Goal: Task Accomplishment & Management: Manage account settings

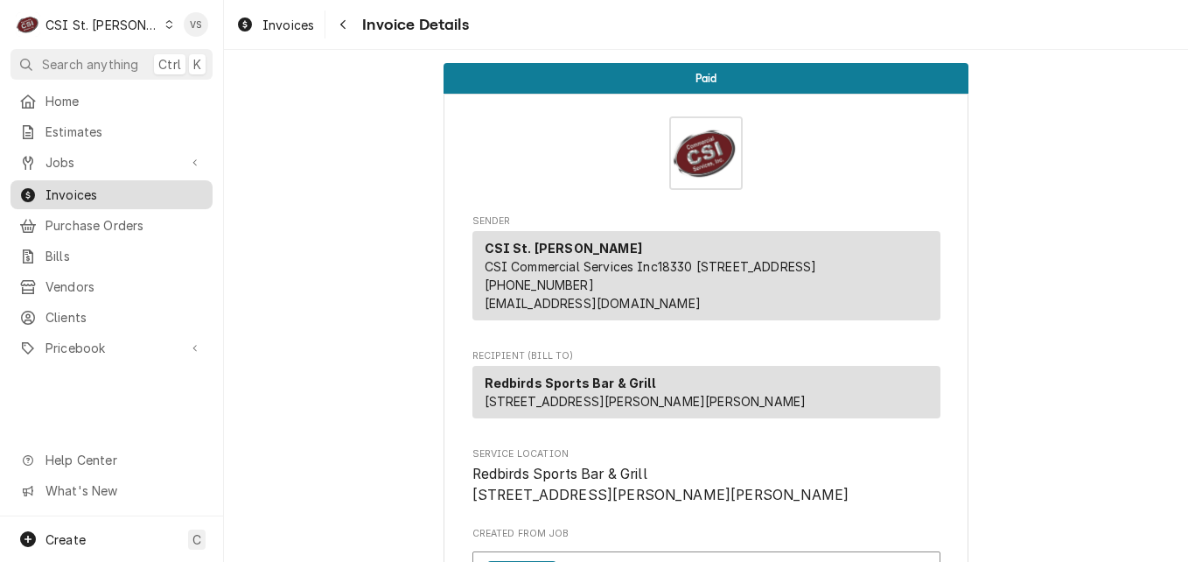
click at [79, 189] on span "Invoices" at bounding box center [125, 195] width 158 height 18
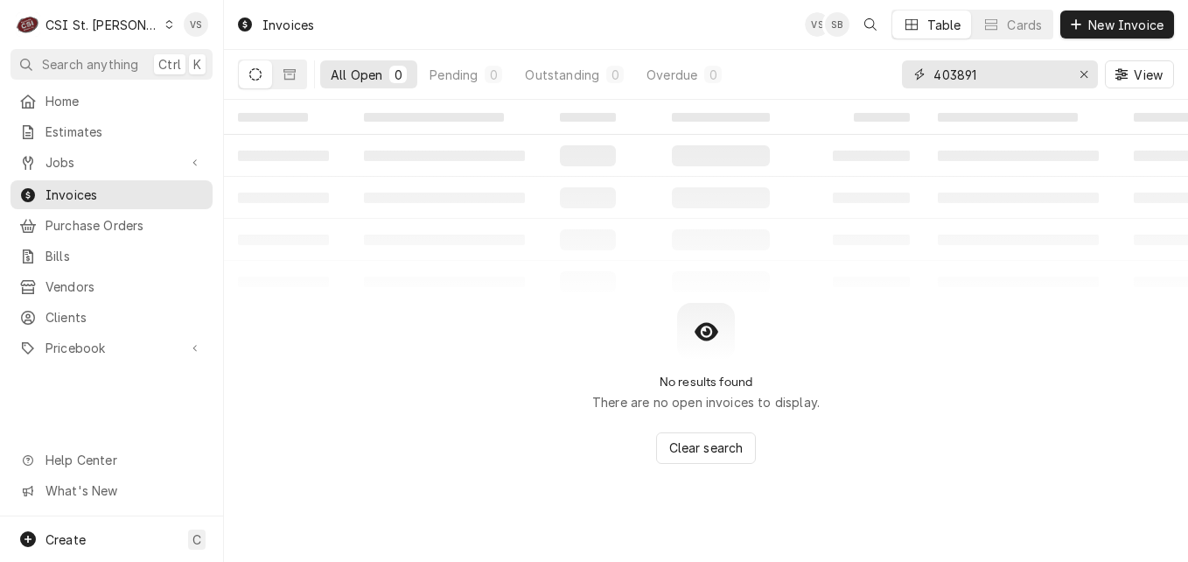
click at [867, 73] on div "All Open 0 Pending 0 Outstanding 0 Overdue 0 403891 View" at bounding box center [706, 74] width 936 height 49
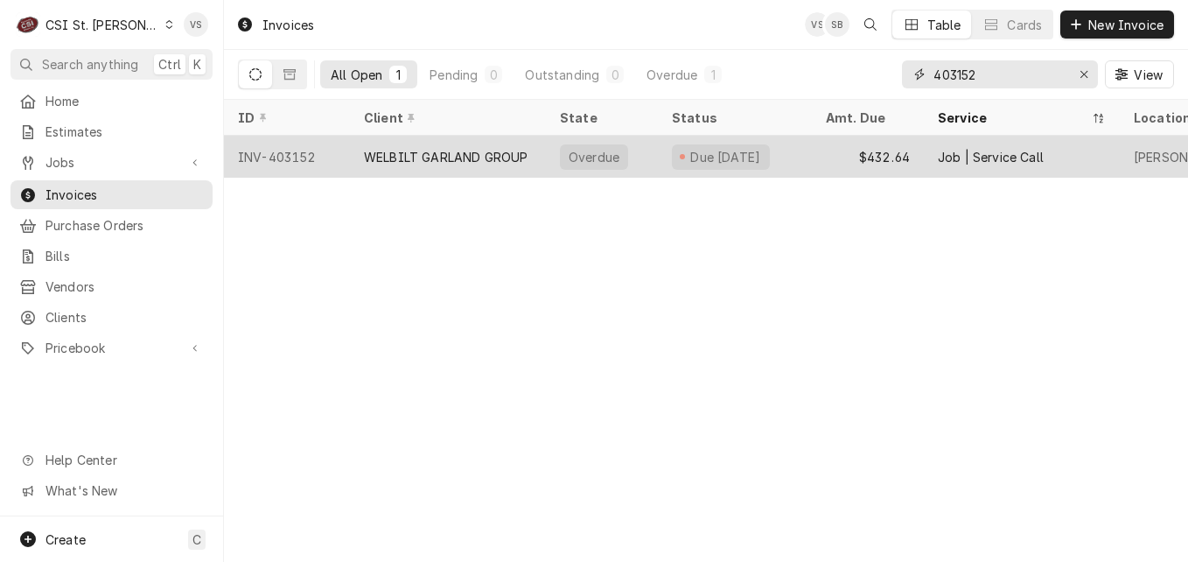
type input "403152"
click at [463, 158] on div "WELBILT GARLAND GROUP" at bounding box center [446, 157] width 164 height 18
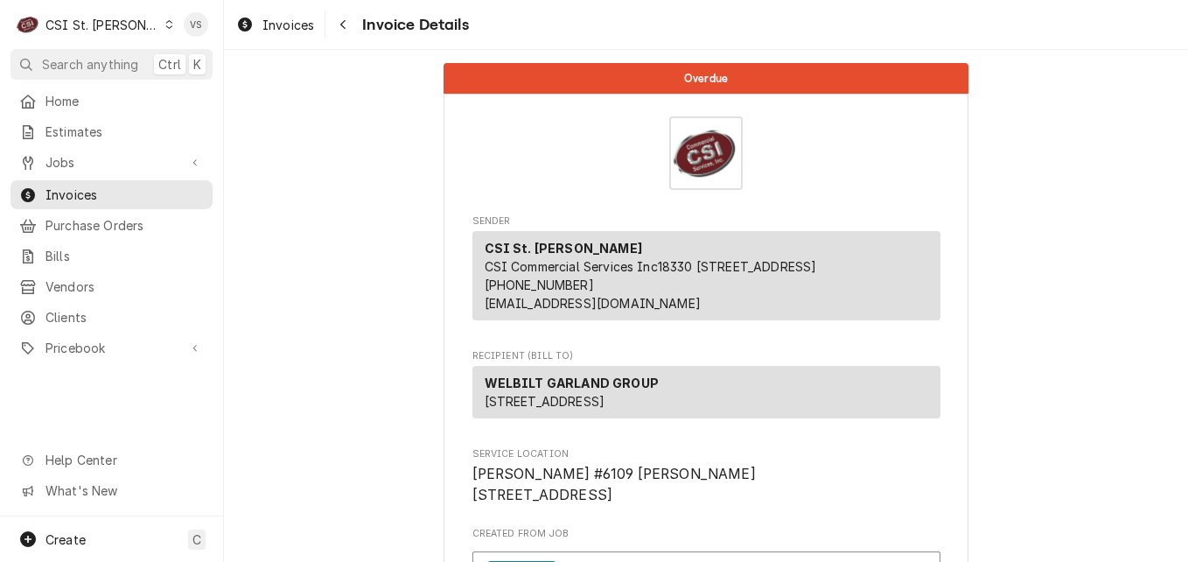
scroll to position [175, 0]
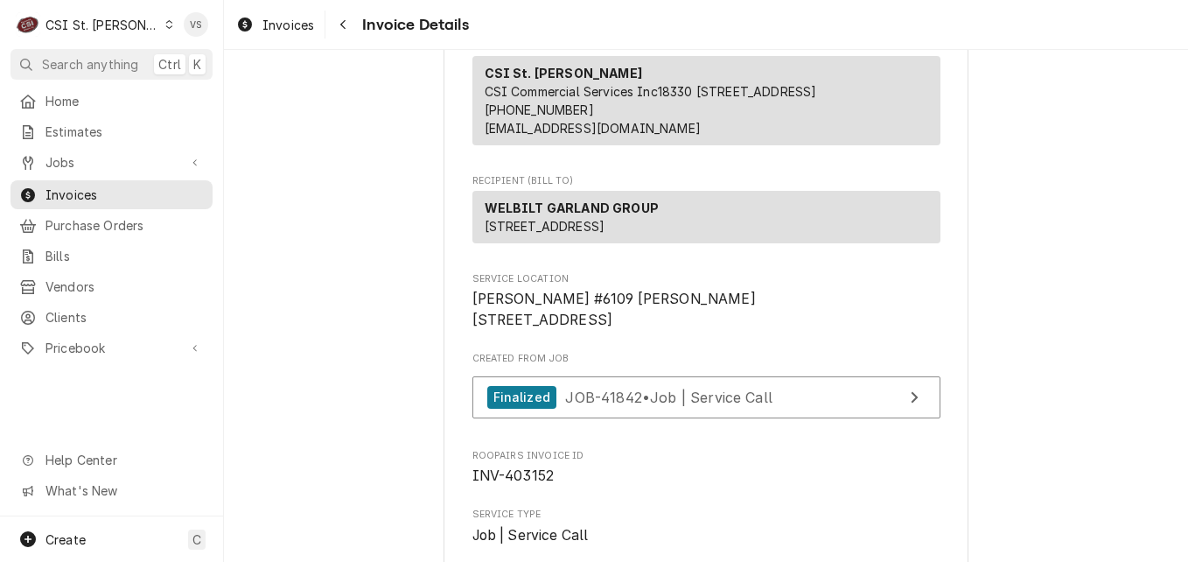
click at [165, 29] on div "Dynamic Content Wrapper" at bounding box center [170, 24] width 10 height 12
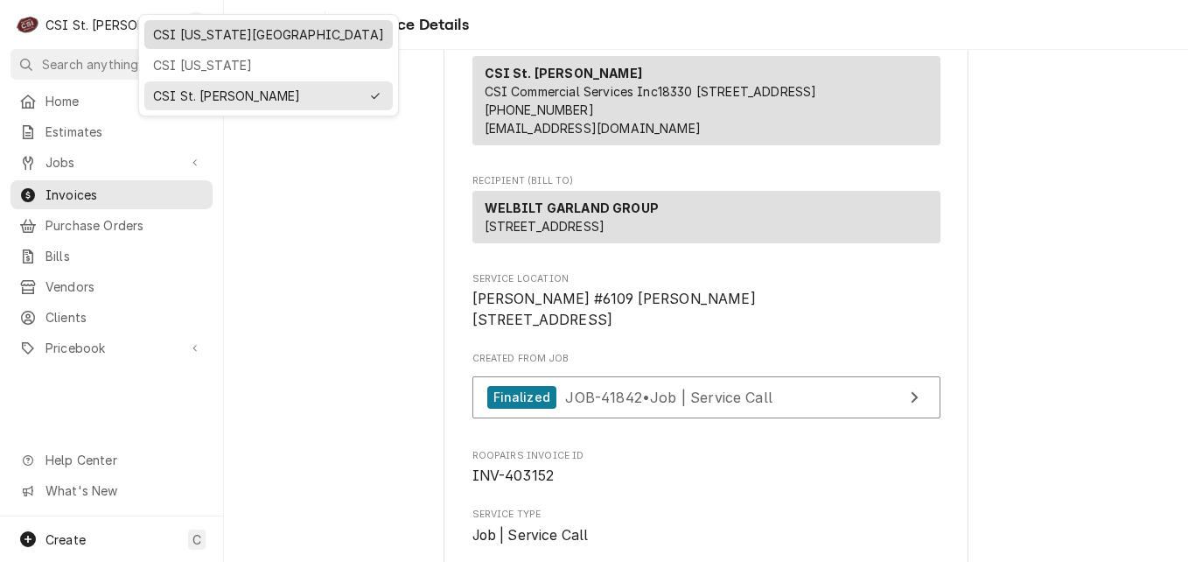
click at [190, 39] on div "CSI [US_STATE][GEOGRAPHIC_DATA]" at bounding box center [268, 34] width 231 height 18
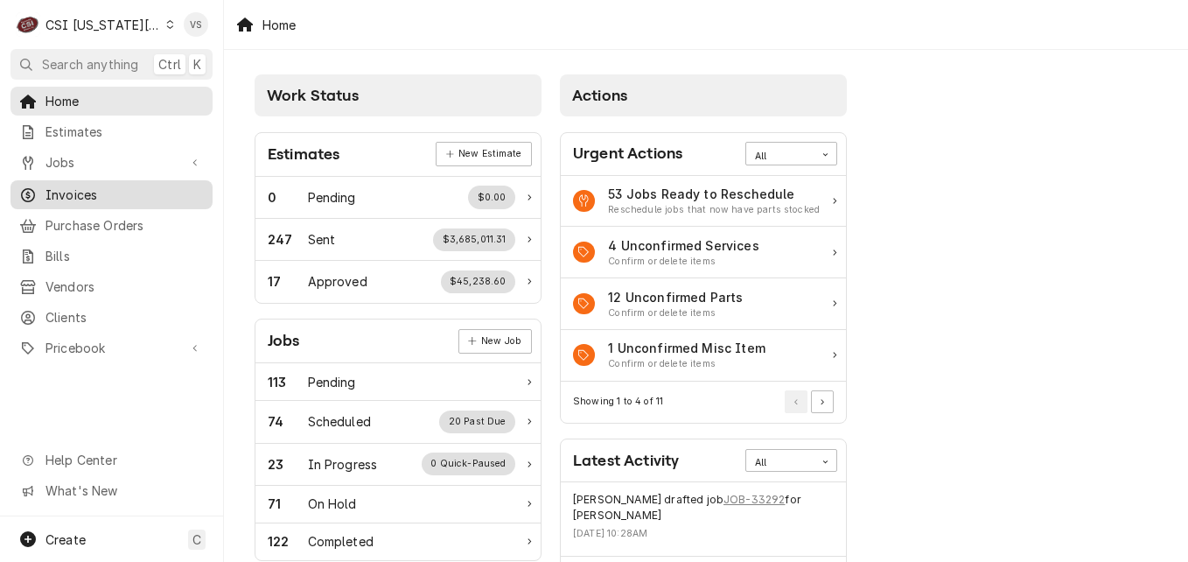
click at [82, 190] on span "Invoices" at bounding box center [125, 195] width 158 height 18
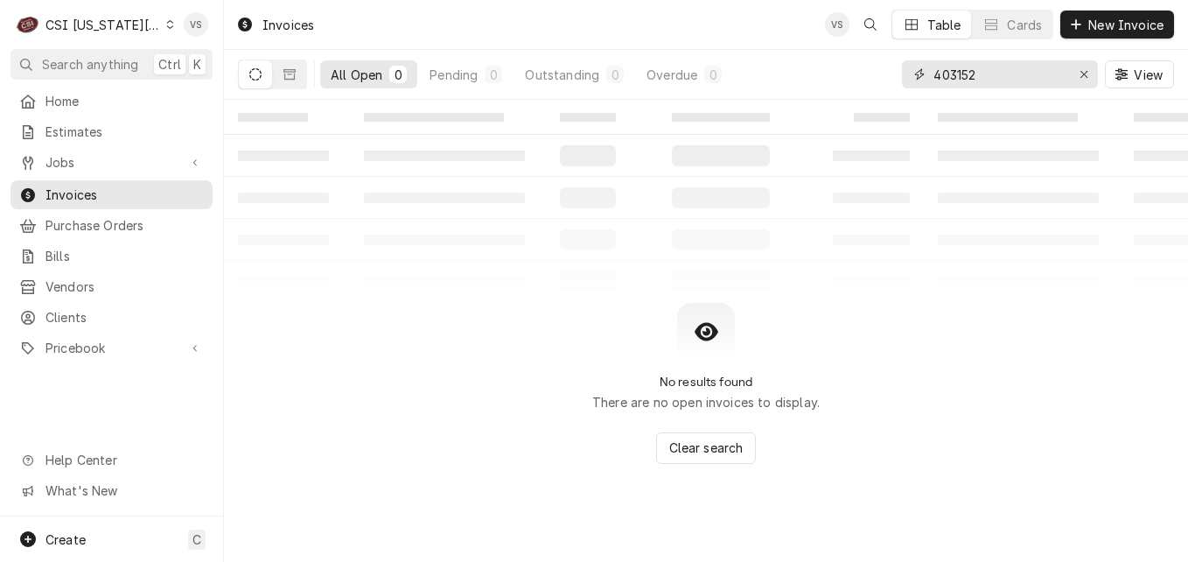
drag, startPoint x: 1013, startPoint y: 72, endPoint x: 912, endPoint y: 75, distance: 100.7
click at [912, 75] on div "403152" at bounding box center [1000, 74] width 196 height 28
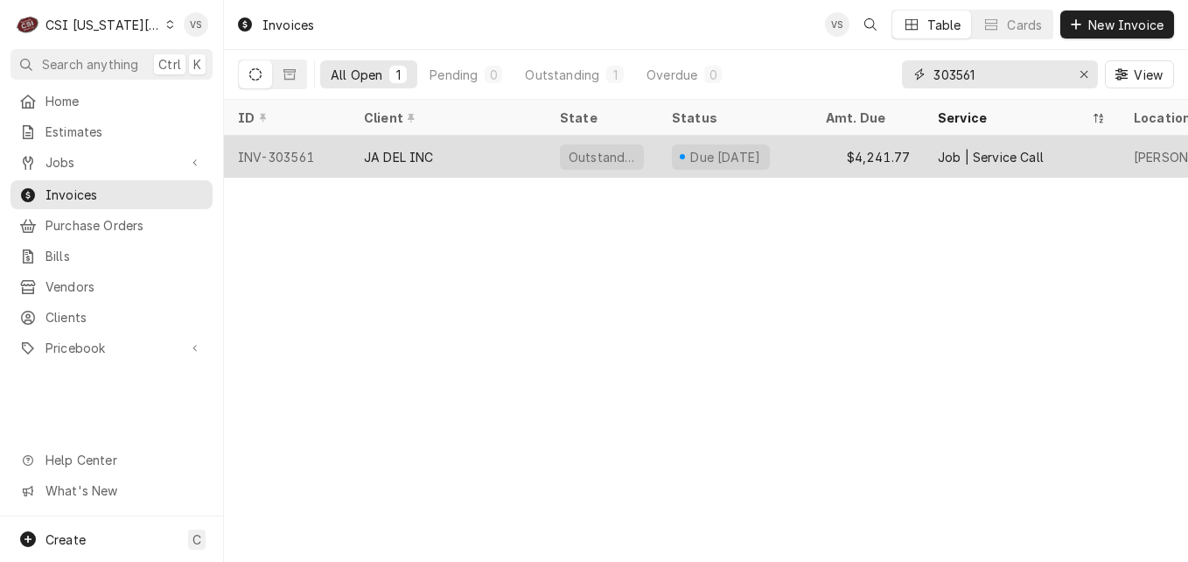
type input "303561"
click at [518, 164] on div "JA DEL INC" at bounding box center [448, 157] width 196 height 42
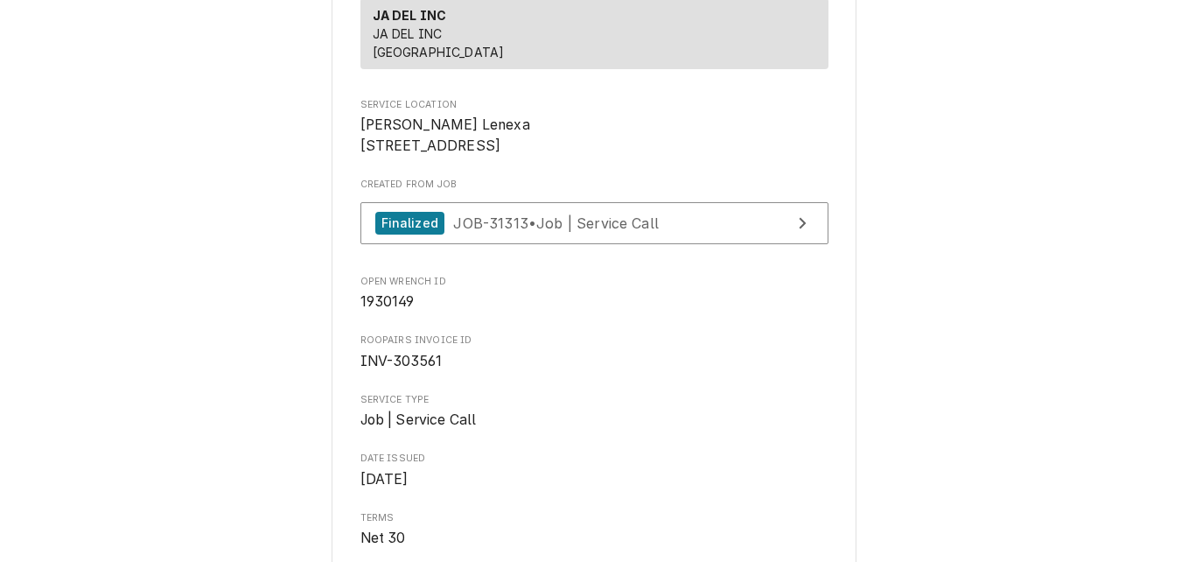
scroll to position [350, 0]
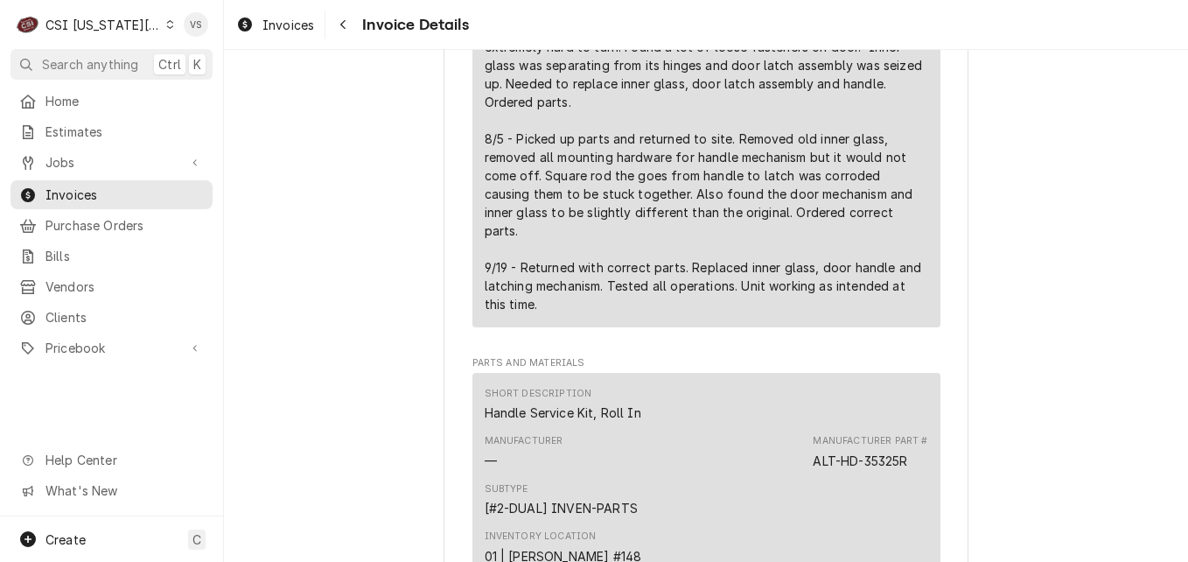
scroll to position [4524, 0]
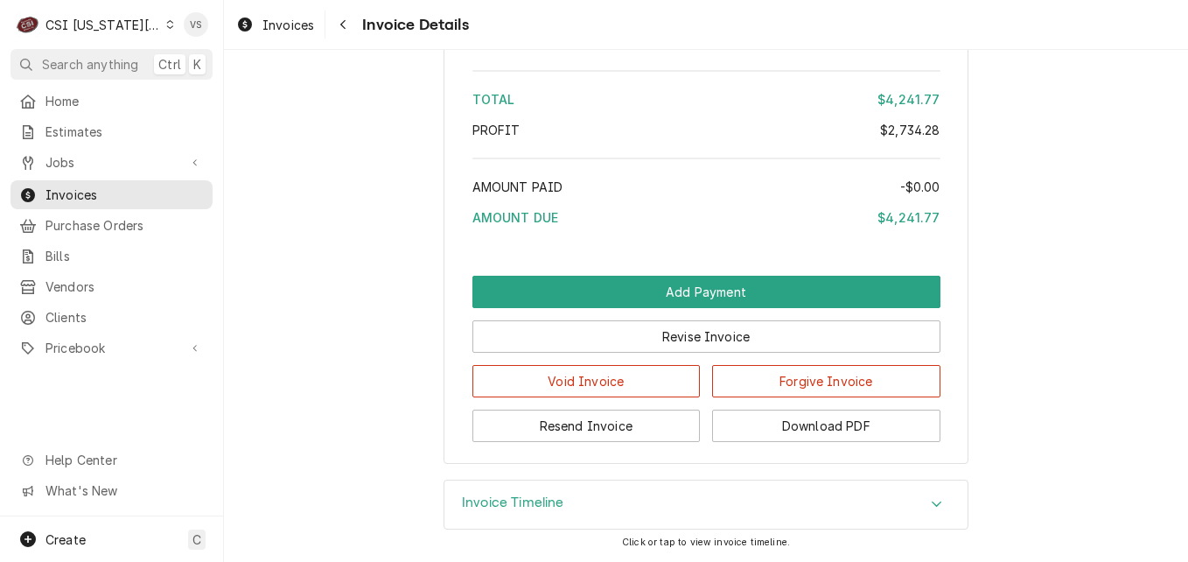
click at [931, 499] on icon "Accordion Header" at bounding box center [937, 504] width 12 height 14
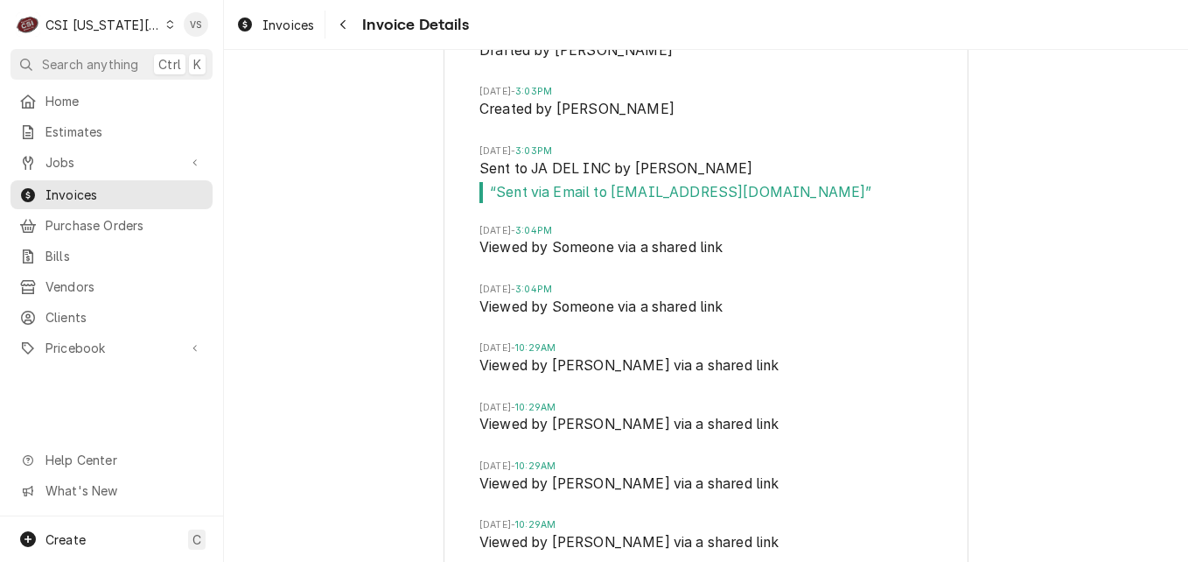
scroll to position [5050, 0]
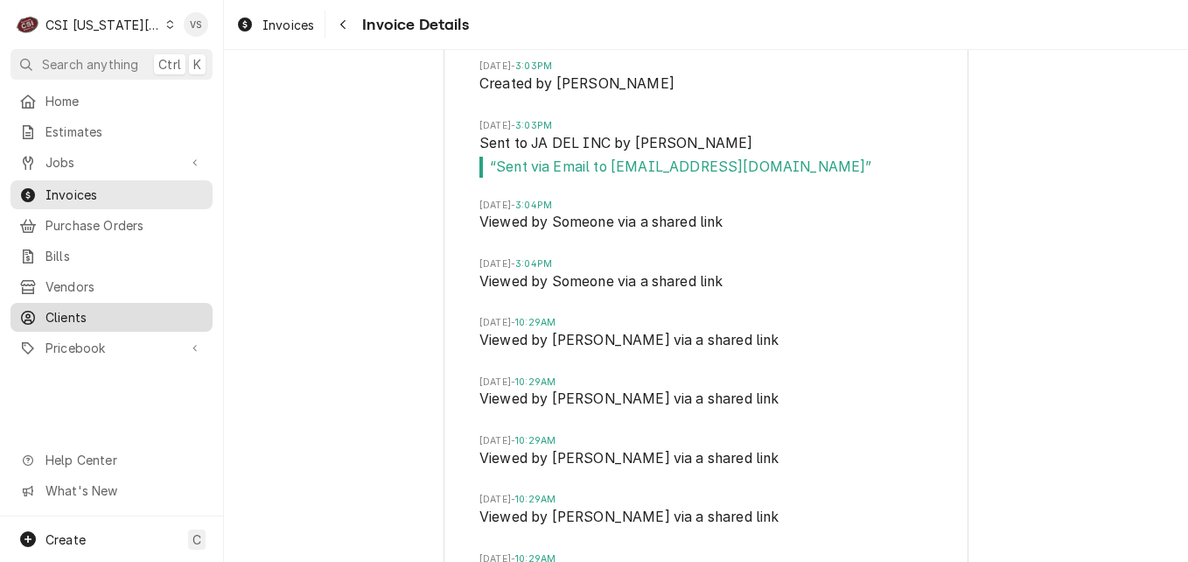
click at [75, 308] on span "Clients" at bounding box center [125, 317] width 158 height 18
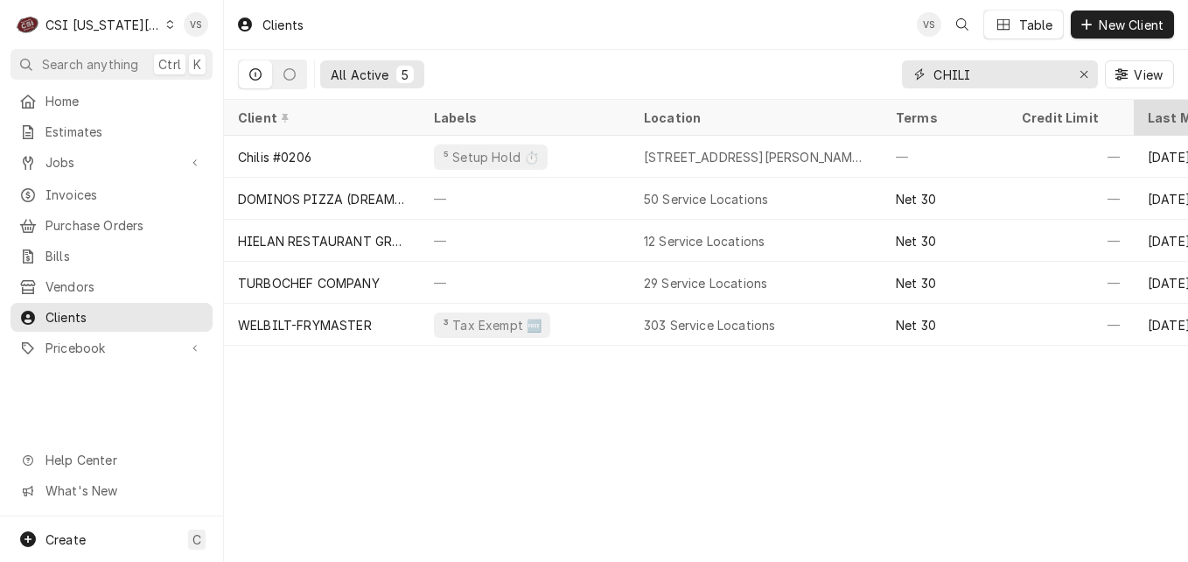
drag, startPoint x: 982, startPoint y: 74, endPoint x: 1188, endPoint y: 123, distance: 211.4
click at [923, 74] on div "CHILI" at bounding box center [1000, 74] width 196 height 28
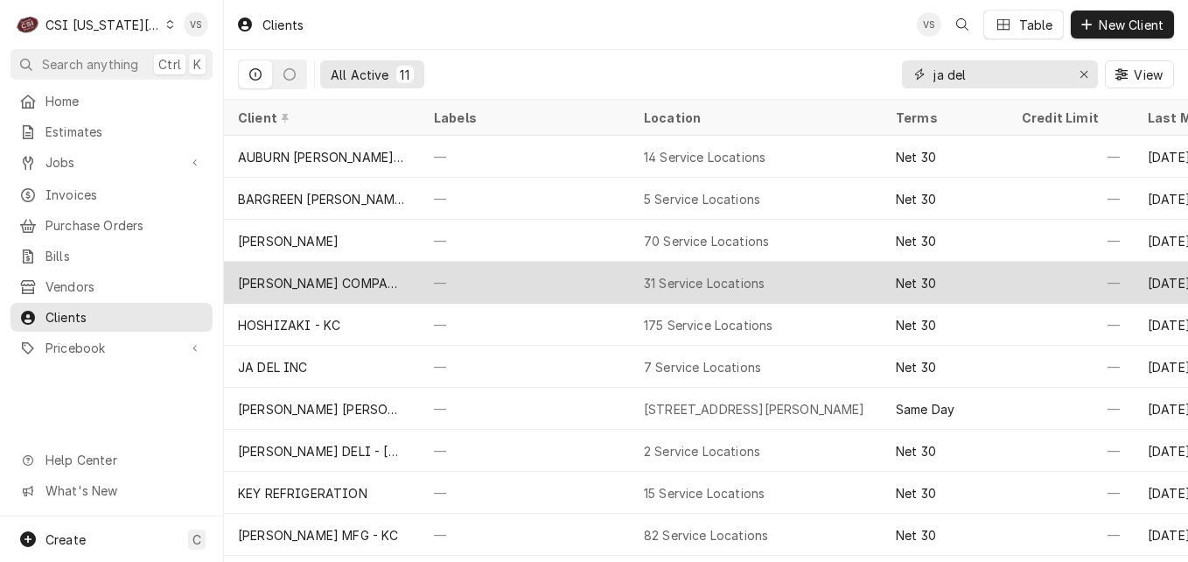
scroll to position [45, 0]
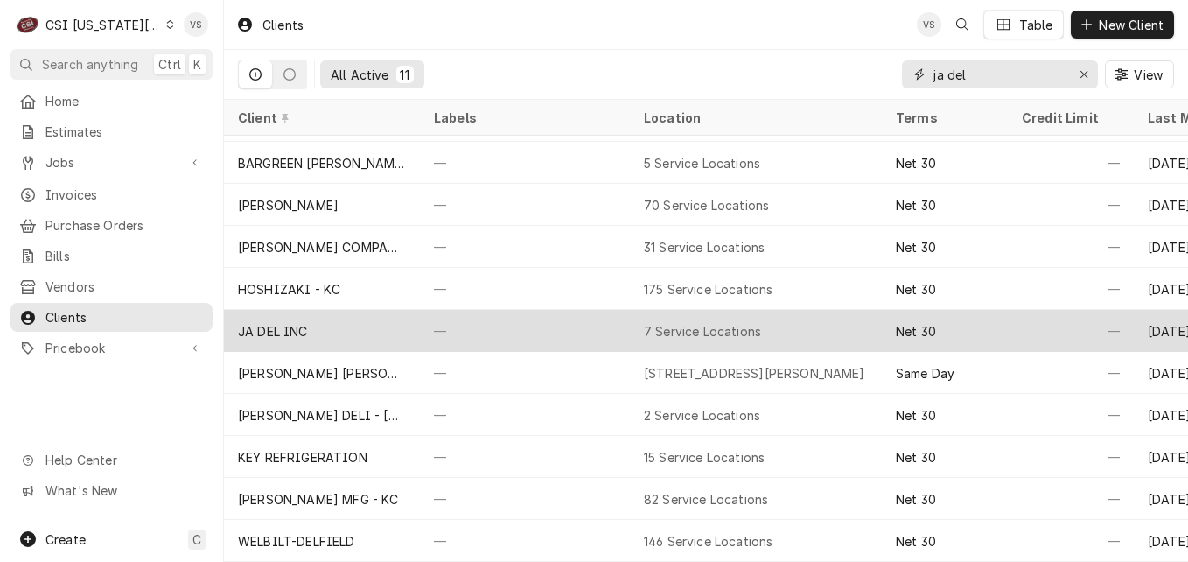
type input "ja del"
click at [337, 314] on div "JA DEL INC" at bounding box center [322, 331] width 196 height 42
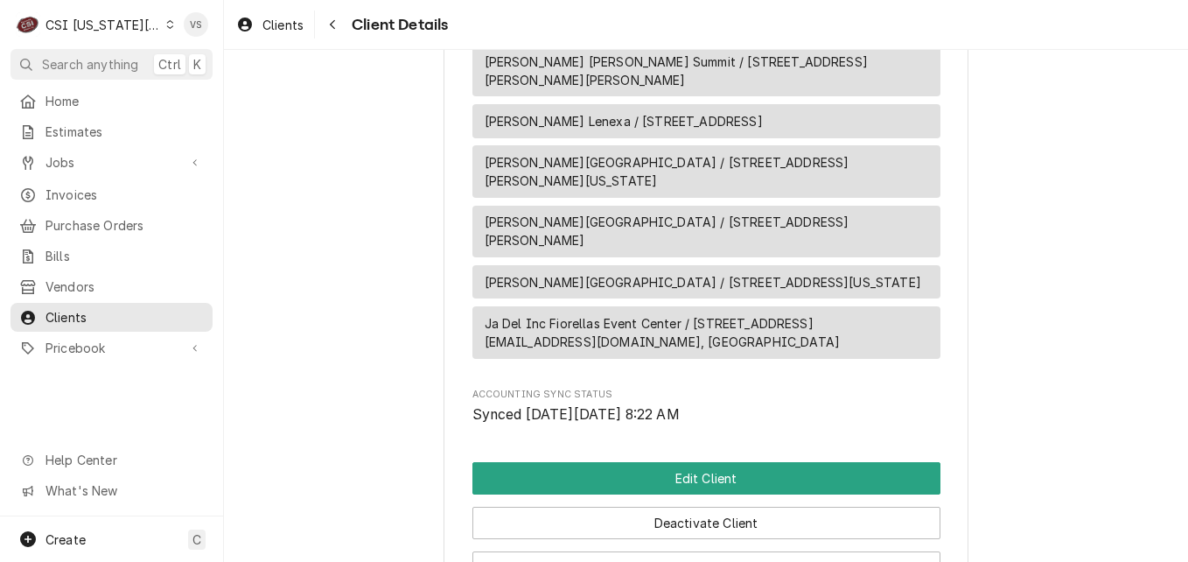
scroll to position [1300, 0]
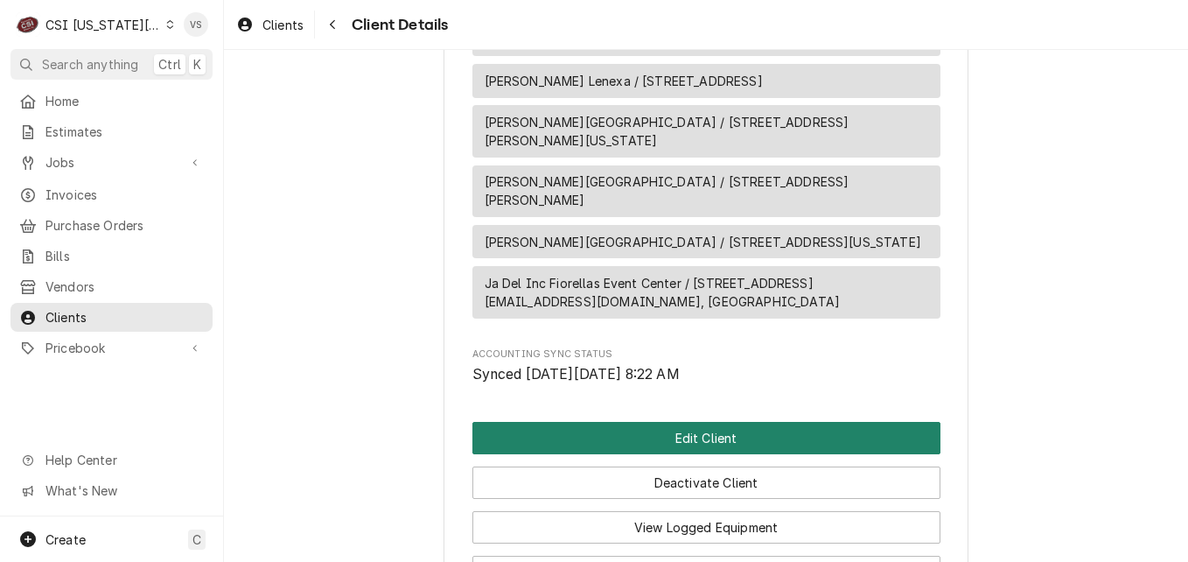
click at [583, 445] on button "Edit Client" at bounding box center [707, 438] width 468 height 32
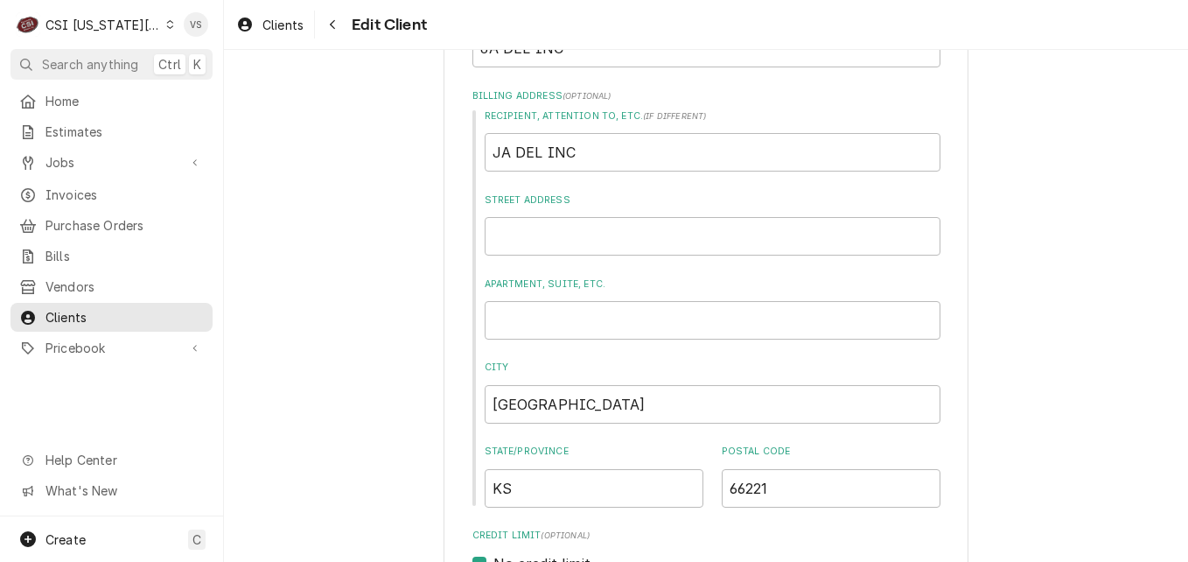
scroll to position [350, 0]
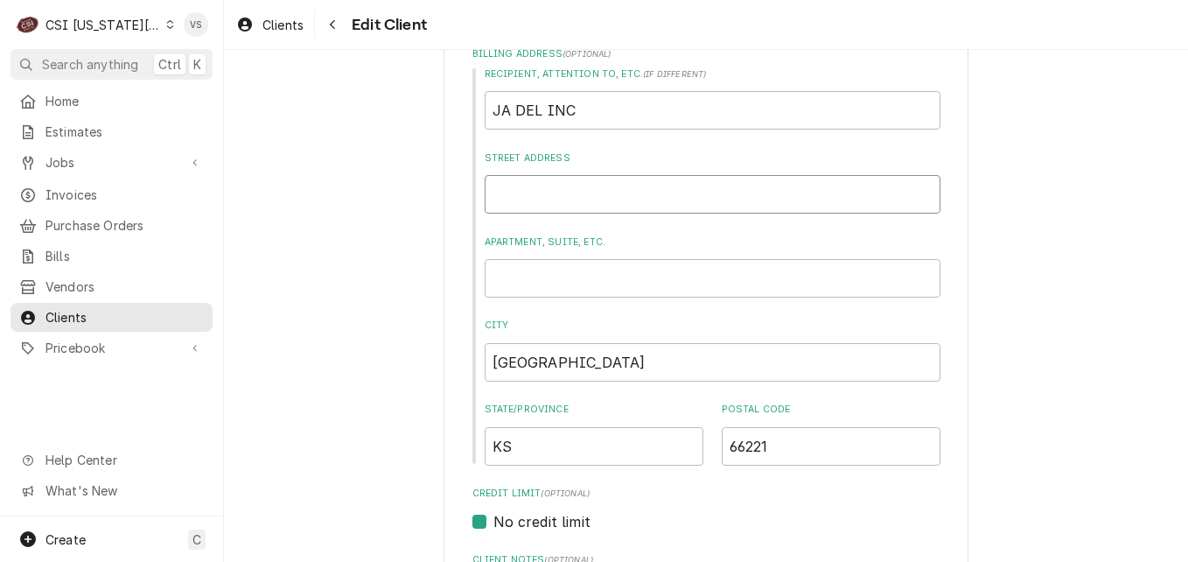
click at [507, 193] on input "Street Address" at bounding box center [713, 194] width 456 height 39
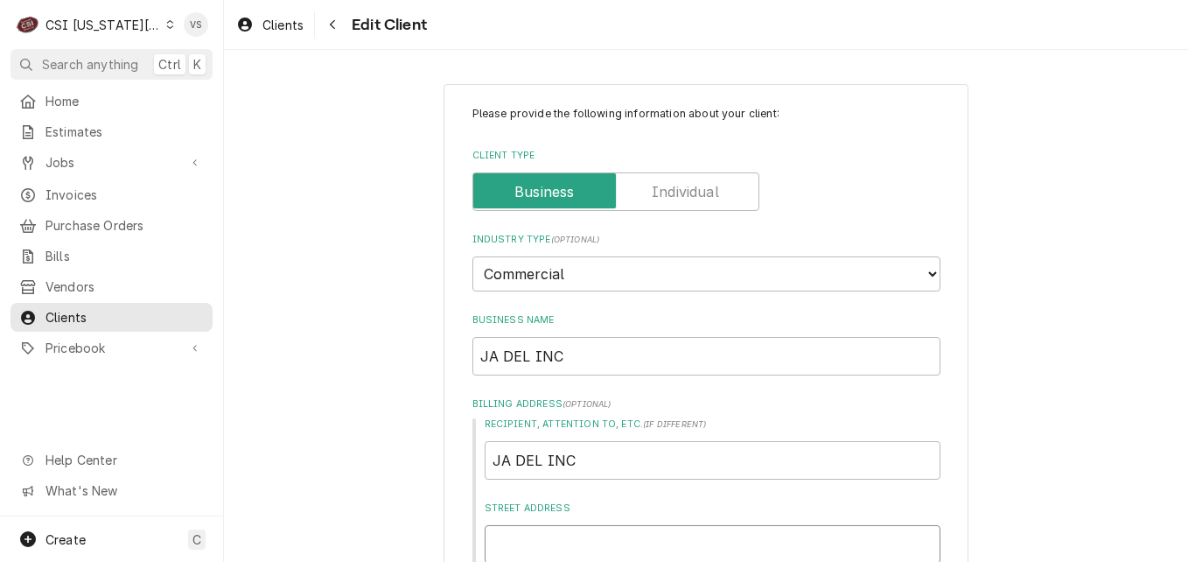
scroll to position [88, 0]
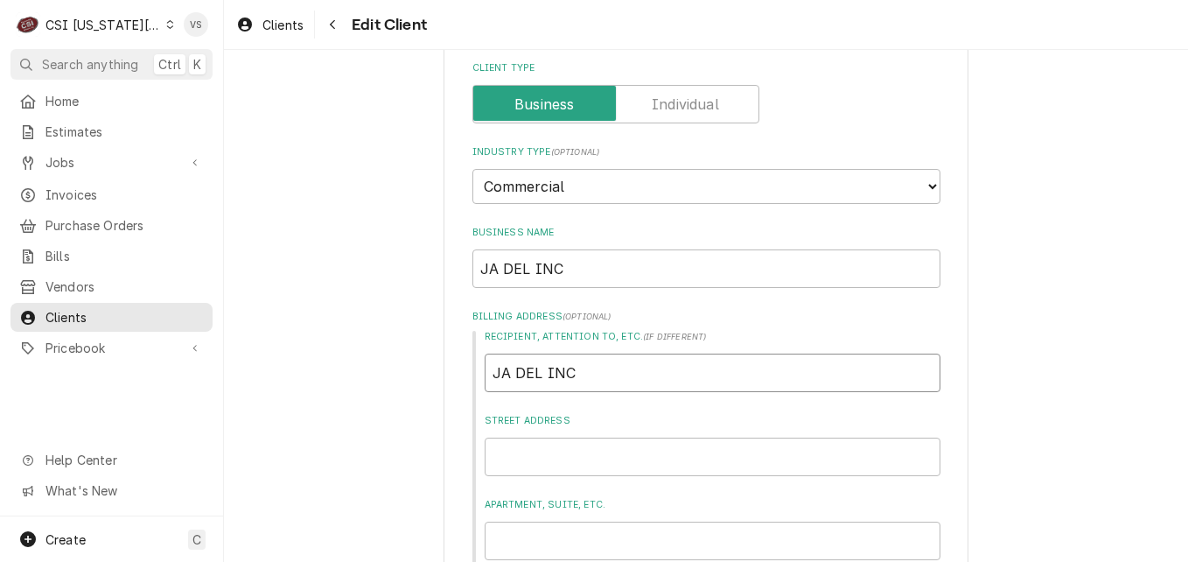
click at [627, 373] on input "JA DEL INC" at bounding box center [713, 373] width 456 height 39
drag, startPoint x: 627, startPoint y: 373, endPoint x: 396, endPoint y: 364, distance: 232.1
type textarea "x"
type input "g"
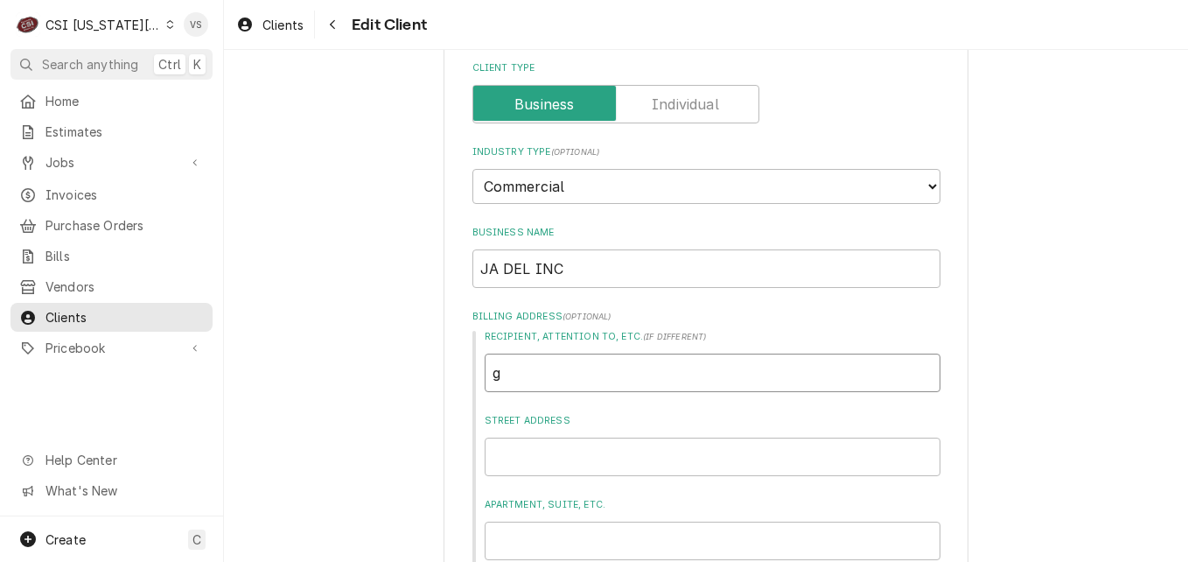
type textarea "x"
type input "gi"
type textarea "x"
type input "giv"
type textarea "x"
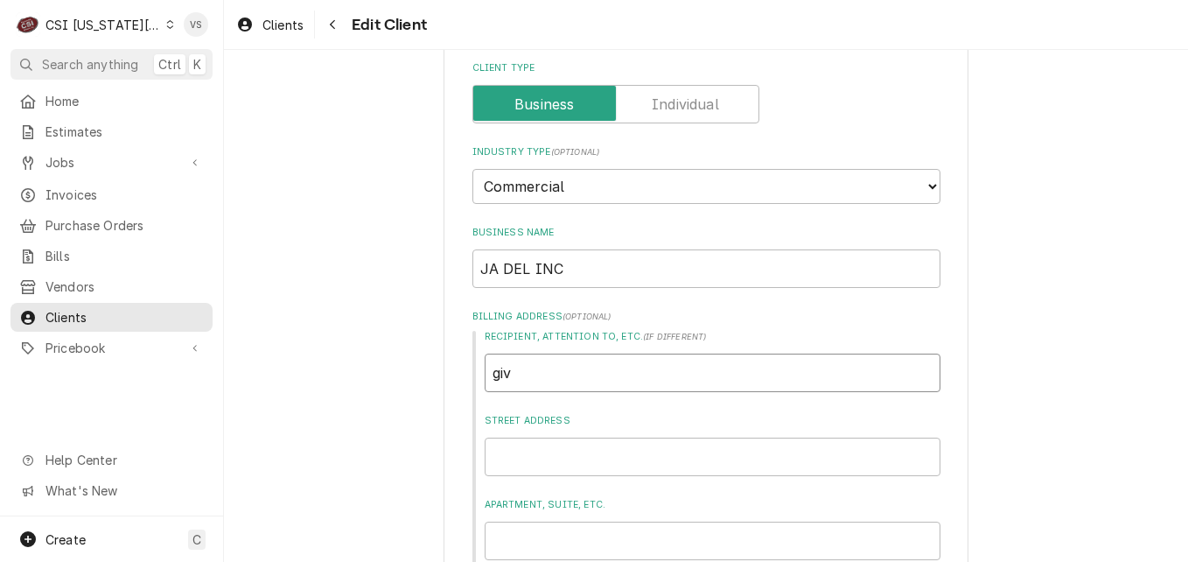
type input "gi"
type textarea "x"
type input "g"
type textarea "x"
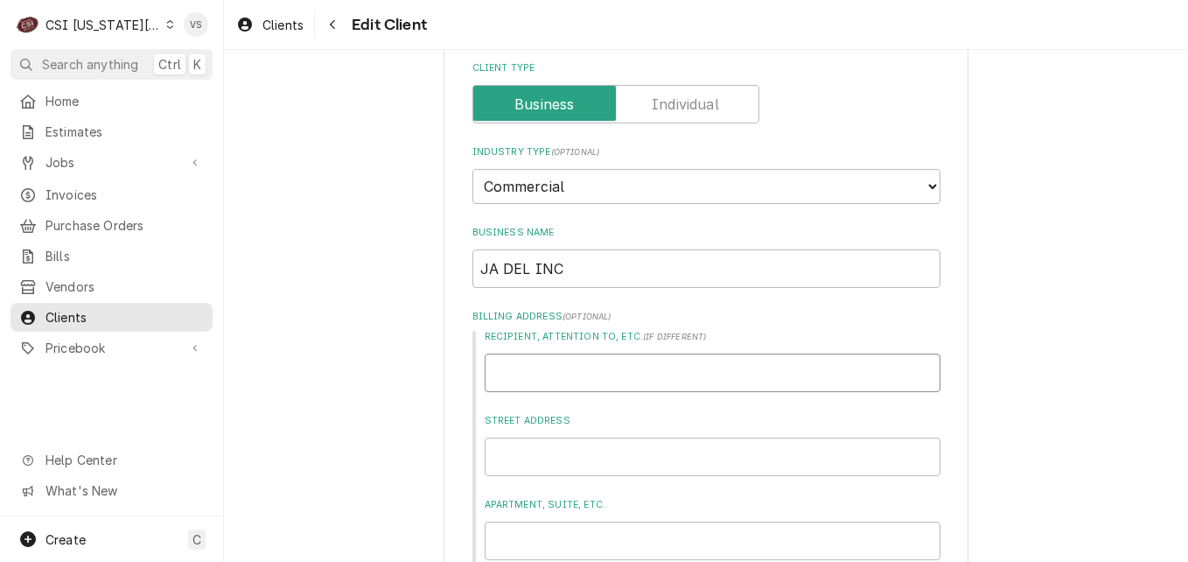
type input "G"
type textarea "x"
type input "Gi"
type textarea "x"
type input "Giv"
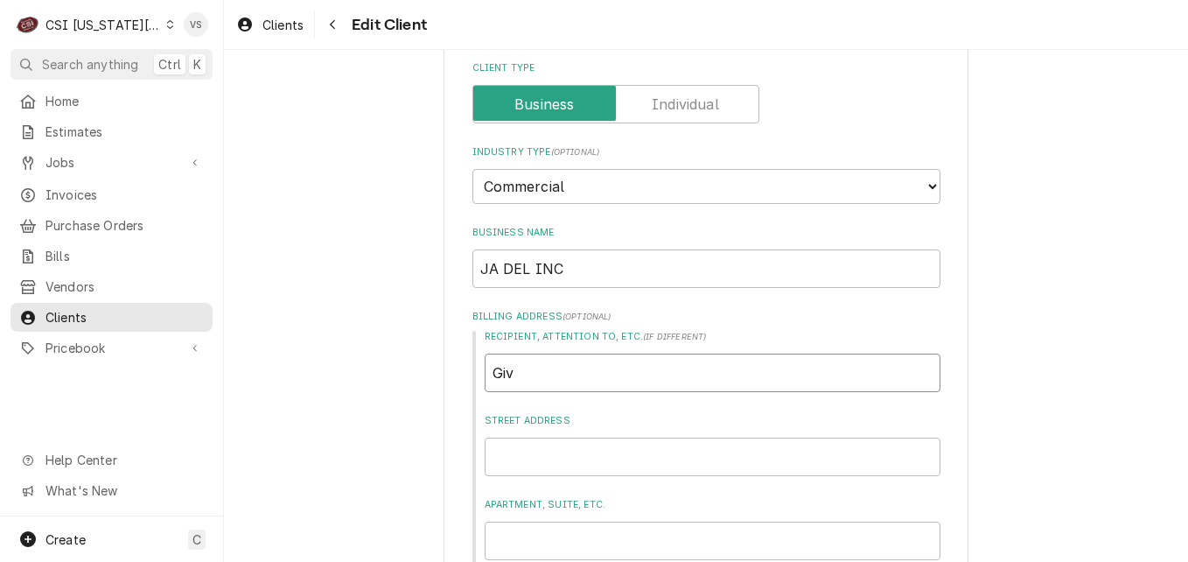
type textarea "x"
type input "Give"
type textarea "x"
type input "Give"
type textarea "x"
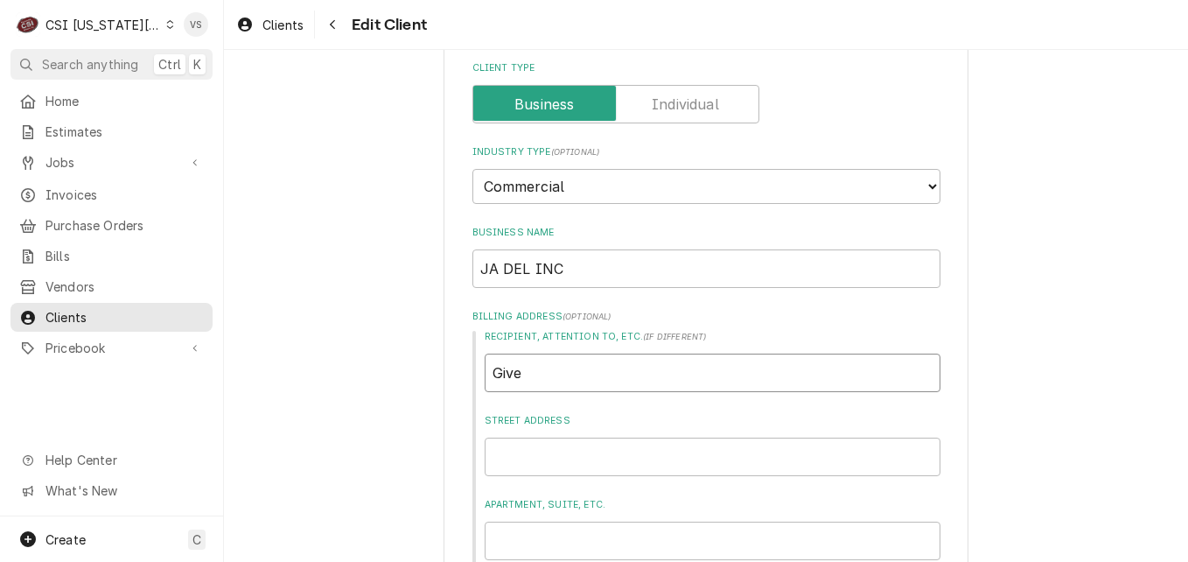
type input "Give i"
type textarea "x"
type input "Give inv"
type textarea "x"
type input "Give invo"
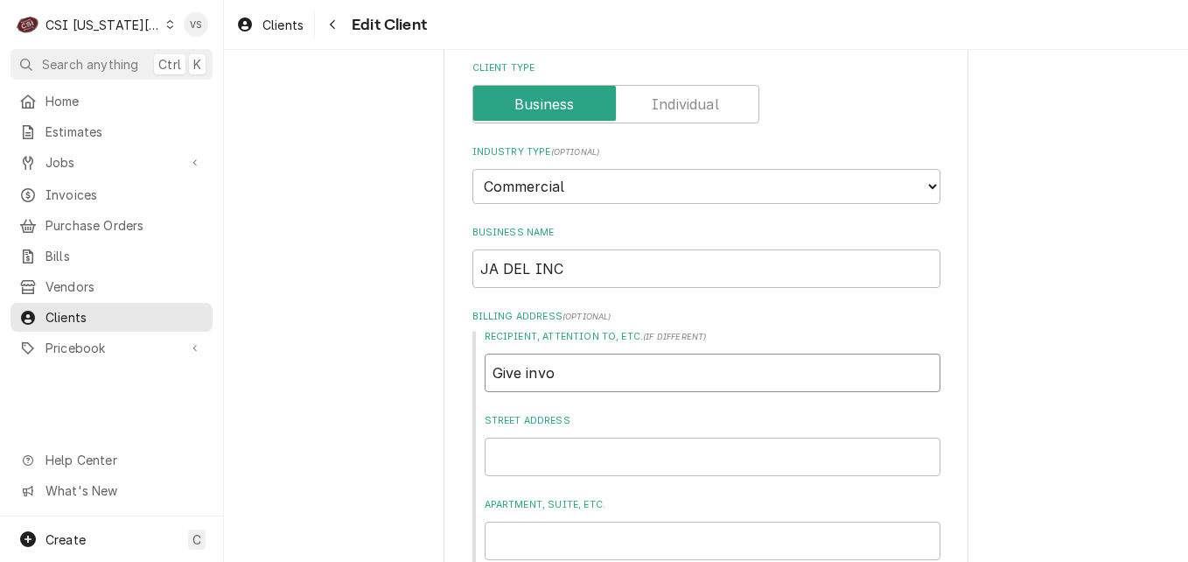
type textarea "x"
type input "Give invoi"
type textarea "x"
type input "Give invoic"
type textarea "x"
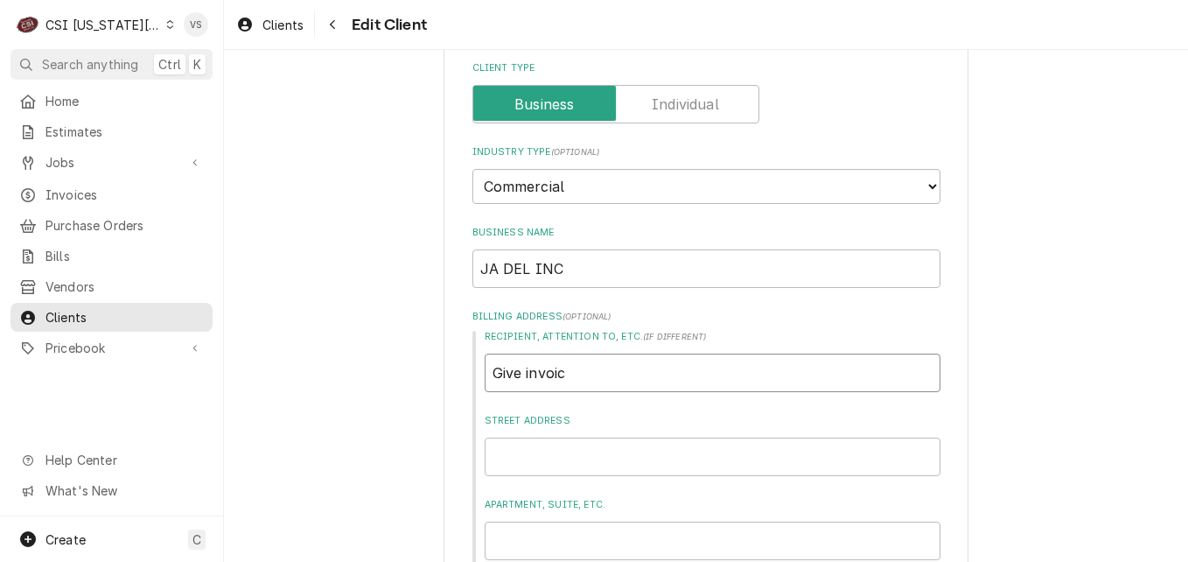
type input "Give invoice"
type textarea "x"
type input "Give invoices"
type textarea "x"
type input "Give invoices"
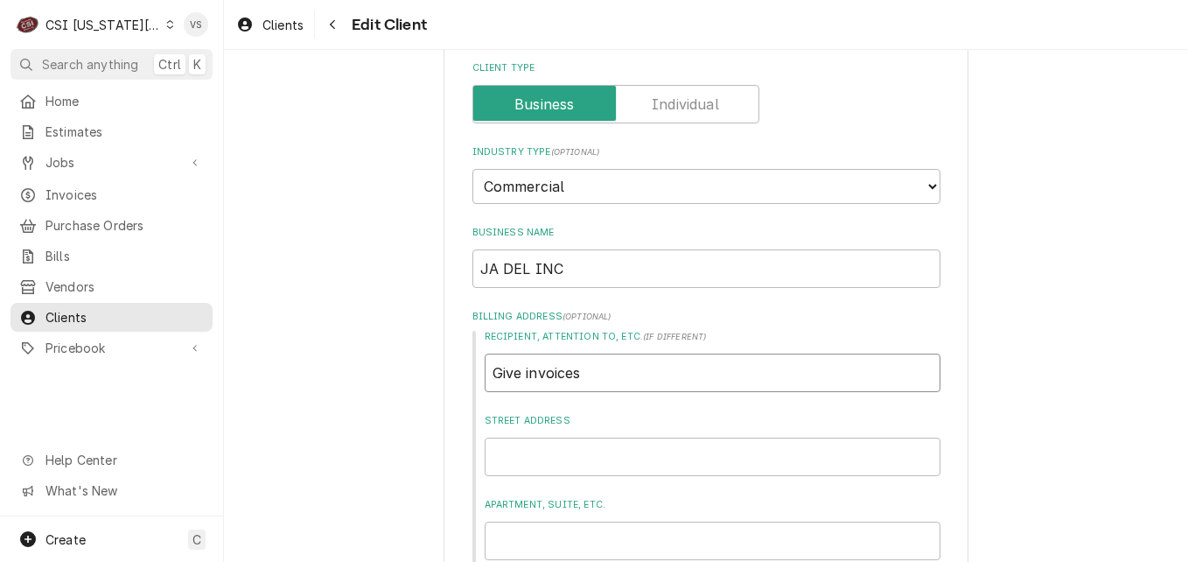
type textarea "x"
type input "Give invoices t"
type textarea "x"
type input "Give invoices to"
type textarea "x"
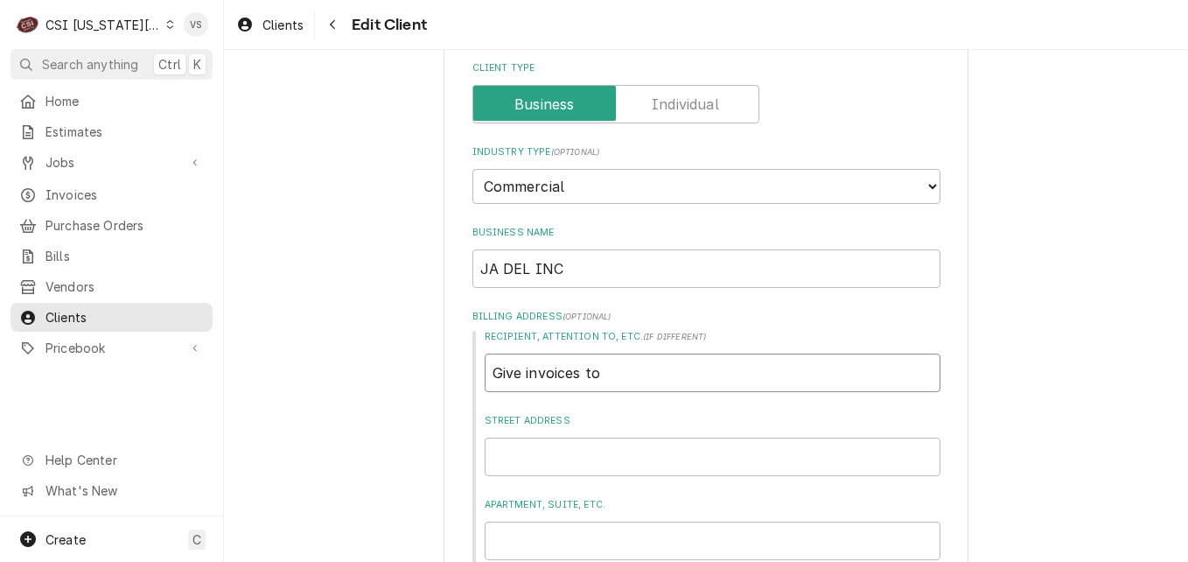
type input "Give invoices to"
type textarea "x"
type input "Give invoices to n"
type textarea "x"
type input "Give invoices to na"
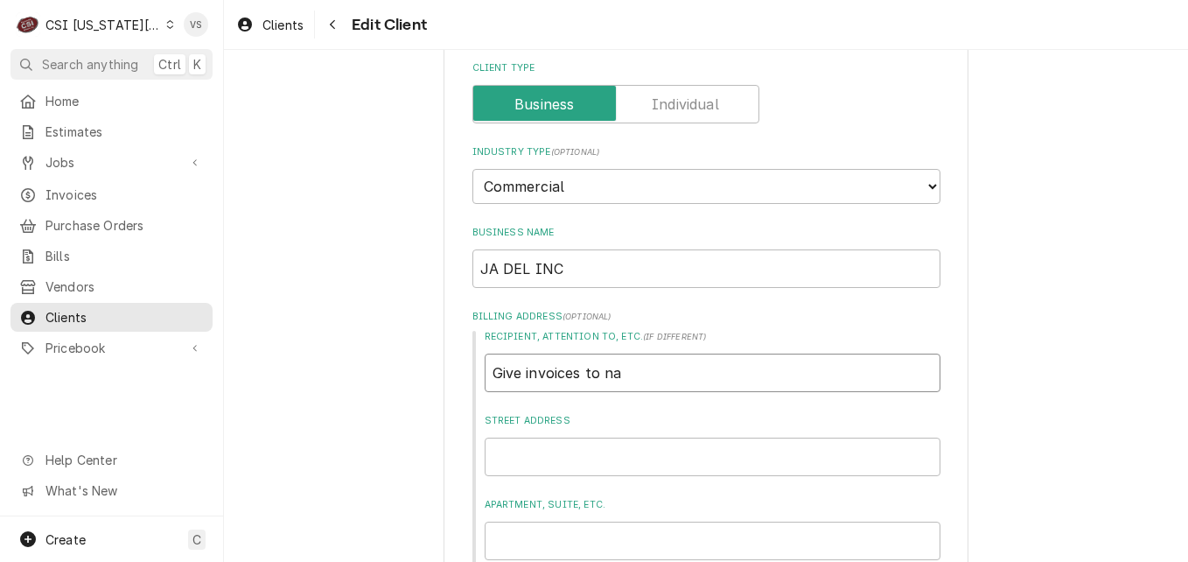
type textarea "x"
type input "Give invoices to nan"
type textarea "x"
type input "Give invoices to nanc"
type textarea "x"
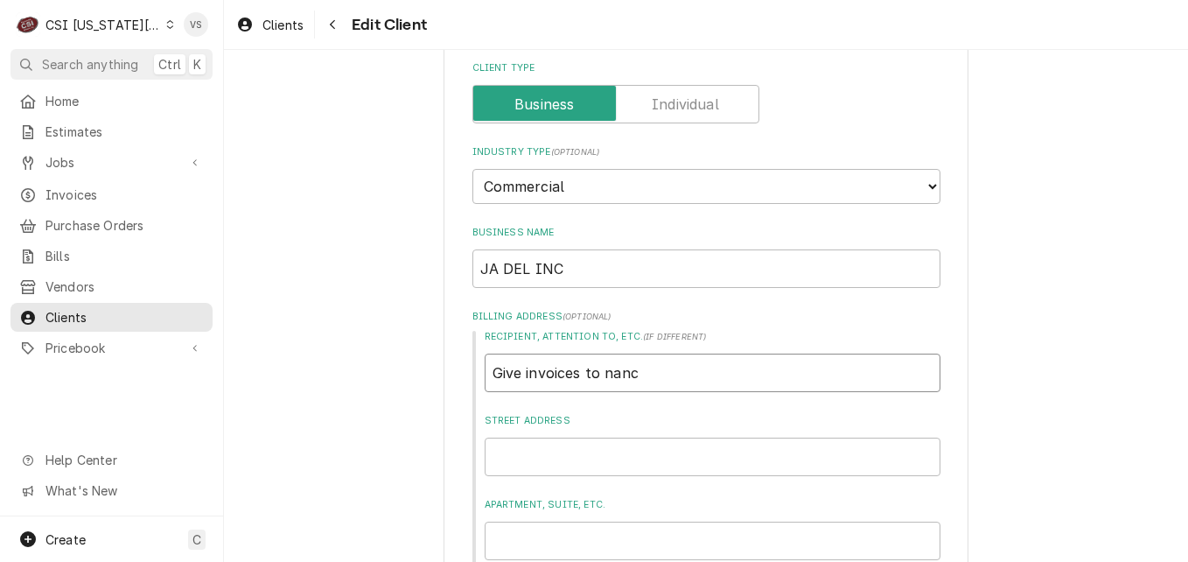
type input "Give invoices to nan"
type textarea "x"
type input "Give invoices to na"
type textarea "x"
type input "Give invoices to n"
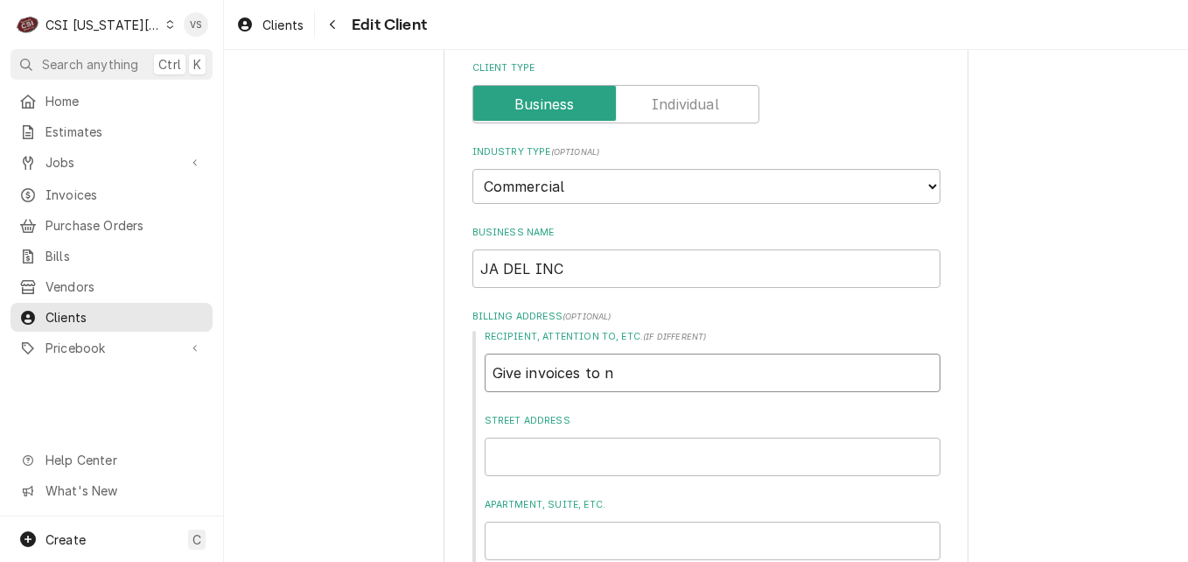
type textarea "x"
type input "Give invoices to N"
type textarea "x"
type input "Give invoices to Na"
type textarea "x"
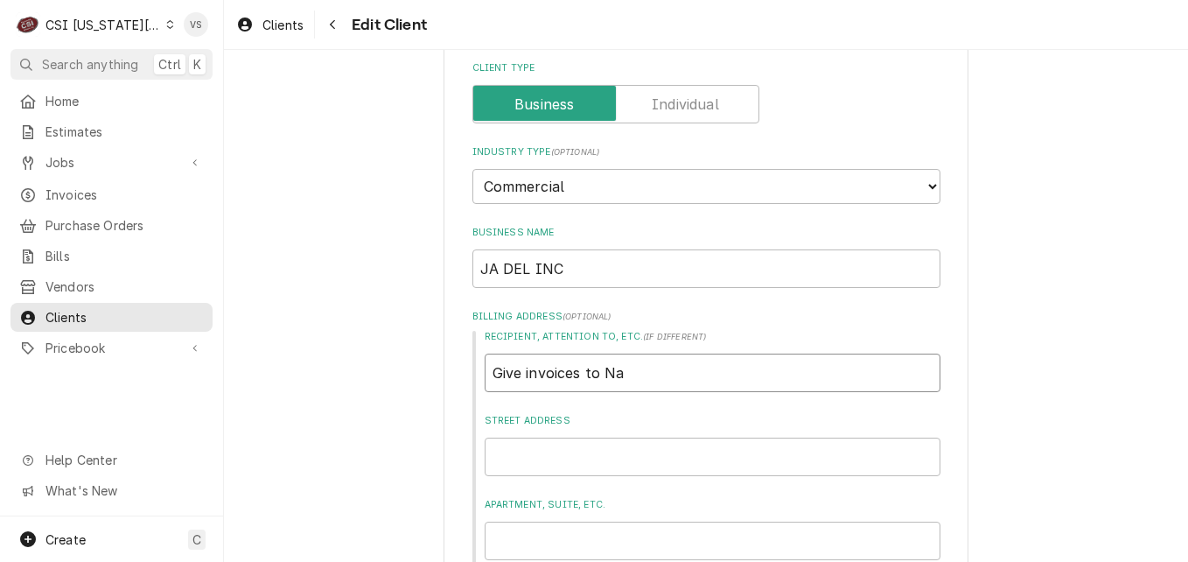
type input "Give invoices to Nac"
type textarea "x"
type input "Give invoices to Nacn"
type textarea "x"
type input "Give invoices to Nac"
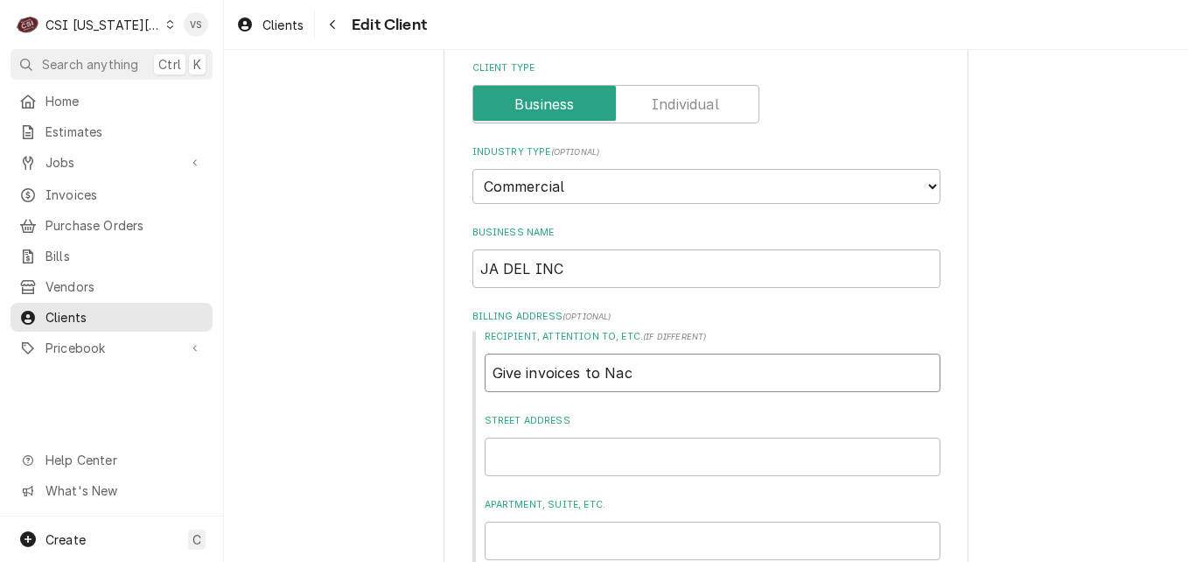
type textarea "x"
type input "Give invoices to Na"
type textarea "x"
type input "Give invoices to Nan"
type textarea "x"
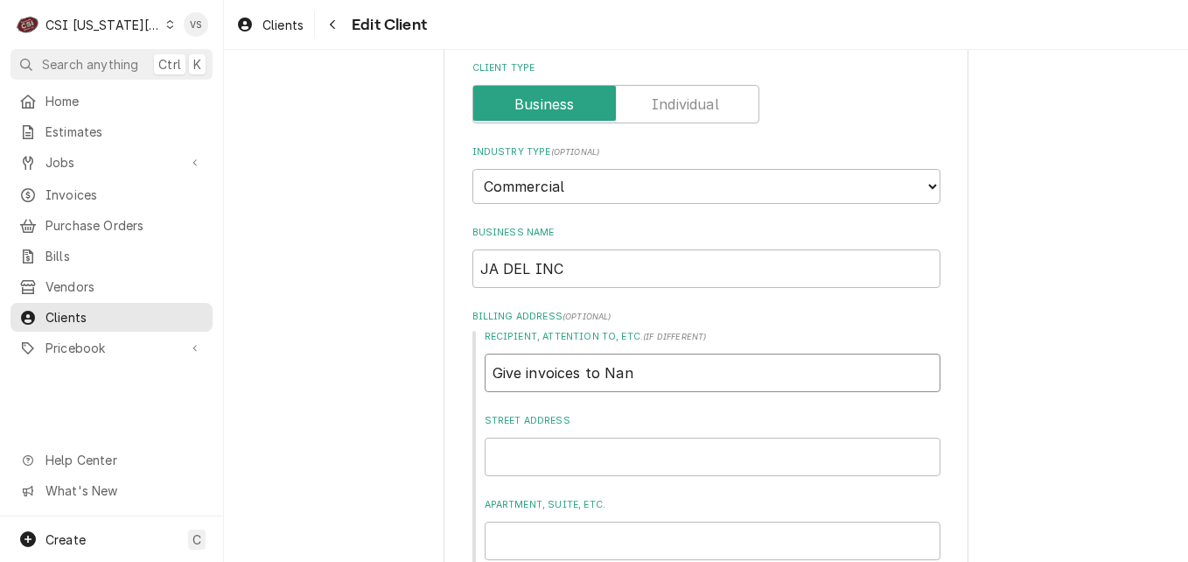
type input "Give invoices to Nanc"
type textarea "x"
type input "Give invoices to Nancy"
type textarea "x"
type input "Give invoices to Nancy"
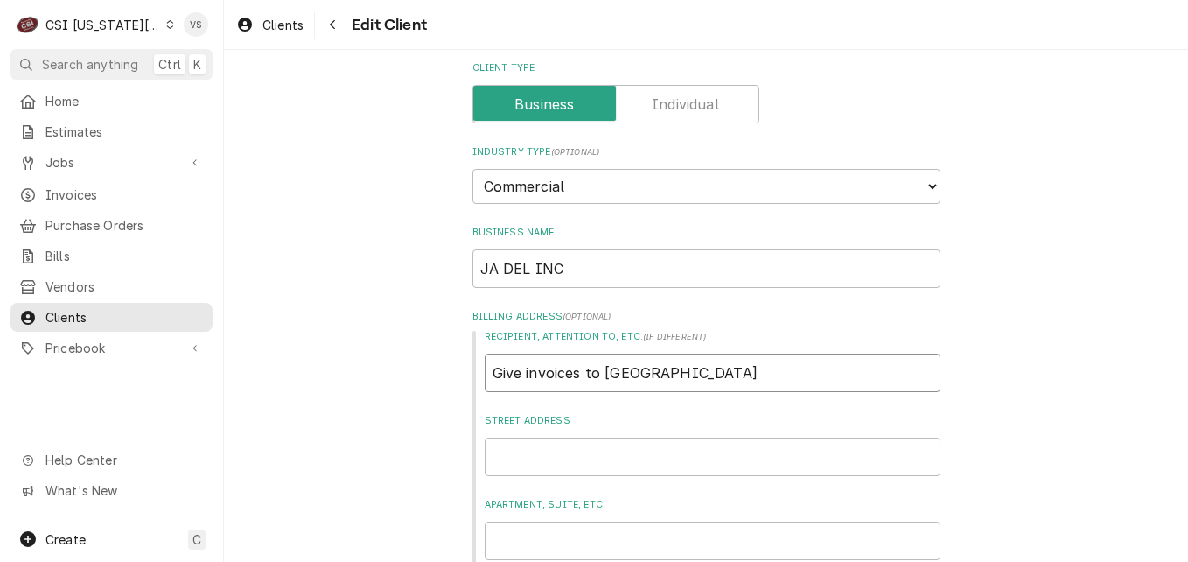
type textarea "x"
type input "Give invoices to Nancy -"
type textarea "x"
type input "Give invoices to Nancy -"
type textarea "x"
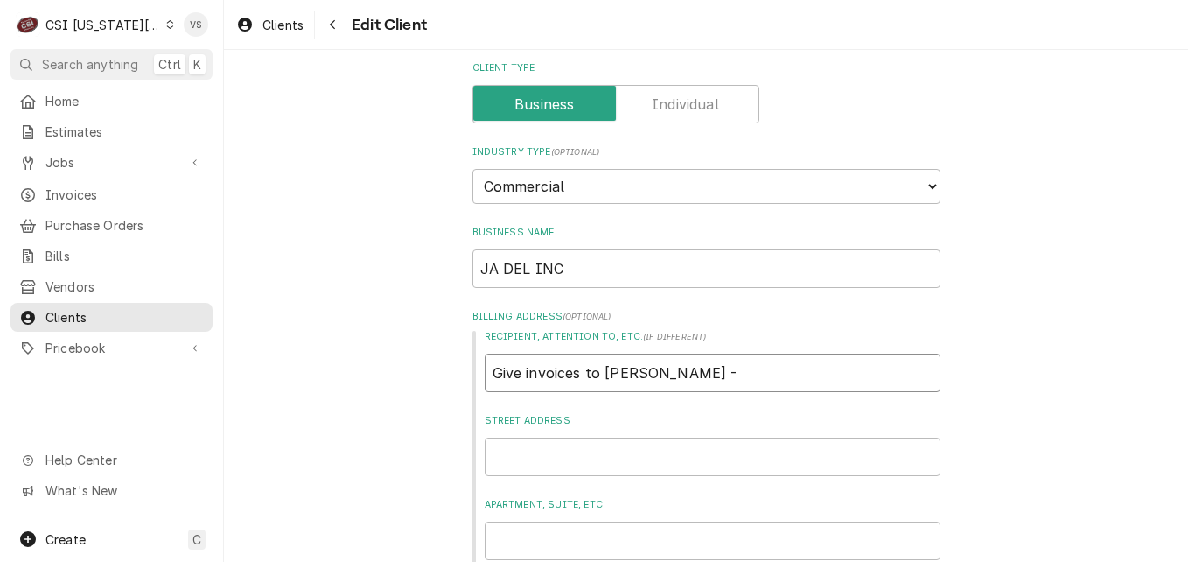
type input "Give invoices to Nancy - o"
type textarea "x"
type input "Give invoices to Nancy - op"
type textarea "x"
type input "Give invoices to Nancy - ope"
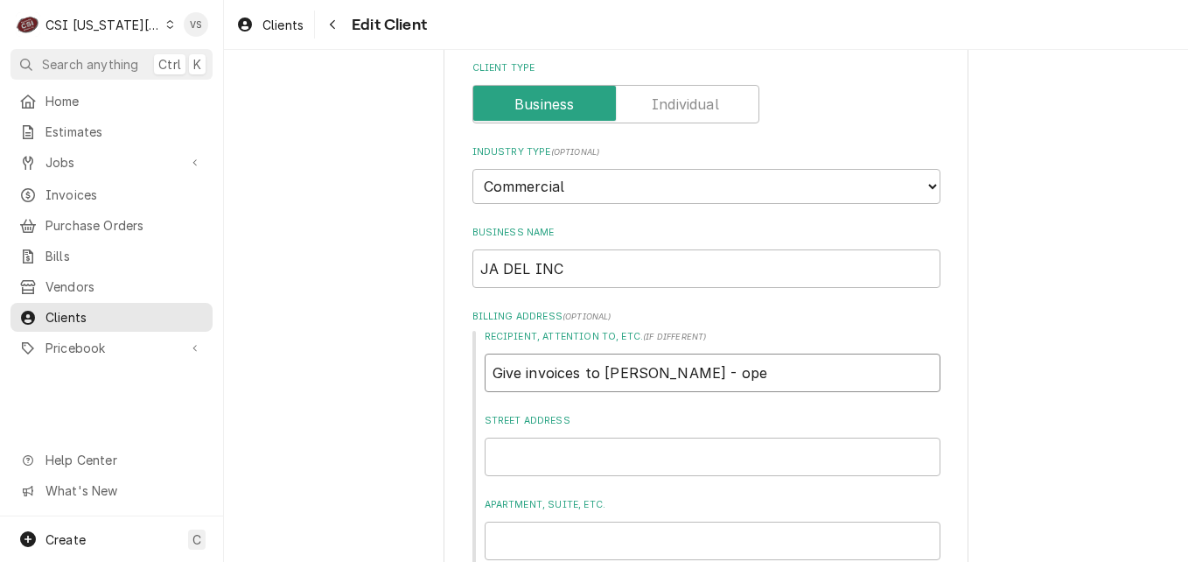
type textarea "x"
type input "Give invoices to Nancy - open"
type textarea "x"
type input "Give invoices to Nancy - open"
type textarea "x"
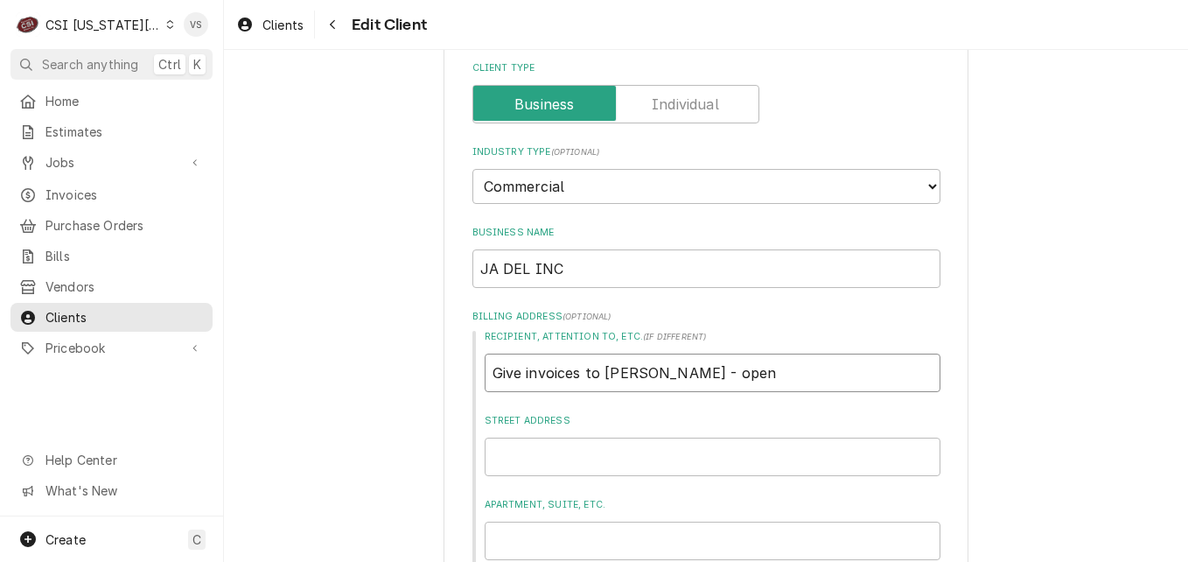
type input "Give invoices to Nancy - open w"
type textarea "x"
type input "Give invoices to Nancy - open wr"
type textarea "x"
type input "Give invoices to Nancy - open wre"
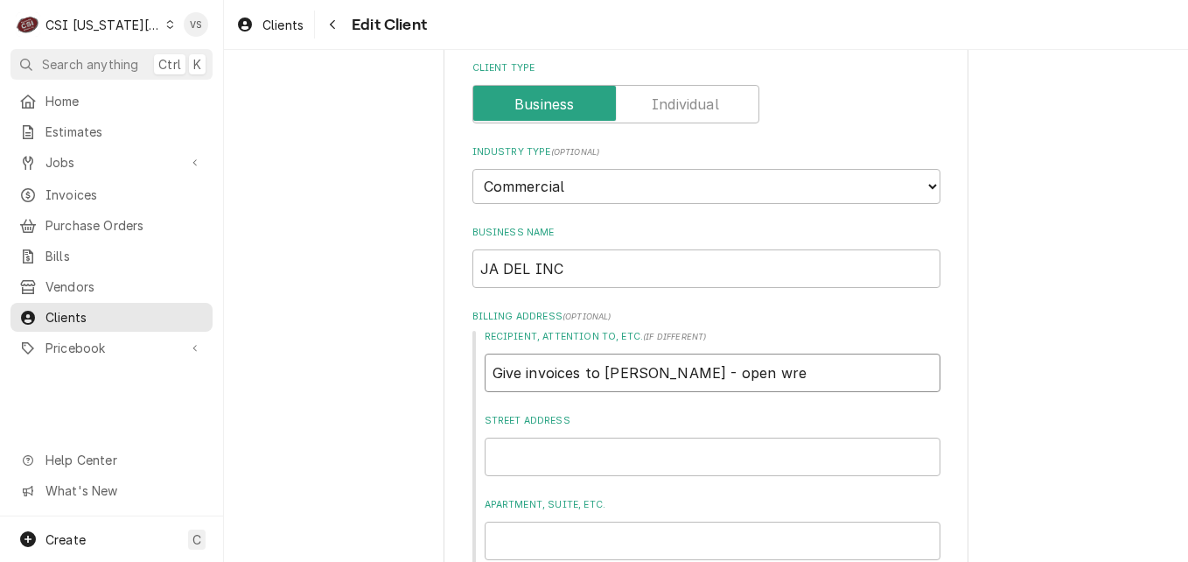
type textarea "x"
type input "Give invoices to Nancy - open wren"
type textarea "x"
type input "Give invoices to Nancy - open wrenc"
type textarea "x"
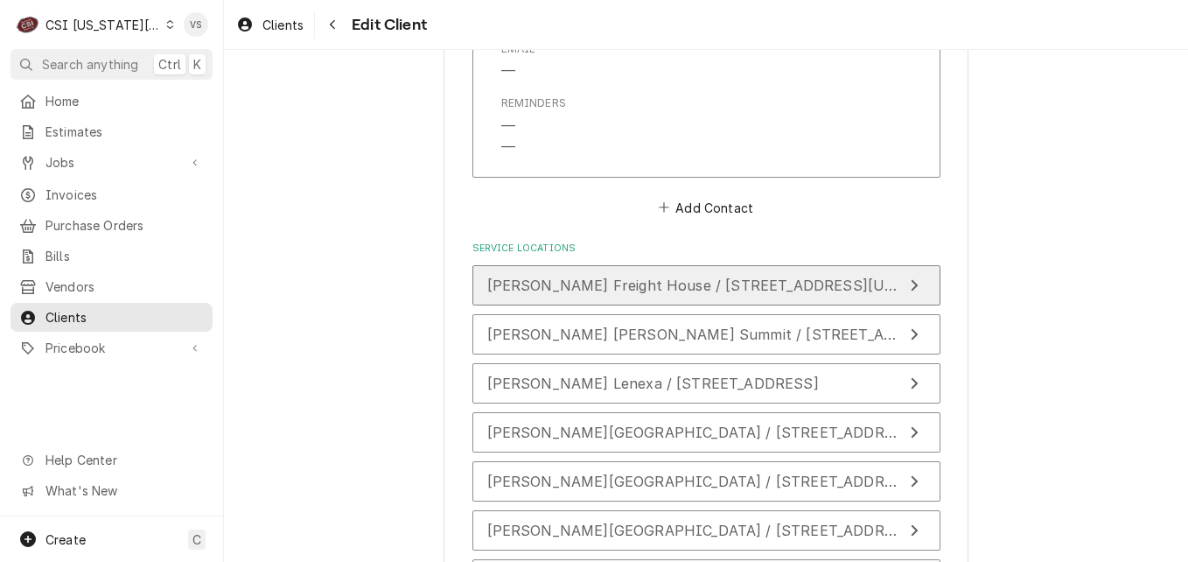
scroll to position [2188, 0]
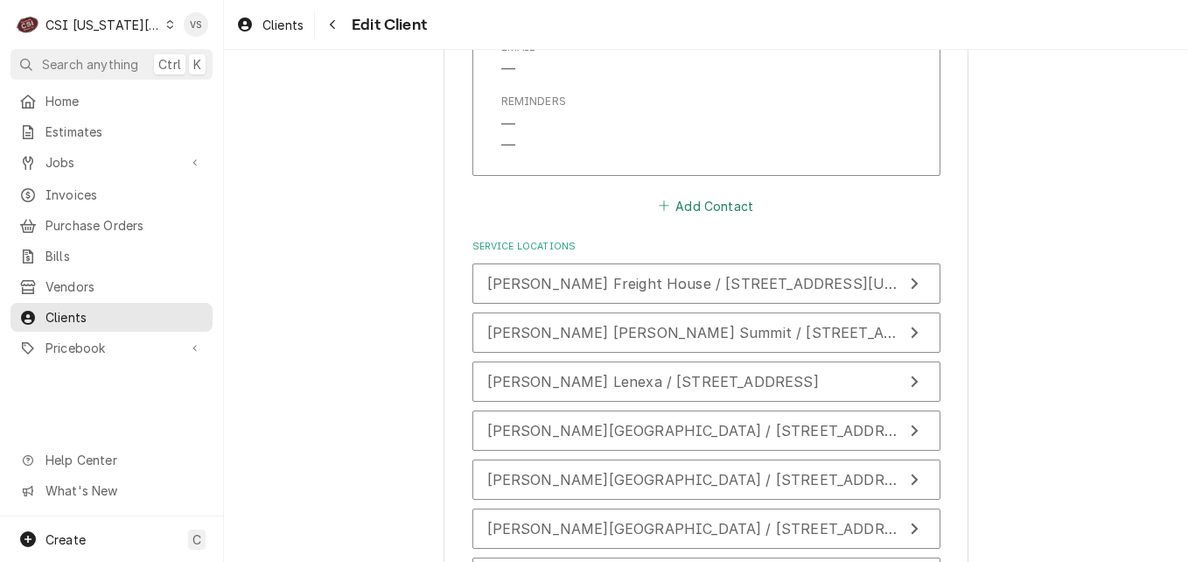
type input "Give invoices to Nancy - open wrench"
click at [703, 205] on button "Add Contact" at bounding box center [705, 205] width 101 height 25
type textarea "x"
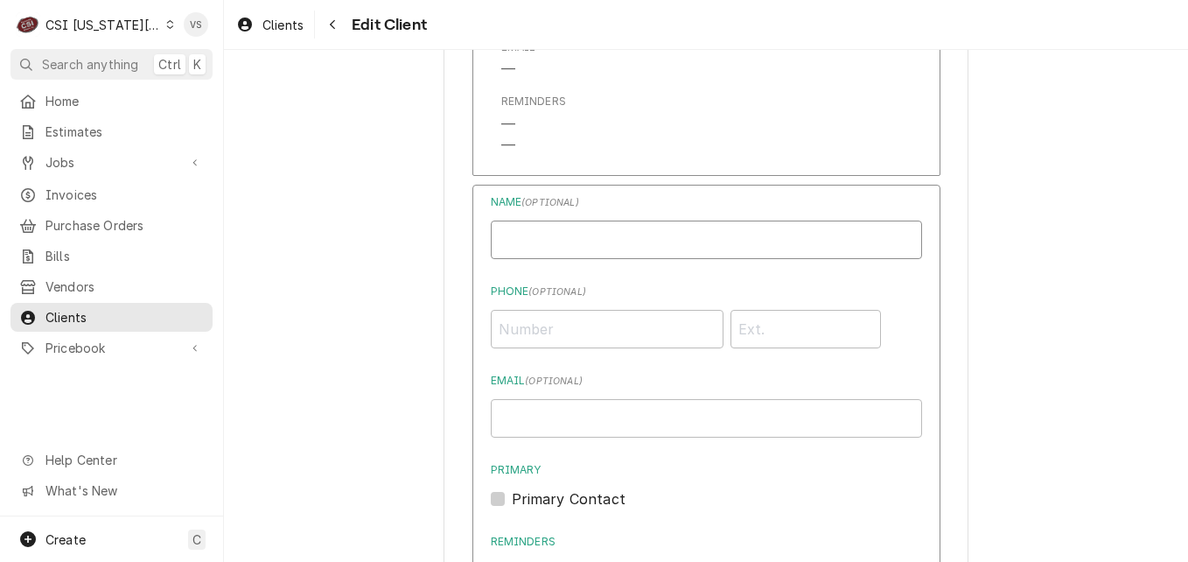
click at [532, 238] on input "Business Name" at bounding box center [706, 240] width 431 height 39
type input "invoices to Nancy-Open wrench"
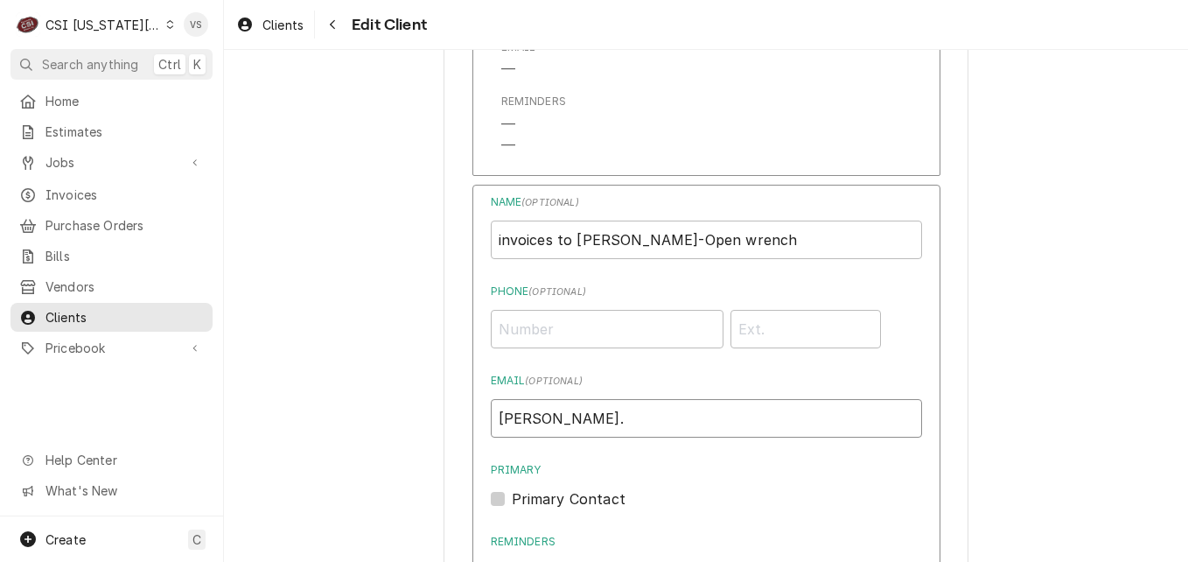
click at [566, 423] on input "nancy." at bounding box center [706, 418] width 431 height 39
click at [558, 419] on input "nancy." at bounding box center [706, 418] width 431 height 39
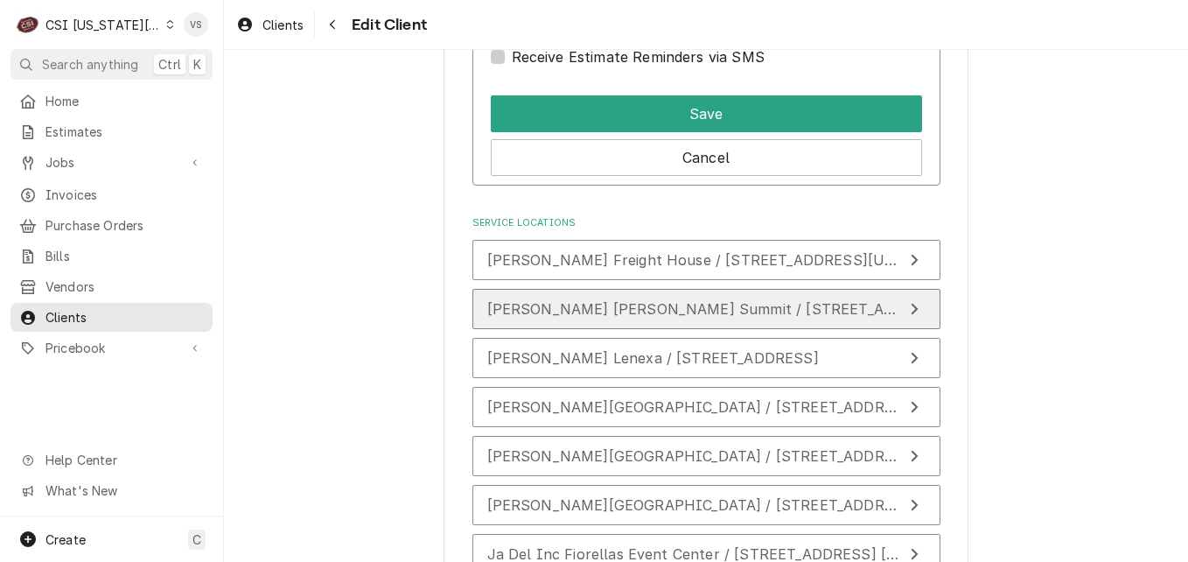
scroll to position [2800, 0]
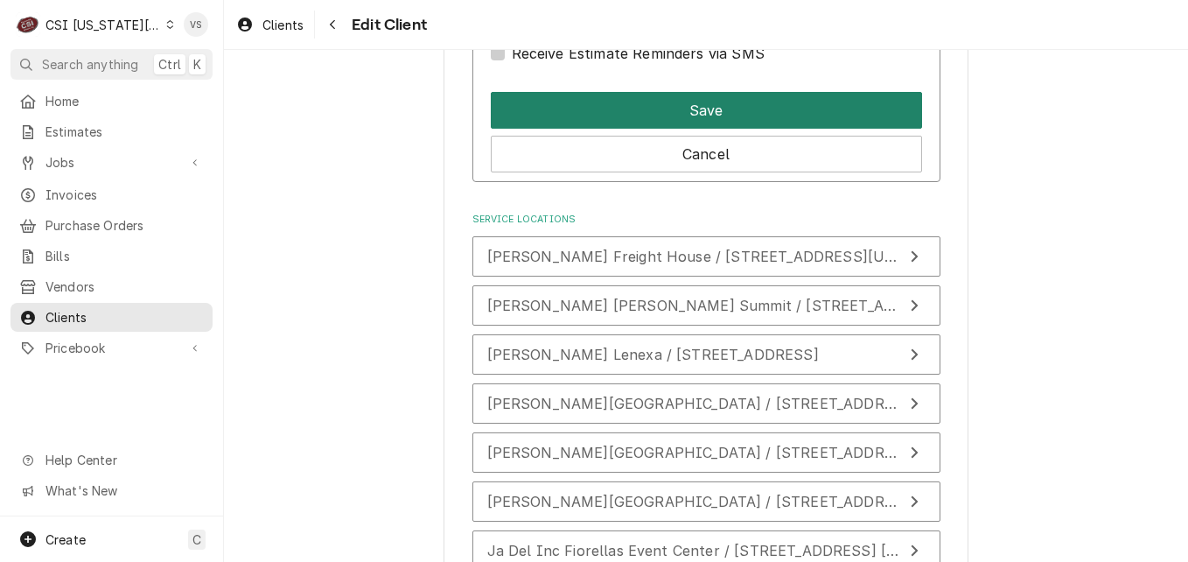
type input "nancy.manuel@csi1.com"
click at [613, 110] on button "Save" at bounding box center [706, 110] width 431 height 37
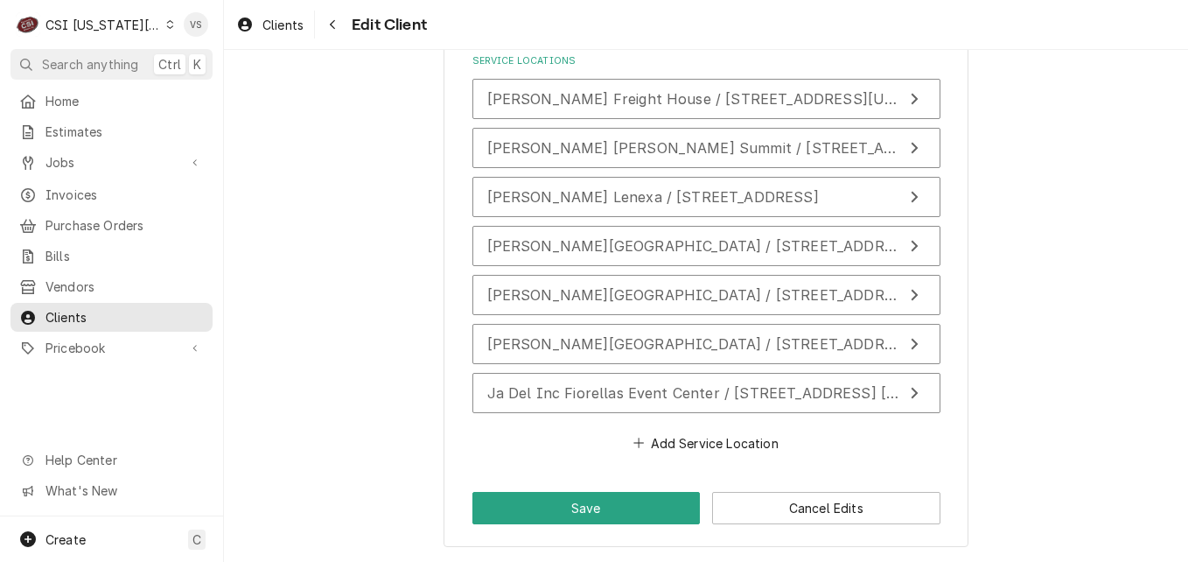
scroll to position [2646, 0]
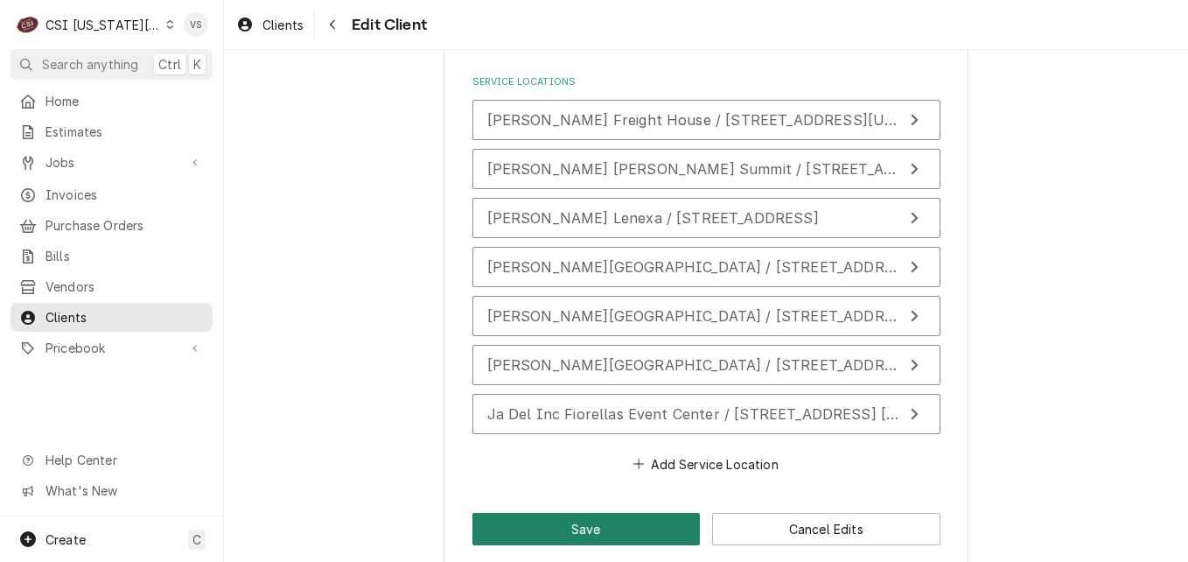
click at [580, 513] on button "Save" at bounding box center [587, 529] width 228 height 32
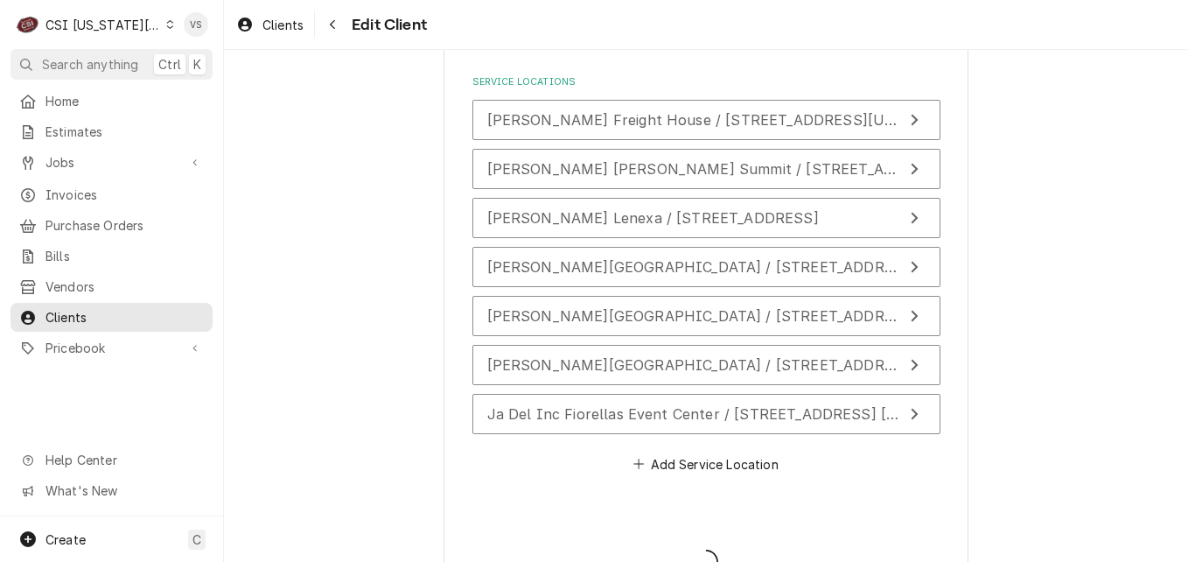
type textarea "x"
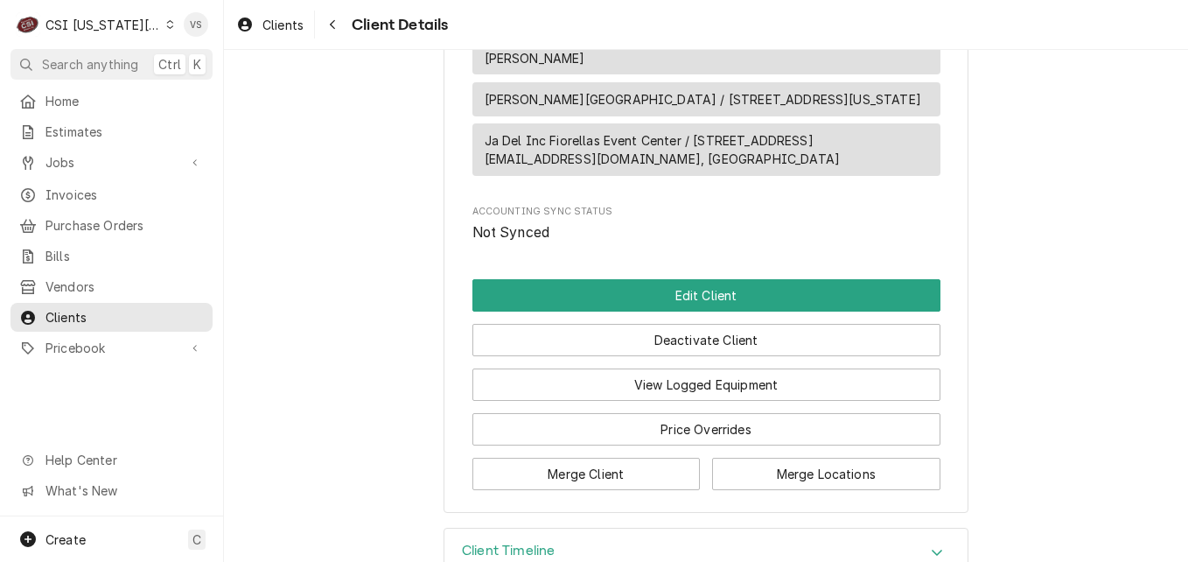
scroll to position [1637, 0]
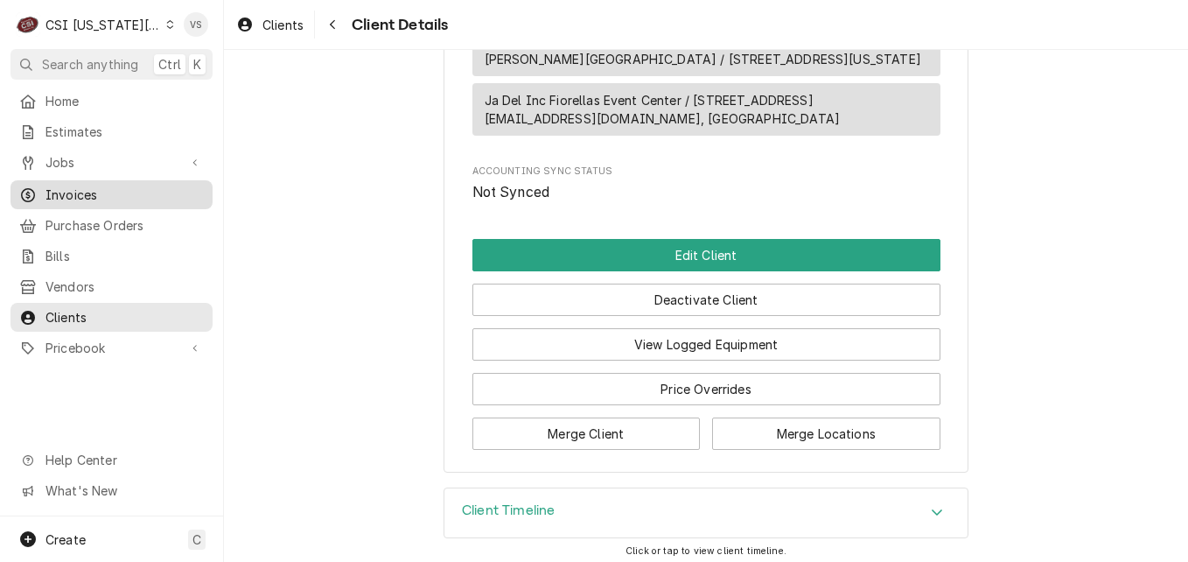
click at [66, 190] on span "Invoices" at bounding box center [125, 195] width 158 height 18
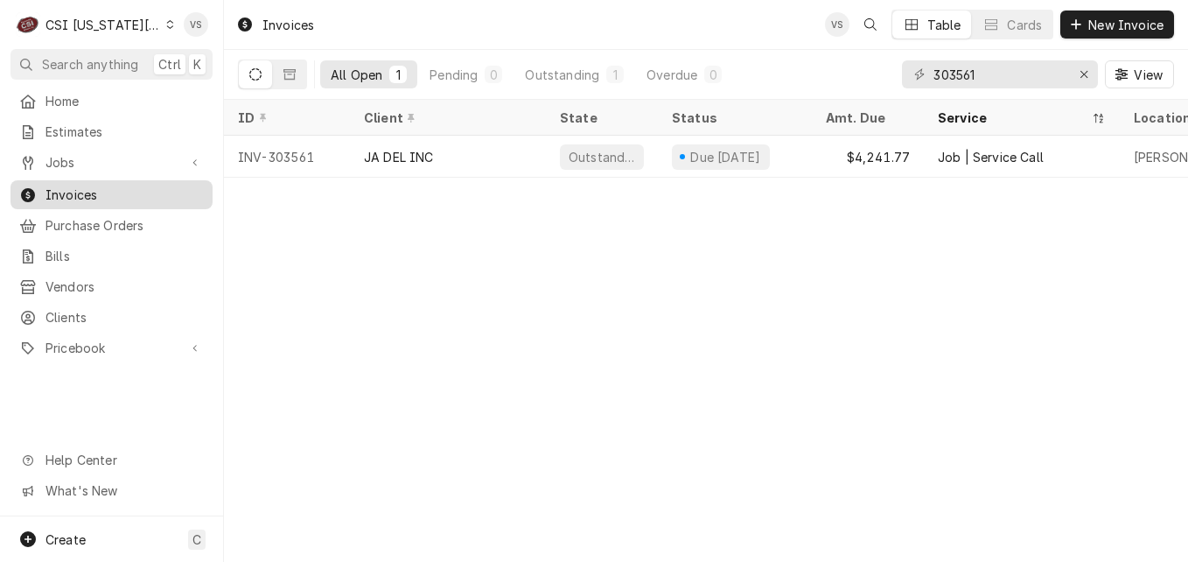
click at [84, 186] on span "Invoices" at bounding box center [125, 195] width 158 height 18
click at [166, 25] on icon "Dynamic Content Wrapper" at bounding box center [170, 24] width 8 height 9
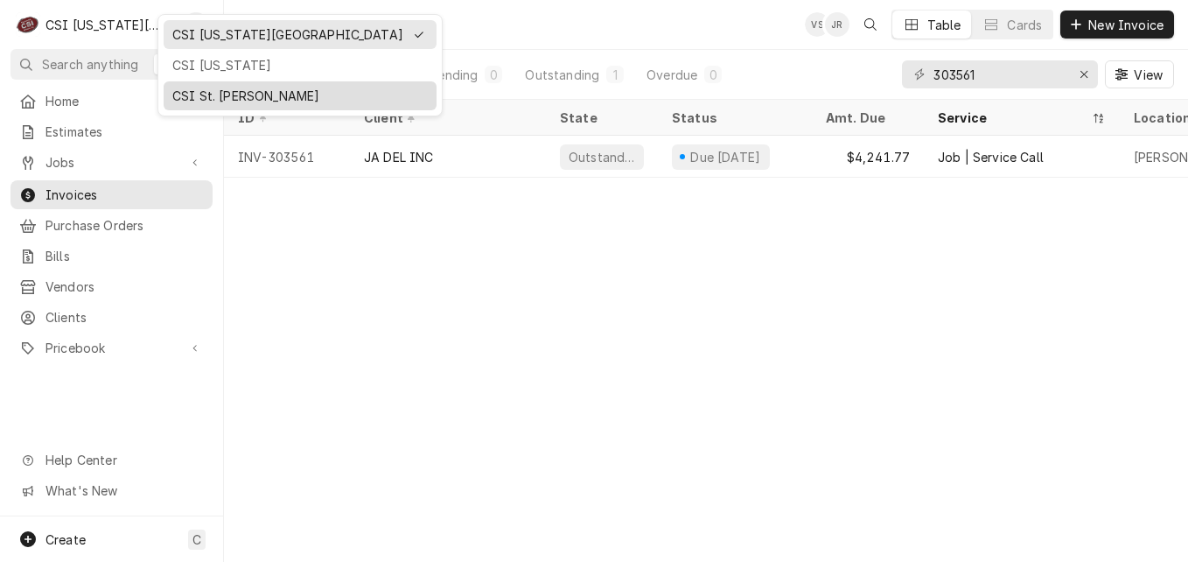
click at [230, 92] on div "CSI St. [PERSON_NAME]" at bounding box center [300, 96] width 256 height 18
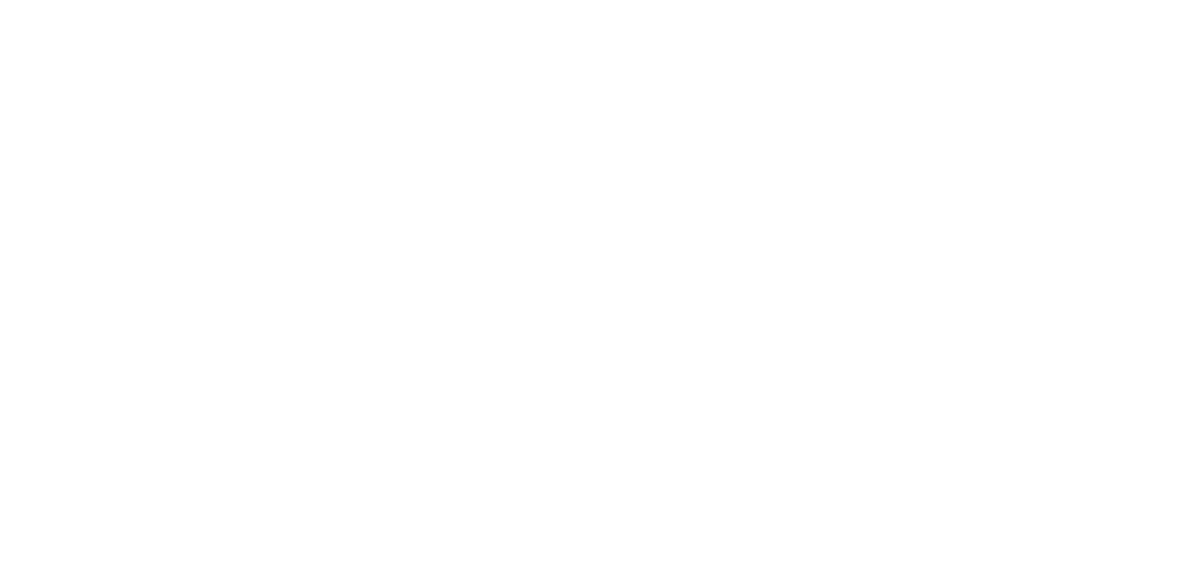
click at [983, 71] on div "Dynamic Content Wrapper" at bounding box center [594, 281] width 1188 height 562
click at [981, 74] on div "Dynamic Content Wrapper" at bounding box center [594, 281] width 1188 height 562
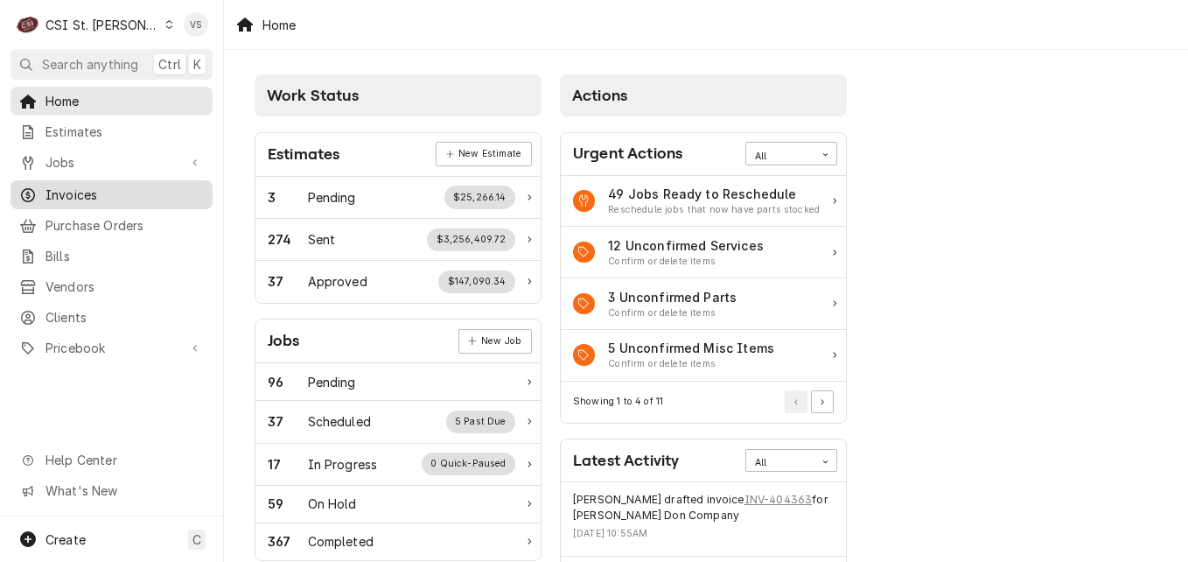
click at [81, 192] on span "Invoices" at bounding box center [125, 195] width 158 height 18
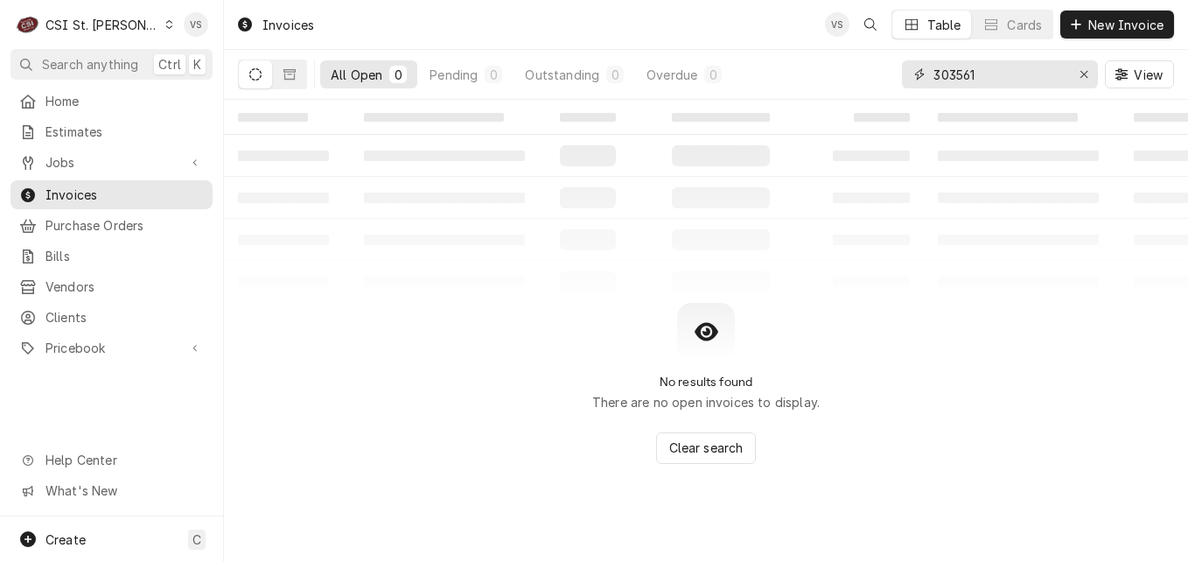
click at [896, 81] on div "All Open 0 Pending 0 Outstanding 0 Overdue 0 303561 View" at bounding box center [706, 74] width 936 height 49
type input "4"
click at [936, 74] on input "00581" at bounding box center [999, 74] width 131 height 28
type input "400581"
click at [285, 74] on icon "Dynamic Content Wrapper" at bounding box center [290, 74] width 12 height 11
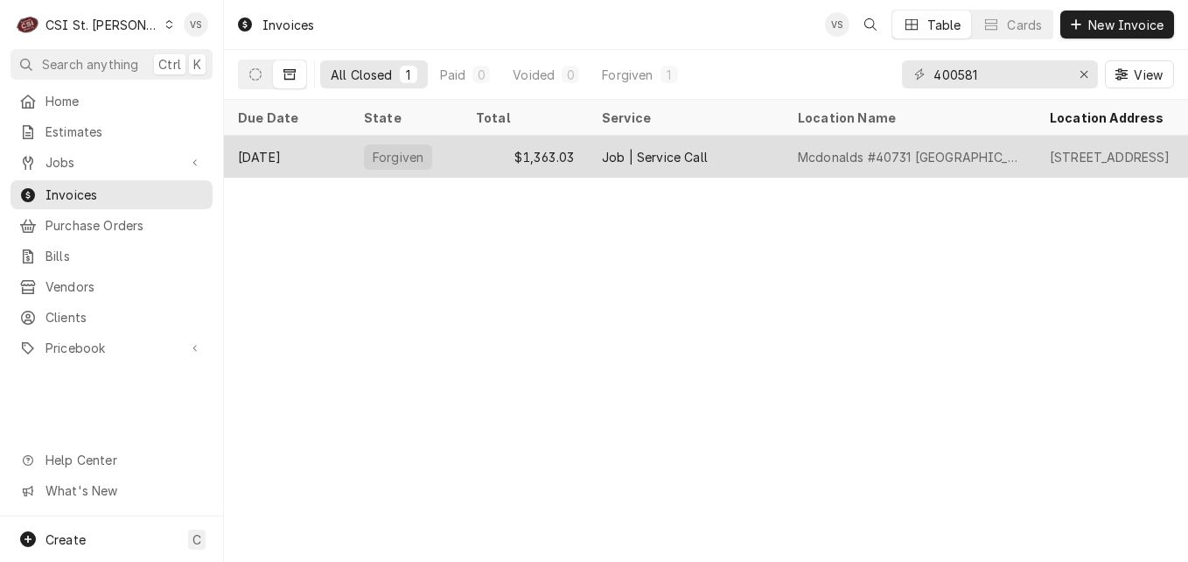
click at [866, 174] on tr "May 23 Forgiven $1,363.03 Job | Service Call Mcdonalds #40731 Salem 1000 S Main…" at bounding box center [1099, 157] width 1750 height 42
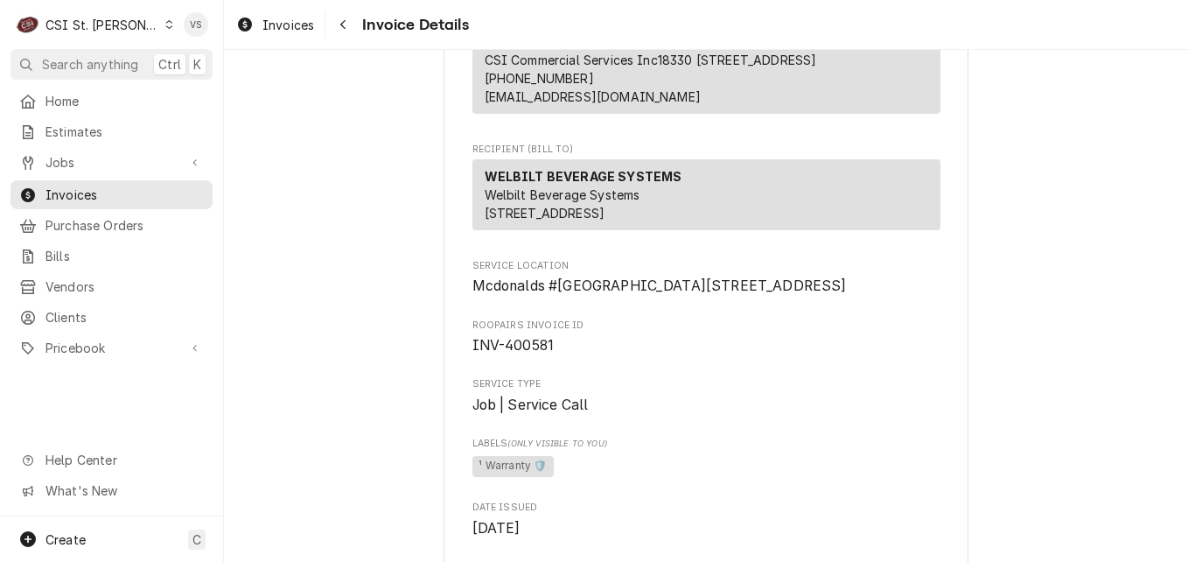
scroll to position [263, 0]
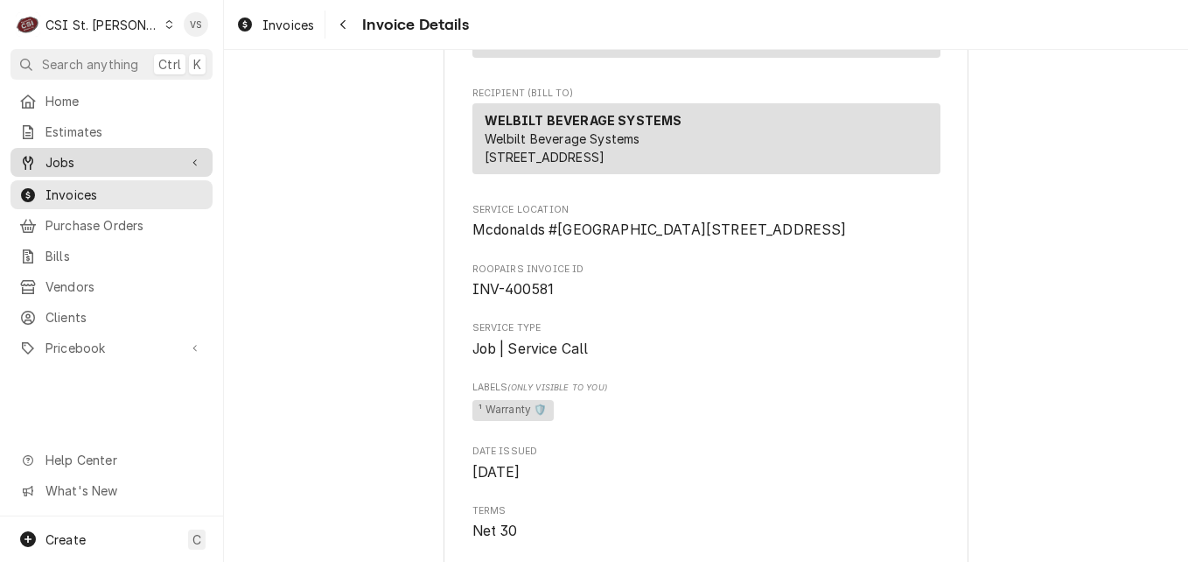
click at [93, 193] on span "Invoices" at bounding box center [125, 195] width 158 height 18
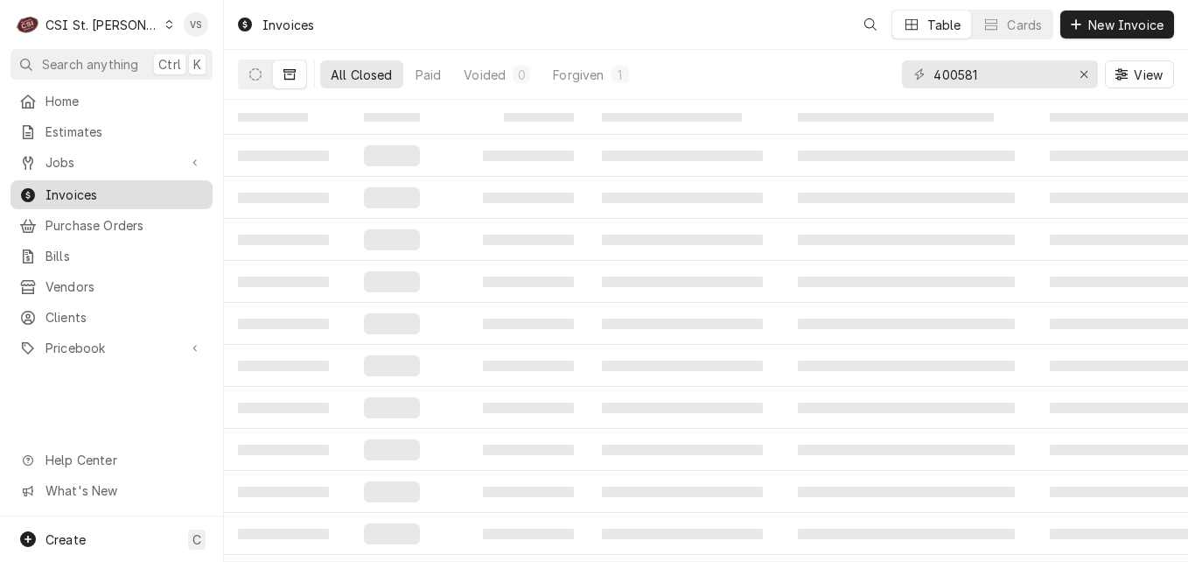
click at [117, 193] on span "Invoices" at bounding box center [125, 195] width 158 height 18
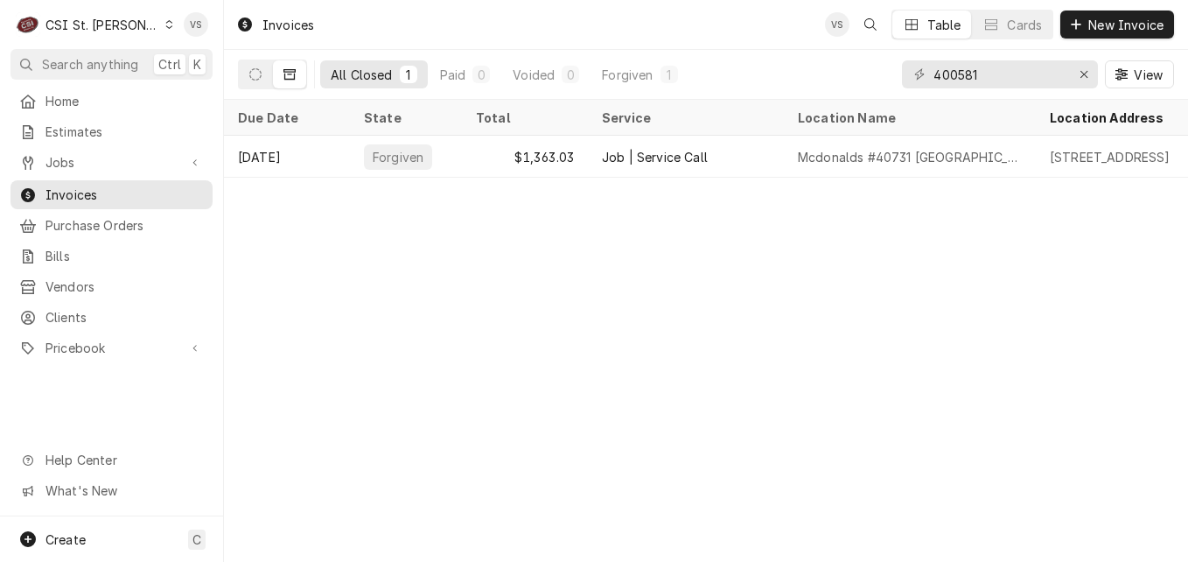
click at [490, 517] on div "Invoices VS Table Cards New Invoice All Closed 1 Paid 0 Voided 0 Forgiven 1 400…" at bounding box center [706, 281] width 964 height 562
click at [493, 519] on div "Invoices VS Table Cards New Invoice All Closed 1 Paid 0 Voided 0 Forgiven 1 400…" at bounding box center [706, 281] width 964 height 562
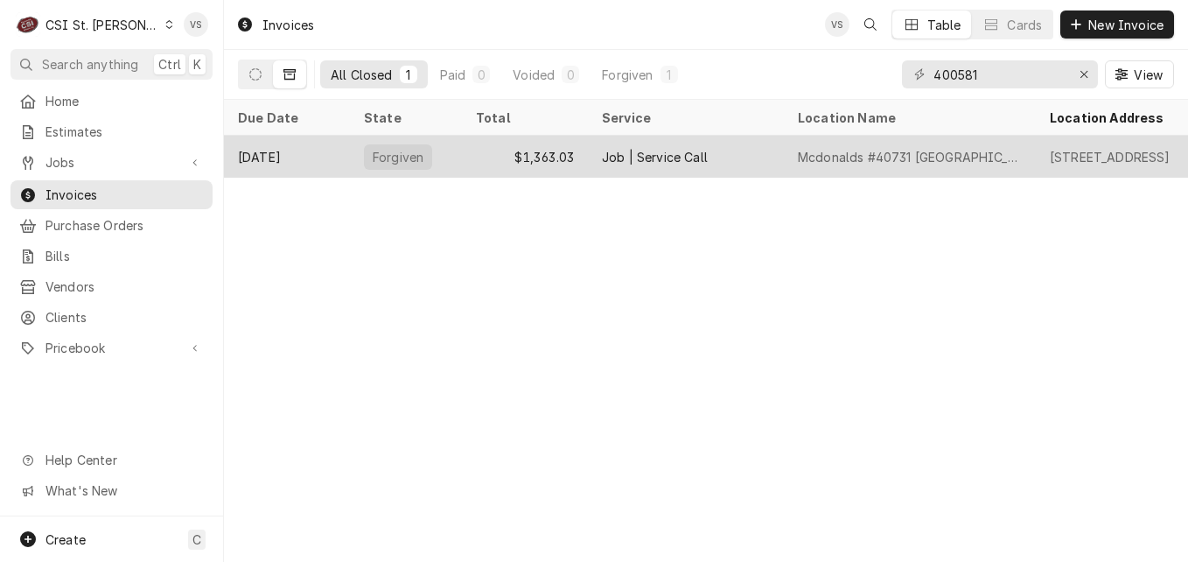
click at [645, 154] on div "Job | Service Call" at bounding box center [655, 157] width 106 height 18
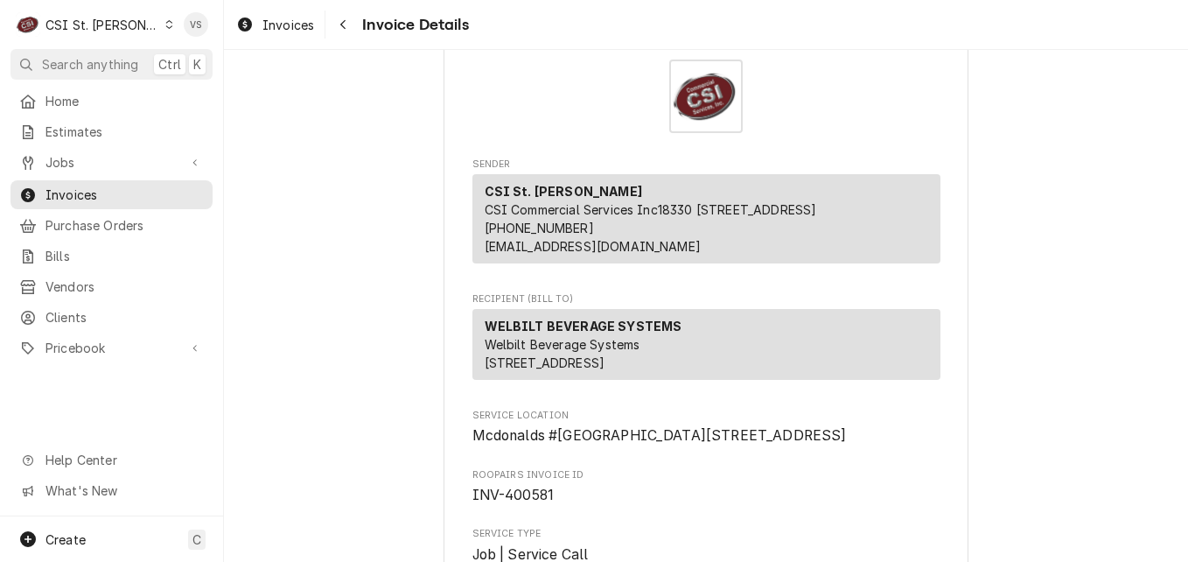
scroll to position [88, 0]
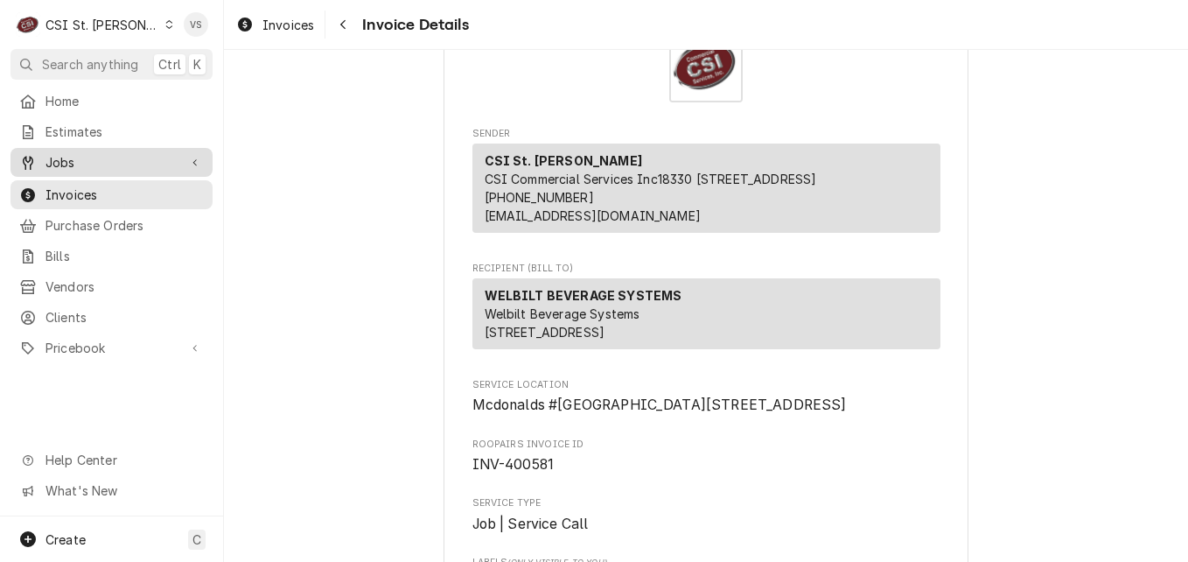
click at [67, 160] on span "Jobs" at bounding box center [112, 162] width 132 height 18
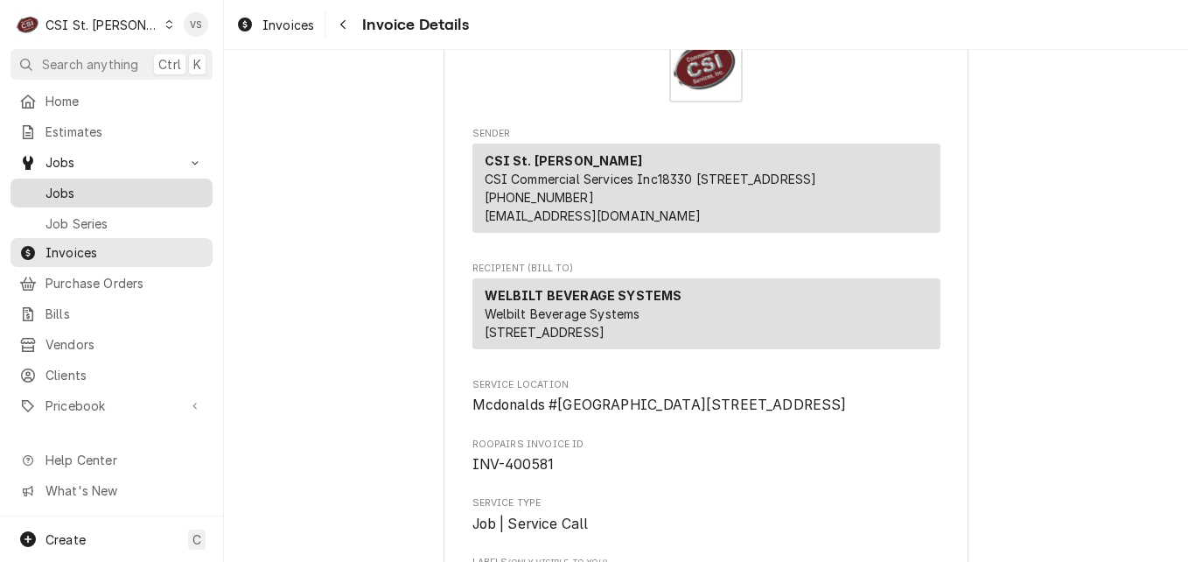
click at [74, 188] on span "Jobs" at bounding box center [125, 193] width 158 height 18
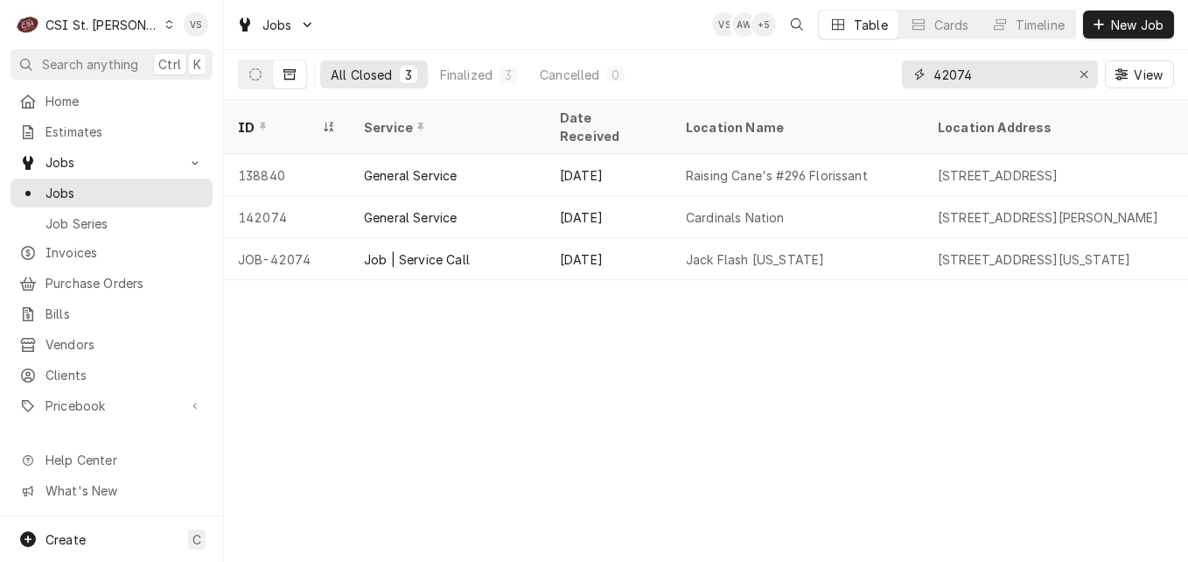
click at [945, 75] on input "42074" at bounding box center [999, 74] width 131 height 28
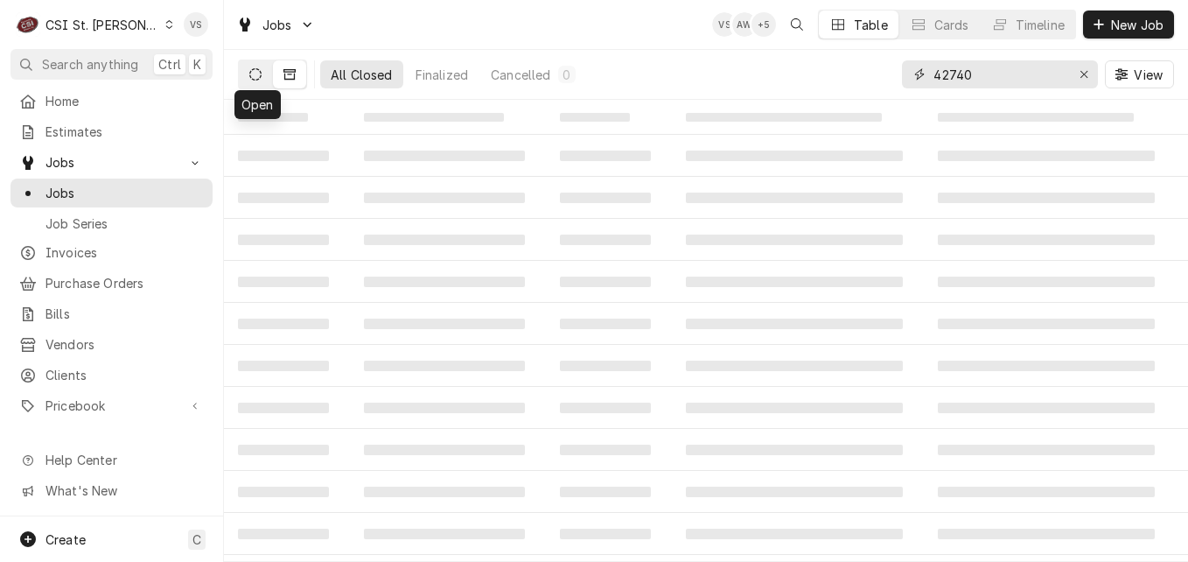
type input "42740"
click at [253, 74] on icon "Dynamic Content Wrapper" at bounding box center [255, 74] width 12 height 12
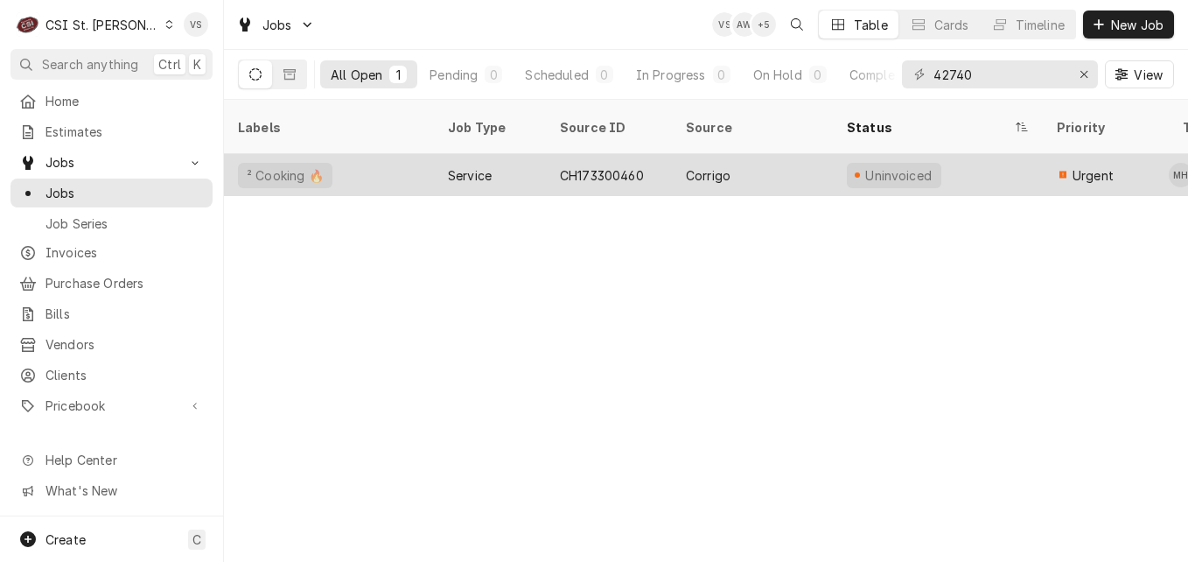
click at [398, 154] on div "² Cooking 🔥" at bounding box center [329, 175] width 210 height 42
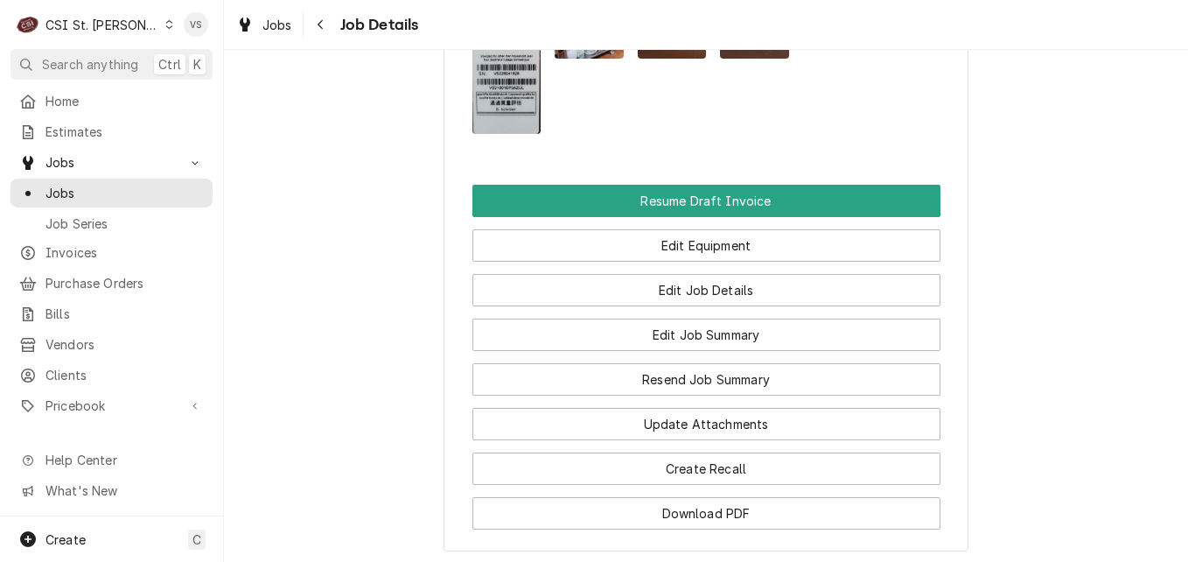
scroll to position [2363, 0]
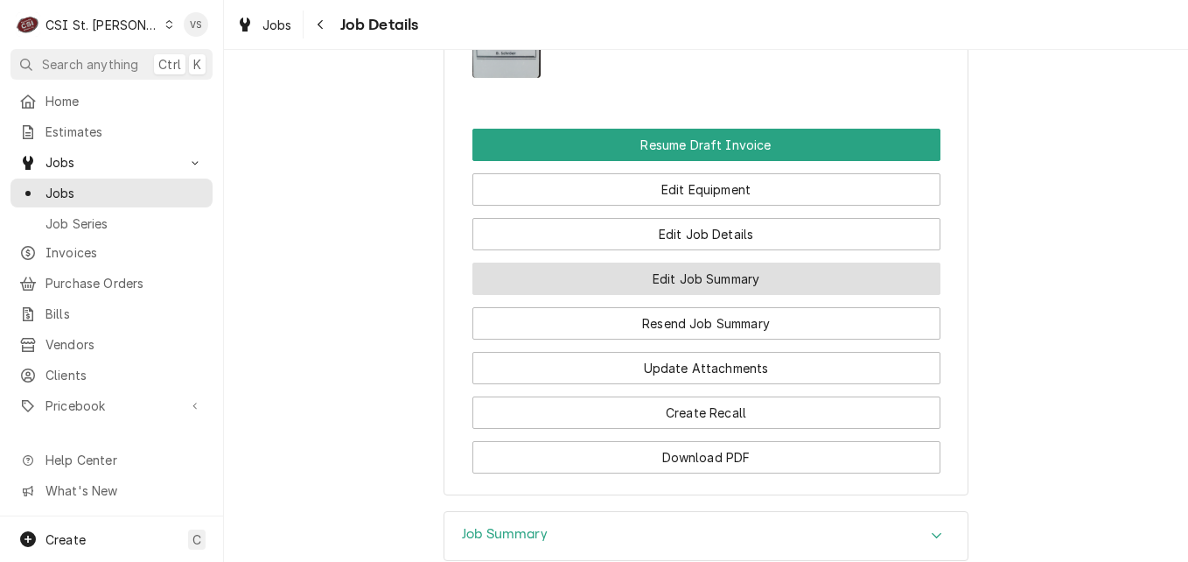
click at [614, 295] on button "Edit Job Summary" at bounding box center [707, 279] width 468 height 32
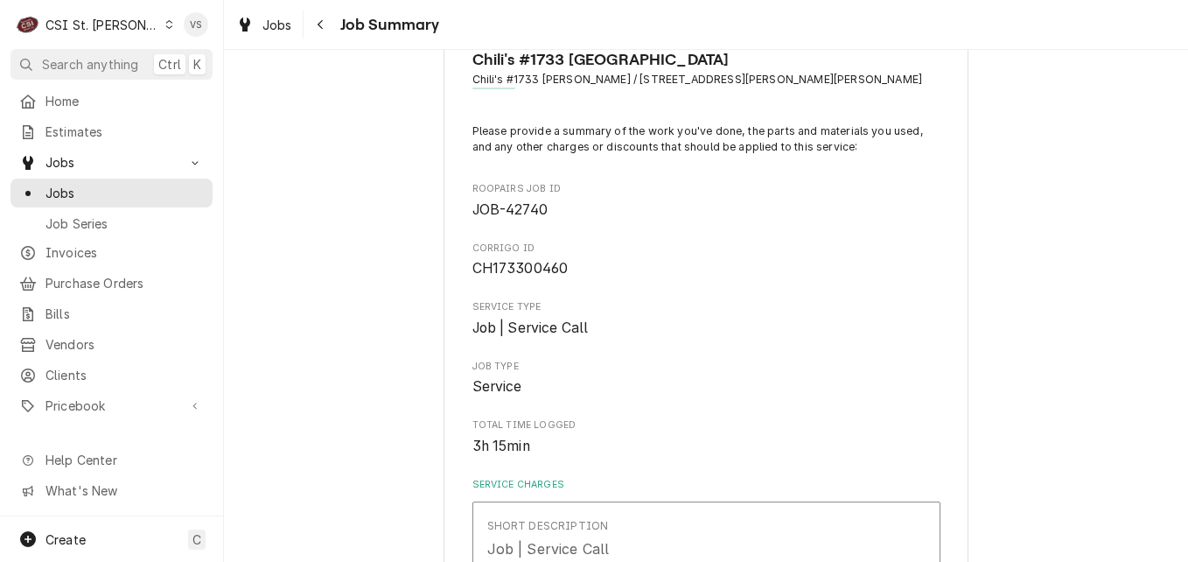
scroll to position [88, 0]
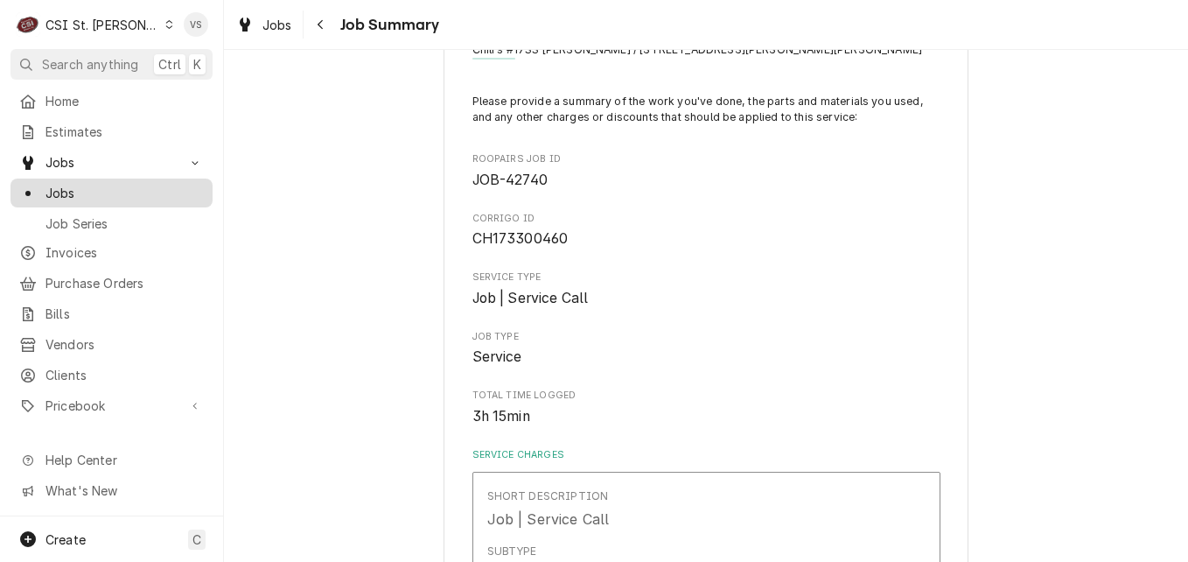
click at [73, 184] on span "Jobs" at bounding box center [125, 193] width 158 height 18
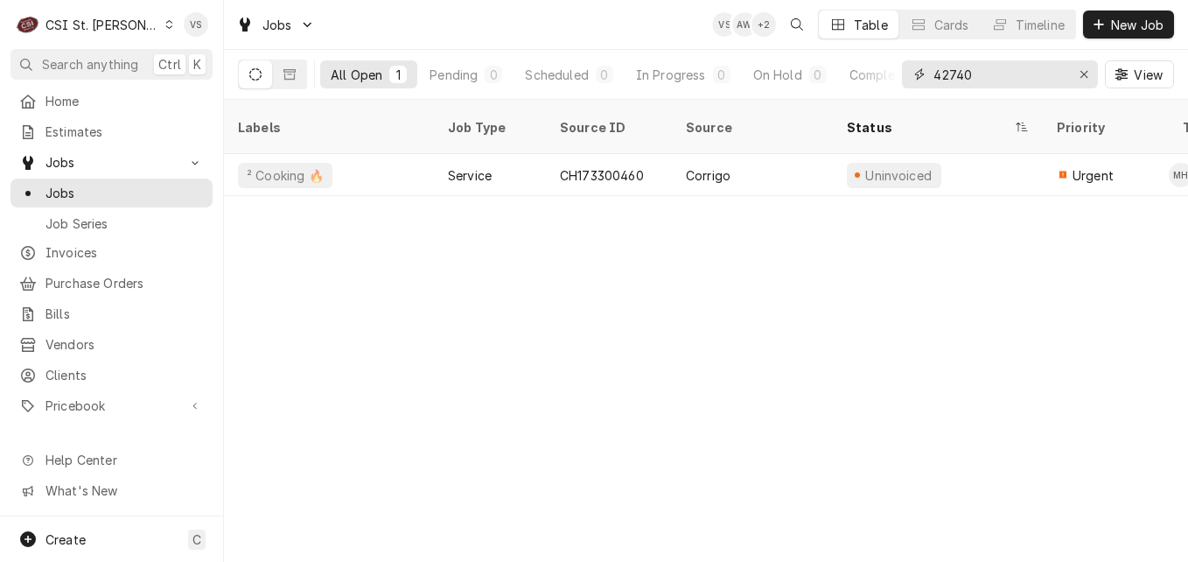
click at [978, 72] on input "42740" at bounding box center [999, 74] width 131 height 28
drag, startPoint x: 979, startPoint y: 72, endPoint x: 866, endPoint y: 75, distance: 113.8
click at [866, 75] on div "All Open 1 Pending 0 Scheduled 0 In Progress 0 On Hold 0 Completed 1 42740 View" at bounding box center [706, 74] width 936 height 49
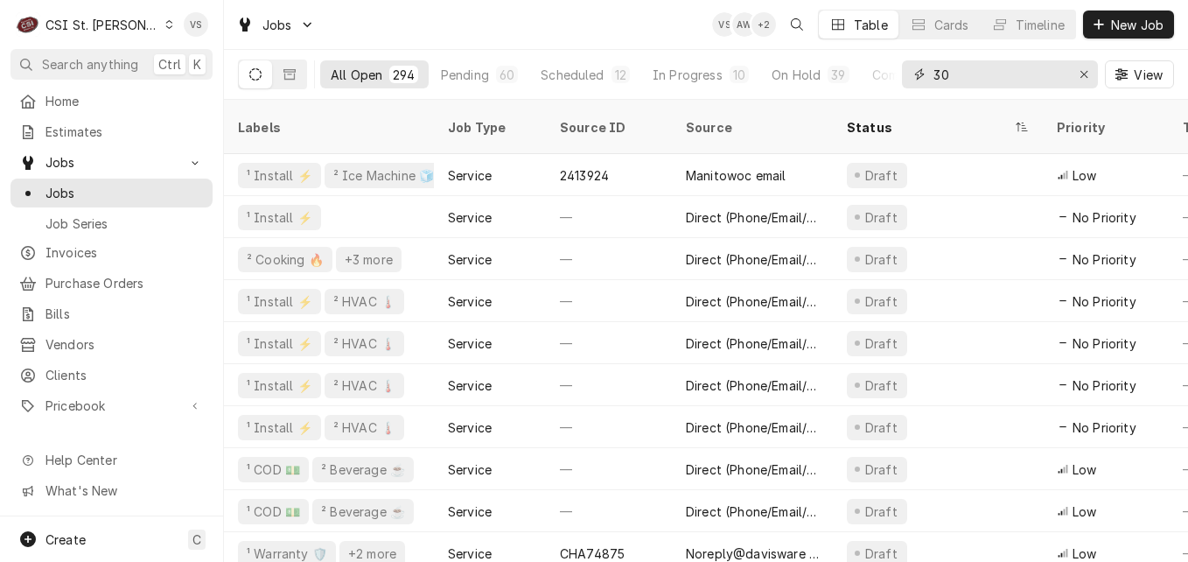
click at [950, 75] on input "30" at bounding box center [999, 74] width 131 height 28
drag, startPoint x: 954, startPoint y: 71, endPoint x: 881, endPoint y: 71, distance: 72.6
click at [881, 71] on div "All Open 294 Pending 60 Scheduled 12 In Progress 10 On Hold 39 Completed 173 30…" at bounding box center [706, 74] width 936 height 49
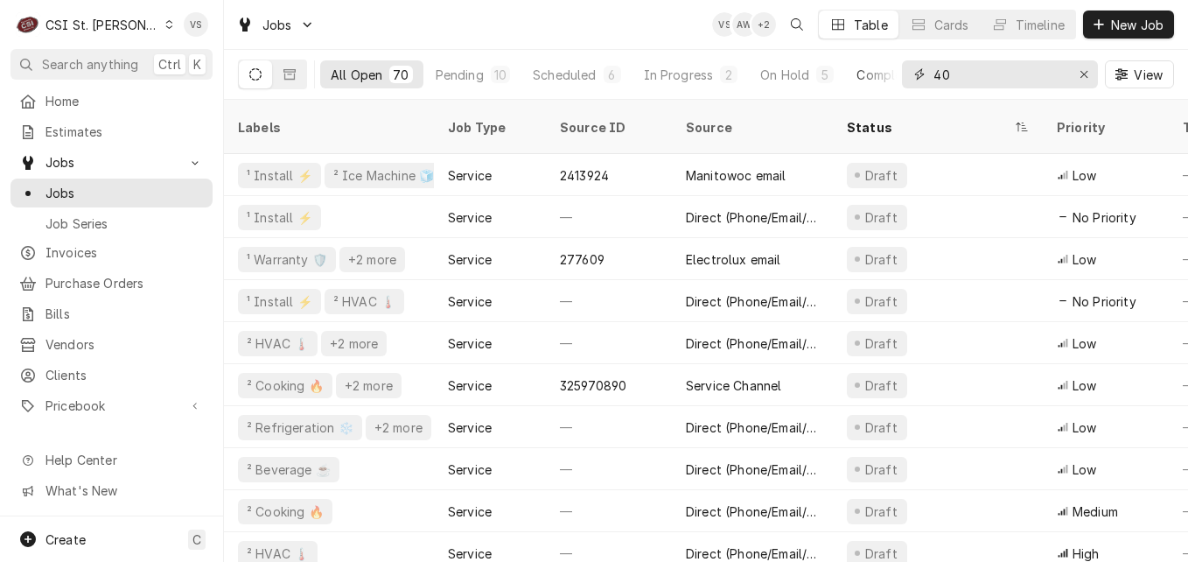
type input "4"
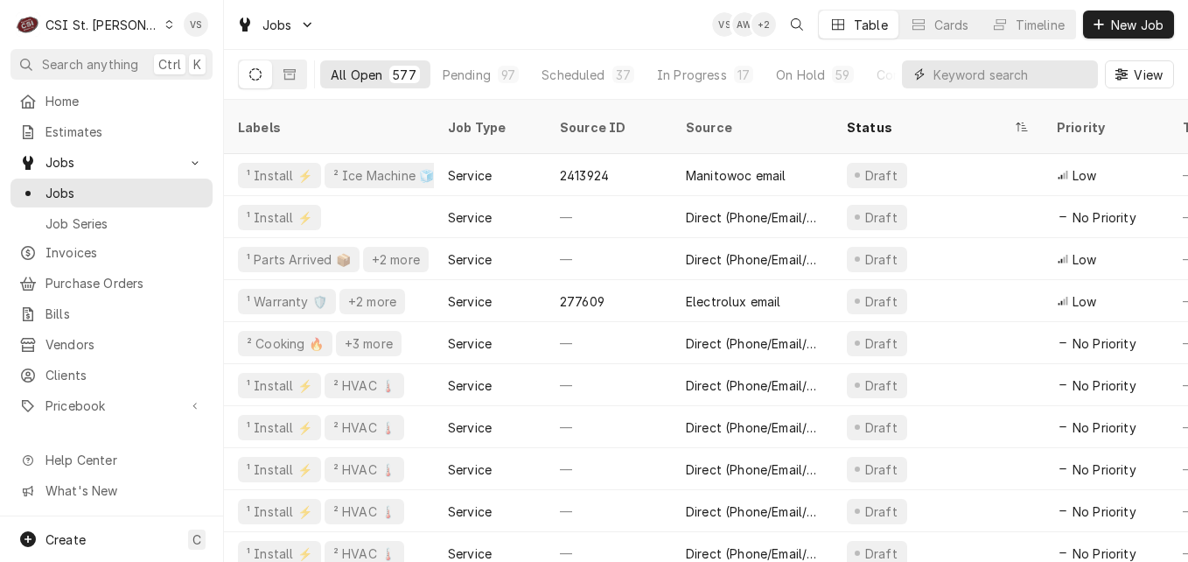
click at [958, 75] on input "Dynamic Content Wrapper" at bounding box center [1012, 74] width 156 height 28
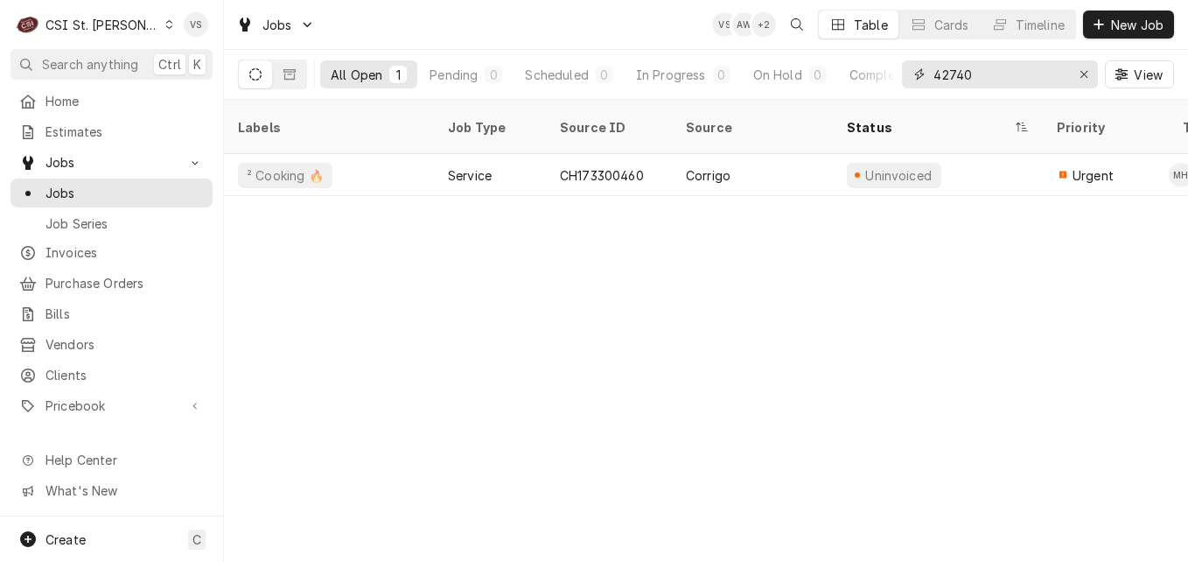
drag, startPoint x: 978, startPoint y: 73, endPoint x: 911, endPoint y: 76, distance: 66.6
click at [911, 76] on div "42740" at bounding box center [1000, 74] width 196 height 28
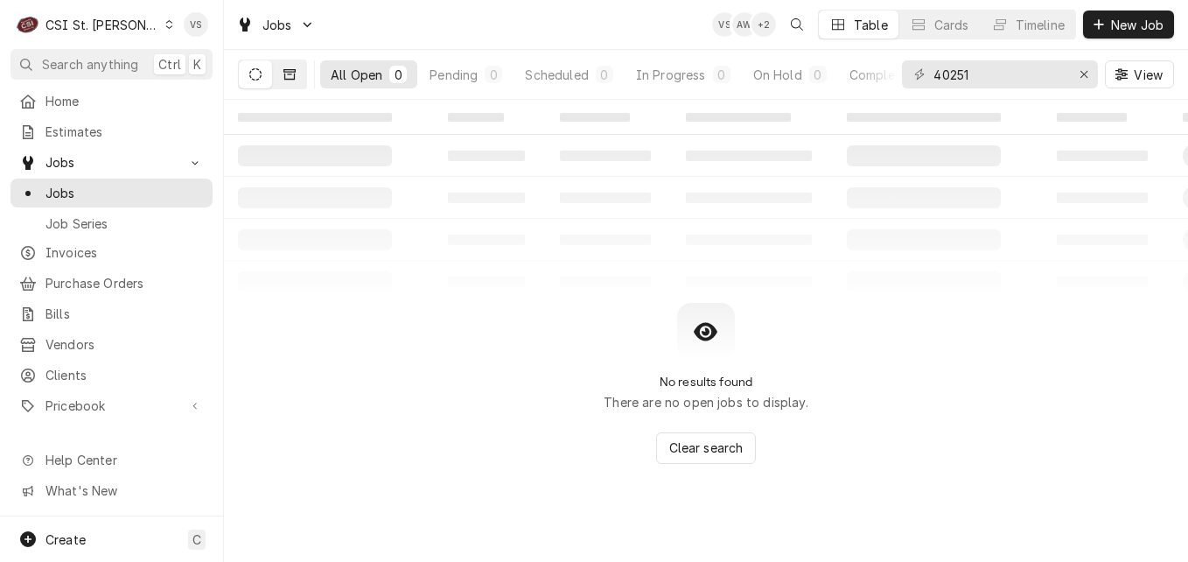
click at [292, 72] on icon "Dynamic Content Wrapper" at bounding box center [290, 74] width 12 height 11
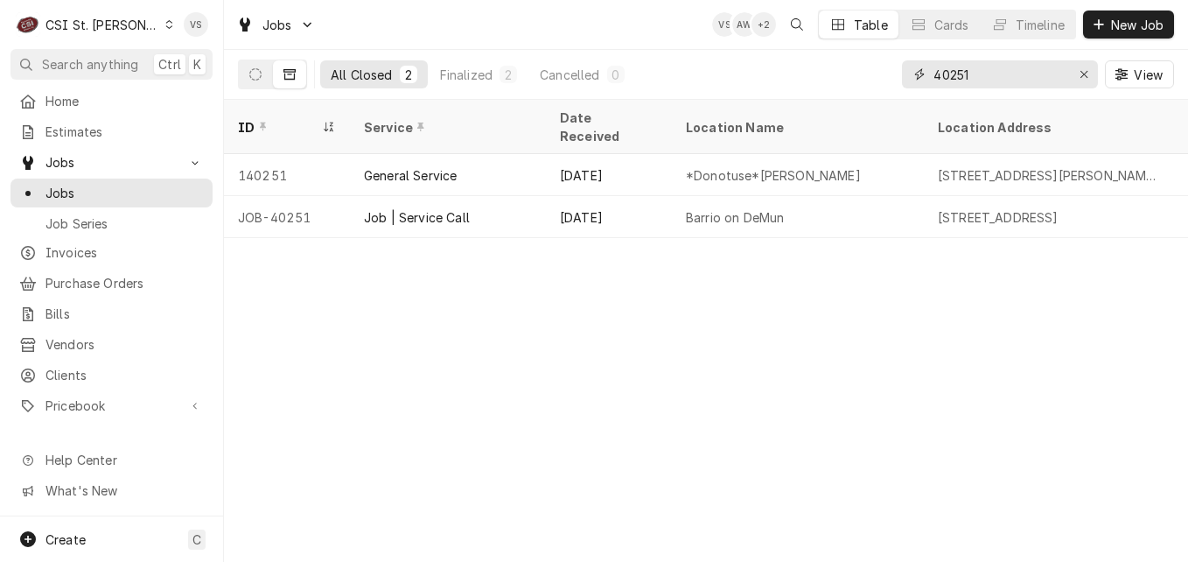
click at [975, 79] on input "40251" at bounding box center [999, 74] width 131 height 28
click at [984, 75] on input "40251" at bounding box center [999, 74] width 131 height 28
drag, startPoint x: 984, startPoint y: 75, endPoint x: 881, endPoint y: 75, distance: 102.4
click at [881, 75] on div "All Closed 2 Finalized 2 Cancelled 0 40251 View" at bounding box center [706, 74] width 936 height 49
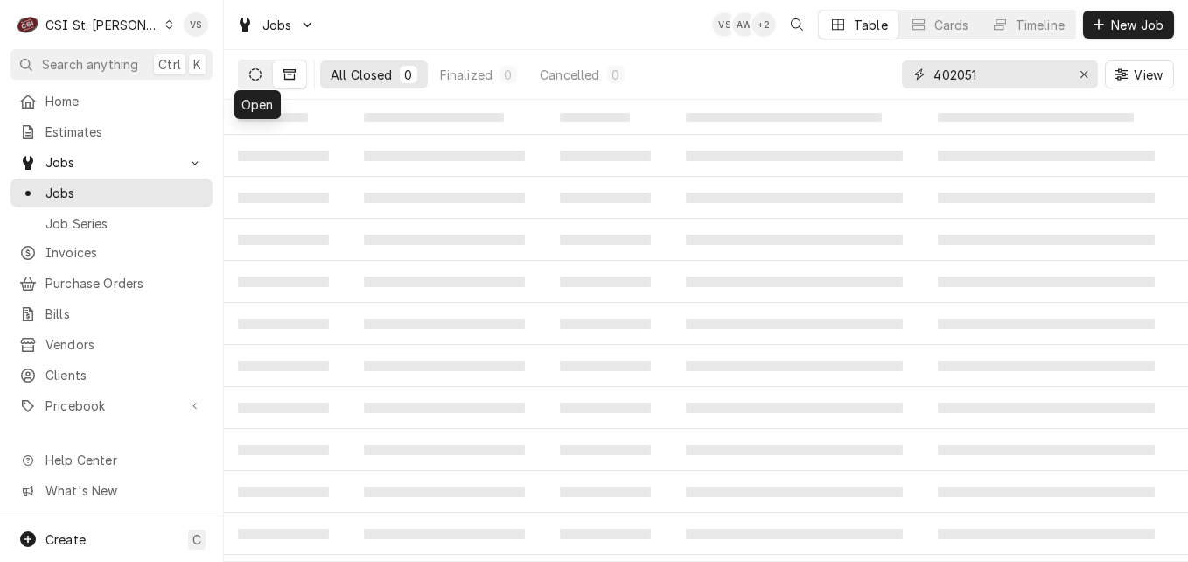
type input "402051"
click at [259, 76] on icon "Dynamic Content Wrapper" at bounding box center [255, 74] width 12 height 12
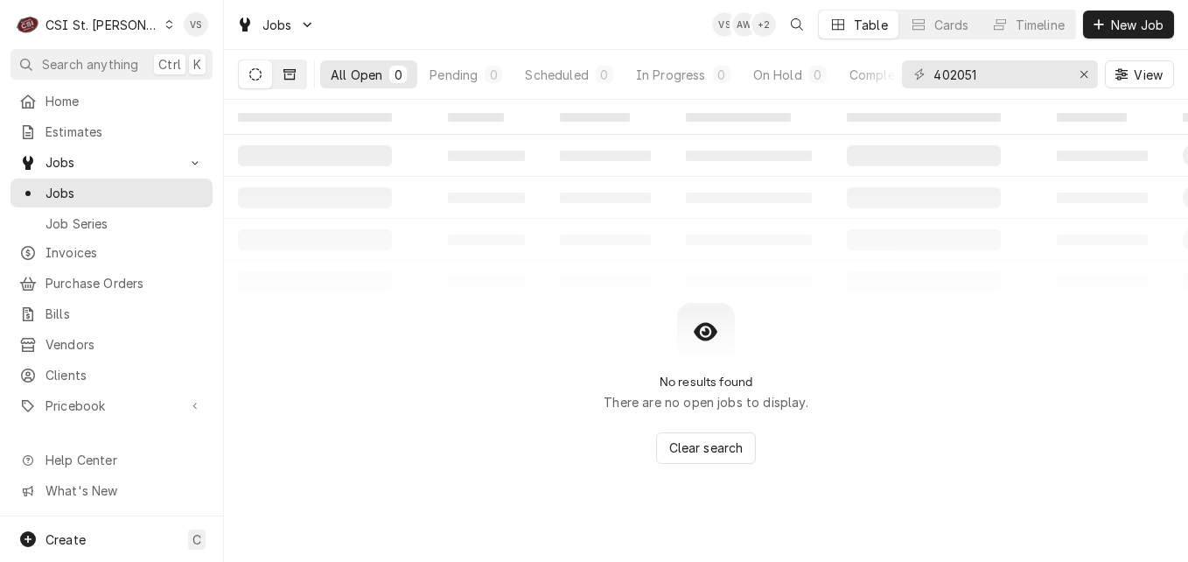
click at [293, 78] on icon "Dynamic Content Wrapper" at bounding box center [290, 74] width 12 height 12
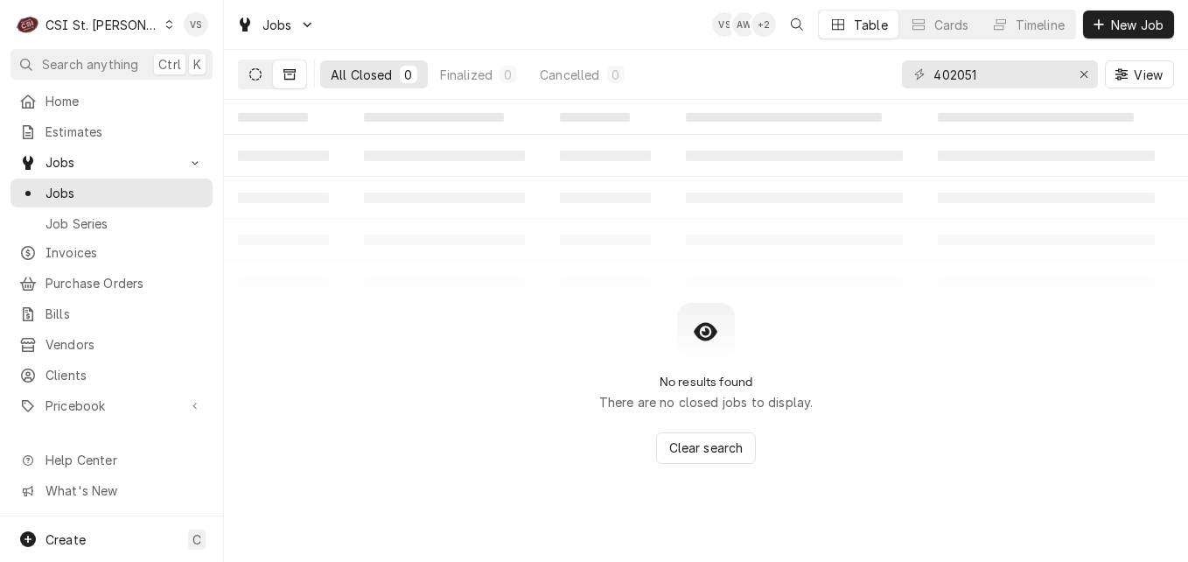
click at [263, 80] on button "Dynamic Content Wrapper" at bounding box center [255, 74] width 33 height 28
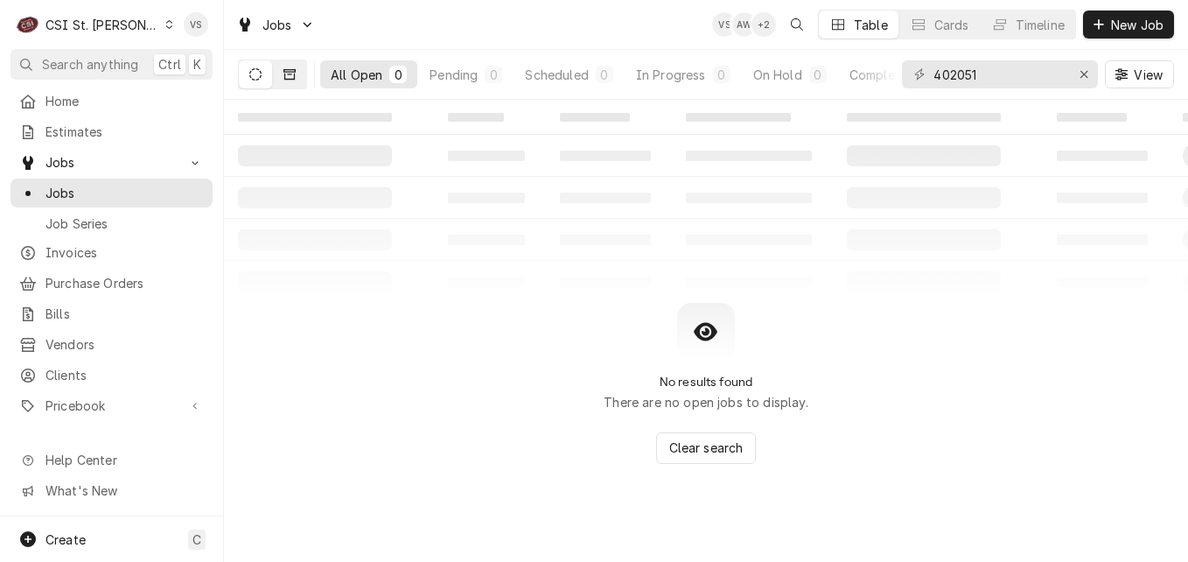
click at [289, 81] on button "Dynamic Content Wrapper" at bounding box center [289, 74] width 33 height 28
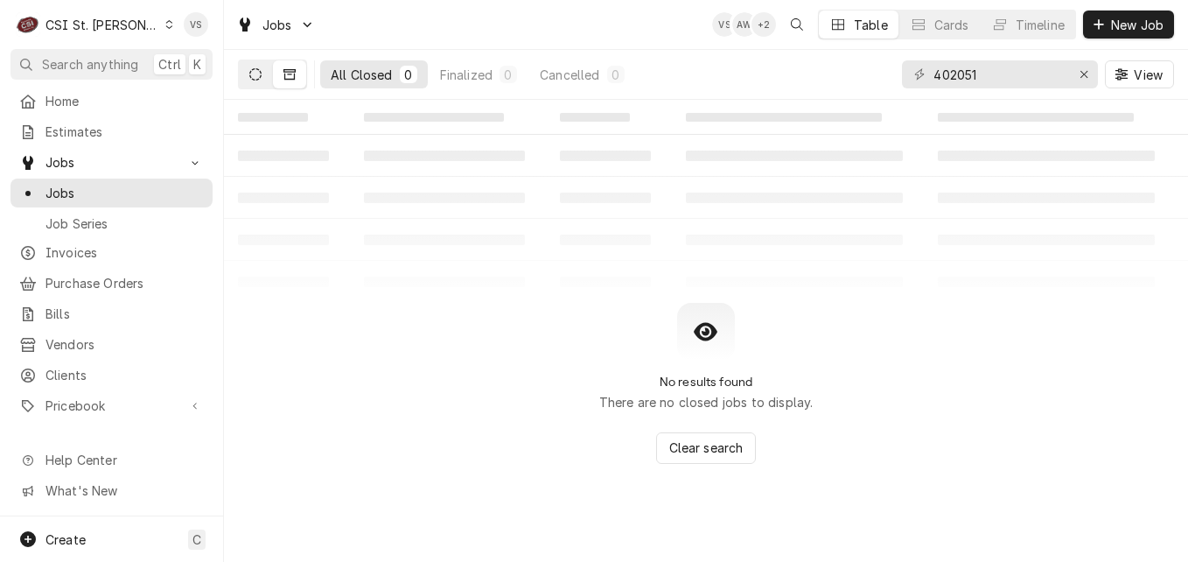
click at [250, 74] on icon "Dynamic Content Wrapper" at bounding box center [255, 74] width 12 height 12
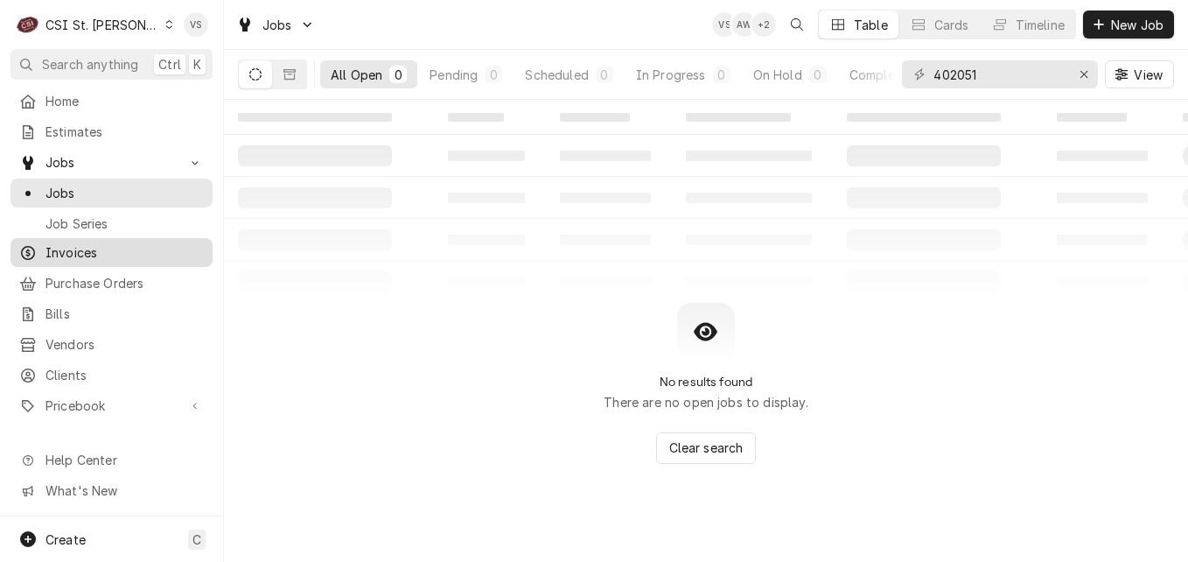
click at [74, 243] on span "Invoices" at bounding box center [125, 252] width 158 height 18
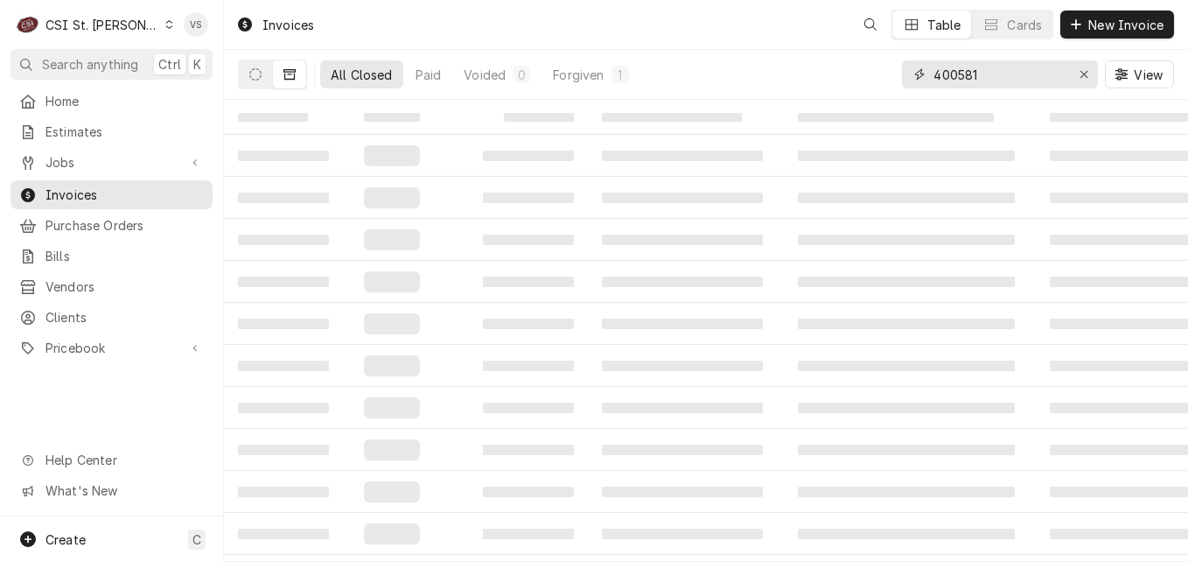
click at [988, 76] on input "400581" at bounding box center [999, 74] width 131 height 28
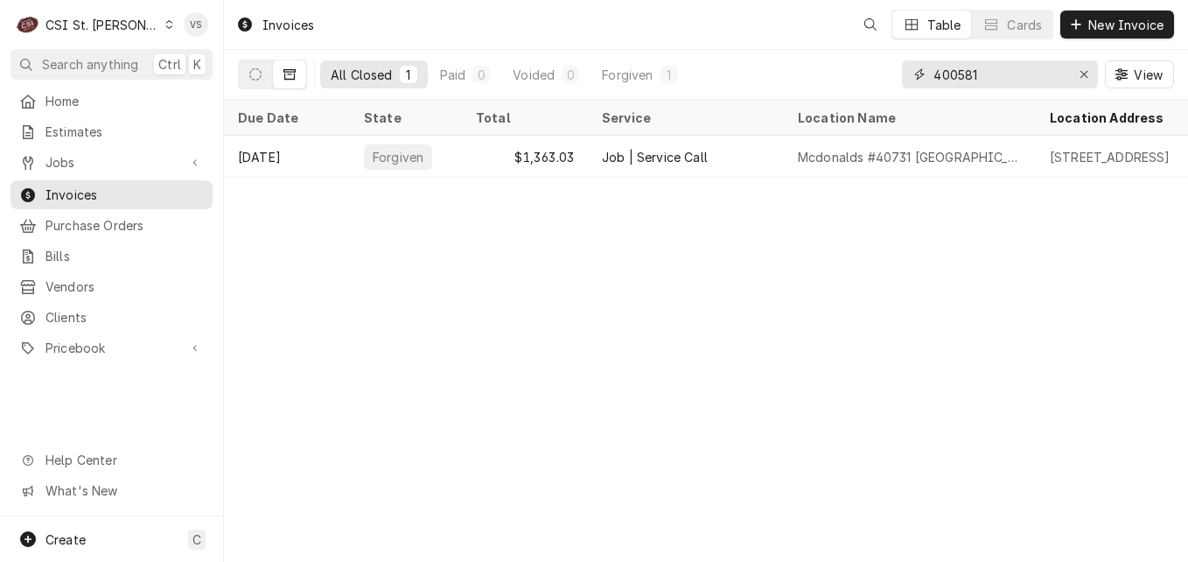
drag, startPoint x: 988, startPoint y: 74, endPoint x: 1009, endPoint y: 74, distance: 21.0
click at [906, 73] on div "400581" at bounding box center [1000, 74] width 196 height 28
click at [998, 82] on div "400581 View" at bounding box center [1038, 74] width 272 height 49
click at [891, 84] on div "All Closed 1 Paid 0 Voided 0 Forgiven 1 400581 View" at bounding box center [706, 74] width 936 height 49
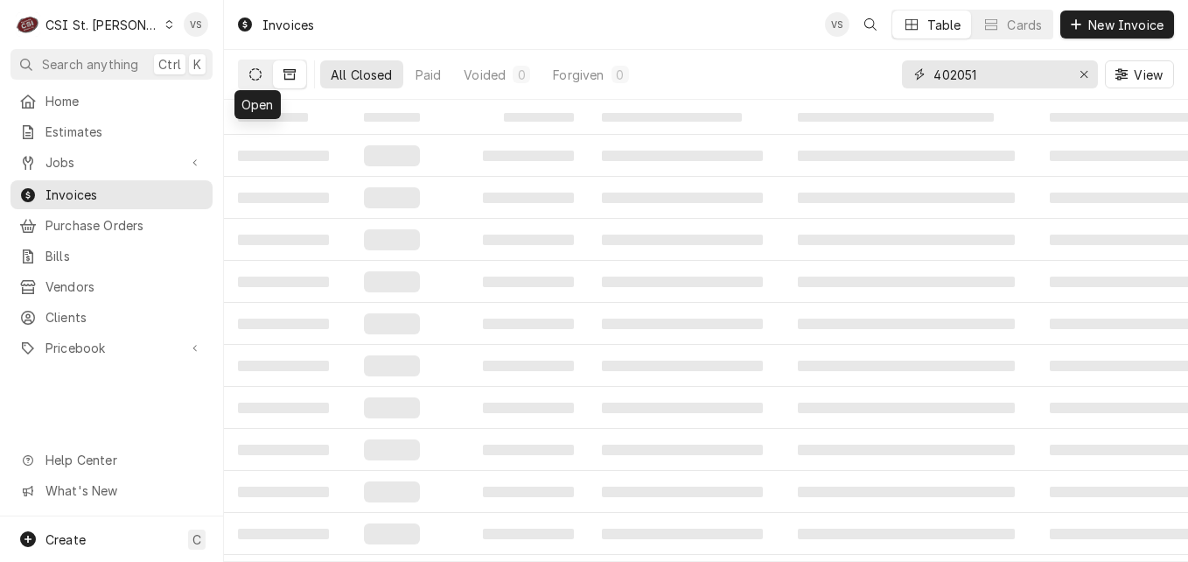
type input "402051"
click at [256, 80] on icon "Dynamic Content Wrapper" at bounding box center [255, 74] width 12 height 12
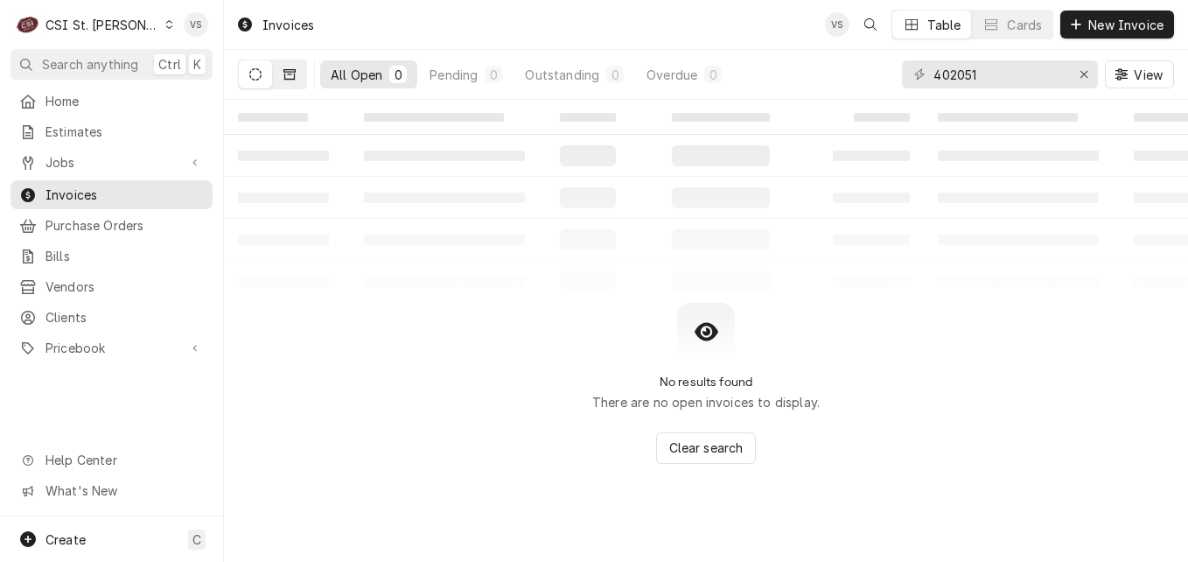
click at [290, 77] on icon "Dynamic Content Wrapper" at bounding box center [290, 74] width 12 height 12
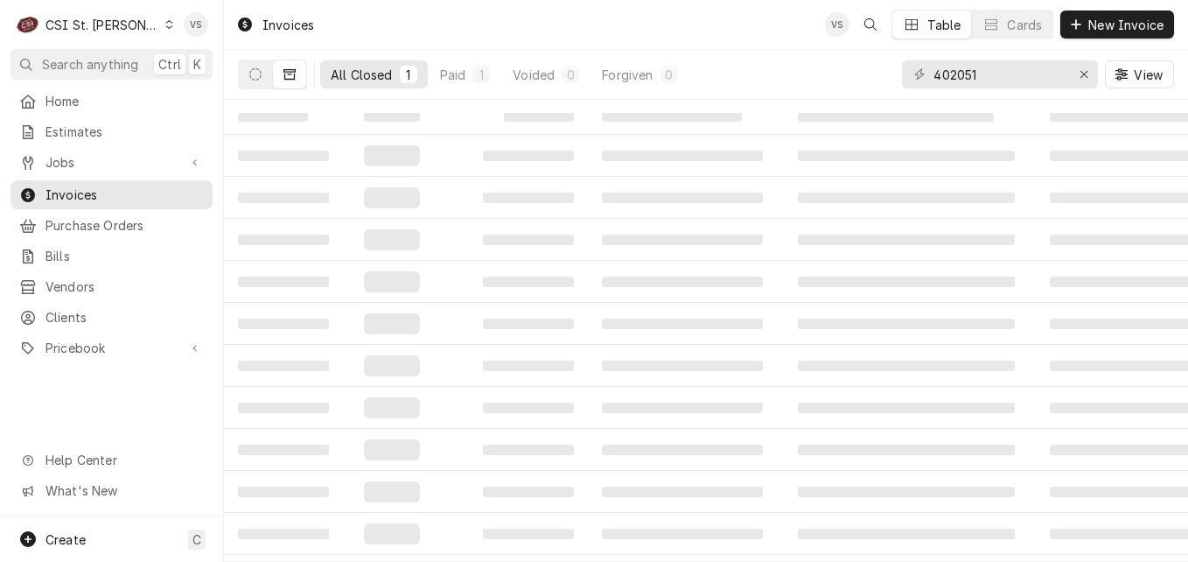
click at [397, 72] on button "All Closed 1" at bounding box center [374, 74] width 108 height 28
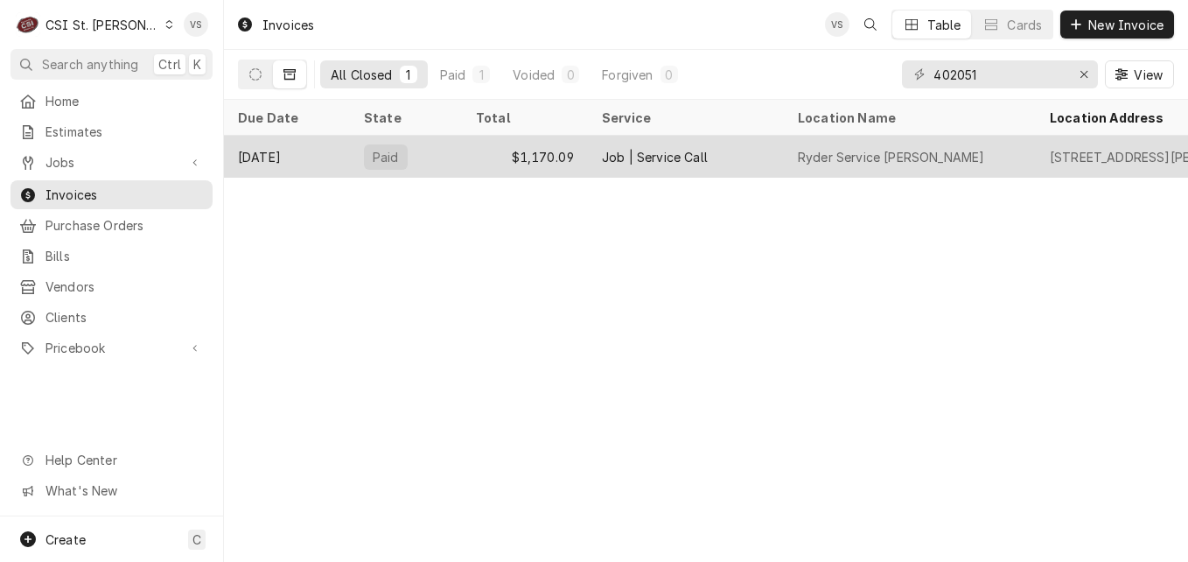
click at [400, 157] on div "Paid" at bounding box center [386, 156] width 44 height 25
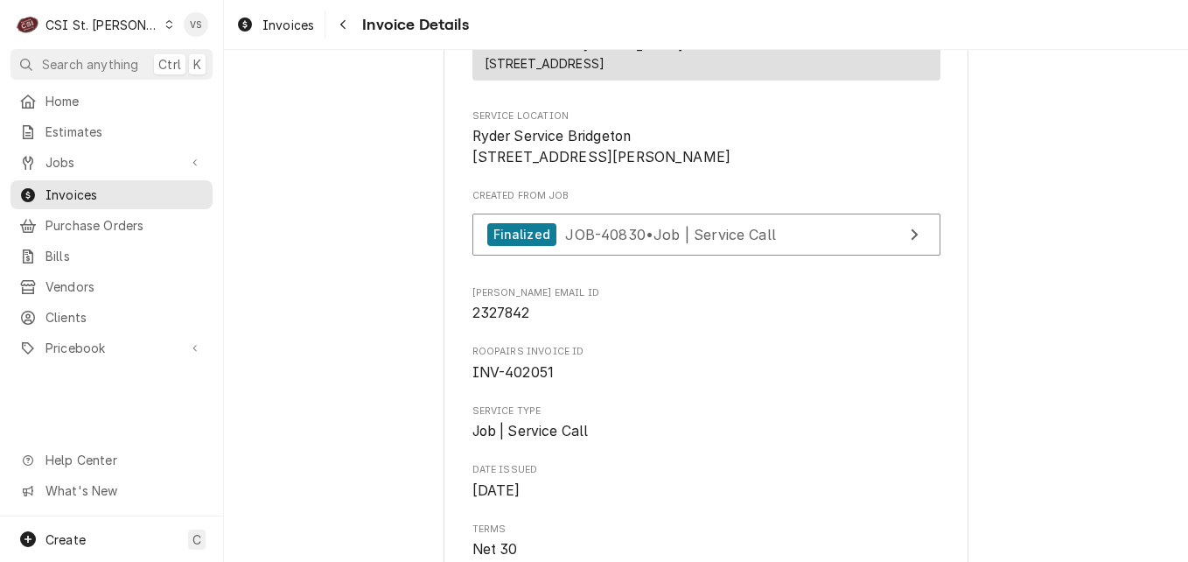
scroll to position [337, 0]
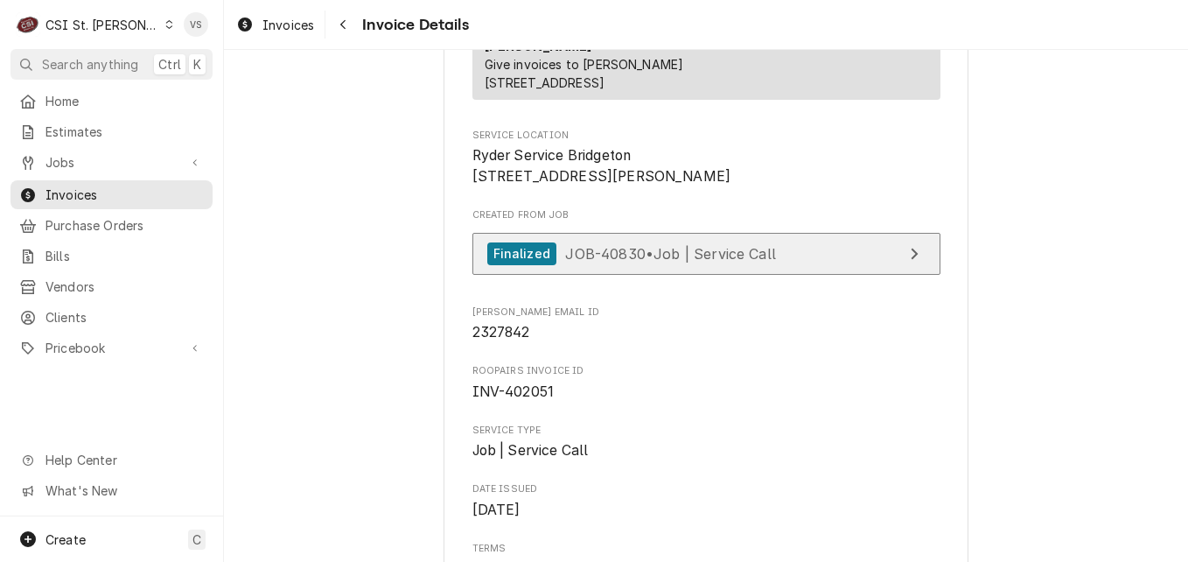
click at [602, 262] on span "JOB-40830 • Job | Service Call" at bounding box center [670, 253] width 211 height 18
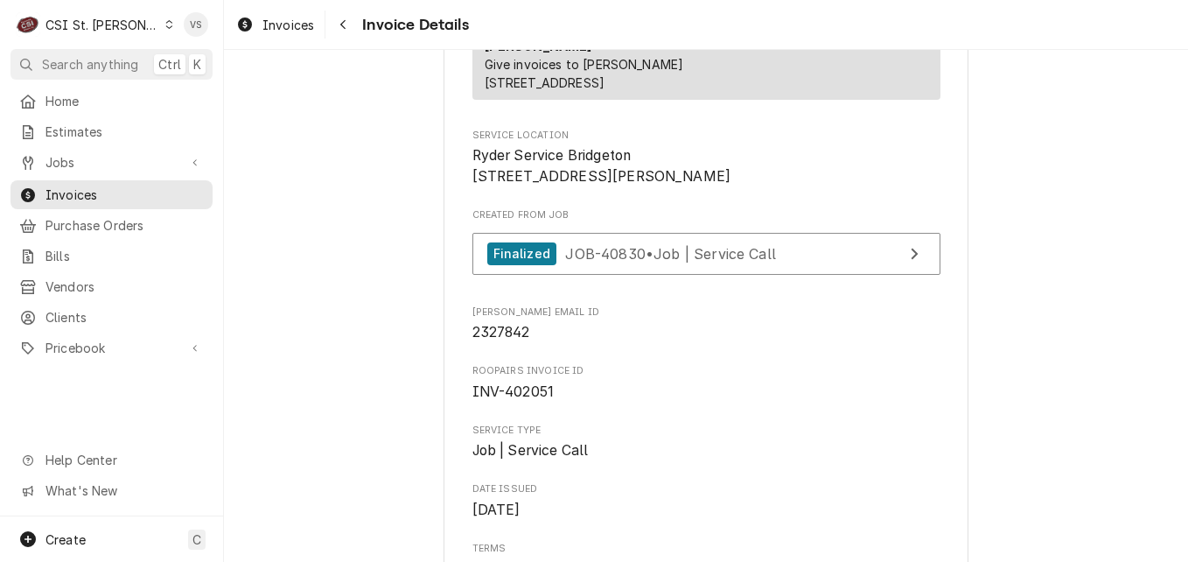
click at [165, 23] on icon "Dynamic Content Wrapper" at bounding box center [169, 24] width 8 height 9
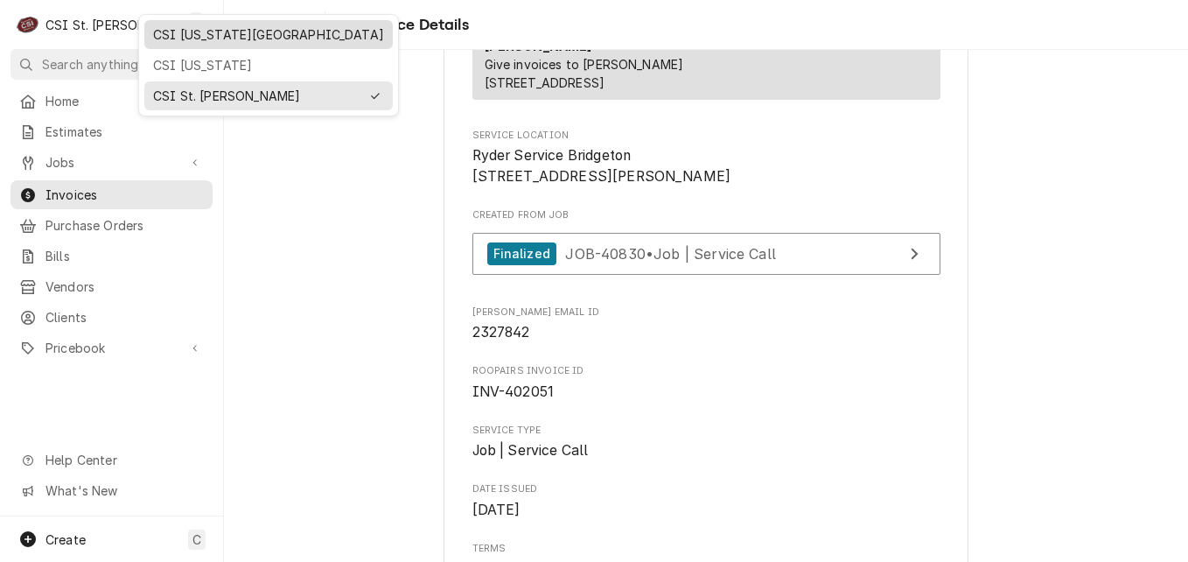
click at [194, 39] on div "CSI Kansas City" at bounding box center [268, 34] width 231 height 18
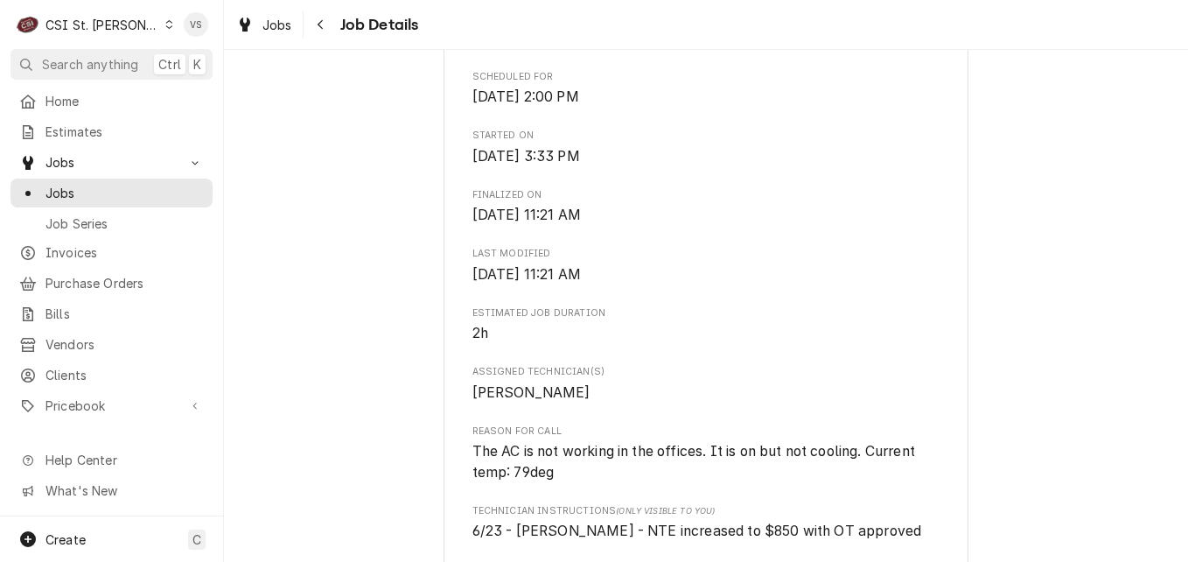
scroll to position [438, 0]
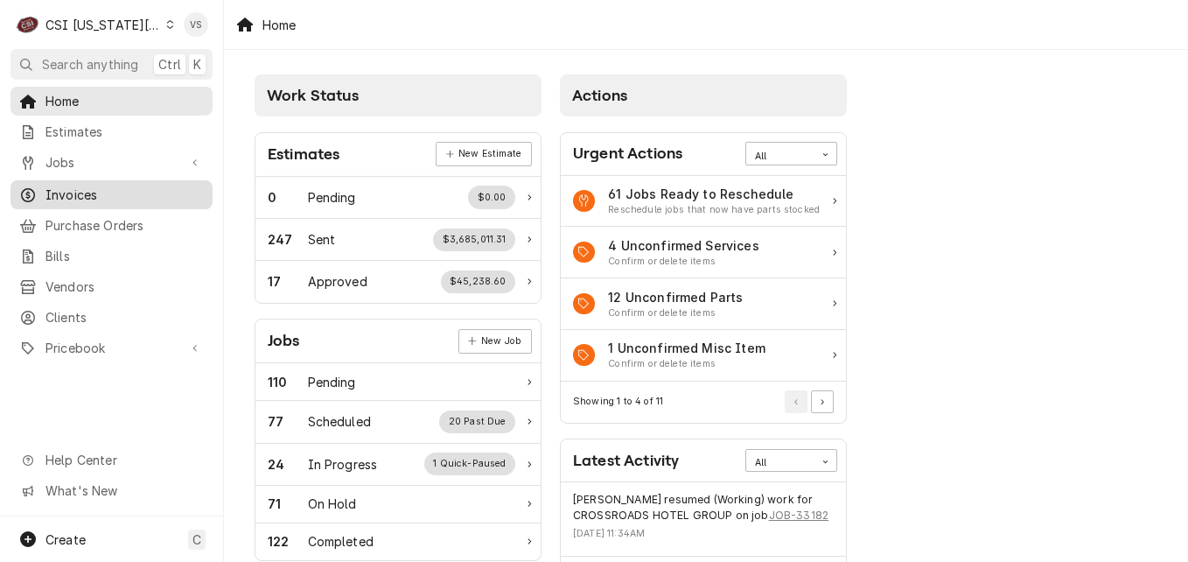
click at [78, 191] on span "Invoices" at bounding box center [125, 195] width 158 height 18
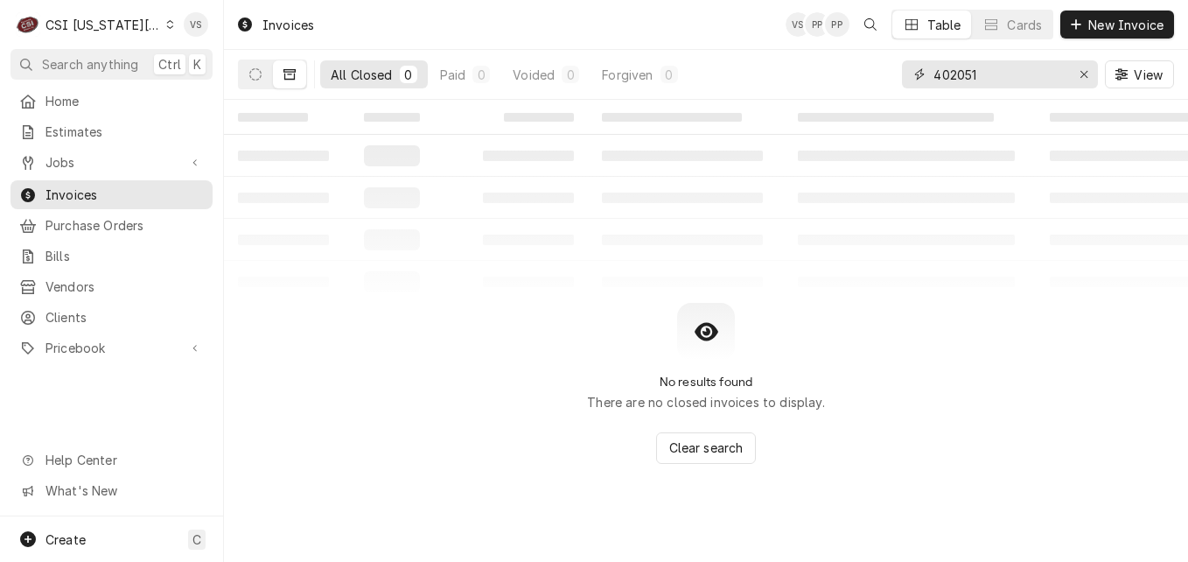
drag, startPoint x: 993, startPoint y: 63, endPoint x: 899, endPoint y: 74, distance: 95.1
click at [995, 62] on input "402051" at bounding box center [999, 74] width 131 height 28
click at [995, 87] on input "402051" at bounding box center [999, 74] width 131 height 28
click at [879, 85] on div "All Closed 0 Paid 0 Voided 0 Forgiven 0 402051 View" at bounding box center [706, 74] width 936 height 49
type input "302940"
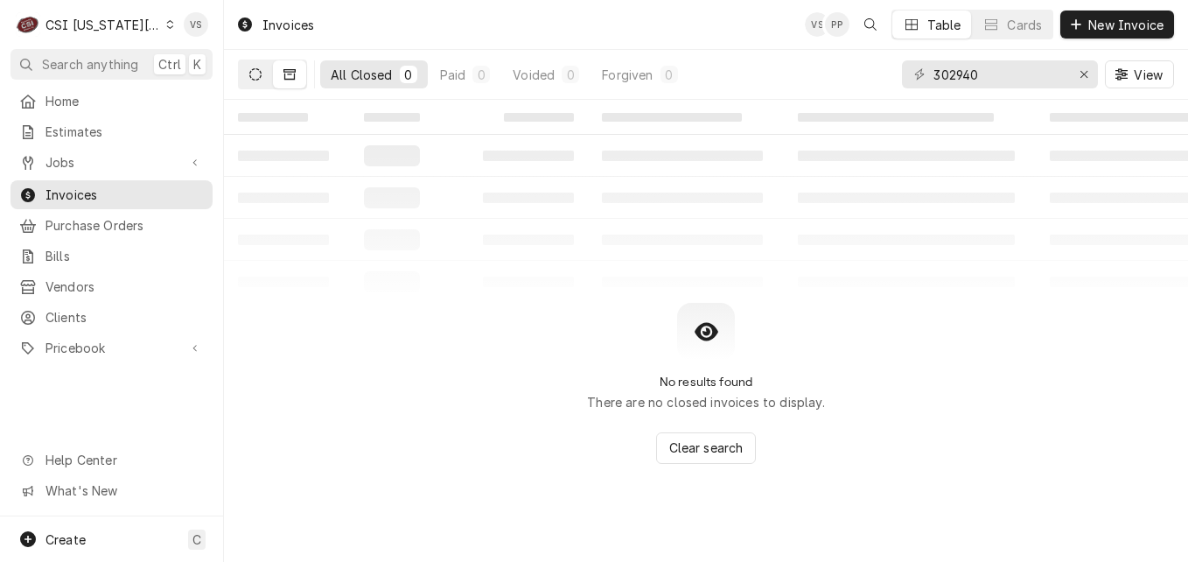
click at [249, 79] on icon "Dynamic Content Wrapper" at bounding box center [255, 74] width 12 height 12
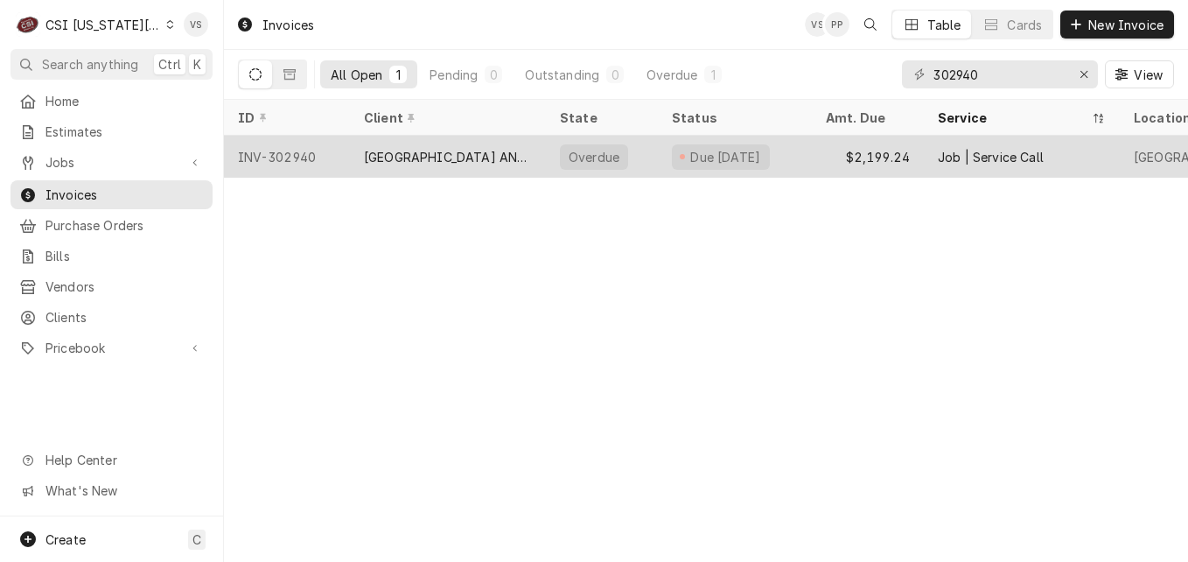
click at [529, 158] on div "[GEOGRAPHIC_DATA] AND [GEOGRAPHIC_DATA]" at bounding box center [448, 157] width 168 height 18
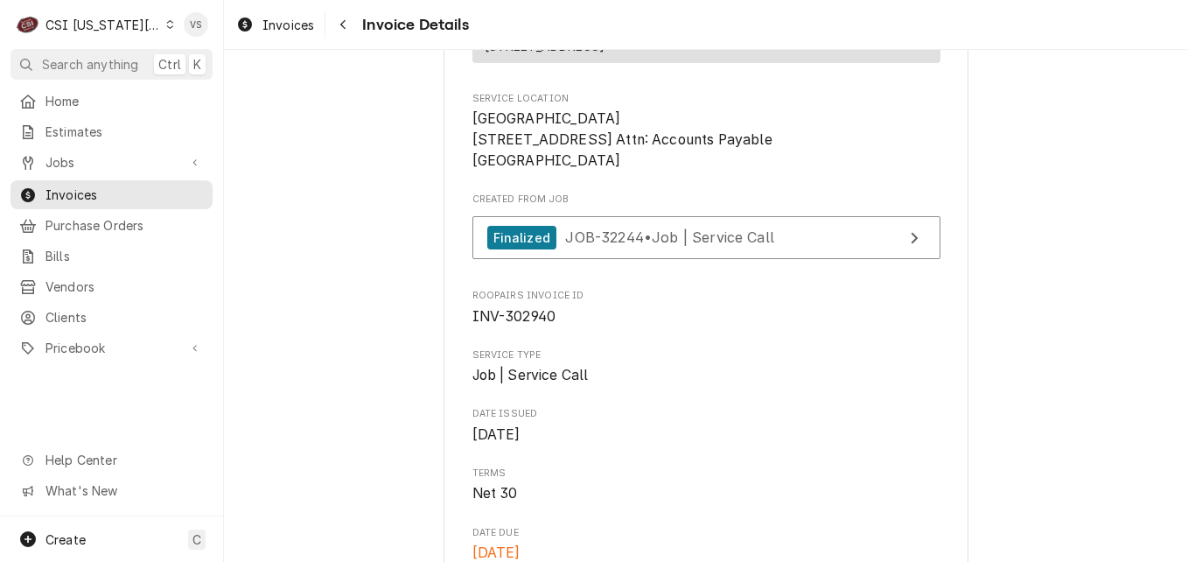
scroll to position [398, 0]
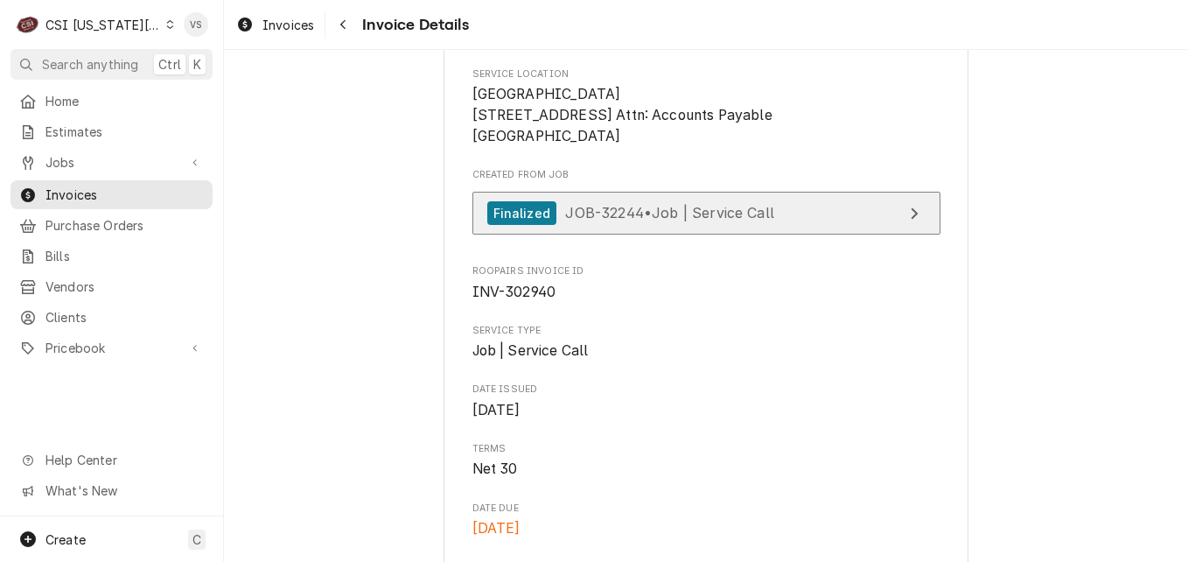
click at [707, 221] on span "JOB-32244 • Job | Service Call" at bounding box center [669, 213] width 209 height 18
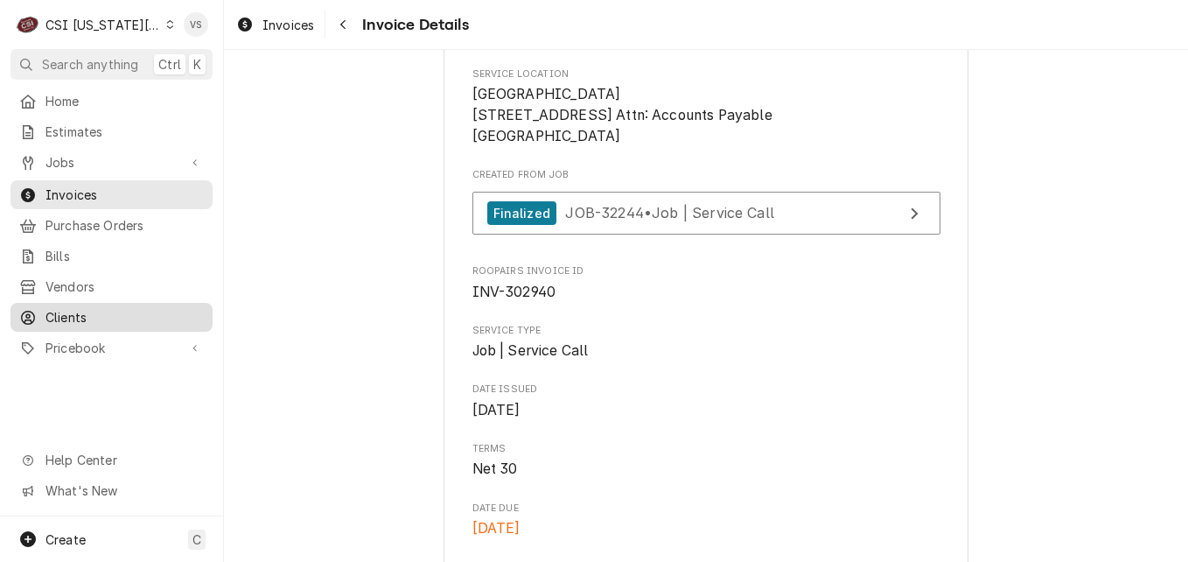
click at [87, 308] on span "Clients" at bounding box center [125, 317] width 158 height 18
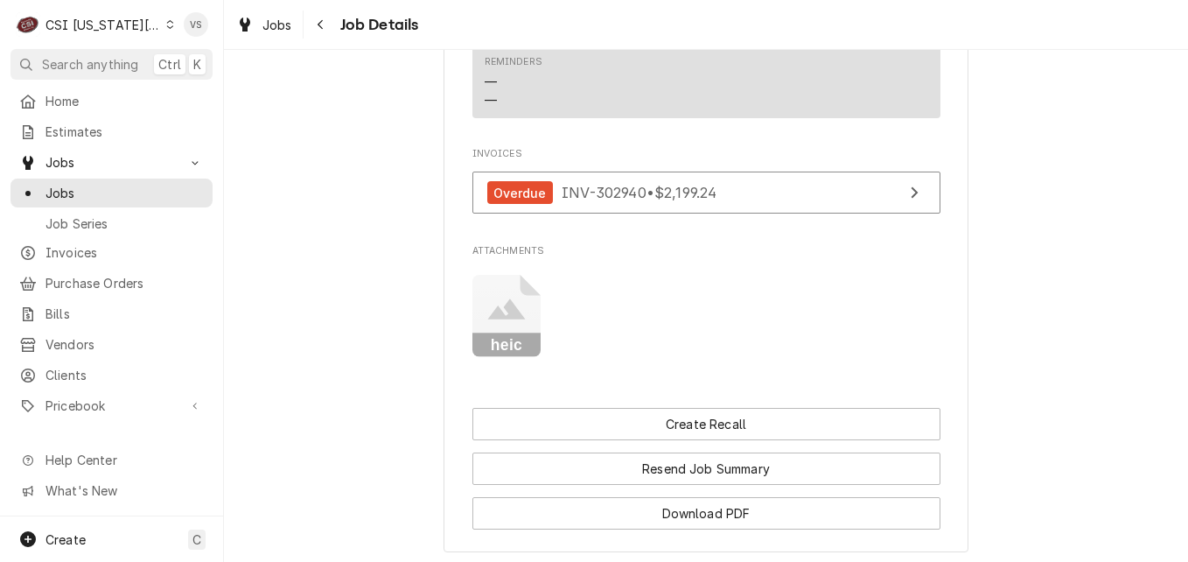
scroll to position [1650, 0]
click at [505, 280] on icon "Attachments" at bounding box center [507, 313] width 69 height 83
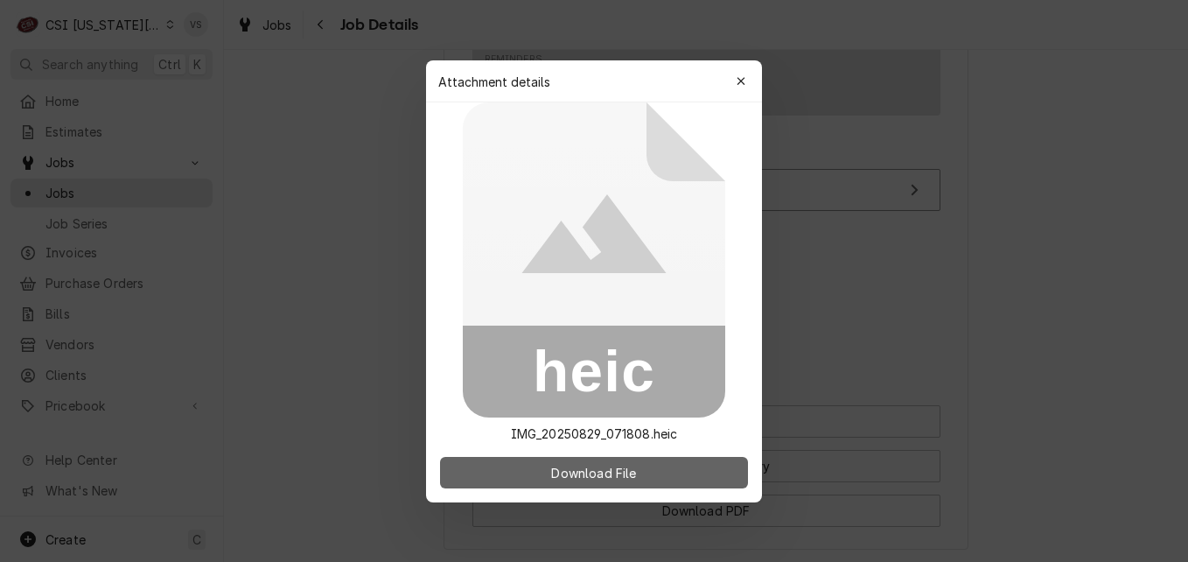
click at [605, 480] on span "Download File" at bounding box center [594, 472] width 92 height 18
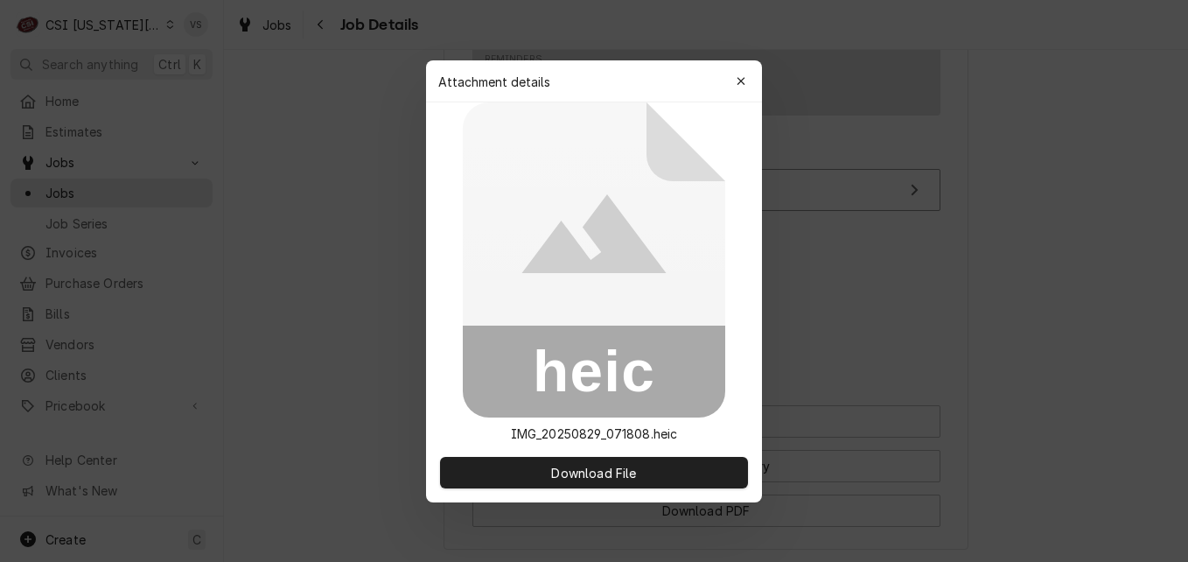
click at [894, 317] on div at bounding box center [594, 281] width 1188 height 562
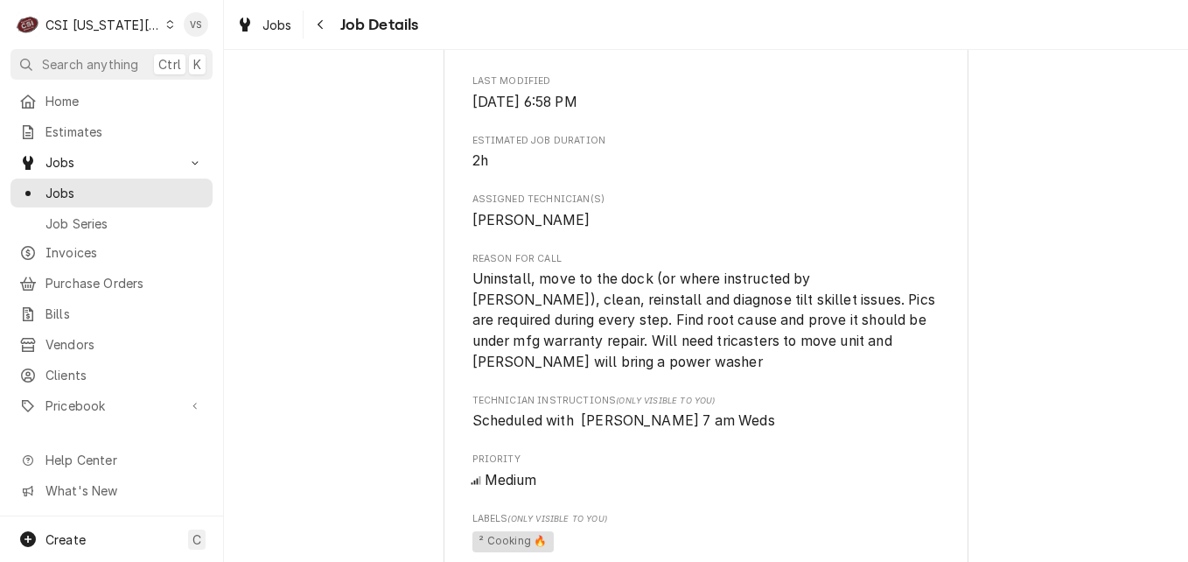
scroll to position [535, 0]
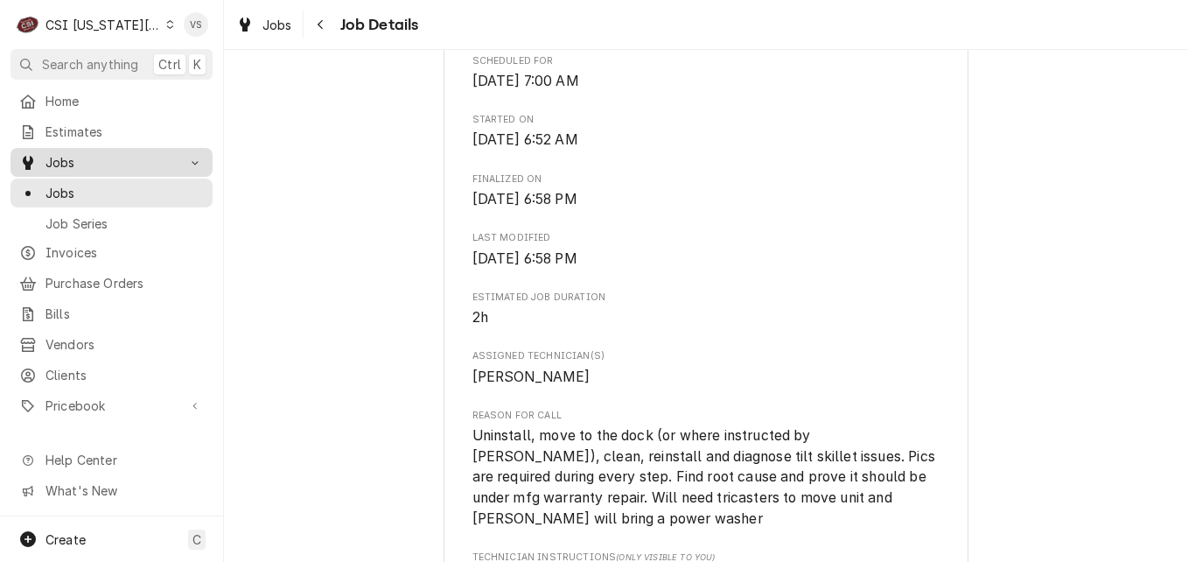
click at [64, 153] on span "Jobs" at bounding box center [112, 162] width 132 height 18
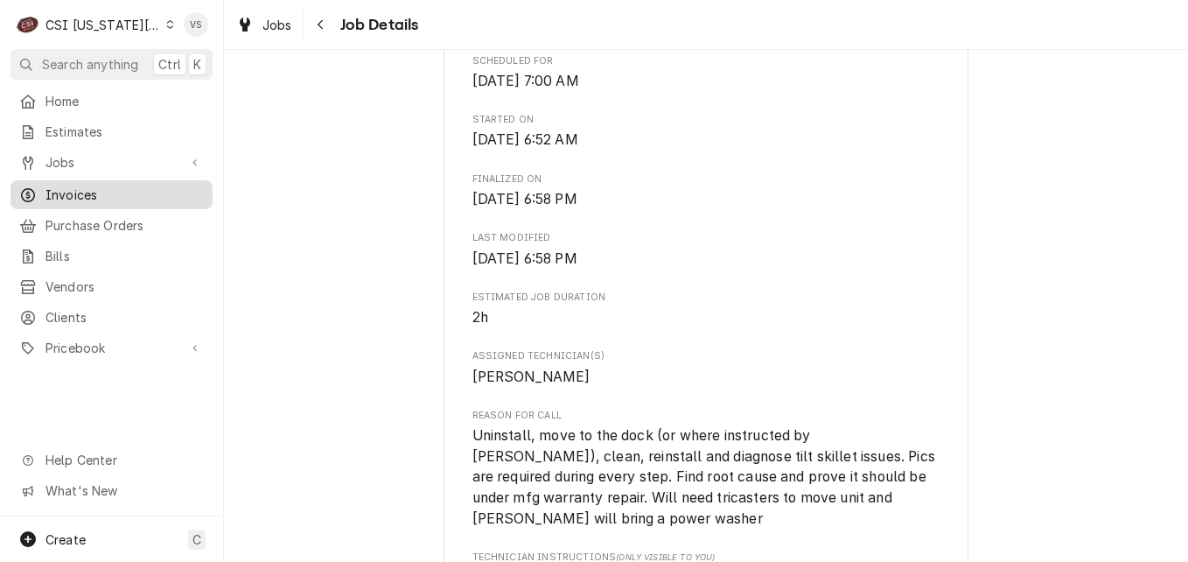
click at [75, 194] on span "Invoices" at bounding box center [125, 195] width 158 height 18
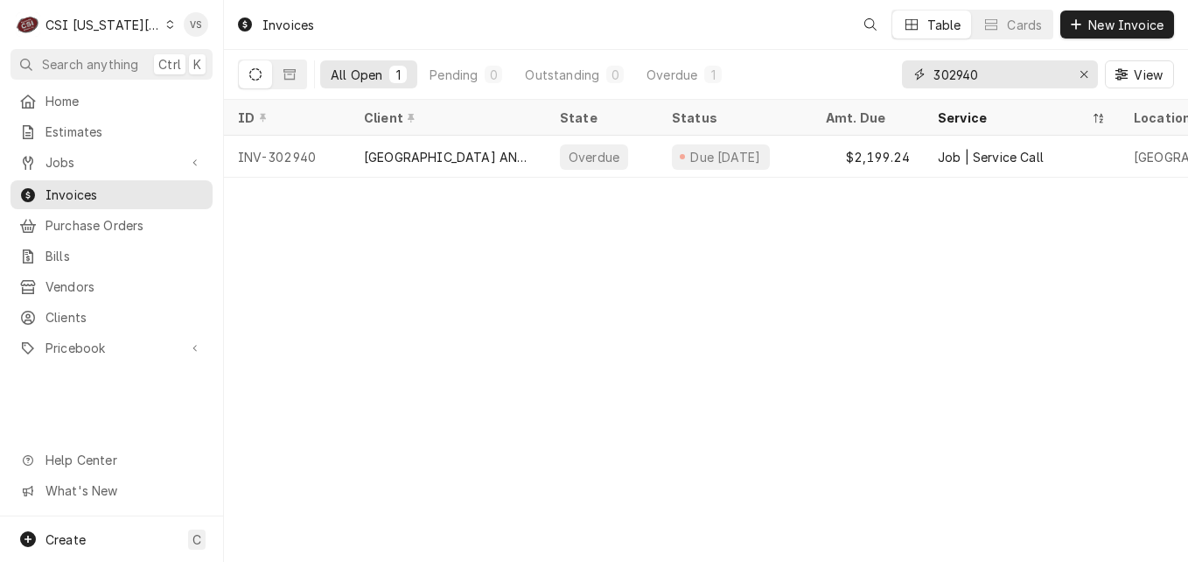
click at [986, 75] on input "302940" at bounding box center [999, 74] width 131 height 28
drag, startPoint x: 985, startPoint y: 75, endPoint x: 971, endPoint y: 74, distance: 14.0
click at [887, 74] on div "All Open 1 Pending 0 Outstanding 0 Overdue 1 302940 View" at bounding box center [706, 74] width 936 height 49
click at [981, 72] on input "846" at bounding box center [999, 74] width 131 height 28
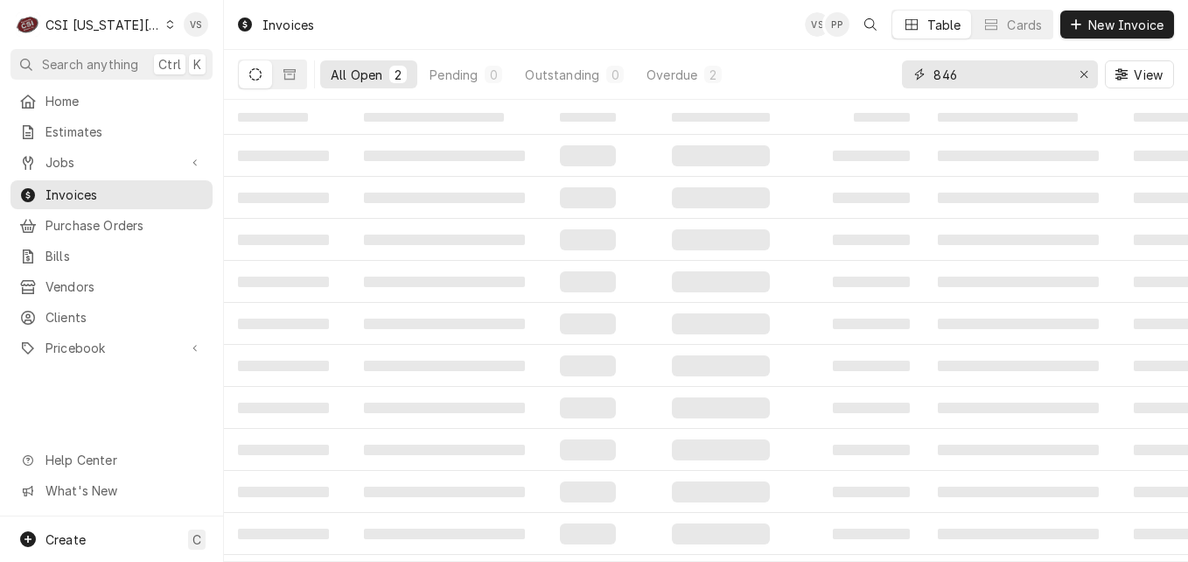
drag, startPoint x: 980, startPoint y: 72, endPoint x: 893, endPoint y: 74, distance: 87.6
click at [893, 74] on div "All Open 2 Pending 0 Outstanding 0 Overdue 2 846 View" at bounding box center [706, 74] width 936 height 49
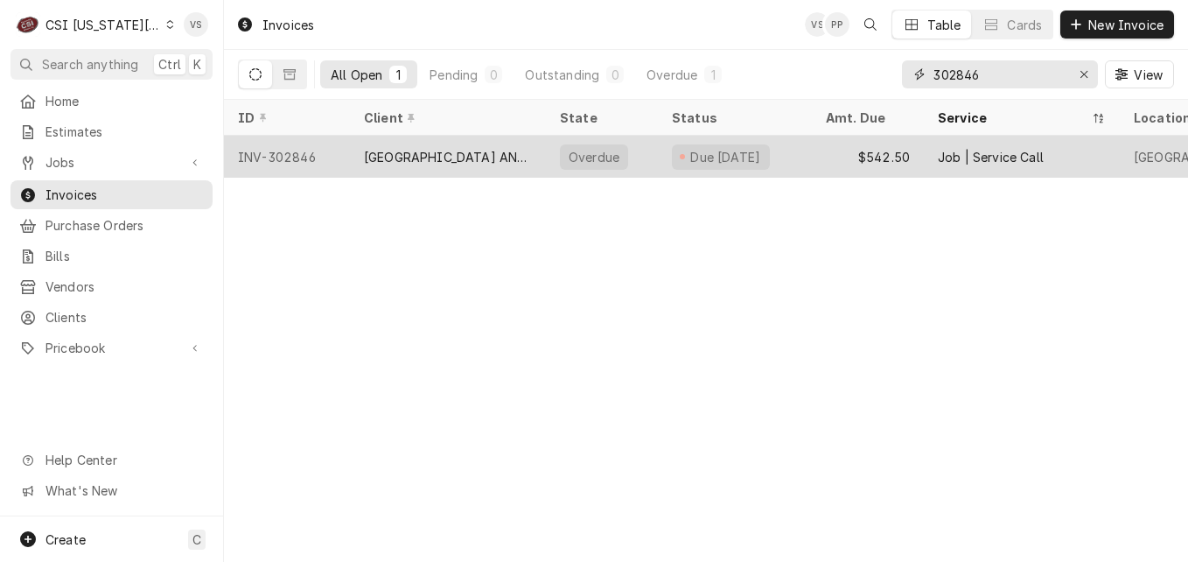
type input "302846"
click at [346, 157] on div "INV-302846" at bounding box center [287, 157] width 126 height 42
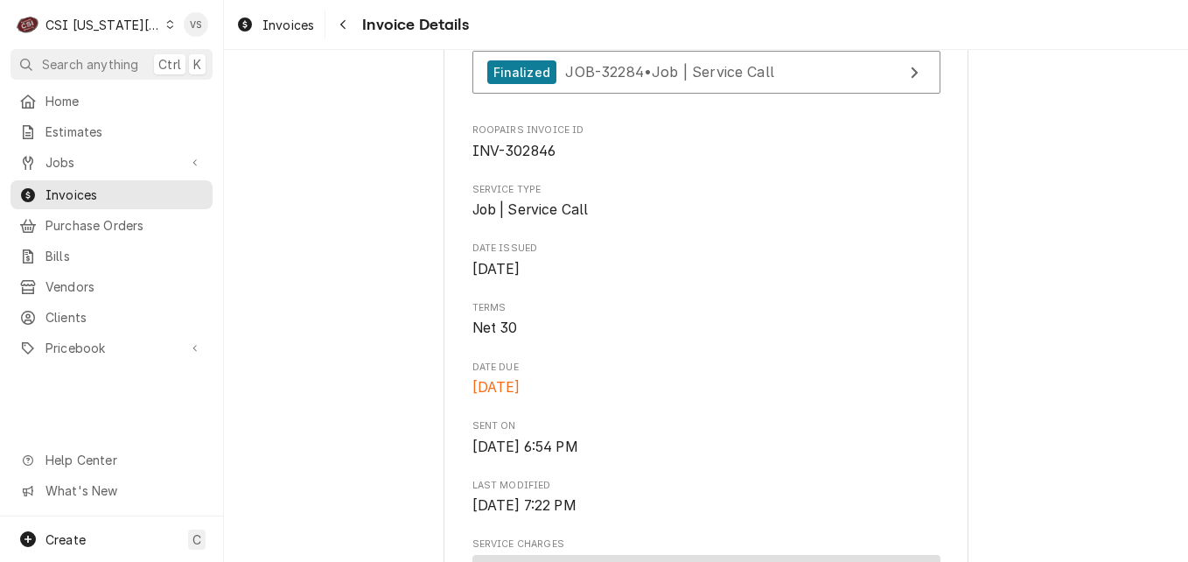
scroll to position [499, 0]
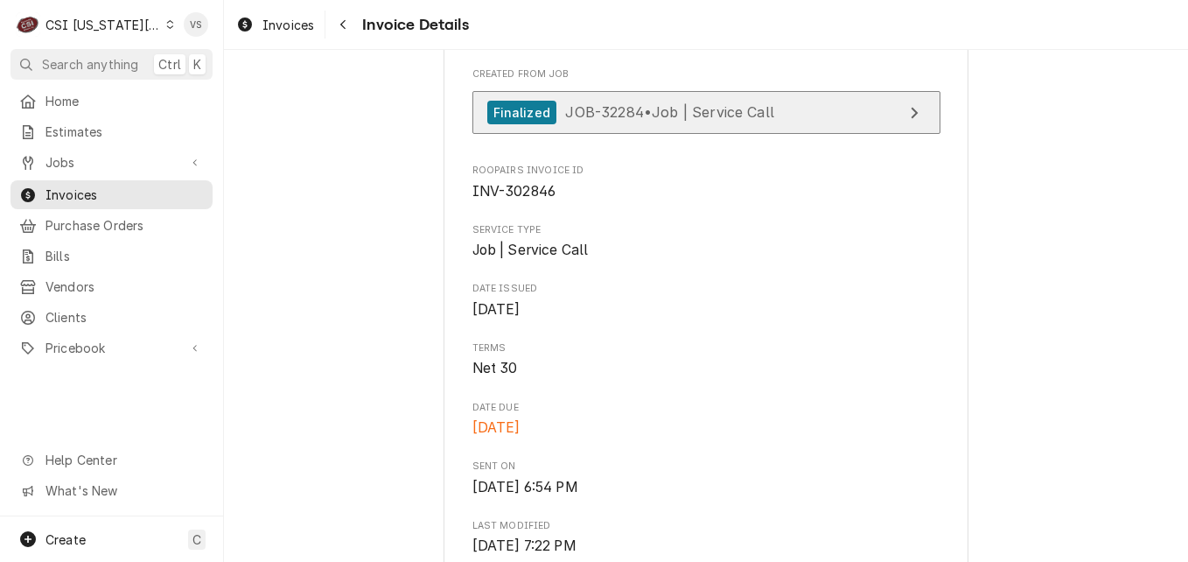
click at [589, 121] on span "JOB-32284 • Job | Service Call" at bounding box center [669, 112] width 209 height 18
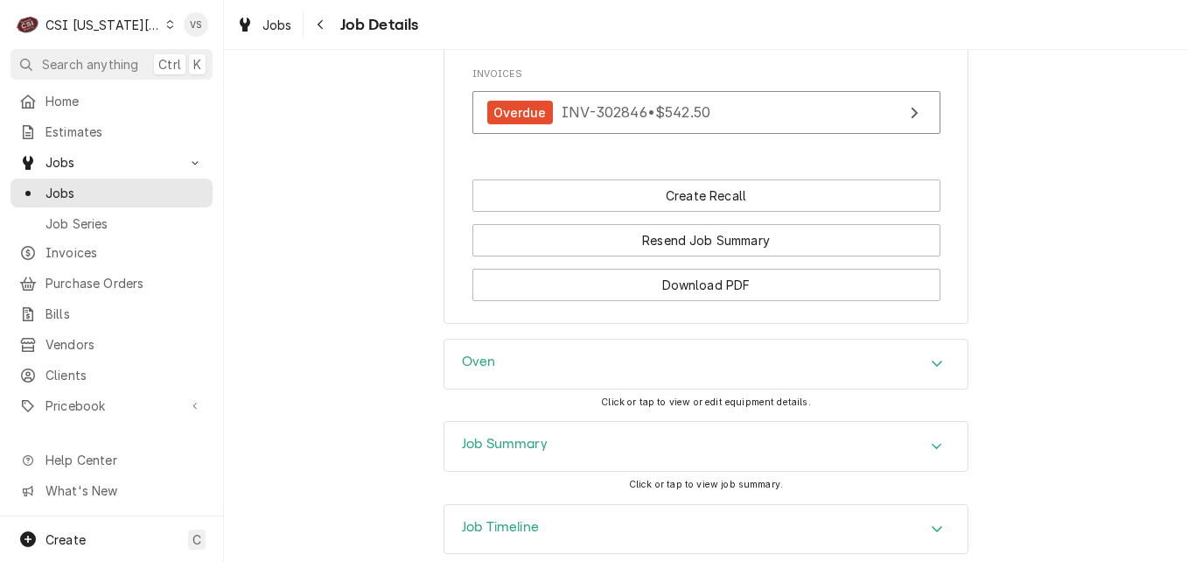
scroll to position [1784, 0]
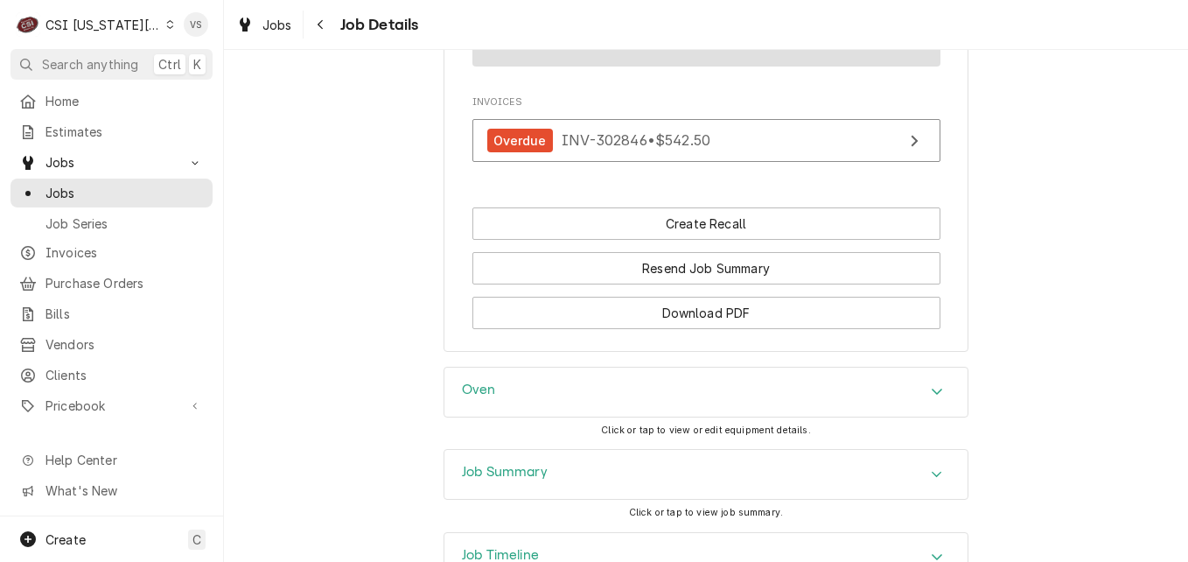
click at [518, 464] on h3 "Job Summary" at bounding box center [505, 472] width 86 height 17
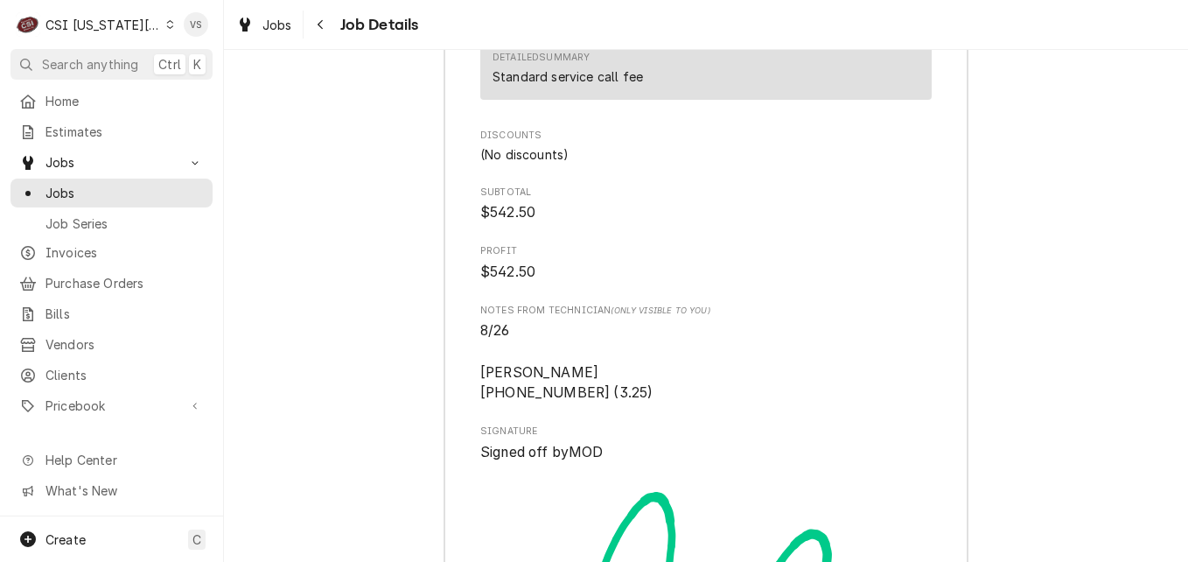
scroll to position [5898, 0]
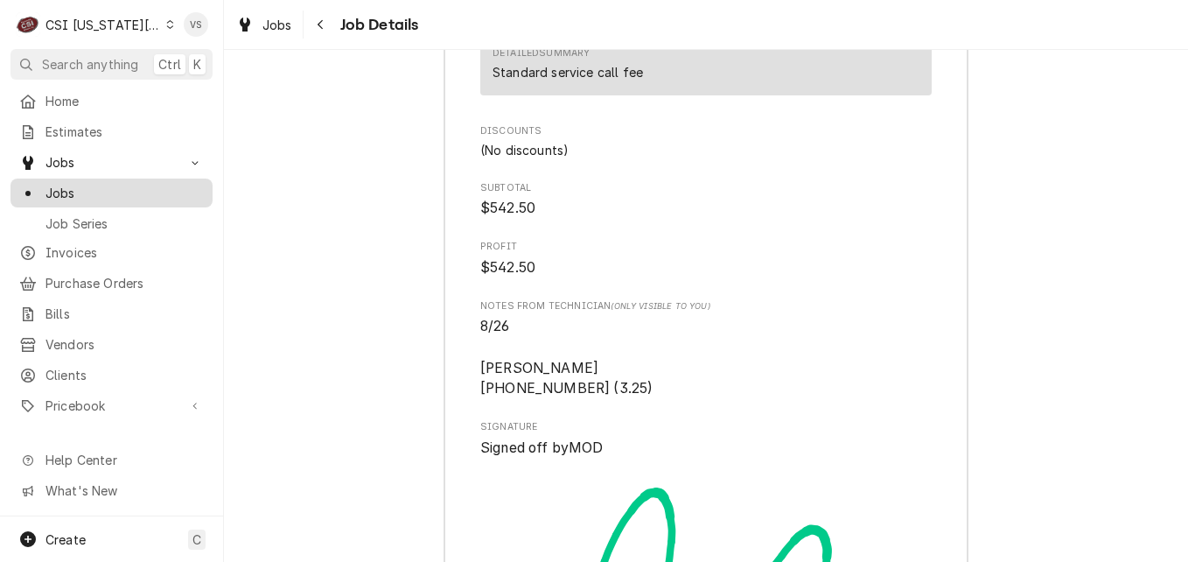
click at [61, 184] on span "Jobs" at bounding box center [125, 193] width 158 height 18
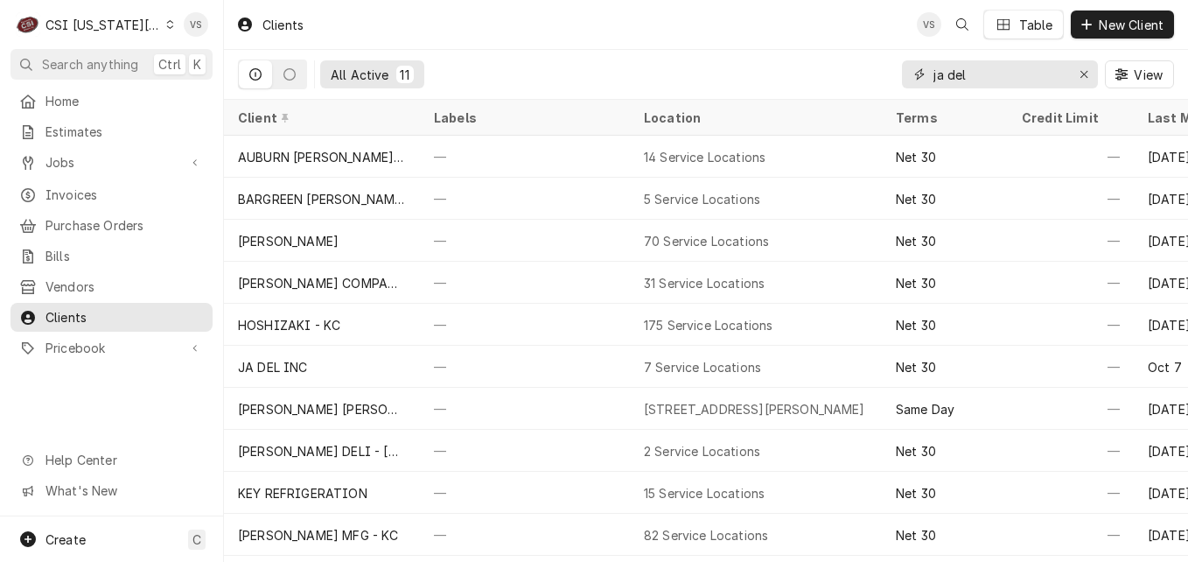
drag, startPoint x: 983, startPoint y: 77, endPoint x: 940, endPoint y: 76, distance: 42.9
click at [940, 76] on input "ja del" at bounding box center [999, 74] width 131 height 28
click at [59, 186] on span "Invoices" at bounding box center [125, 195] width 158 height 18
click at [975, 74] on input "ja del" at bounding box center [999, 74] width 131 height 28
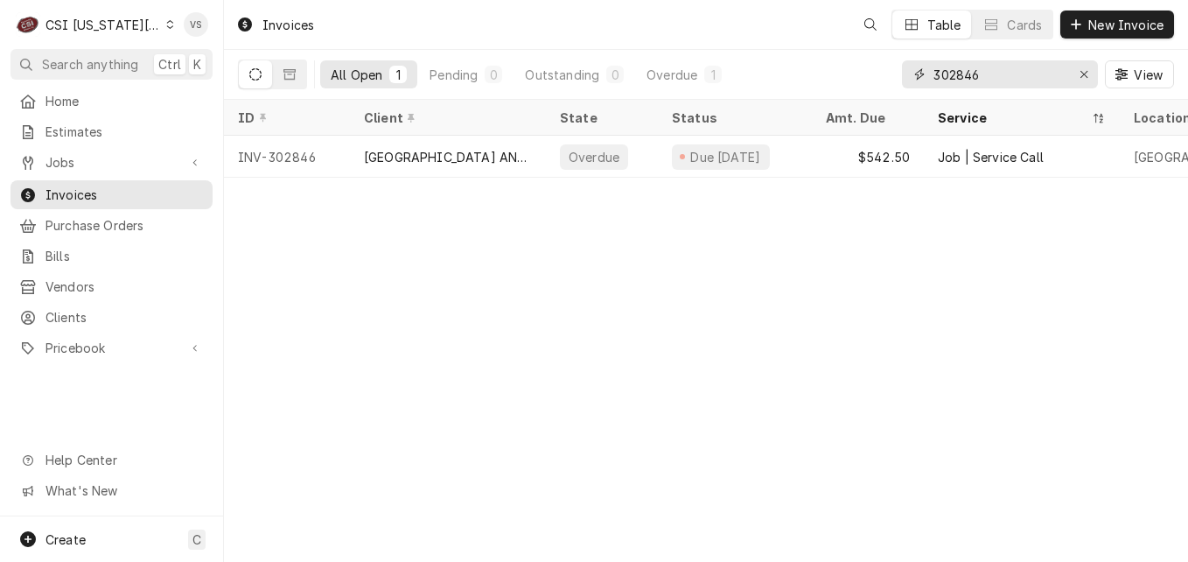
click at [975, 74] on input "302846" at bounding box center [999, 74] width 131 height 28
click at [984, 70] on input "302846" at bounding box center [999, 74] width 131 height 28
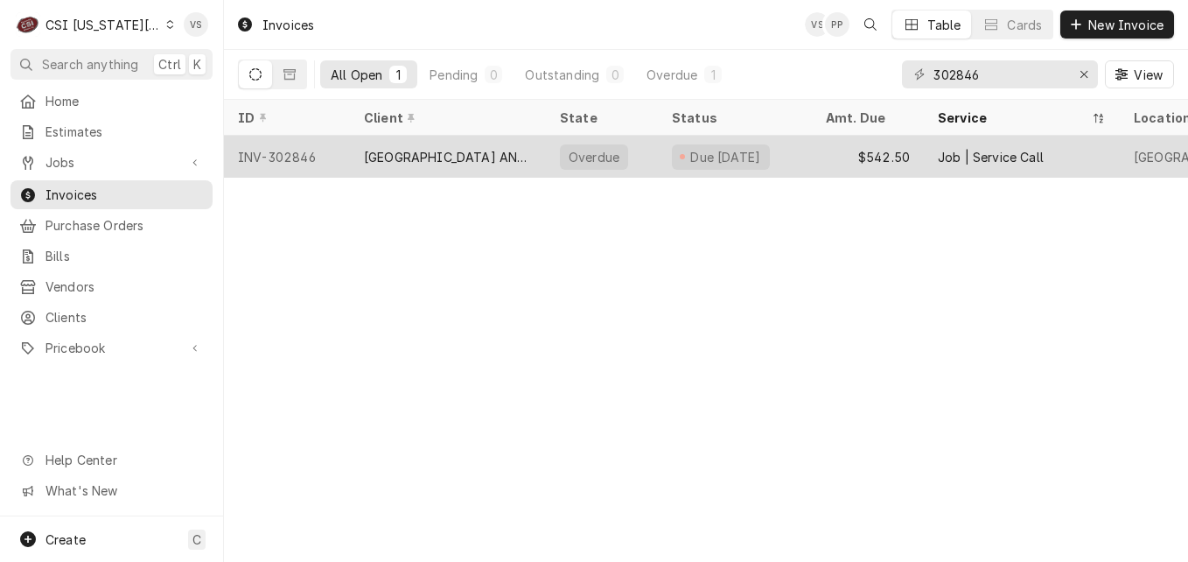
click at [457, 153] on div "[GEOGRAPHIC_DATA] AND [GEOGRAPHIC_DATA]" at bounding box center [448, 157] width 168 height 18
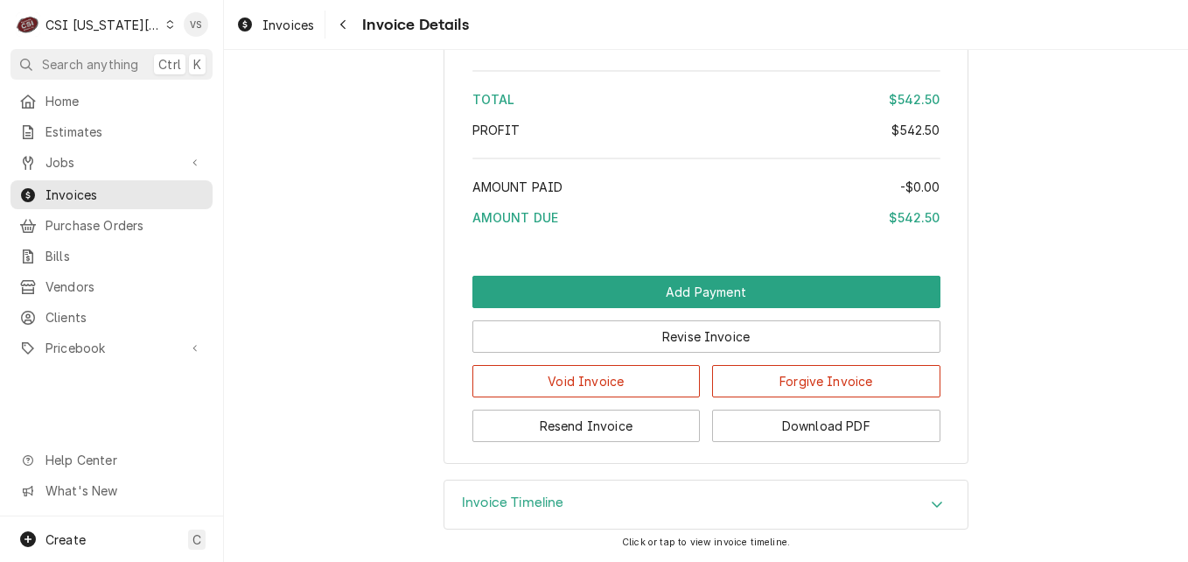
scroll to position [3387, 0]
click at [931, 504] on icon "Accordion Header" at bounding box center [937, 504] width 12 height 14
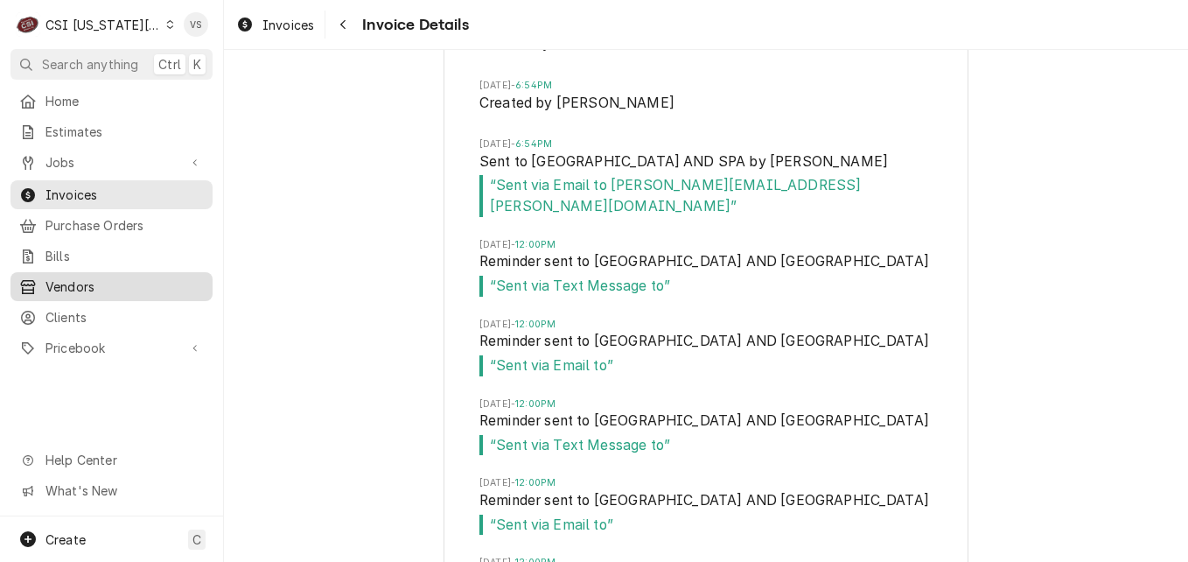
scroll to position [3876, 0]
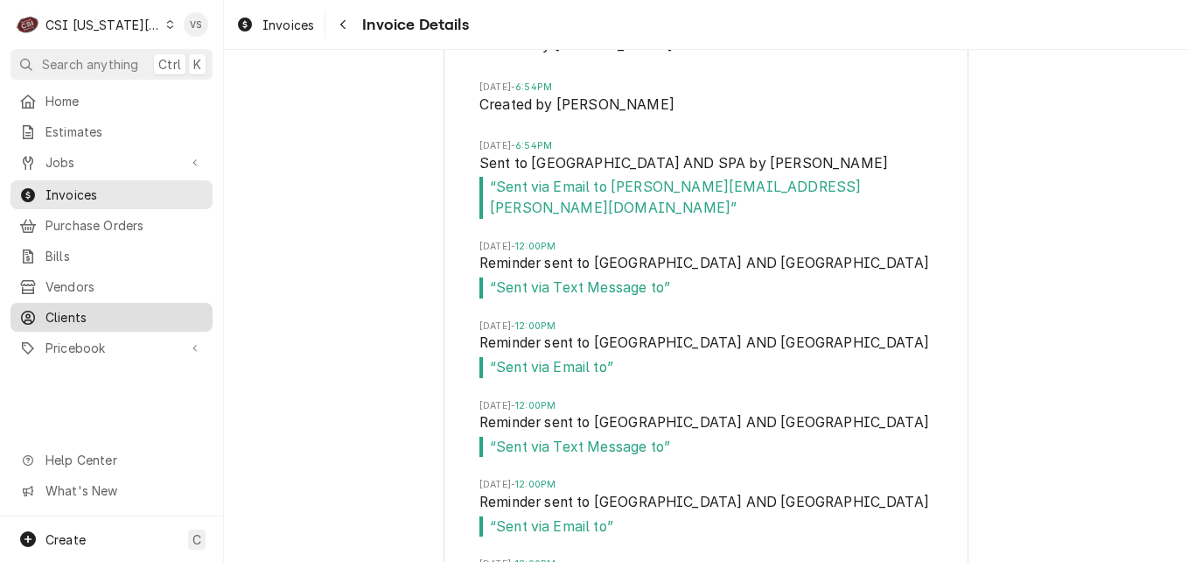
click at [57, 308] on span "Clients" at bounding box center [125, 317] width 158 height 18
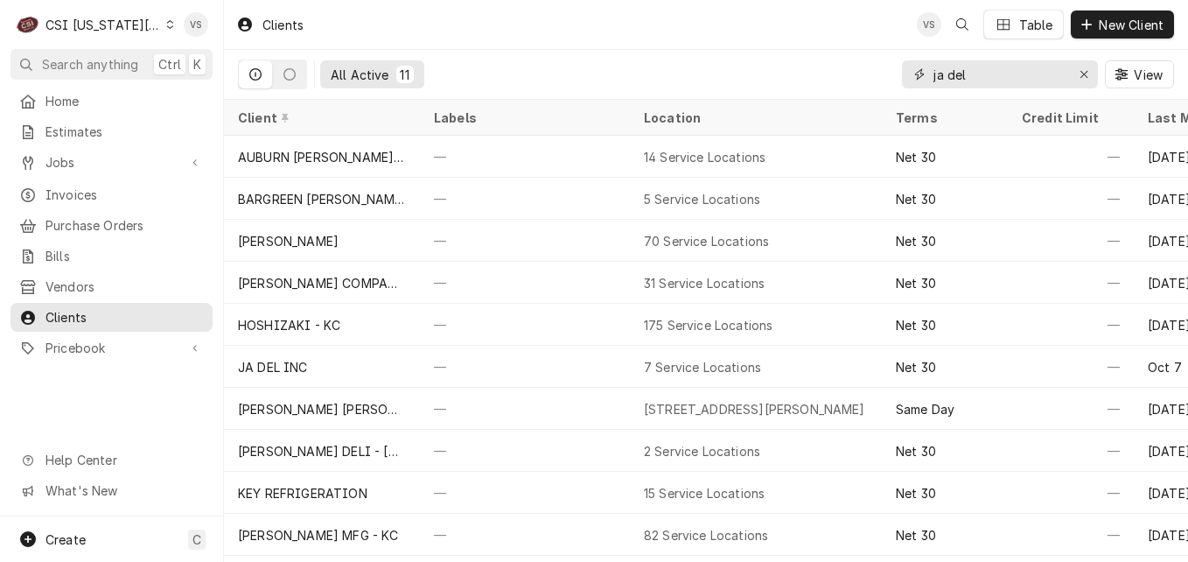
click at [970, 74] on input "ja del" at bounding box center [999, 74] width 131 height 28
click at [903, 73] on div "ja del" at bounding box center [1000, 74] width 196 height 28
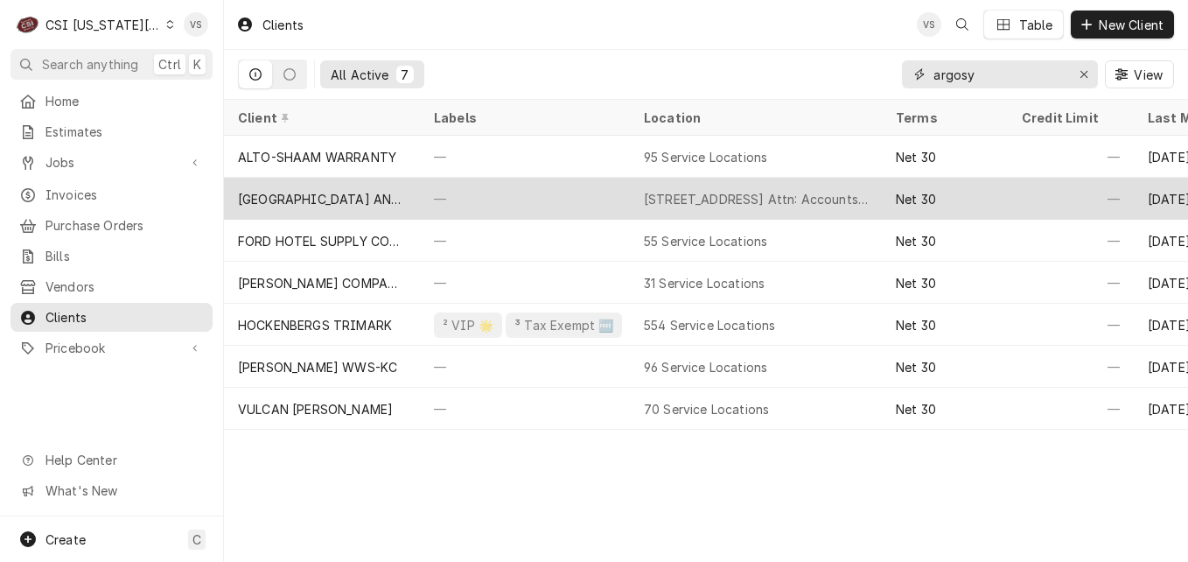
type input "argosy"
click at [343, 196] on div "[GEOGRAPHIC_DATA] AND [GEOGRAPHIC_DATA]" at bounding box center [322, 199] width 168 height 18
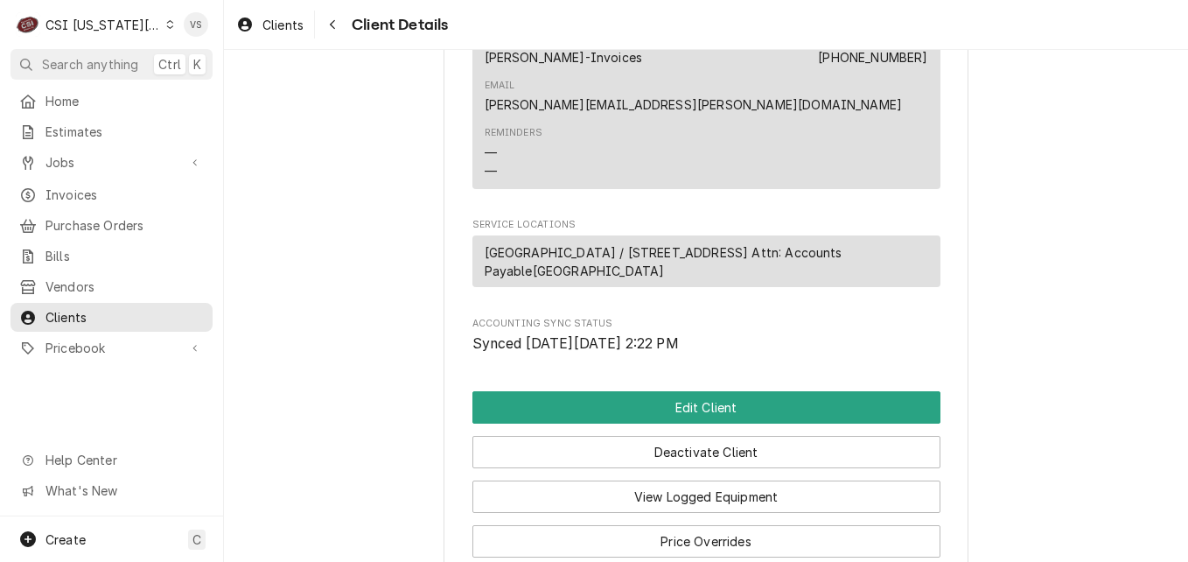
scroll to position [1104, 0]
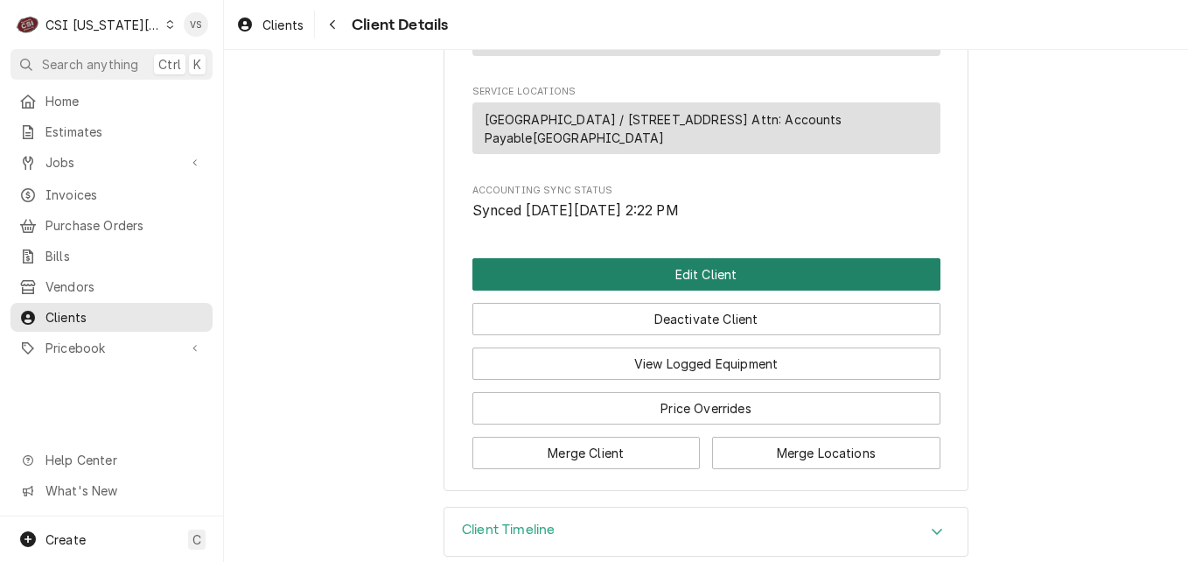
click at [668, 258] on button "Edit Client" at bounding box center [707, 274] width 468 height 32
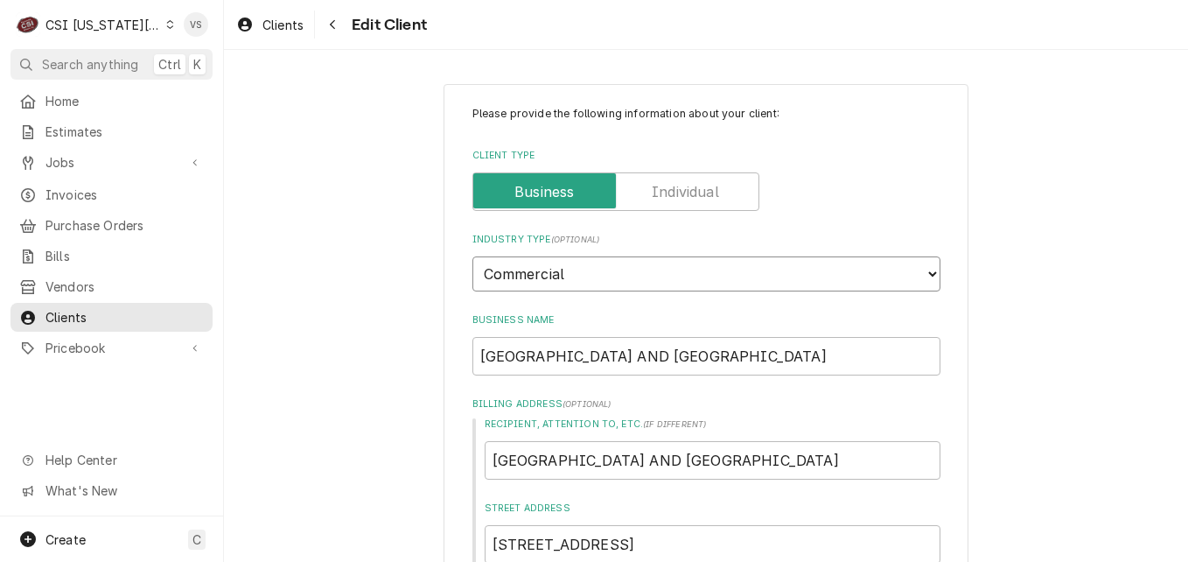
drag, startPoint x: 575, startPoint y: 260, endPoint x: 539, endPoint y: 353, distance: 99.5
click at [575, 260] on select "Choose industry type... Residential Commercial Industrial Government" at bounding box center [707, 273] width 468 height 35
drag, startPoint x: 736, startPoint y: 348, endPoint x: 689, endPoint y: 350, distance: 47.3
click at [689, 350] on input "[GEOGRAPHIC_DATA] AND [GEOGRAPHIC_DATA]" at bounding box center [707, 356] width 468 height 39
drag, startPoint x: 767, startPoint y: 465, endPoint x: 461, endPoint y: 463, distance: 305.4
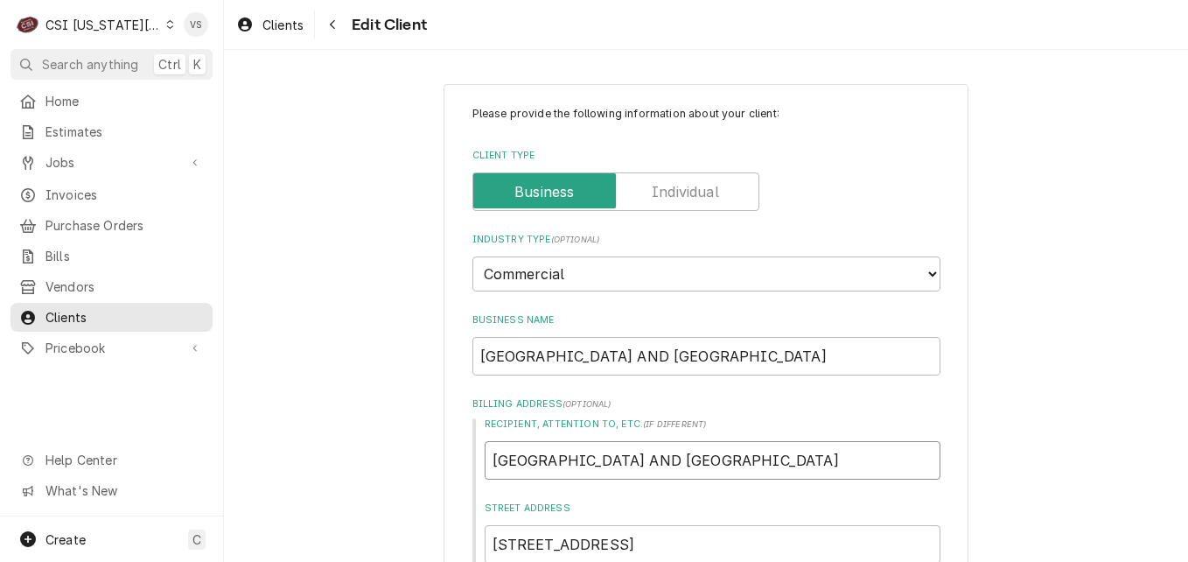
type textarea "x"
type input "g"
type textarea "x"
type input "gi"
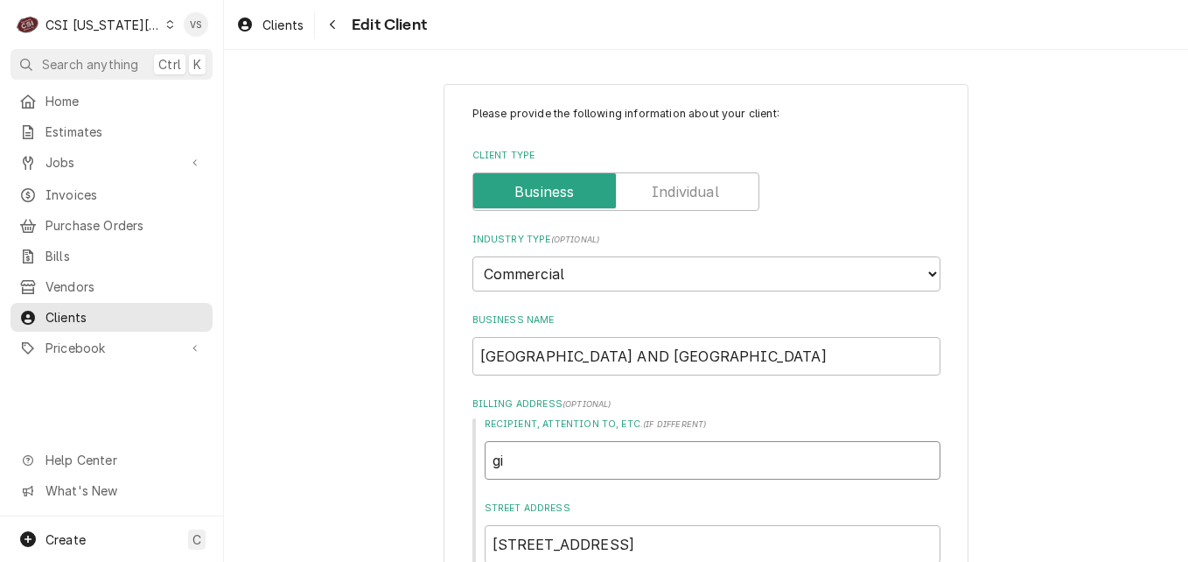
type textarea "x"
type input "giv"
type textarea "x"
type input "give"
type textarea "x"
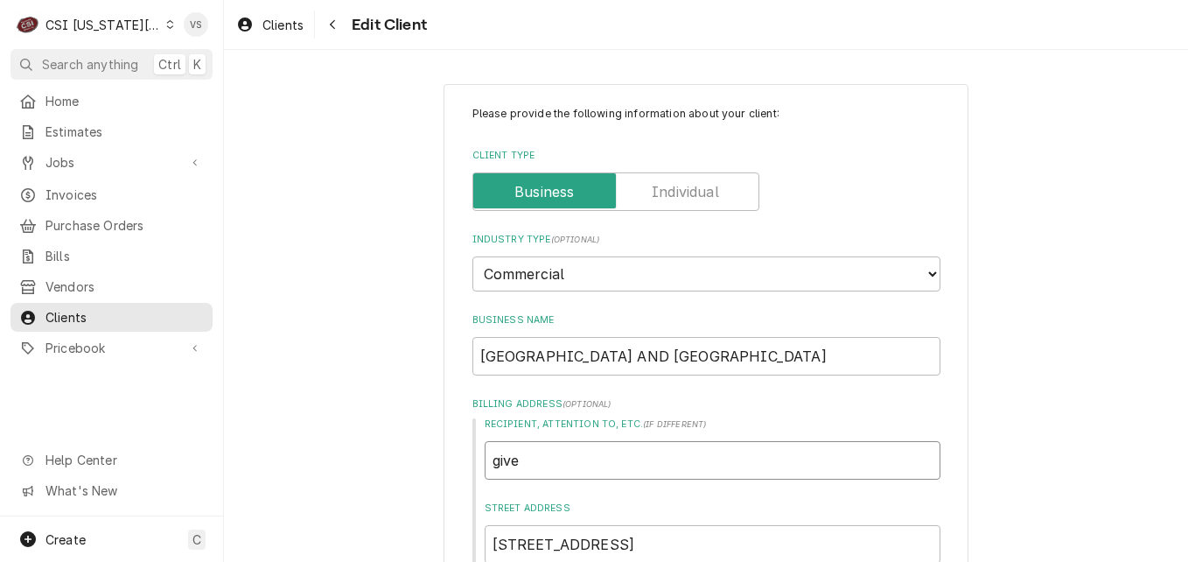
type input "give"
type textarea "x"
type input "give"
type textarea "x"
type input "giv"
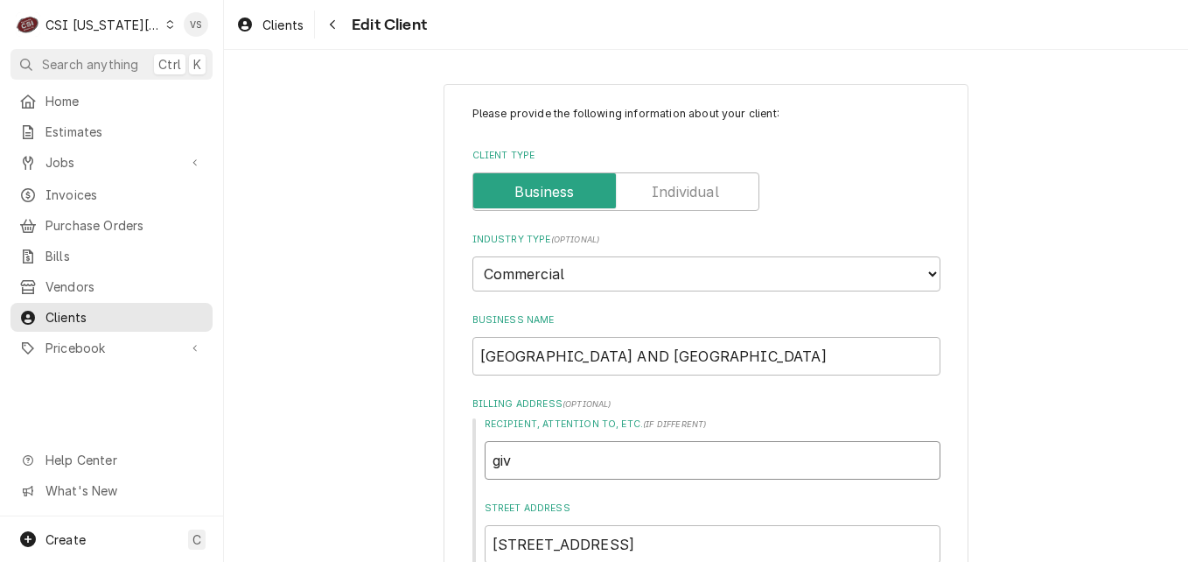
type textarea "x"
type input "gi"
type textarea "x"
type input "g"
type textarea "x"
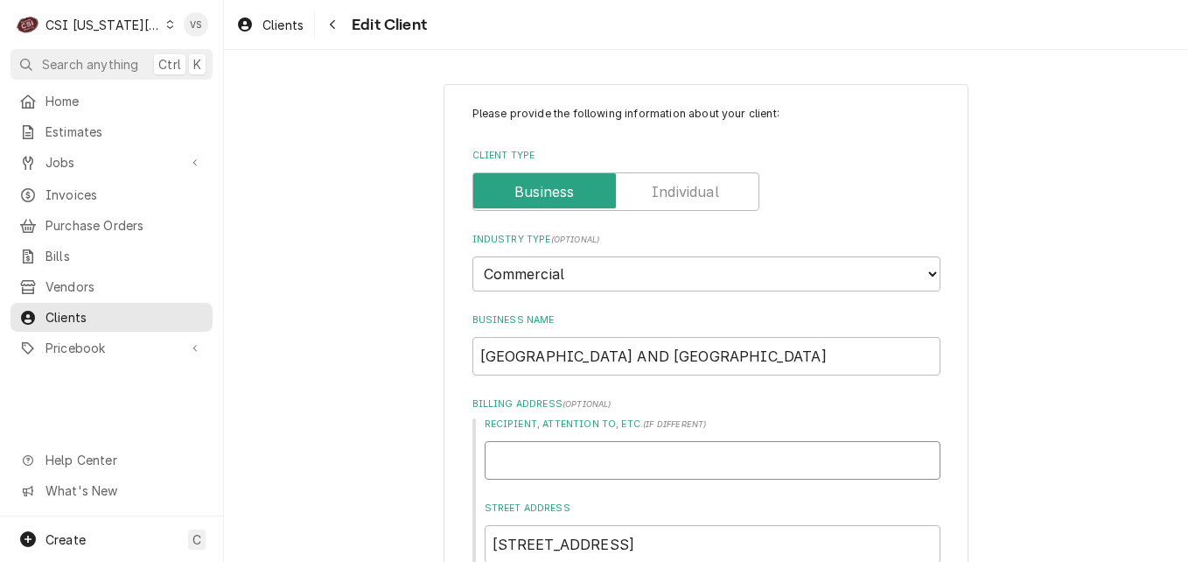
type textarea "x"
type input "G"
type textarea "x"
type input "GI"
type textarea "x"
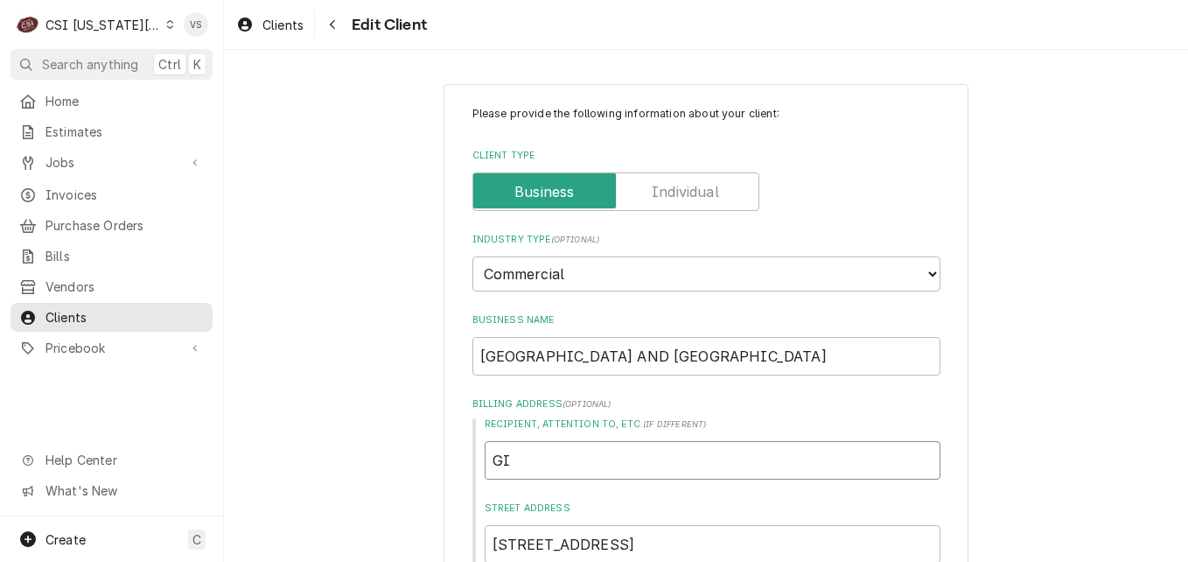
type input "GIV"
type textarea "x"
type input "GIVE"
type textarea "x"
type input "GIVE"
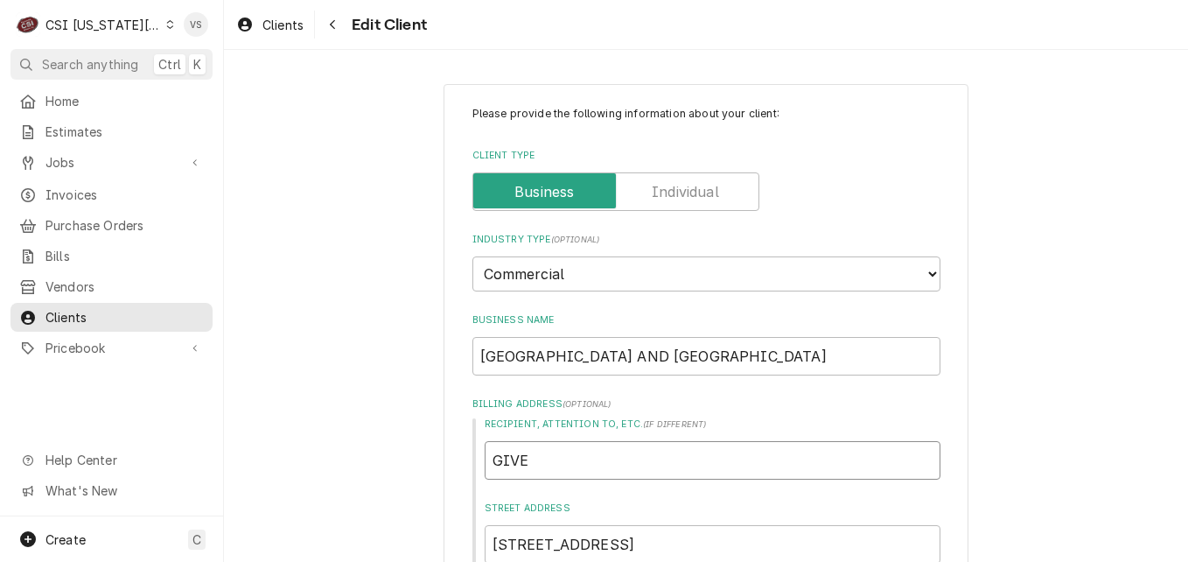
type textarea "x"
type input "GIVE I"
type textarea "x"
type input "GIVE IN"
type textarea "x"
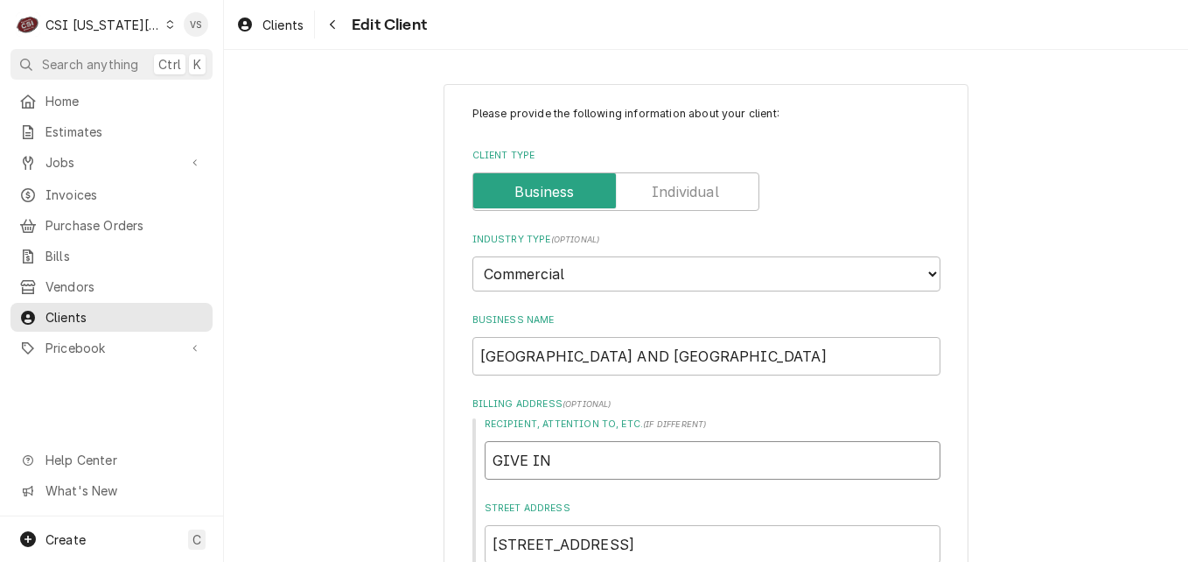
type input "GIVE INV"
type textarea "x"
type input "GIVE INVO"
type textarea "x"
type input "GIVE INVOI"
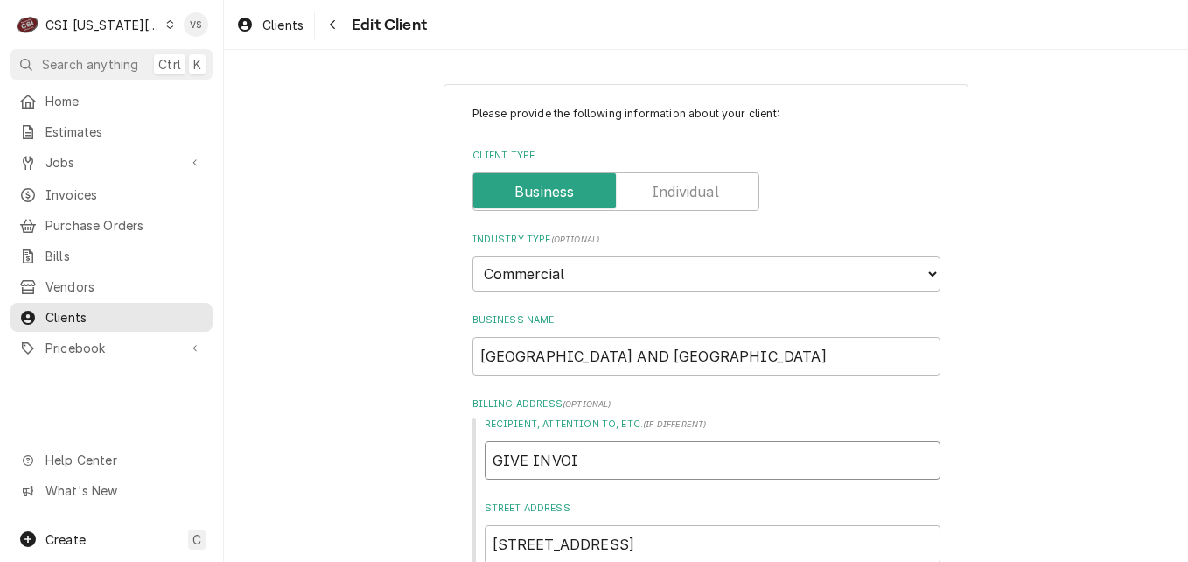
type textarea "x"
type input "GIVE INVOIC"
type textarea "x"
type input "GIVE INVOICE"
type textarea "x"
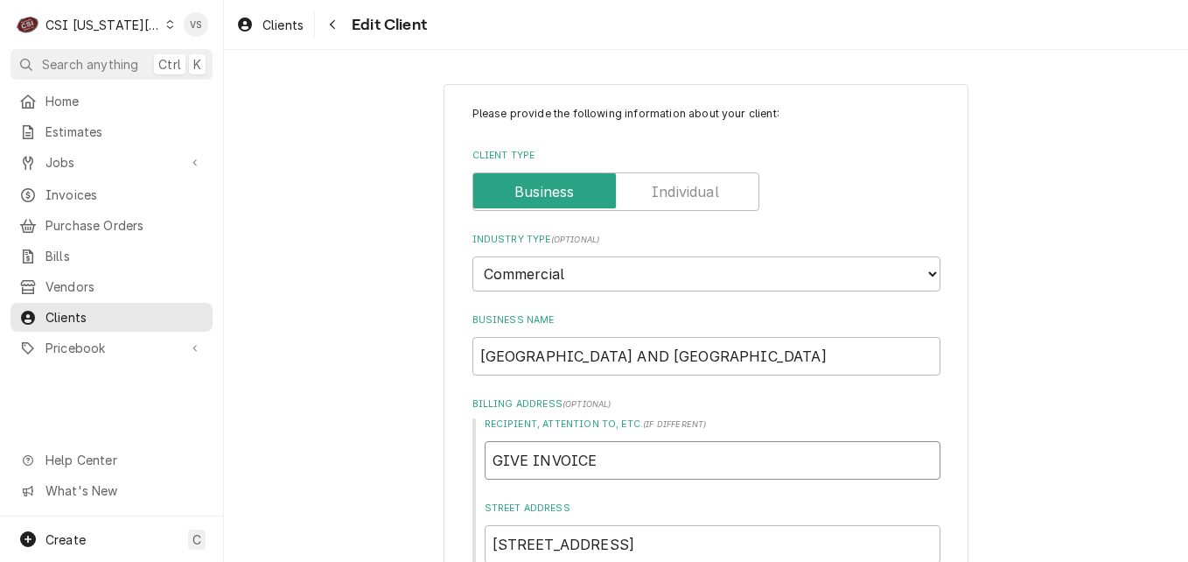
type input "GIVE INVOICES"
type textarea "x"
type input "GIVE INVOICES"
type textarea "x"
type input "GIVE INVOICES T"
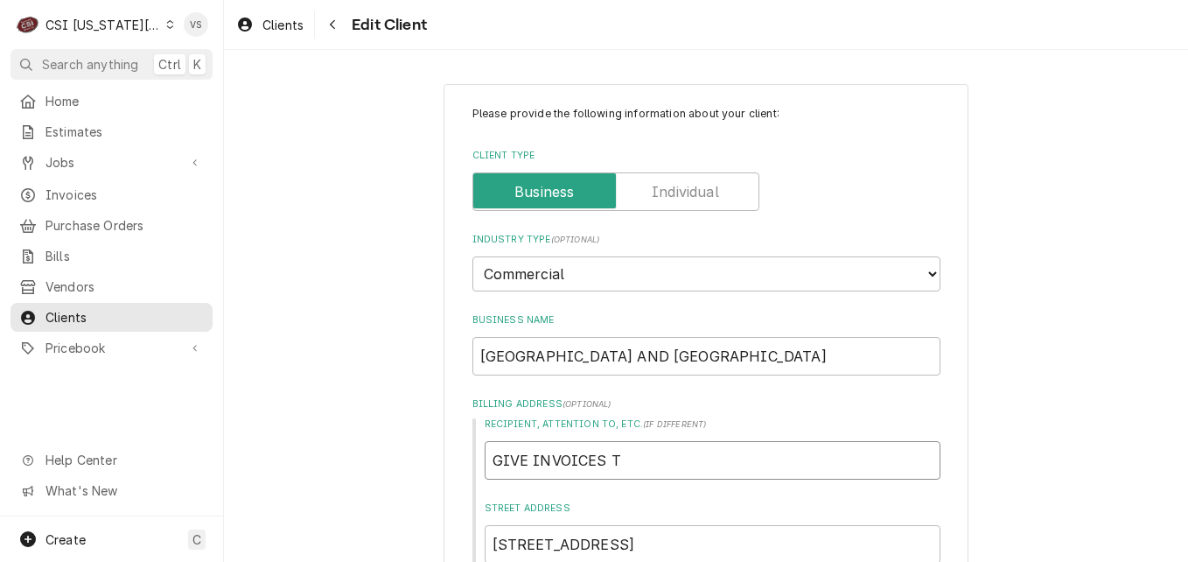
type textarea "x"
type input "GIVE INVOICES TO"
type textarea "x"
type input "GIVE INVOICES TO"
type textarea "x"
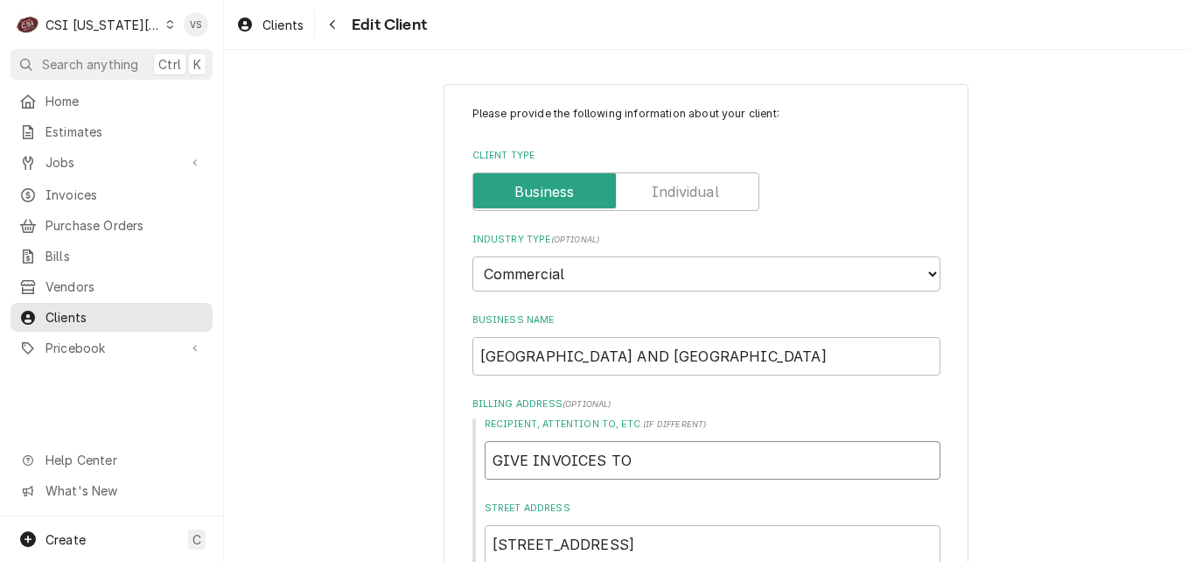
type input "GIVE INVOICES TO V"
type textarea "x"
type input "GIVE INVOICES TO VI"
type textarea "x"
type input "GIVE INVOICES TO VICK"
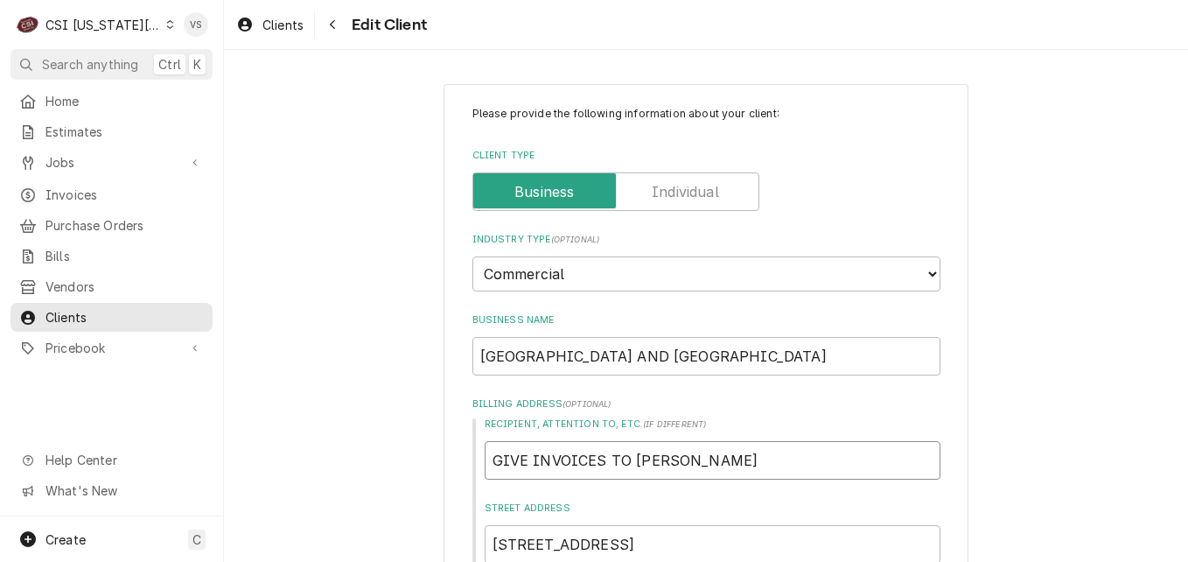
type textarea "x"
type input "GIVE INVOICES TO VICKY"
type textarea "x"
type input "GIVE INVOICES TO VICKY0"
type textarea "x"
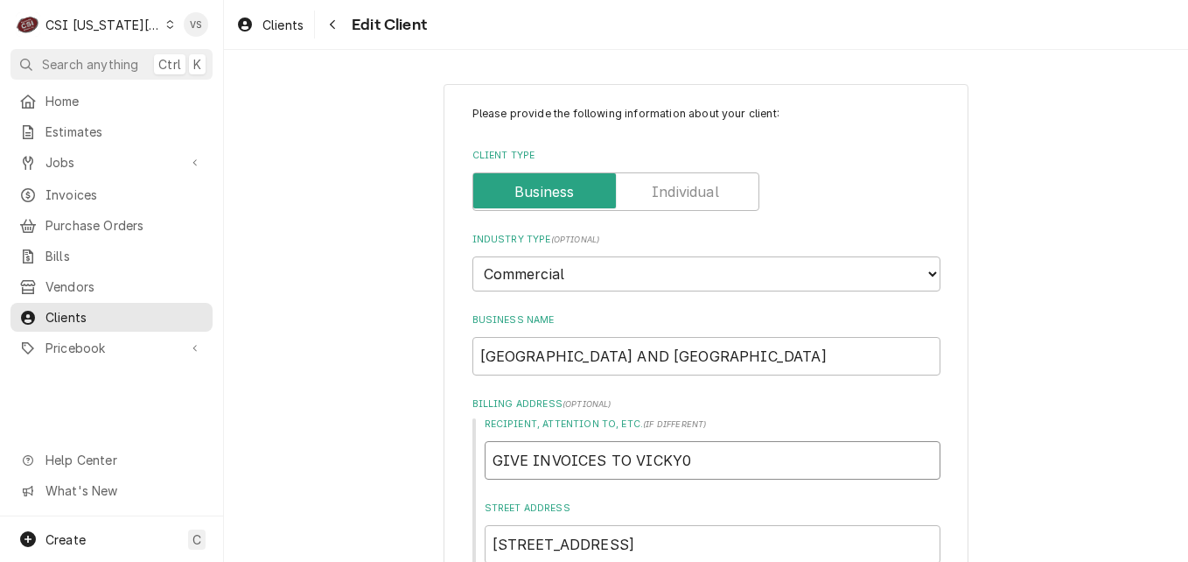
type input "GIVE INVOICES TO VICKY"
type textarea "x"
type input "GIVE INVOICES TO VICKY-"
type textarea "x"
type input "GIVE INVOICES TO VICKY-C"
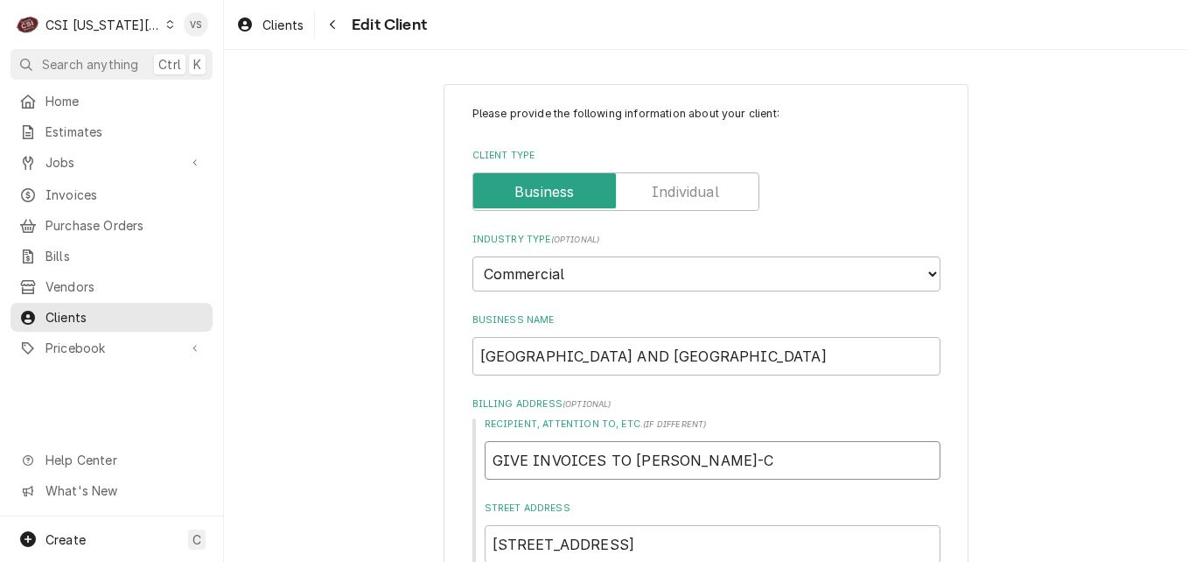
type textarea "x"
type input "GIVE INVOICES TO VICKY-CO"
type textarea "x"
type input "GIVE INVOICES TO VICKY-COU"
type textarea "x"
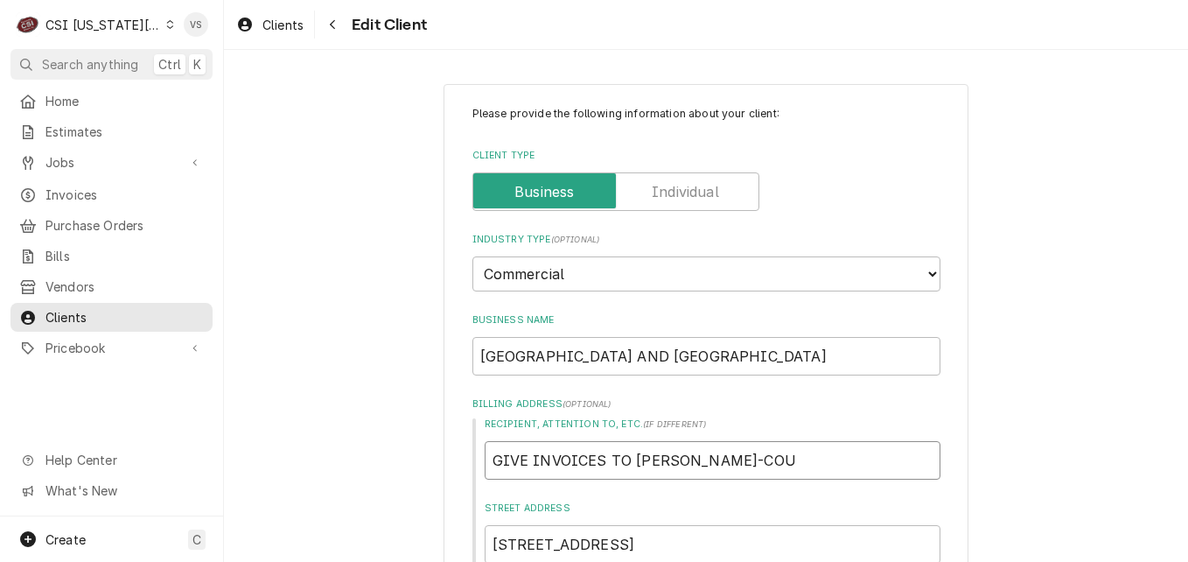
type input "GIVE INVOICES TO VICKY-COUP"
type textarea "x"
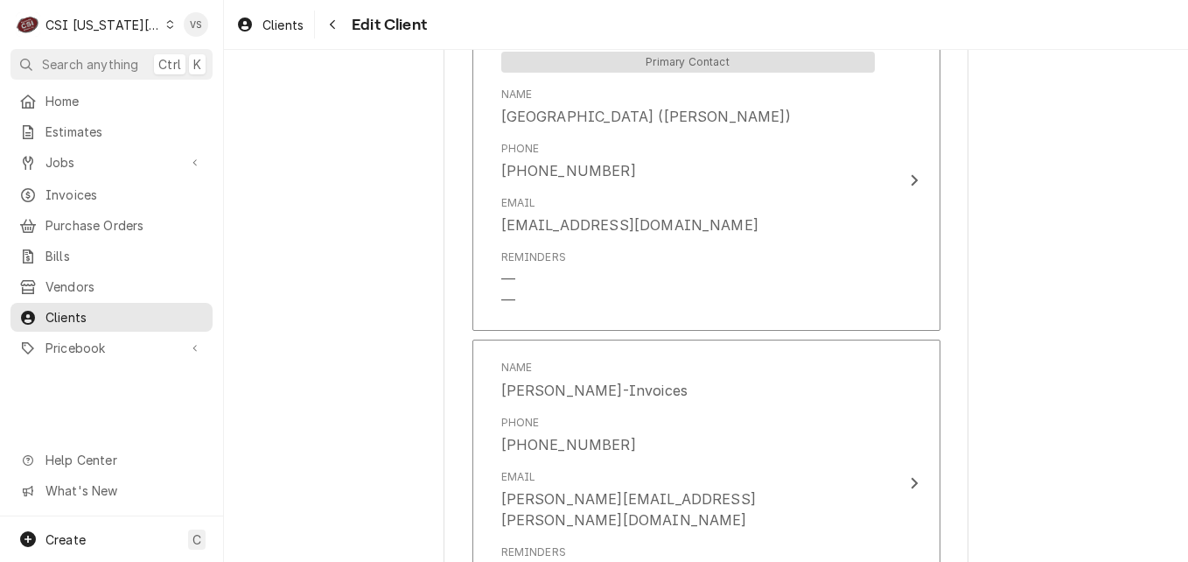
scroll to position [1750, 0]
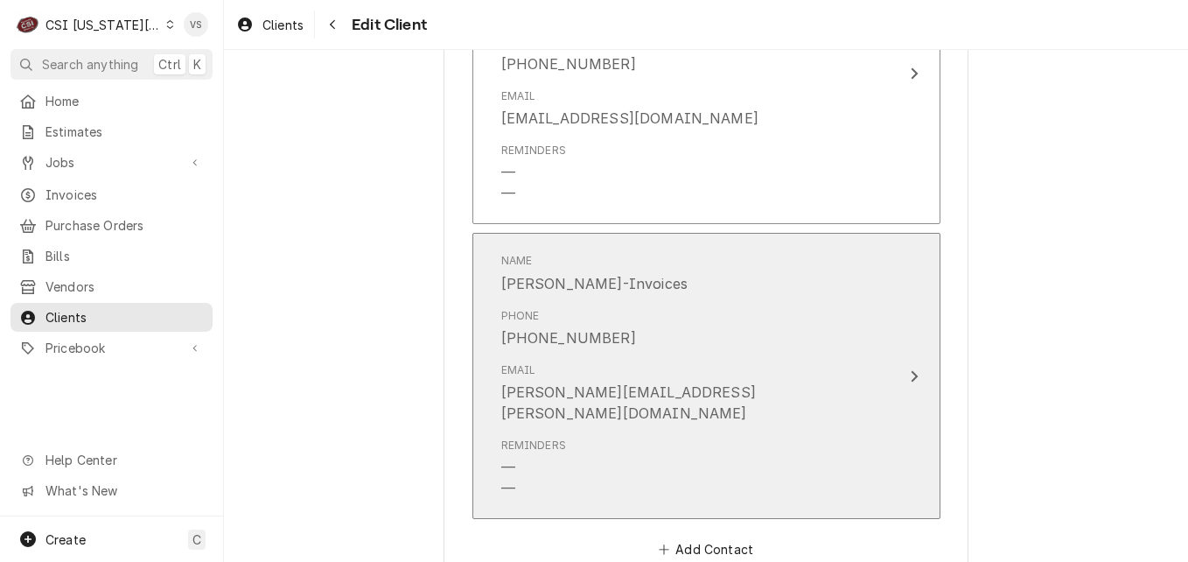
type input "GIVE INVOICES TO VICKY-COUPA"
click at [756, 330] on div "Phone (816) 217-2529" at bounding box center [688, 328] width 374 height 54
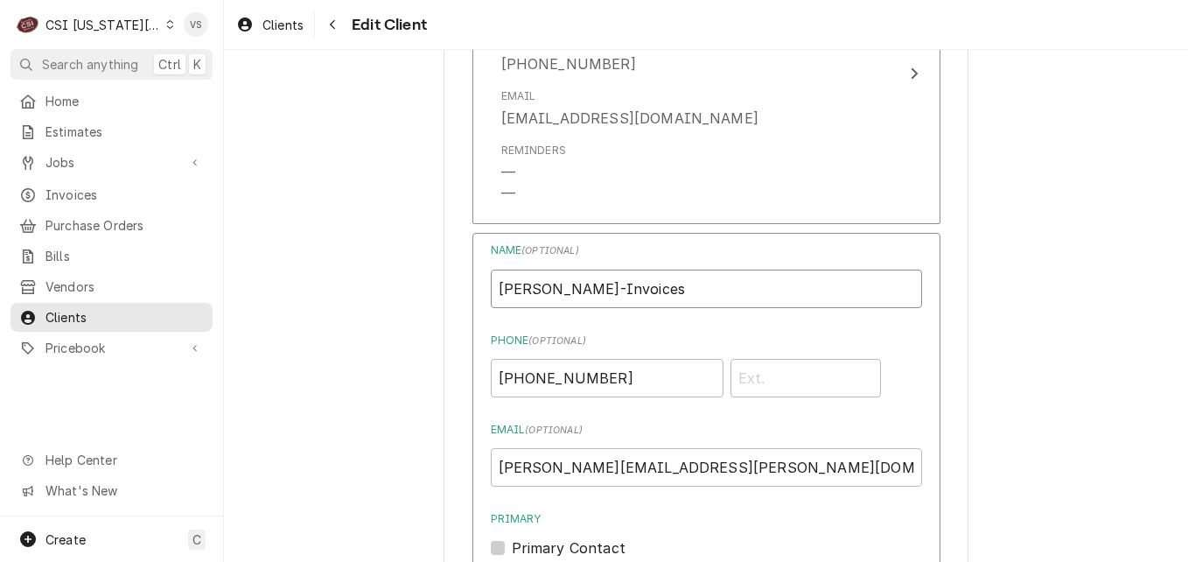
click at [688, 270] on input "Dominick Decaria-Invoices" at bounding box center [706, 289] width 431 height 39
drag, startPoint x: 688, startPoint y: 268, endPoint x: 613, endPoint y: 263, distance: 75.4
click at [613, 270] on input "Dominick Decaria-Invoices" at bounding box center [706, 289] width 431 height 39
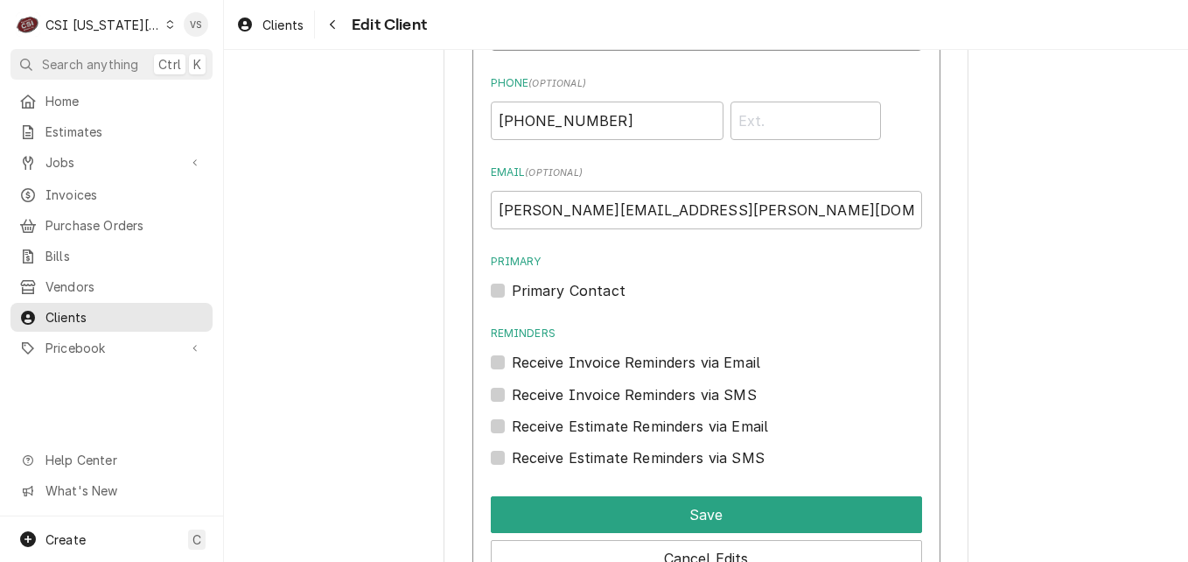
scroll to position [2013, 0]
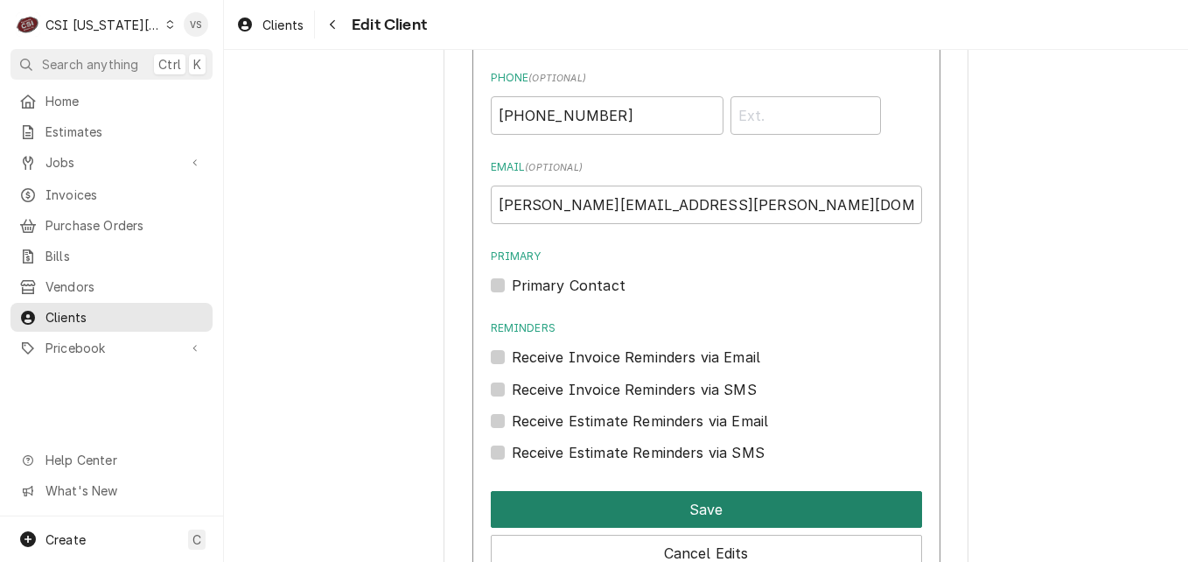
type input "[PERSON_NAME]"
click at [651, 491] on button "Save" at bounding box center [706, 509] width 431 height 37
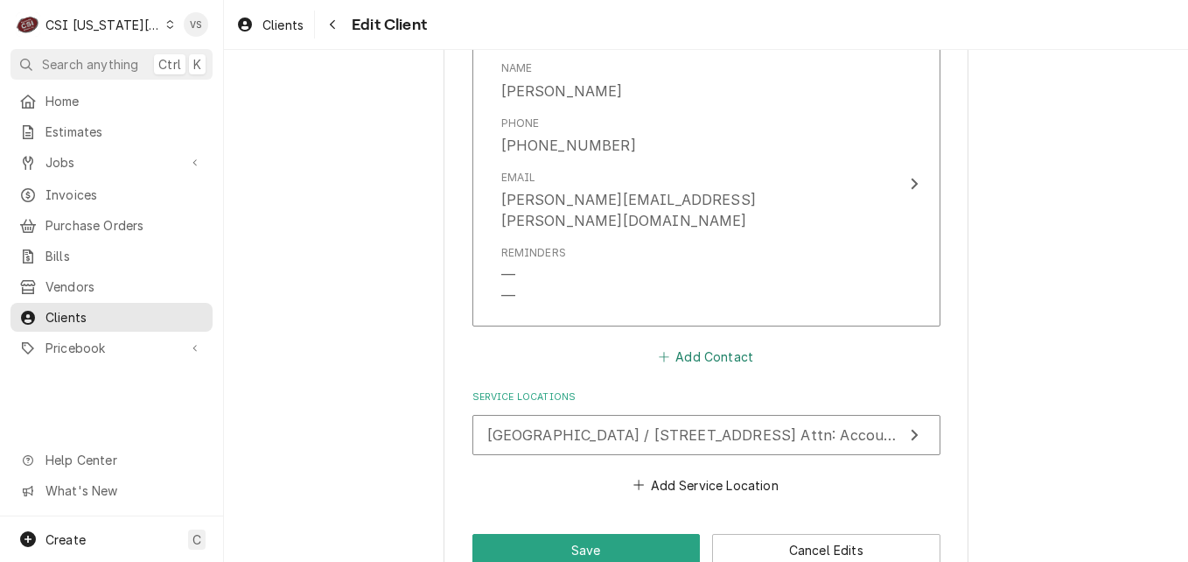
click at [684, 345] on button "Add Contact" at bounding box center [705, 357] width 101 height 25
type textarea "x"
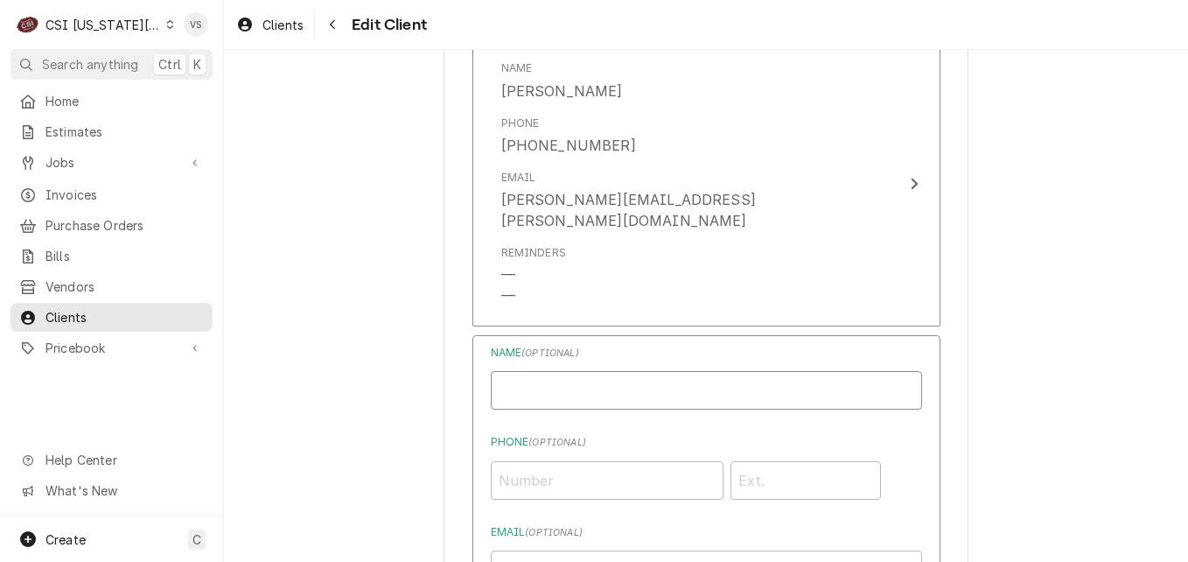
click at [507, 371] on input "Business Name" at bounding box center [706, 390] width 431 height 39
type input "V"
type input "v"
type input "[PERSON_NAME]-invoices"
type input "[PERSON_NAME][EMAIL_ADDRESS][PERSON_NAME][DOMAIN_NAME]"
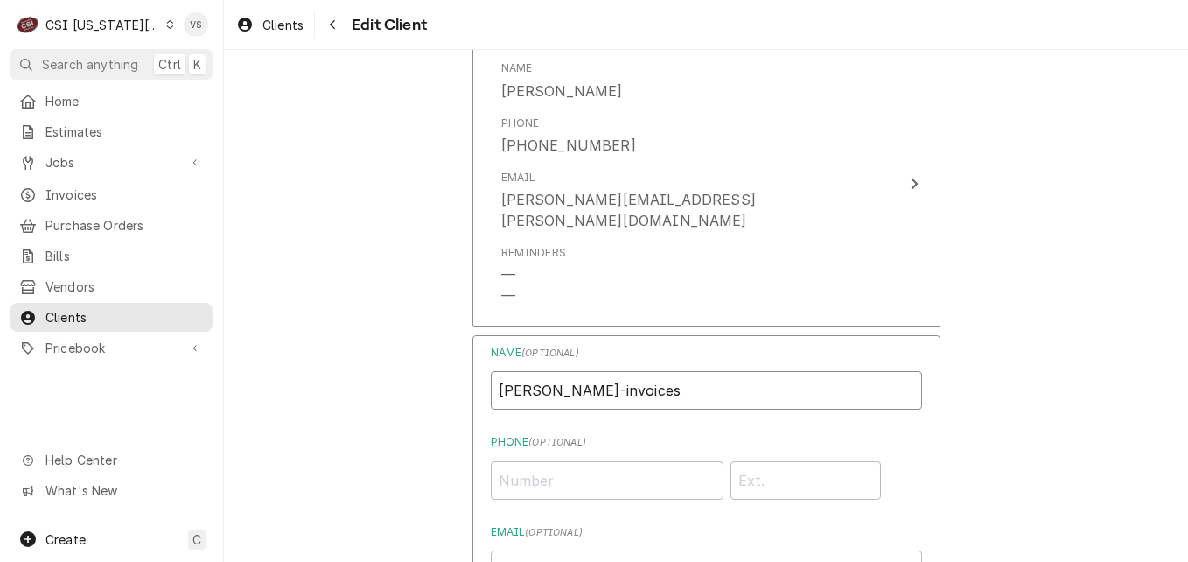
scroll to position [2293, 0]
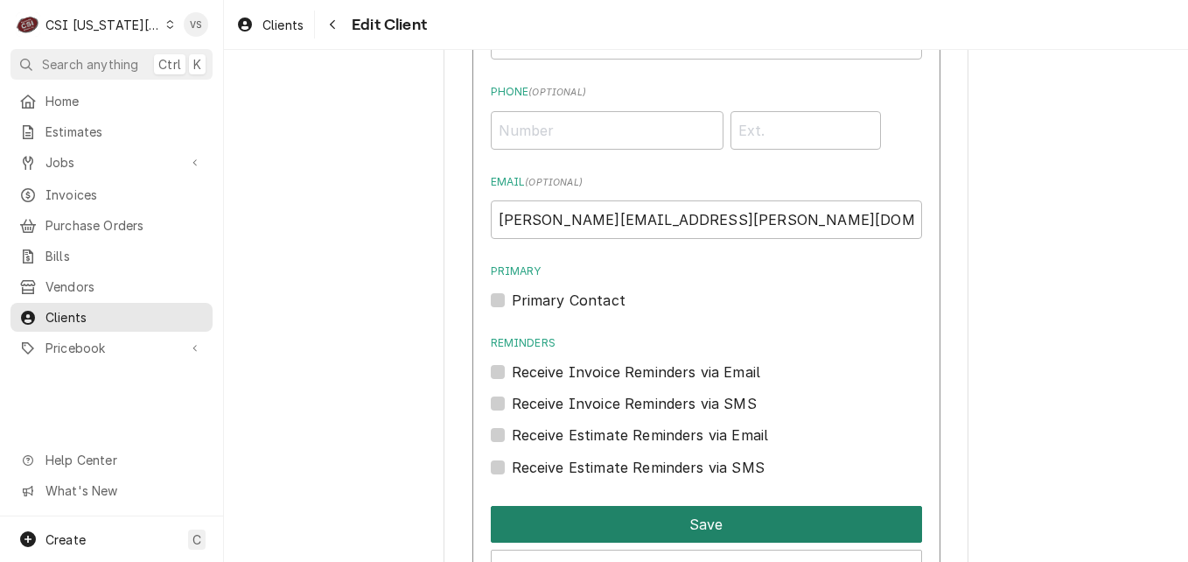
click at [683, 506] on button "Save" at bounding box center [706, 524] width 431 height 37
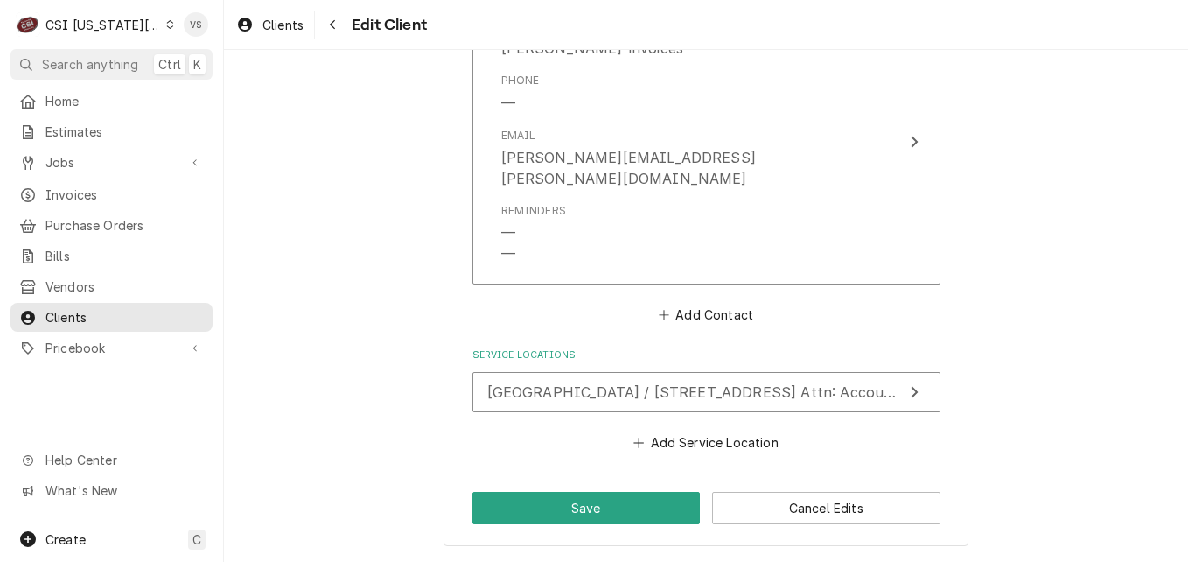
scroll to position [2217, 0]
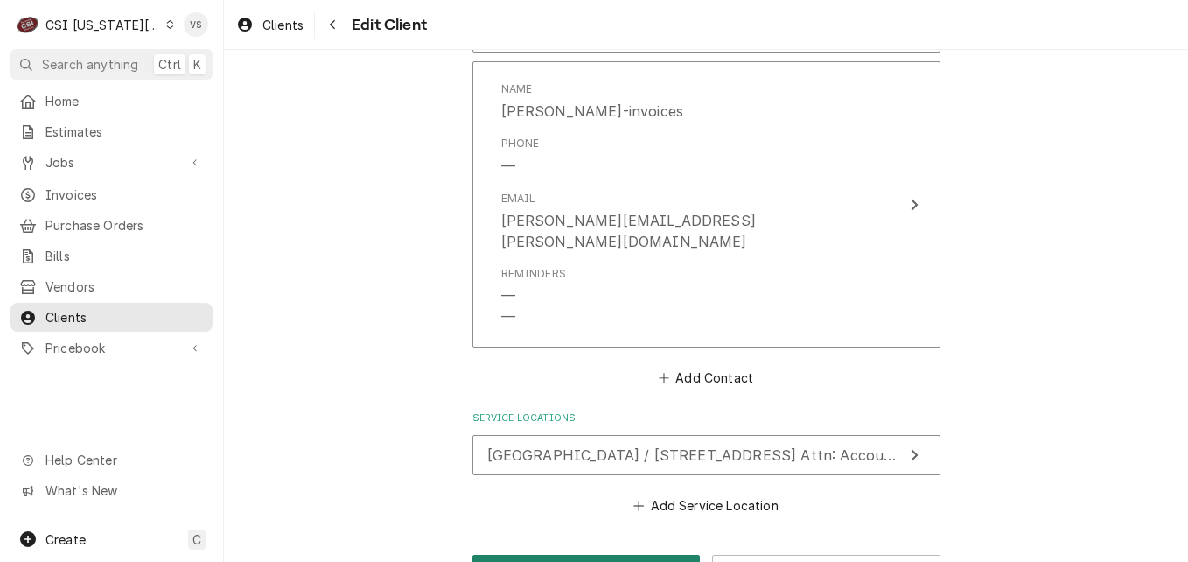
click at [536, 555] on button "Save" at bounding box center [587, 571] width 228 height 32
type textarea "x"
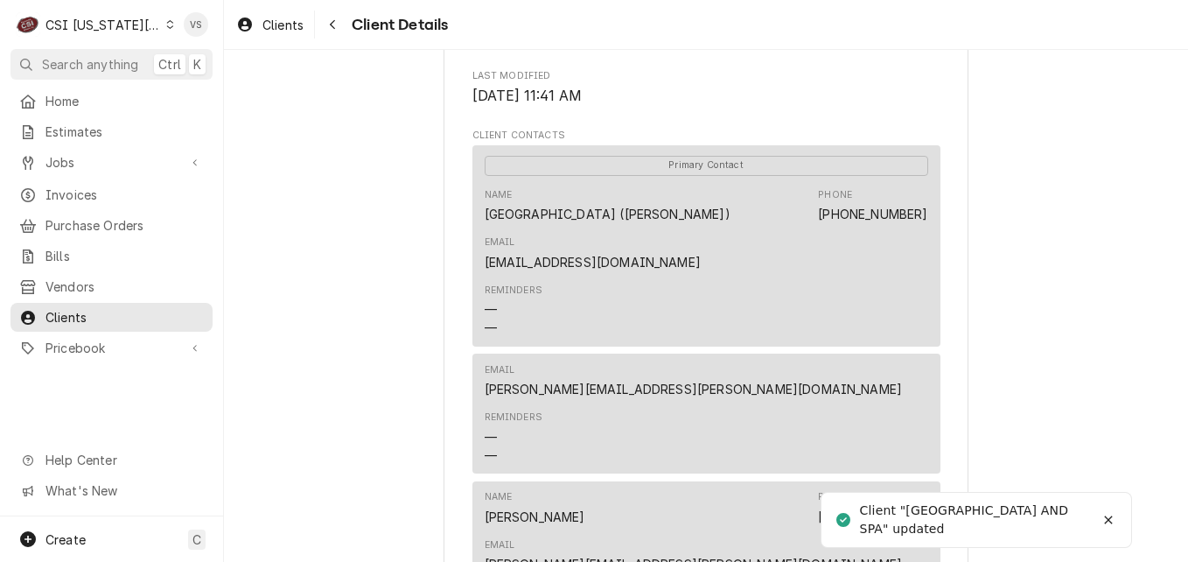
scroll to position [599, 0]
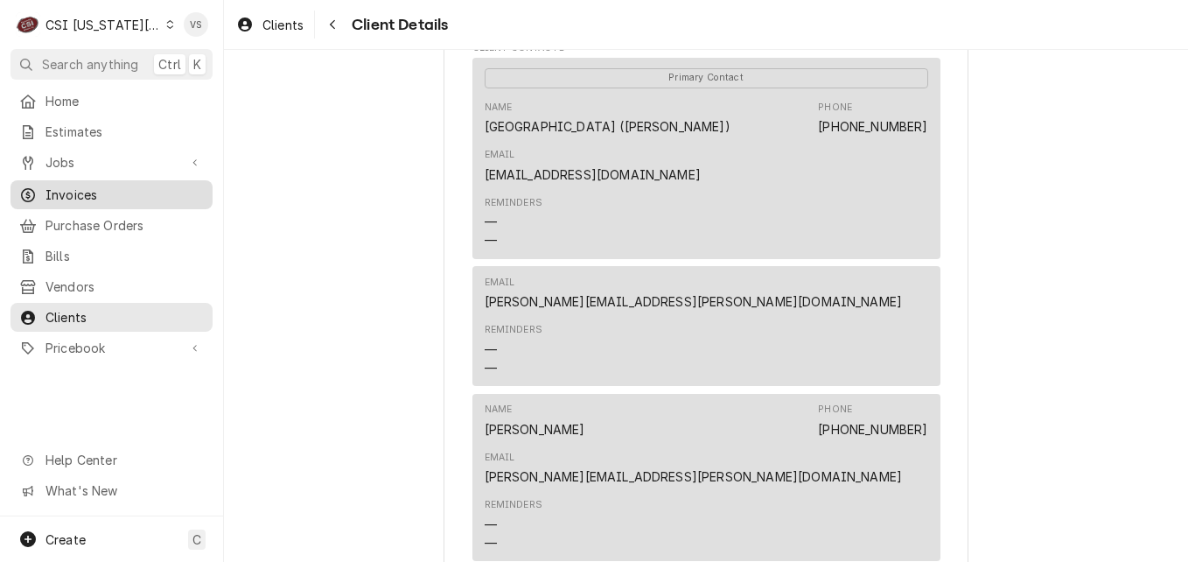
click at [75, 186] on span "Invoices" at bounding box center [125, 195] width 158 height 18
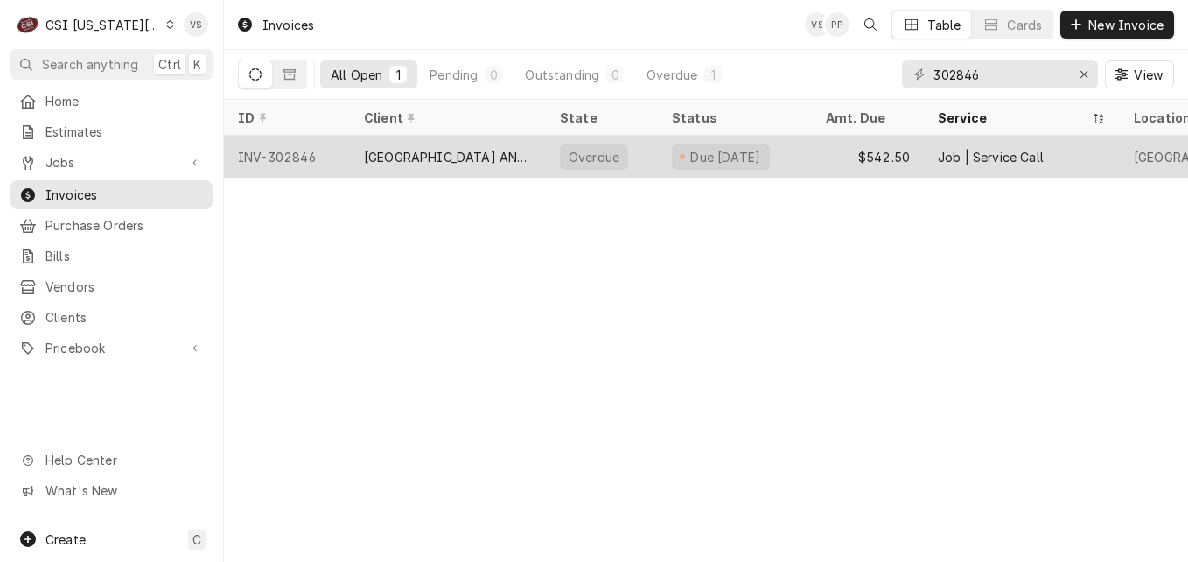
click at [470, 158] on div "[GEOGRAPHIC_DATA] AND [GEOGRAPHIC_DATA]" at bounding box center [448, 157] width 168 height 18
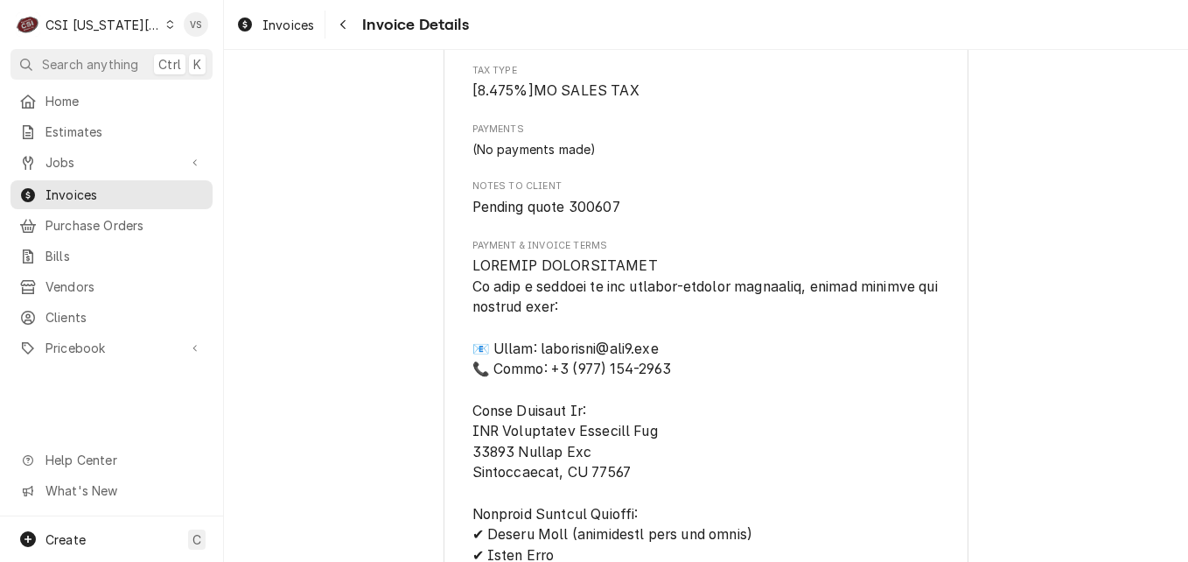
scroll to position [2135, 0]
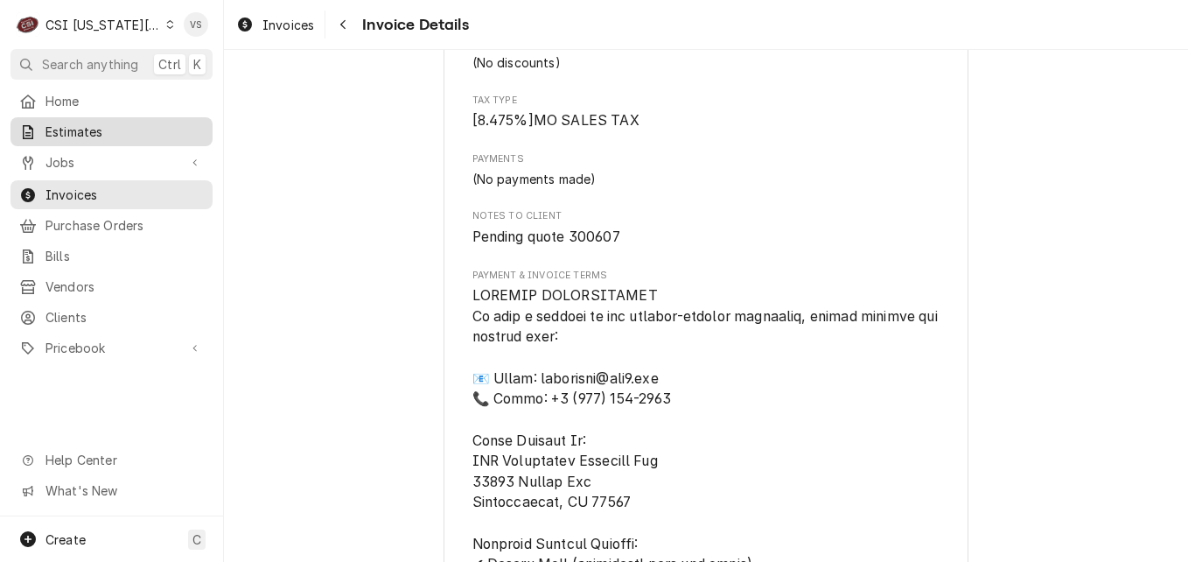
click at [100, 129] on span "Estimates" at bounding box center [125, 132] width 158 height 18
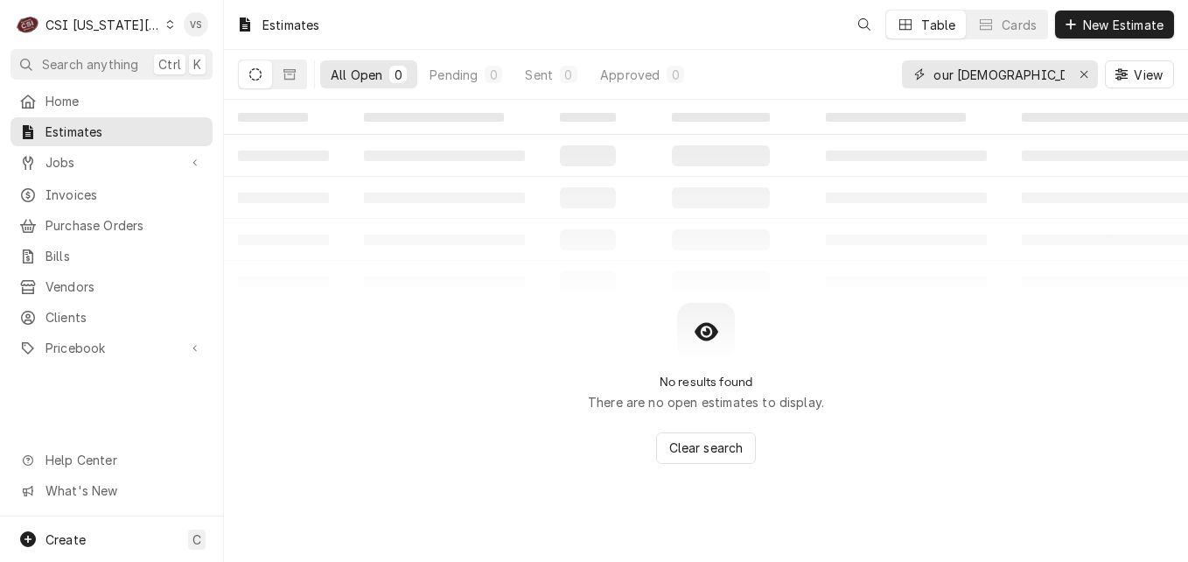
click at [1034, 71] on input "our lady of life" at bounding box center [999, 74] width 131 height 28
click at [1029, 76] on input "our lady of life" at bounding box center [999, 74] width 131 height 28
click at [863, 56] on div "All Open 0 Pending 0 Sent 0 Approved 0 our lady of life View" at bounding box center [706, 74] width 936 height 49
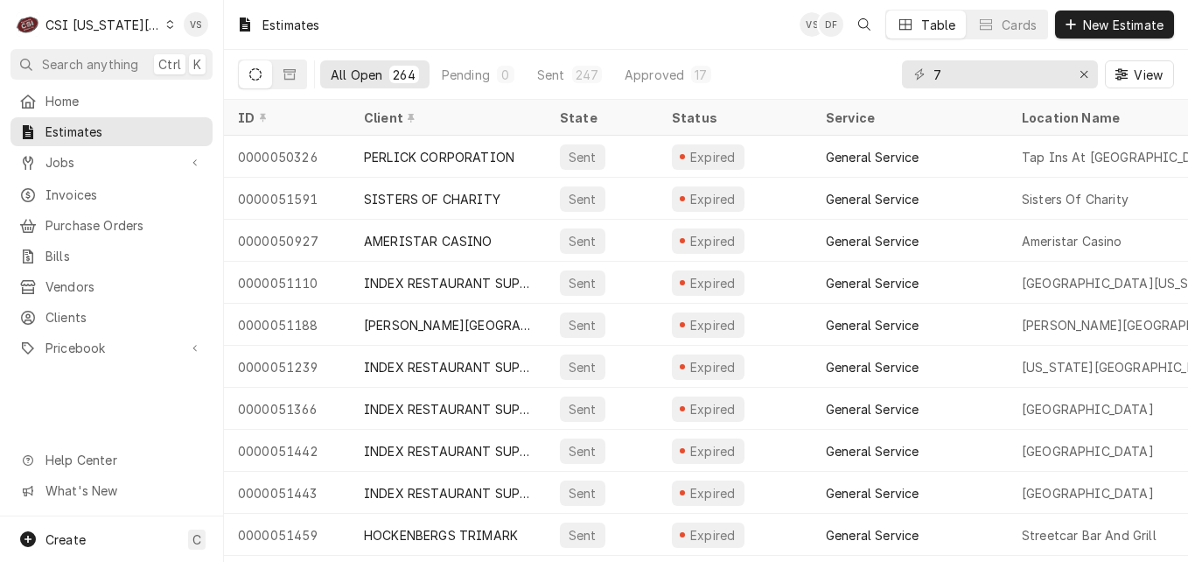
click at [252, 78] on icon "Dynamic Content Wrapper" at bounding box center [255, 74] width 12 height 12
drag, startPoint x: 945, startPoint y: 71, endPoint x: 928, endPoint y: 75, distance: 18.0
click at [928, 75] on div "7" at bounding box center [1000, 74] width 196 height 28
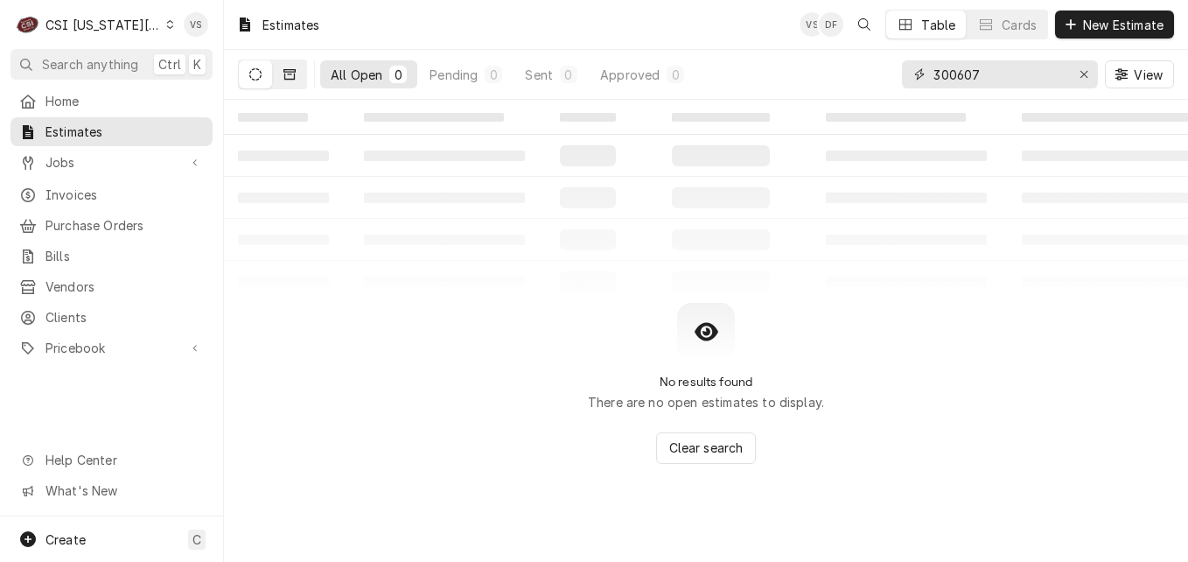
type input "300607"
click at [289, 80] on icon "Dynamic Content Wrapper" at bounding box center [290, 74] width 12 height 11
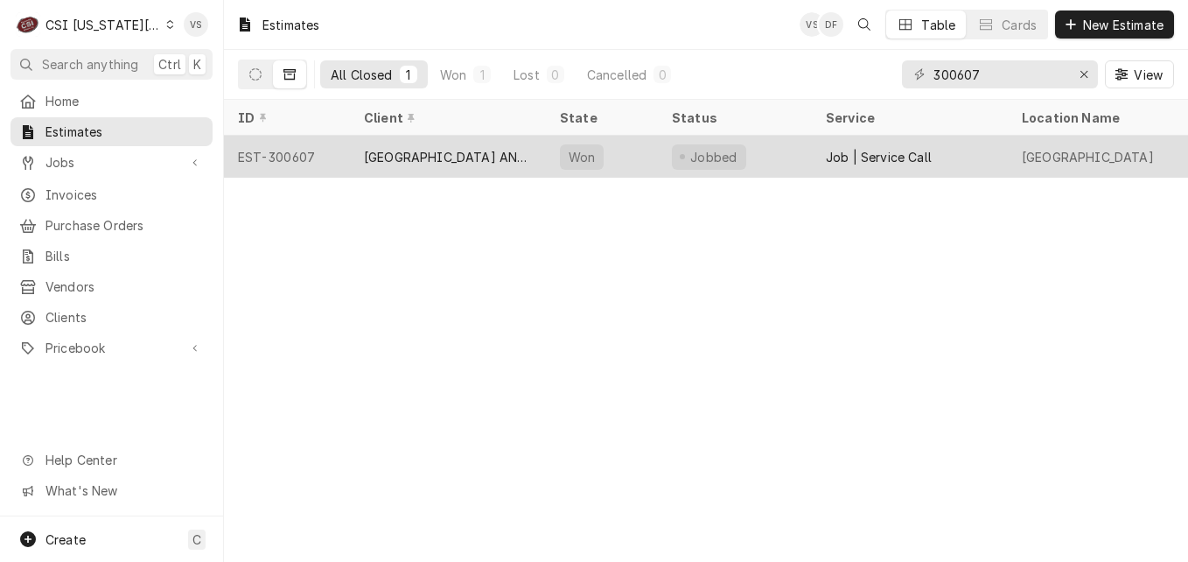
click at [481, 155] on div "ARGOSY CASINO HOTEL AND SPA" at bounding box center [448, 157] width 168 height 18
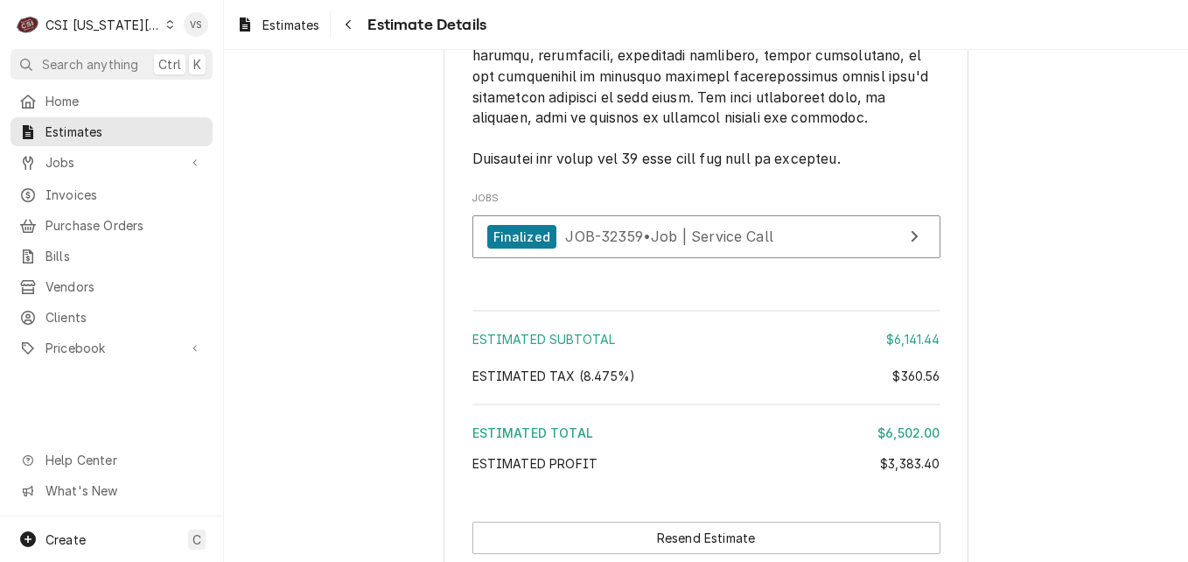
scroll to position [4876, 0]
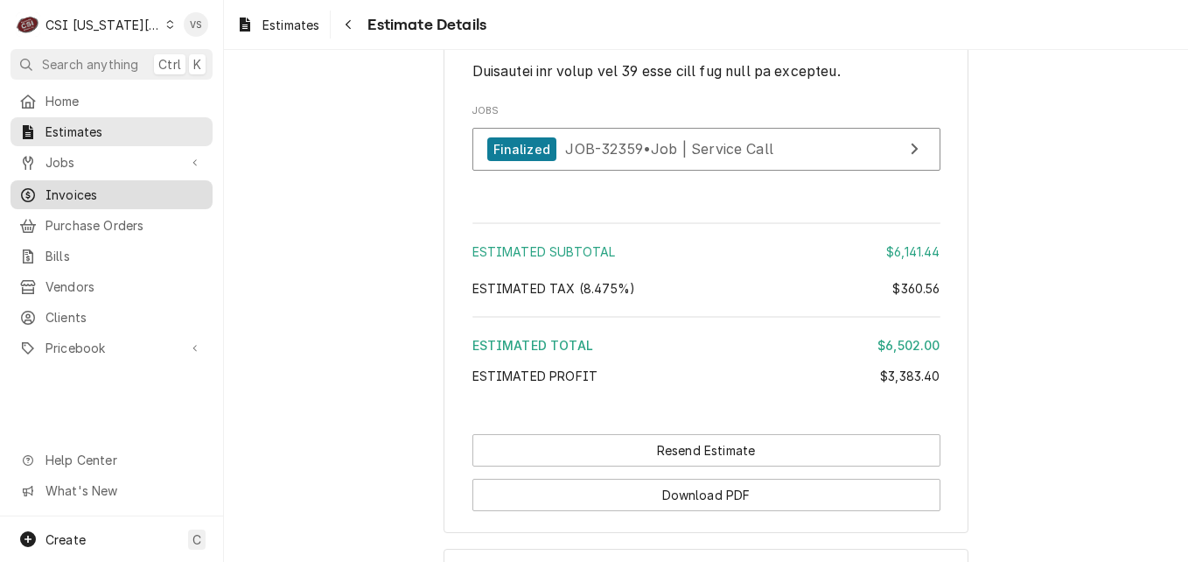
click at [74, 188] on span "Invoices" at bounding box center [125, 195] width 158 height 18
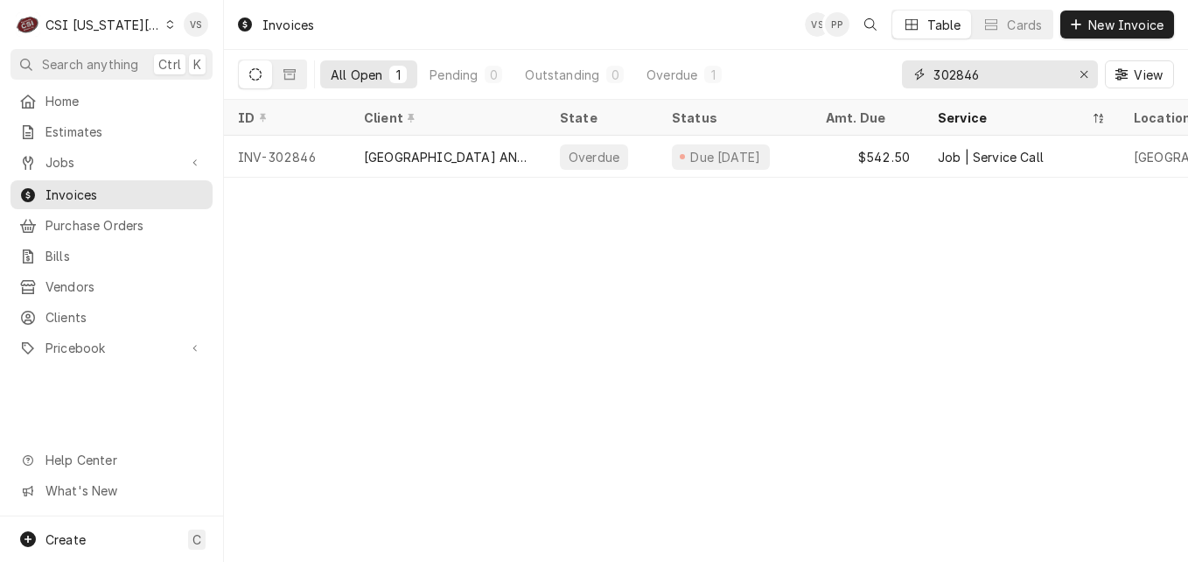
click at [982, 77] on input "302846" at bounding box center [999, 74] width 131 height 28
click at [874, 76] on div "All Open 1 Pending 0 Outstanding 0 Overdue 1 302846 View" at bounding box center [706, 74] width 936 height 49
click at [981, 71] on input "302846" at bounding box center [999, 74] width 131 height 28
drag, startPoint x: 981, startPoint y: 74, endPoint x: 958, endPoint y: 76, distance: 22.9
click at [958, 76] on input "302846" at bounding box center [999, 74] width 131 height 28
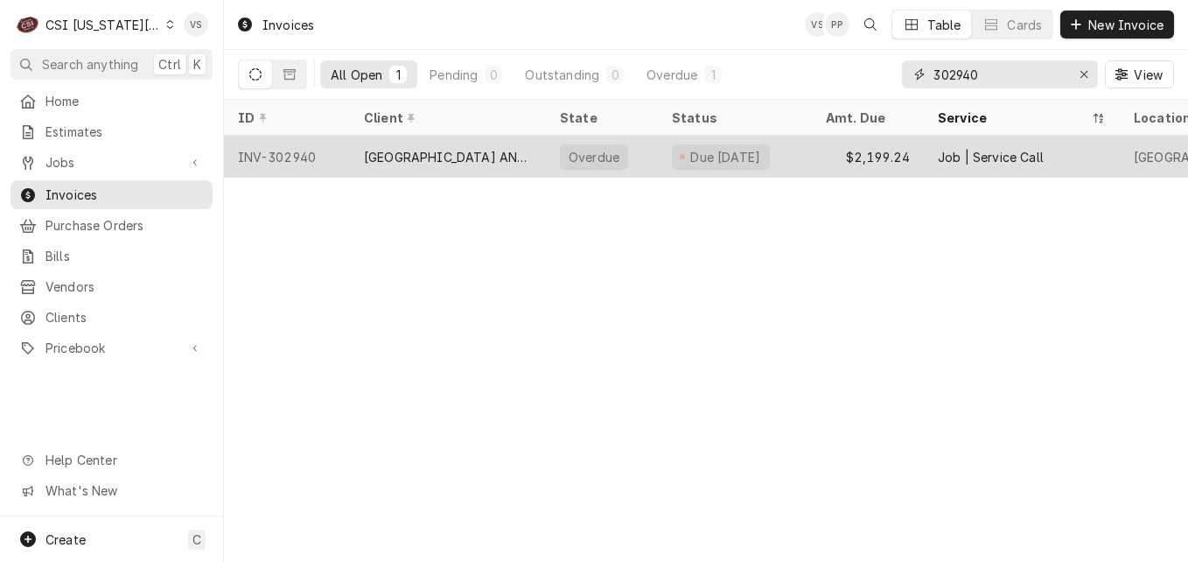
type input "302940"
click at [630, 159] on div "Overdue" at bounding box center [602, 157] width 112 height 42
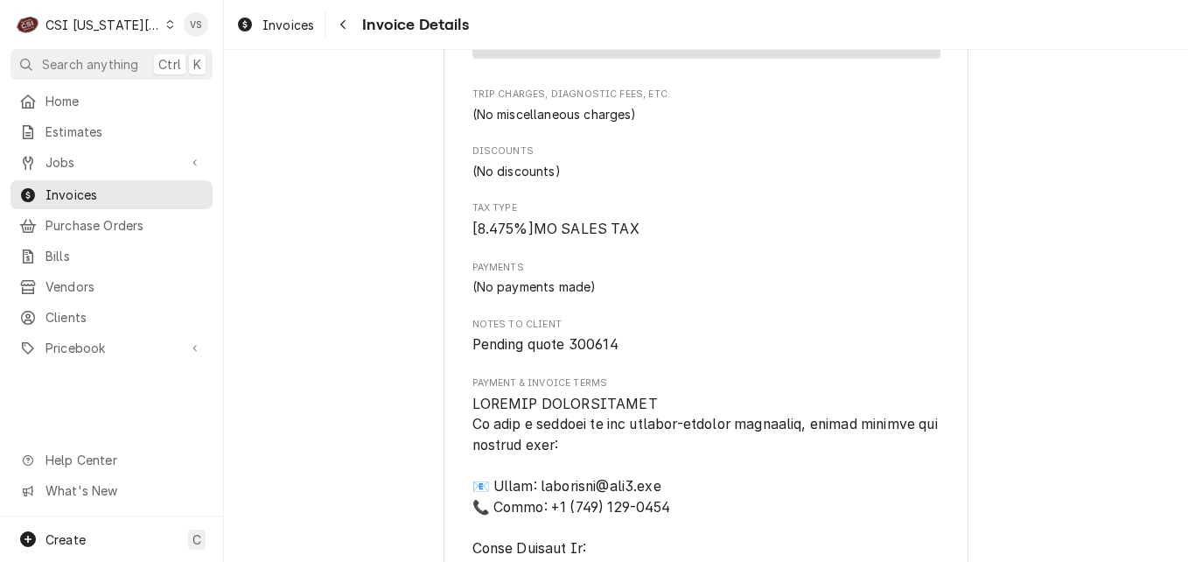
scroll to position [1899, 0]
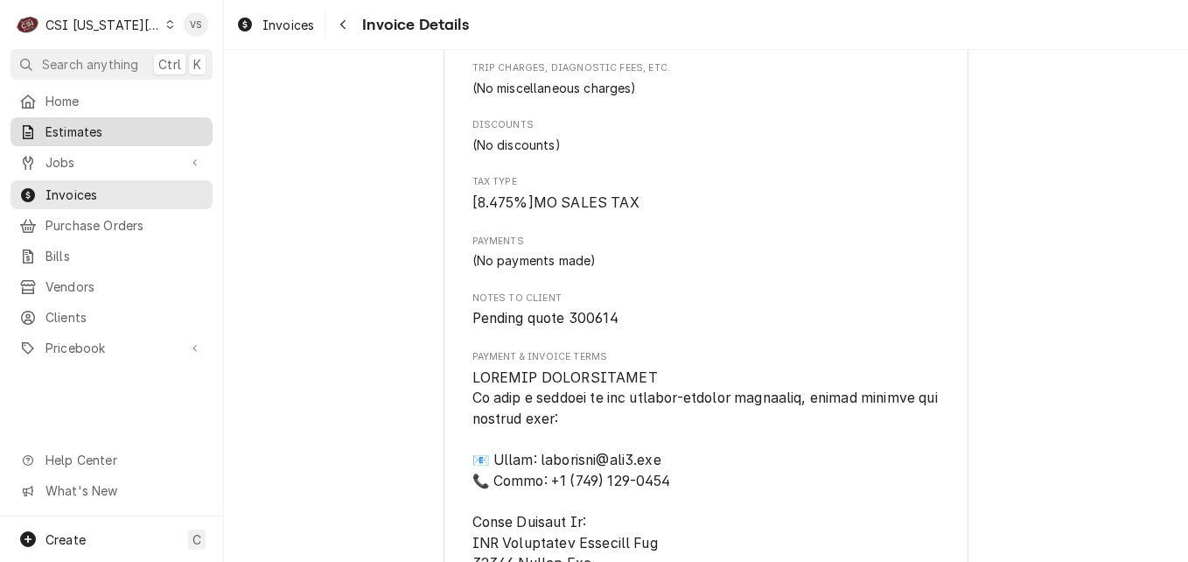
click at [66, 132] on span "Estimates" at bounding box center [125, 132] width 158 height 18
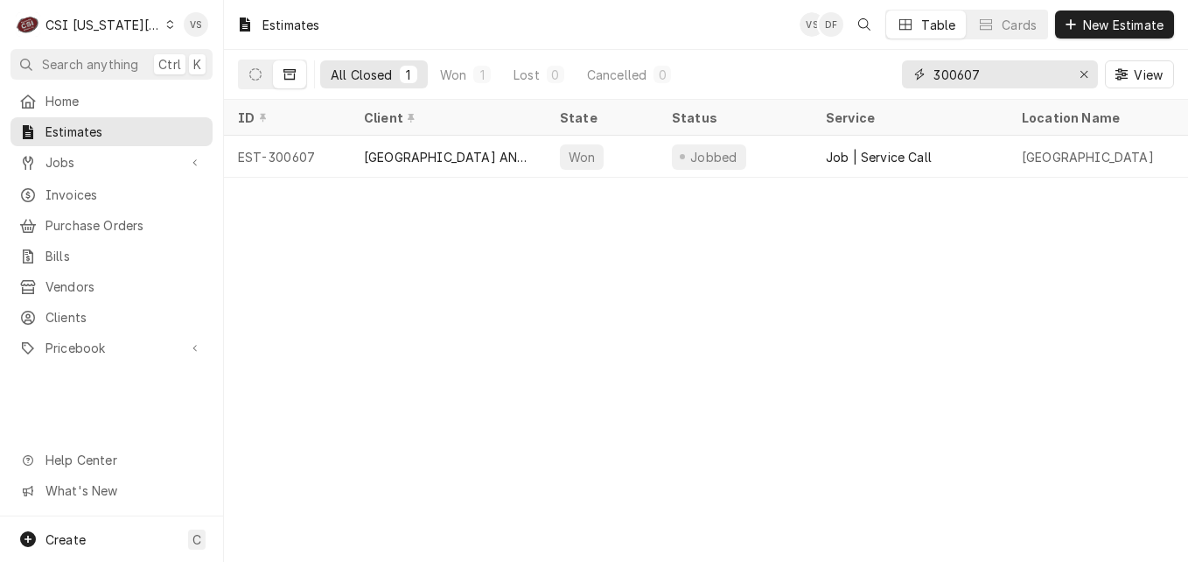
drag, startPoint x: 982, startPoint y: 77, endPoint x: 965, endPoint y: 72, distance: 17.4
click at [965, 72] on input "300607" at bounding box center [999, 74] width 131 height 28
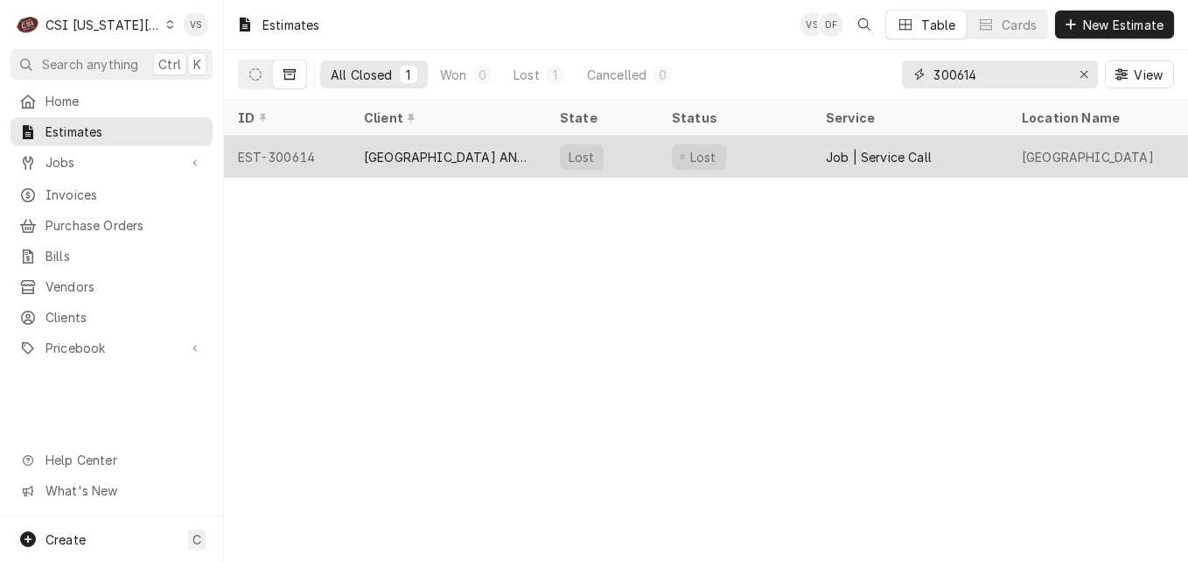
type input "300614"
click at [393, 151] on div "[GEOGRAPHIC_DATA] AND [GEOGRAPHIC_DATA]" at bounding box center [448, 157] width 168 height 18
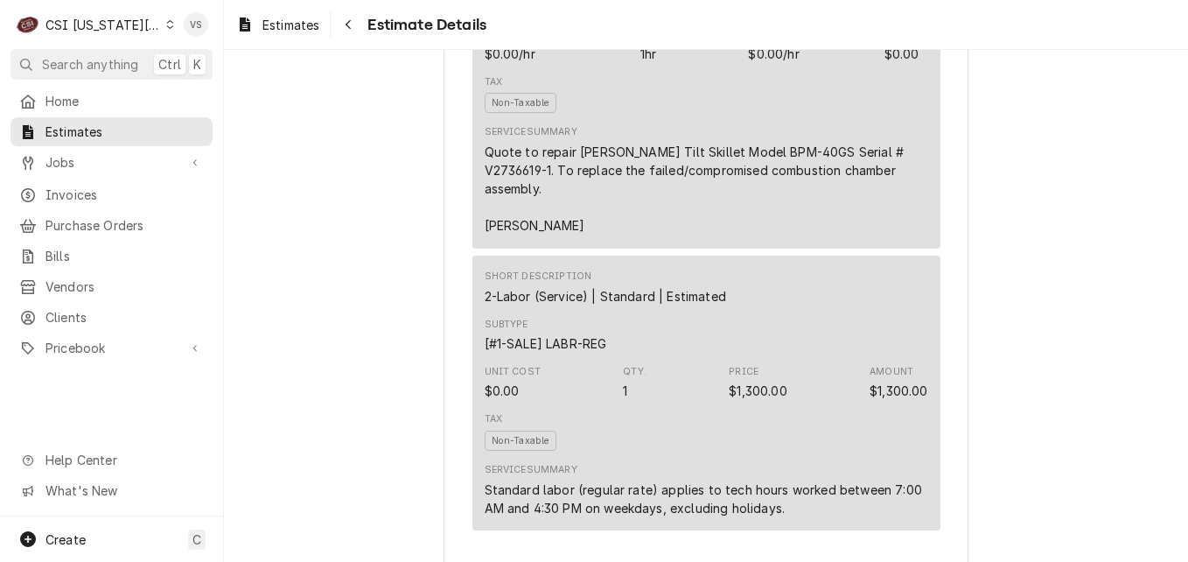
scroll to position [1199, 0]
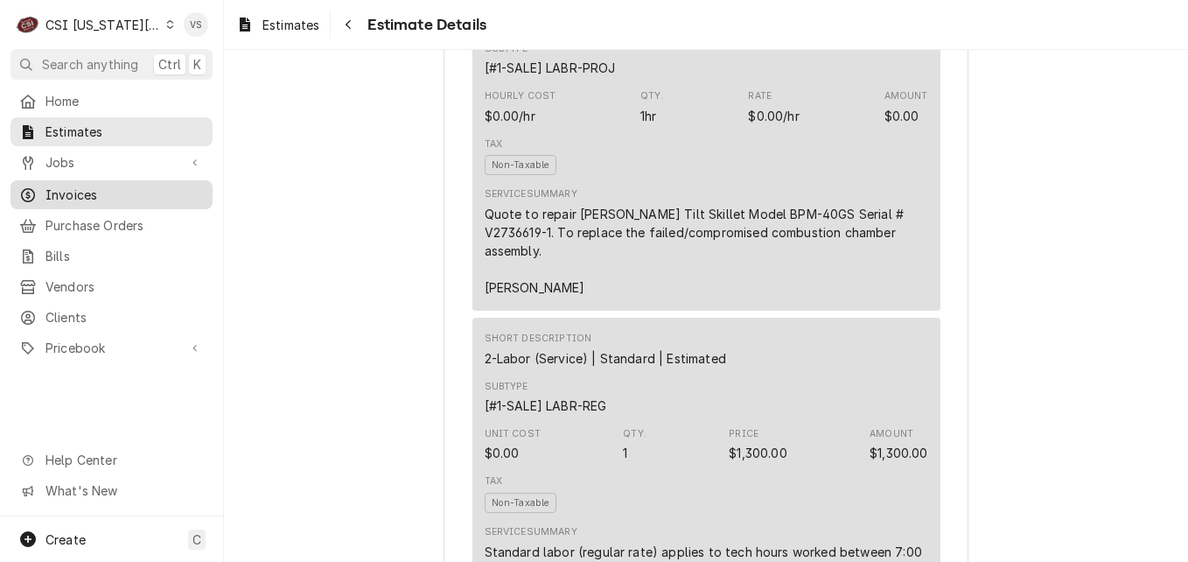
click at [82, 187] on span "Invoices" at bounding box center [125, 195] width 158 height 18
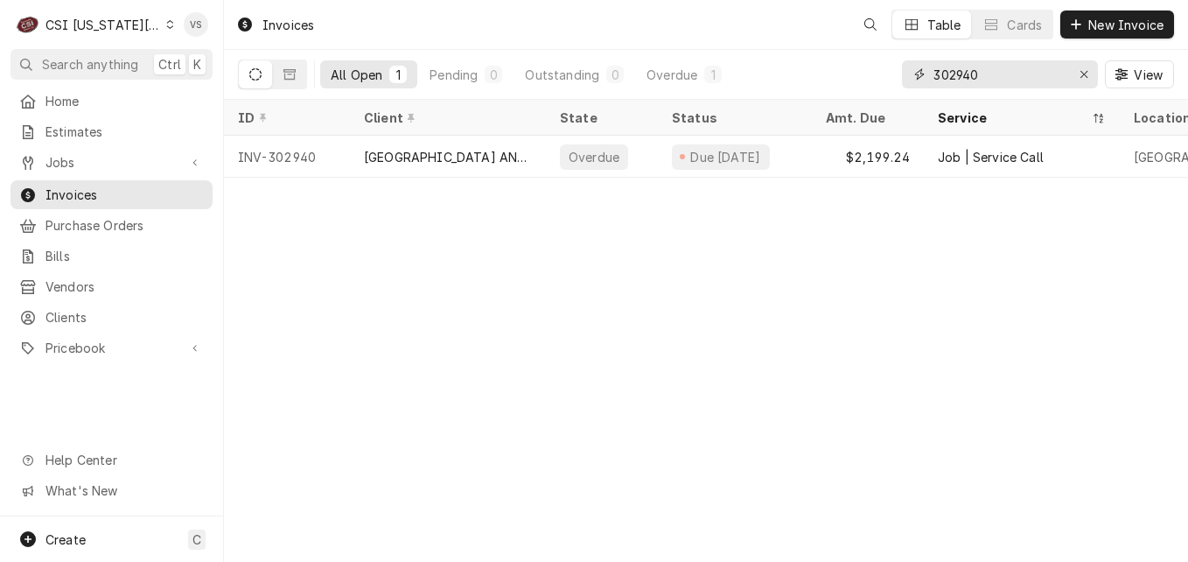
click at [987, 68] on input "302940" at bounding box center [999, 74] width 131 height 28
click at [900, 73] on div "All Open 1 Pending 0 Outstanding 0 Overdue 1 302940 View" at bounding box center [706, 74] width 936 height 49
type input "3"
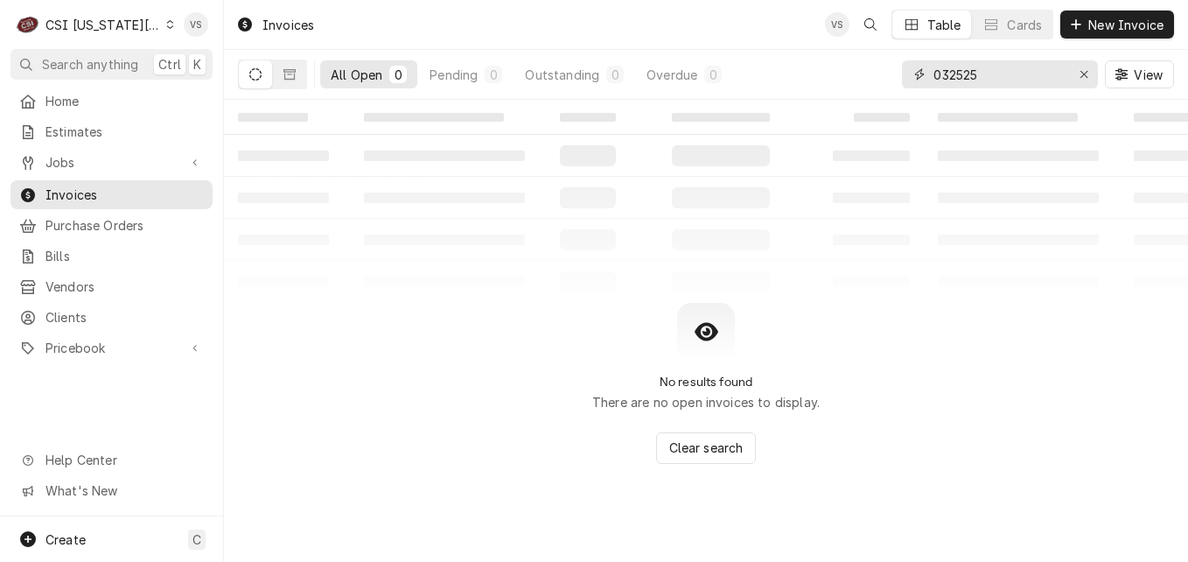
click at [984, 77] on input "032525" at bounding box center [999, 74] width 131 height 28
type input "0"
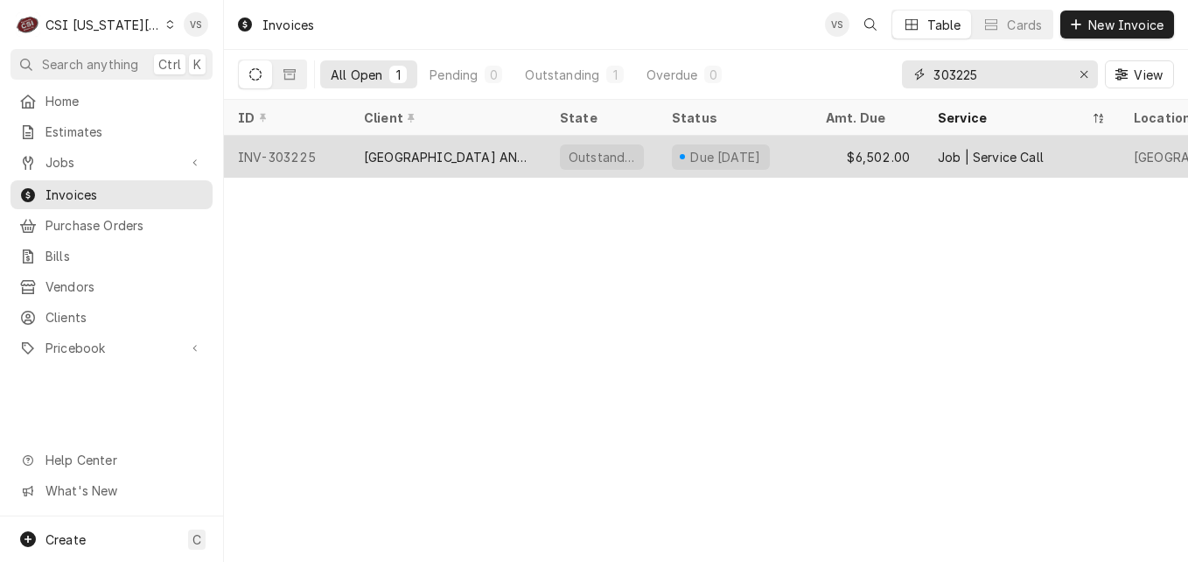
type input "303225"
click at [471, 158] on div "[GEOGRAPHIC_DATA] AND [GEOGRAPHIC_DATA]" at bounding box center [448, 157] width 168 height 18
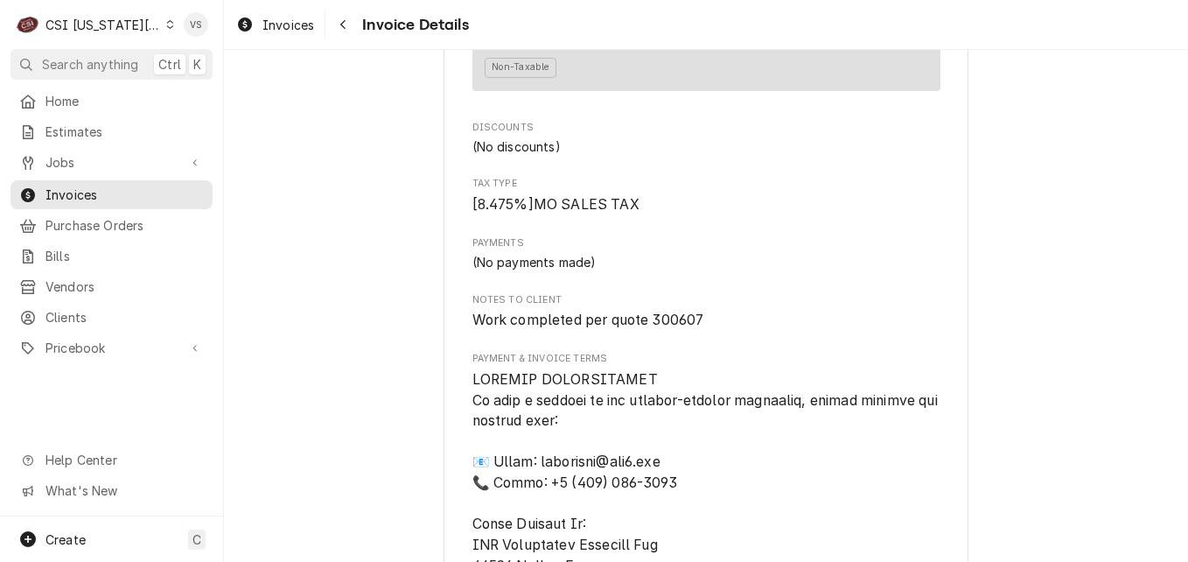
scroll to position [4363, 0]
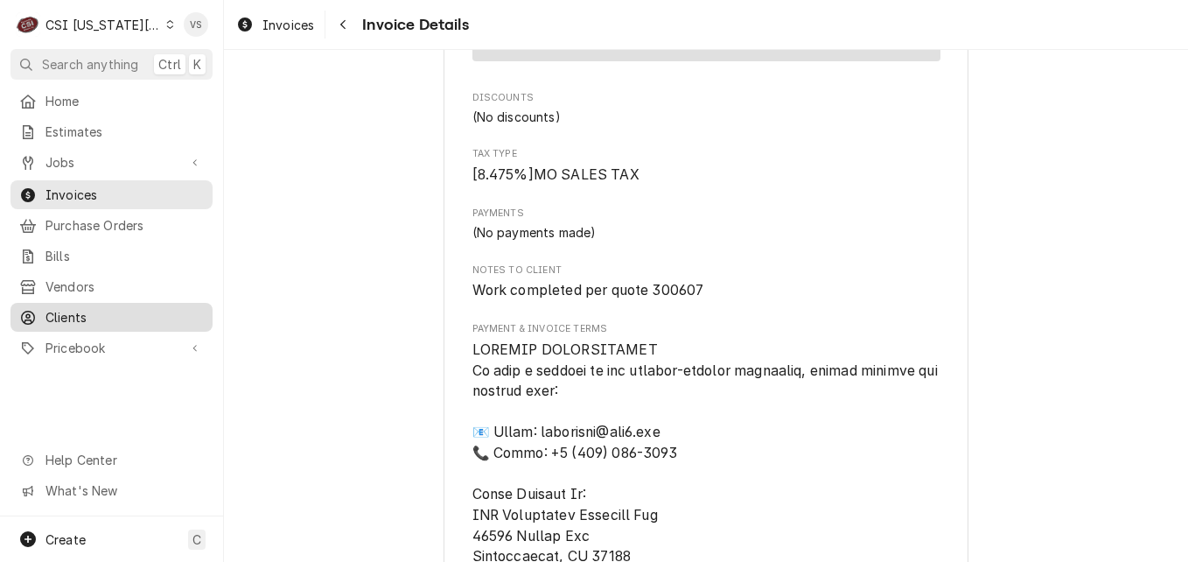
click at [79, 312] on span "Clients" at bounding box center [125, 317] width 158 height 18
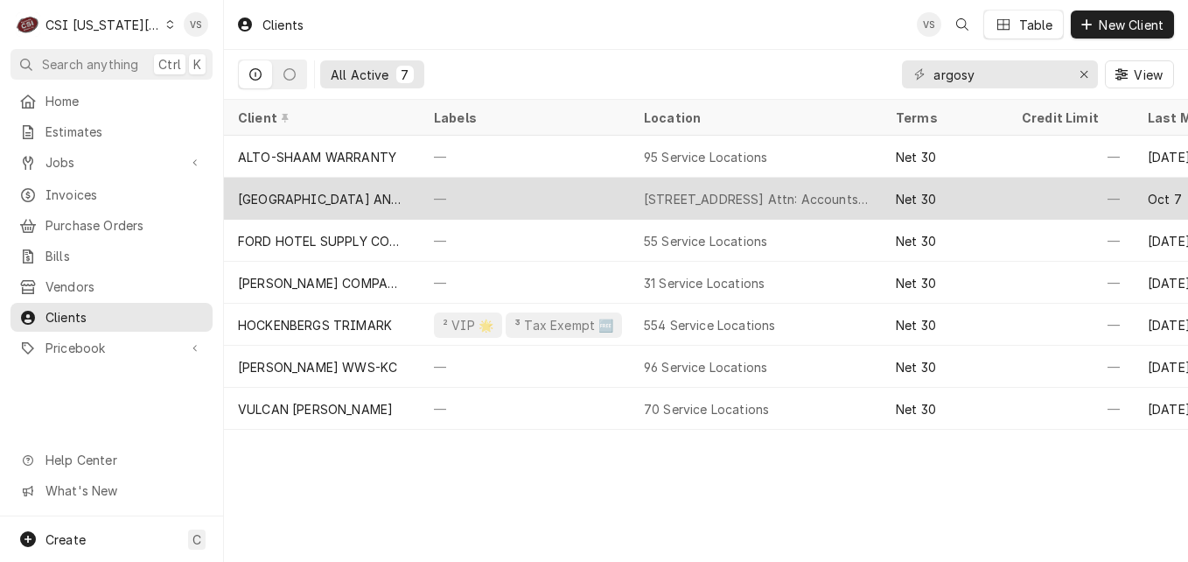
click at [307, 190] on div "[GEOGRAPHIC_DATA] AND [GEOGRAPHIC_DATA]" at bounding box center [322, 199] width 168 height 18
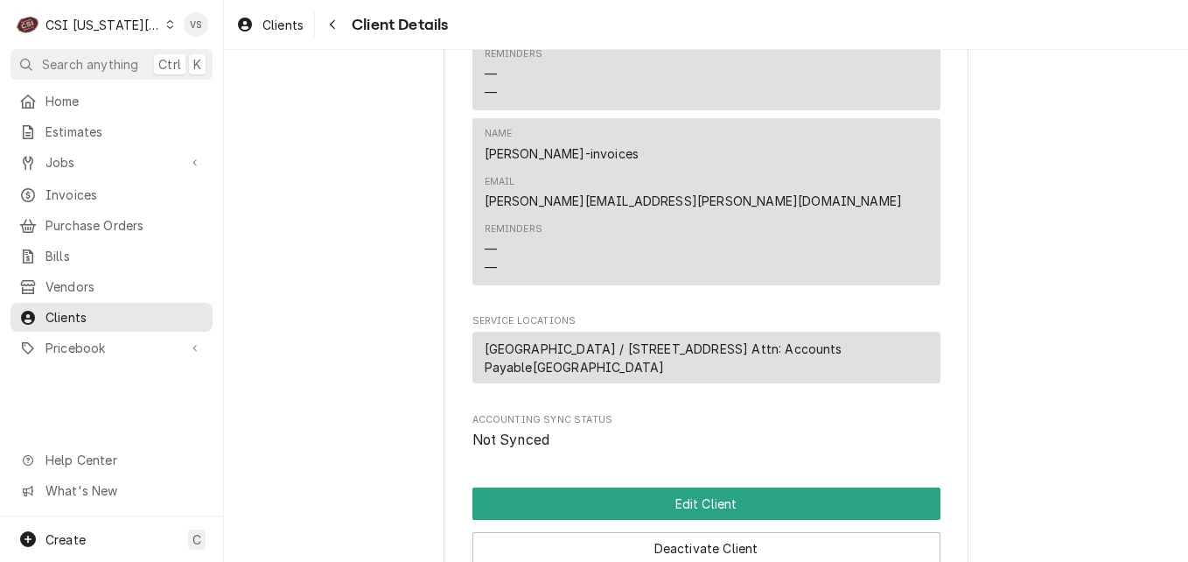
scroll to position [1138, 0]
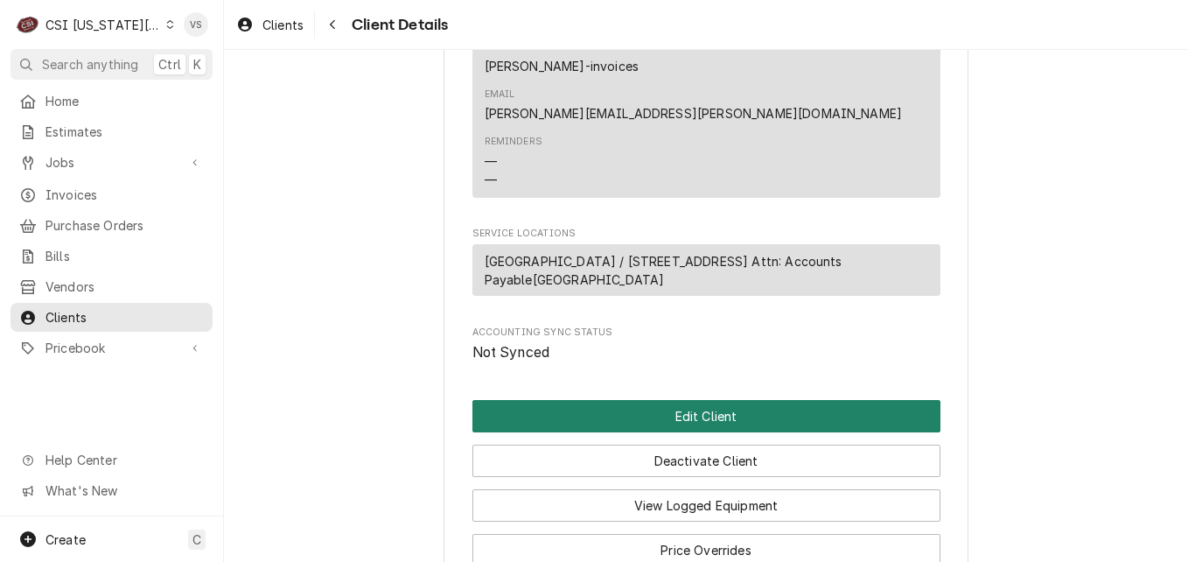
click at [556, 400] on button "Edit Client" at bounding box center [707, 416] width 468 height 32
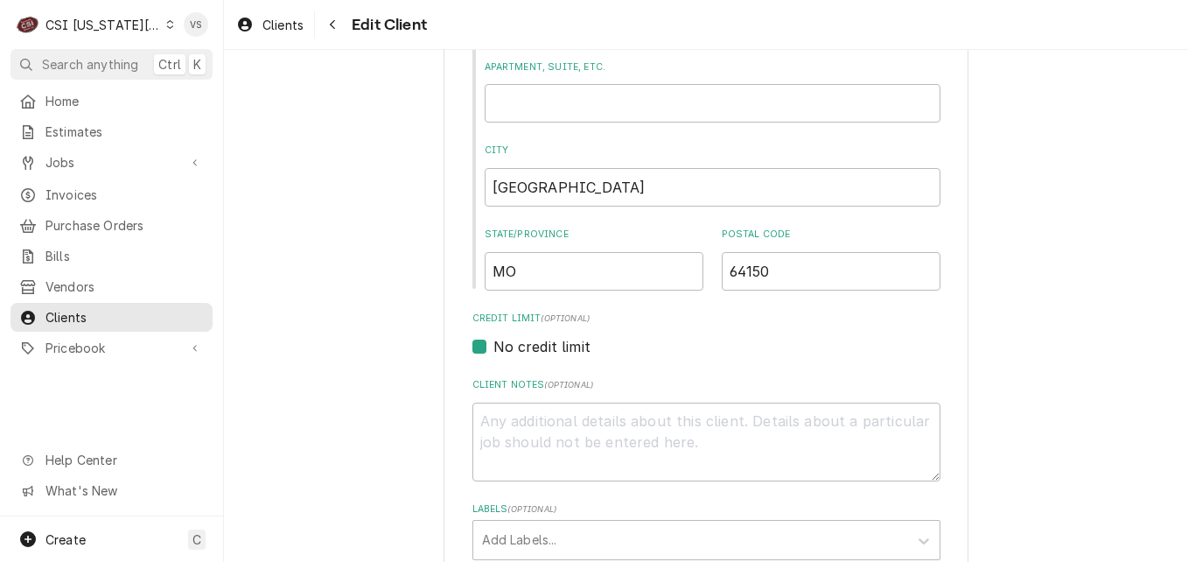
scroll to position [613, 0]
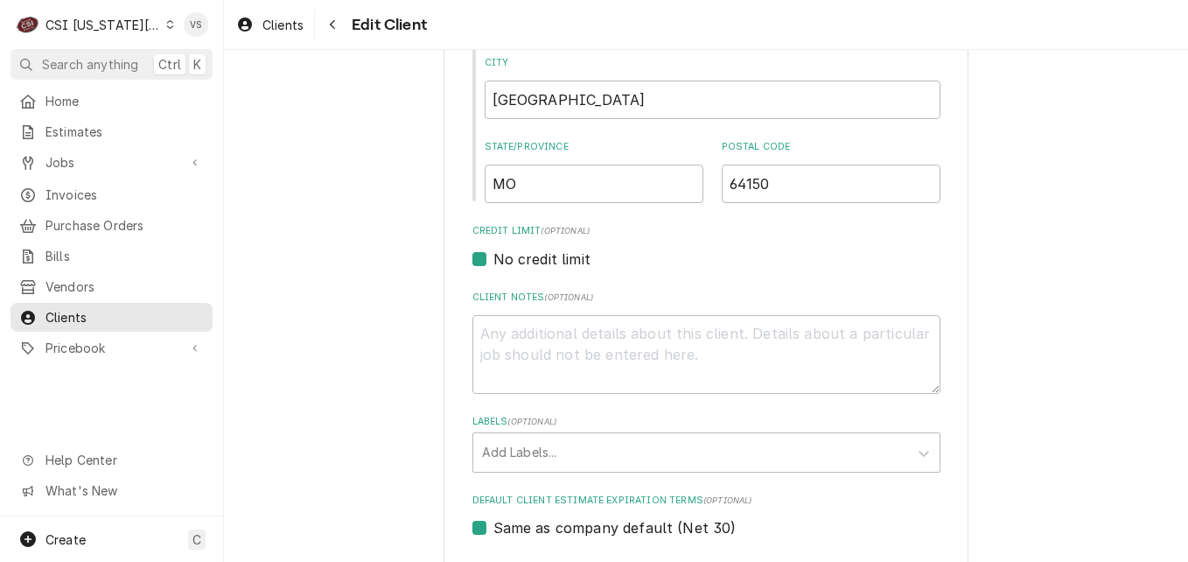
click at [508, 417] on span "( optional )" at bounding box center [532, 422] width 49 height 10
click at [487, 329] on textarea "Client Notes ( optional )" at bounding box center [707, 354] width 468 height 79
type textarea "x"
type textarea "G"
type textarea "x"
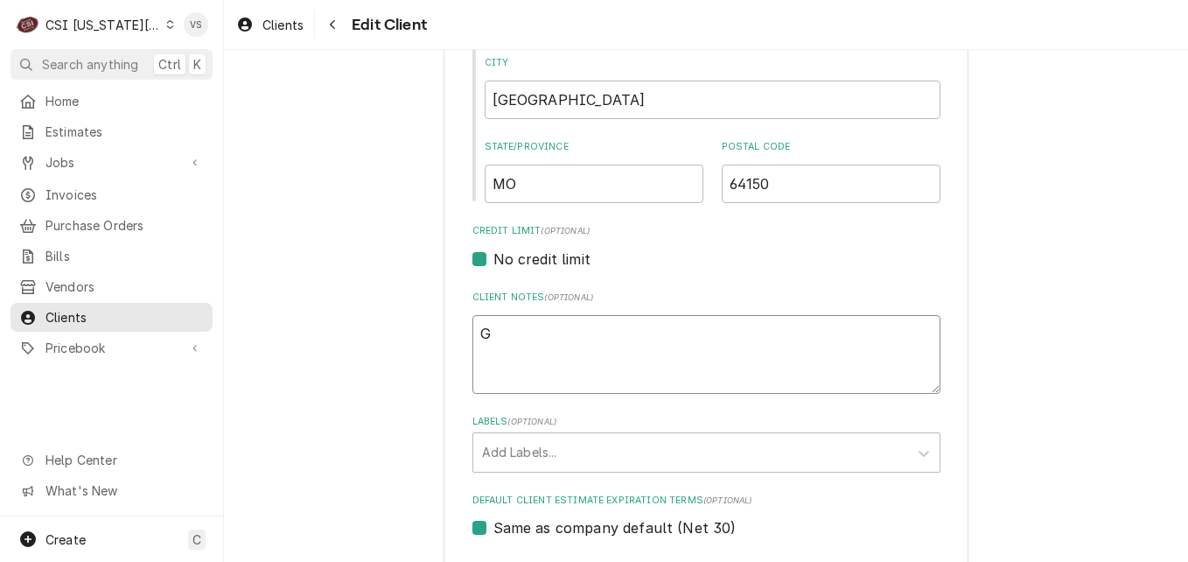
type textarea "Gi"
type textarea "x"
type textarea "Giv"
type textarea "x"
type textarea "Give"
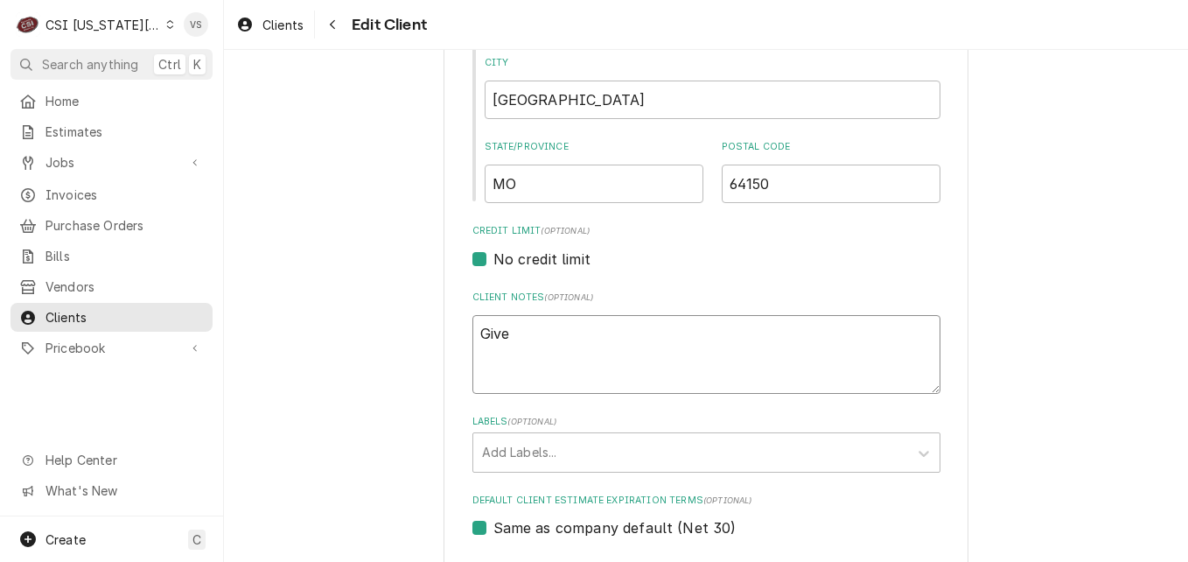
type textarea "x"
type textarea "Give"
type textarea "x"
type textarea "Give i"
type textarea "x"
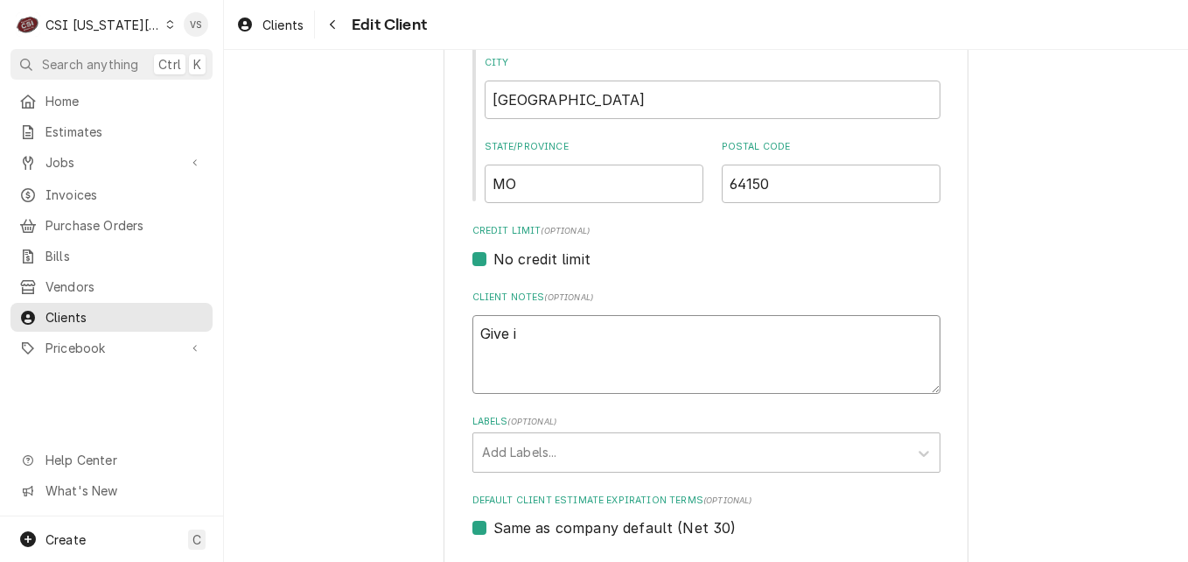
type textarea "Give in"
type textarea "x"
type textarea "Give inv"
type textarea "x"
type textarea "Give invo"
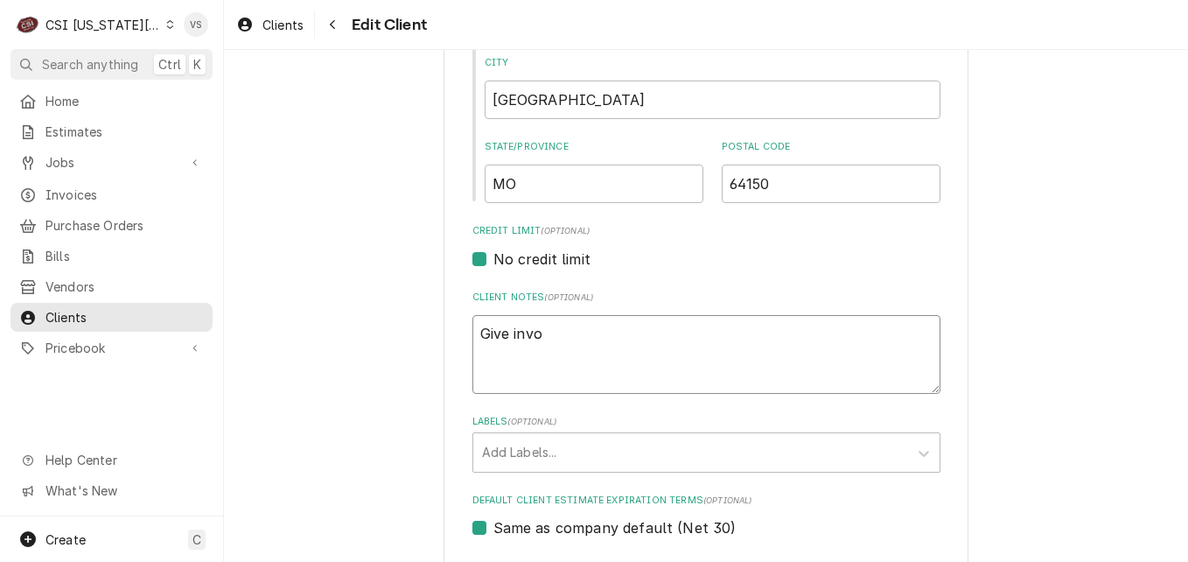
type textarea "x"
type textarea "Give invoi"
type textarea "x"
type textarea "Give invoic"
type textarea "x"
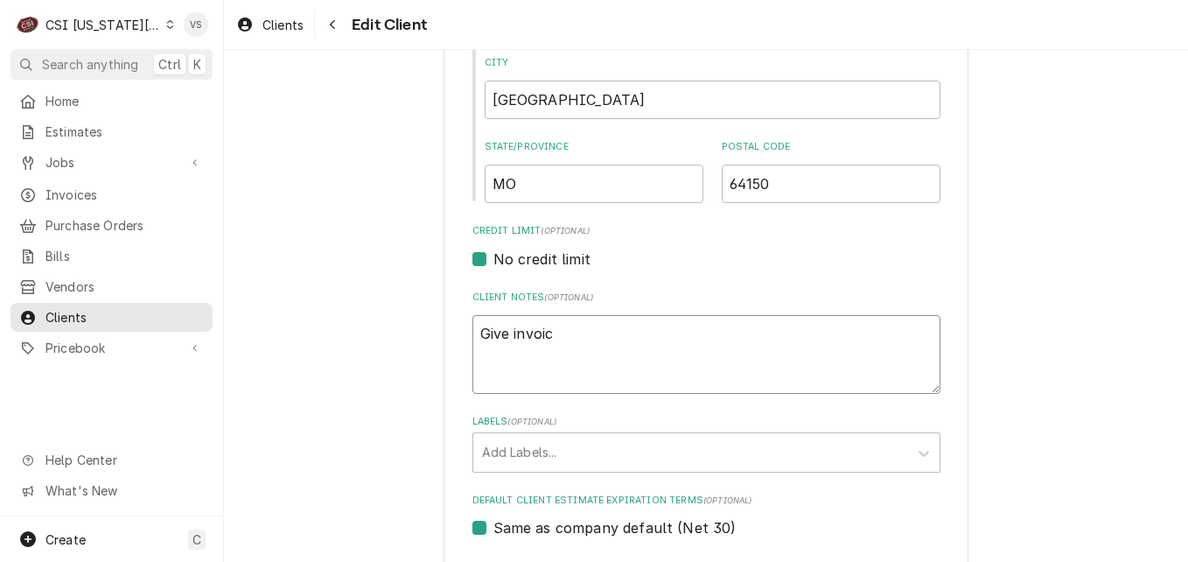
type textarea "Give invoice"
type textarea "x"
type textarea "Give invoices"
type textarea "x"
type textarea "Give invoices"
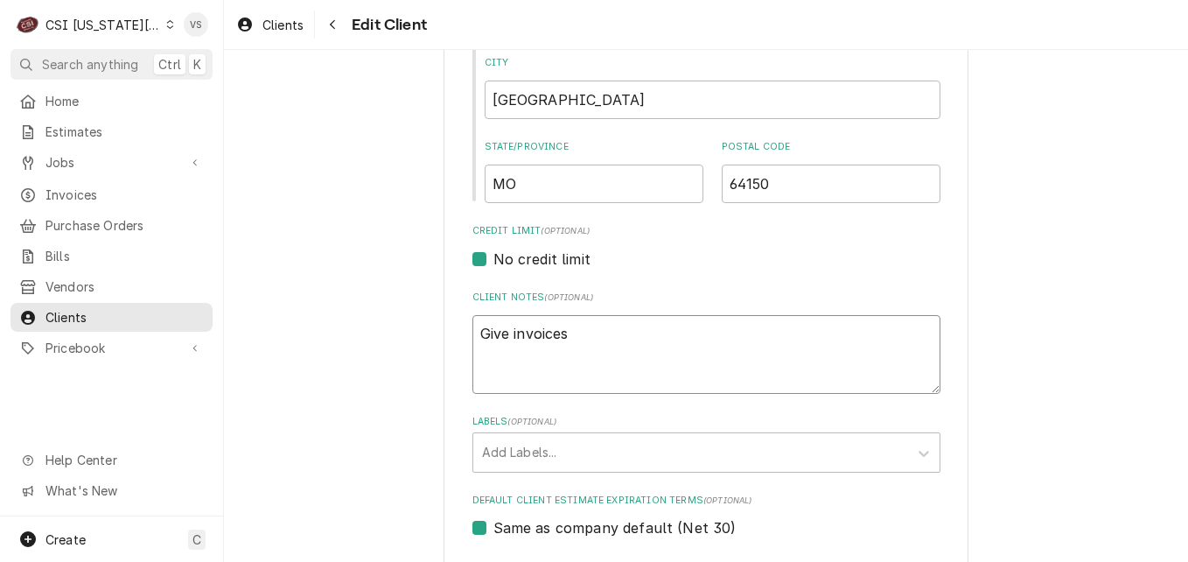
type textarea "x"
type textarea "Give invoices t"
type textarea "x"
type textarea "Give invoices to"
type textarea "x"
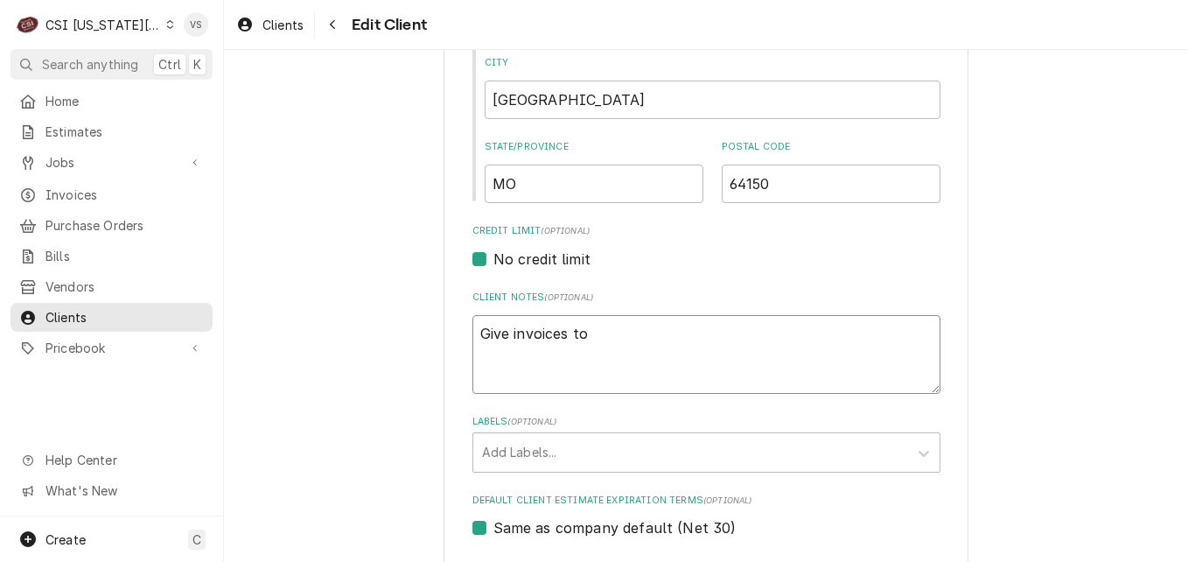
type textarea "Give invoices to V"
type textarea "x"
type textarea "Give invoices to Vi"
type textarea "x"
type textarea "Give invoices to Vic"
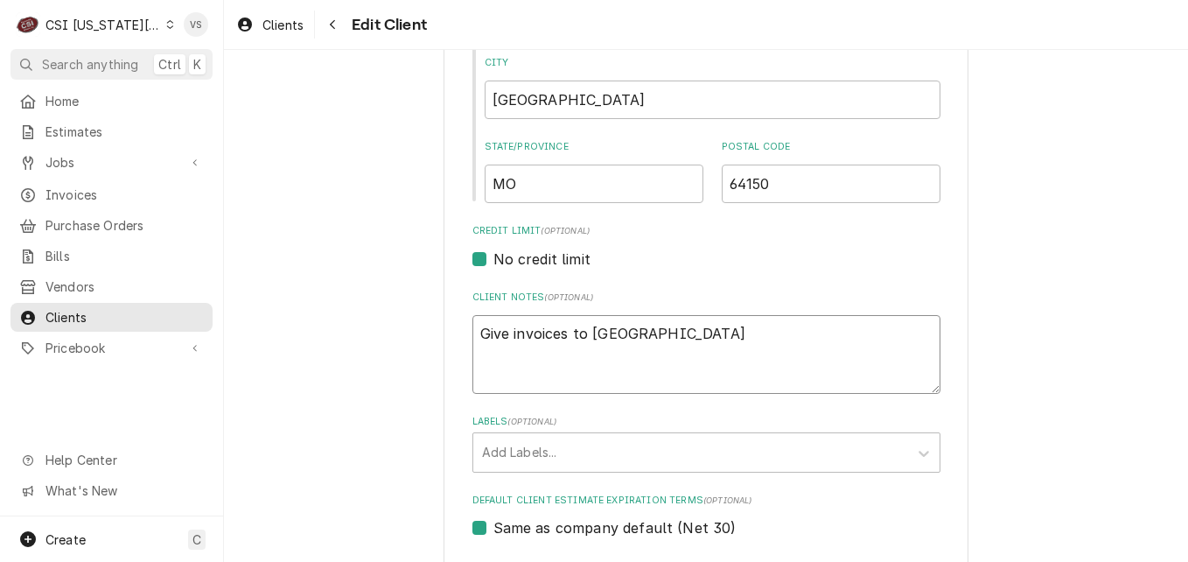
type textarea "x"
type textarea "Give invoices to Vick"
type textarea "x"
type textarea "Give invoices to Vicky"
type textarea "x"
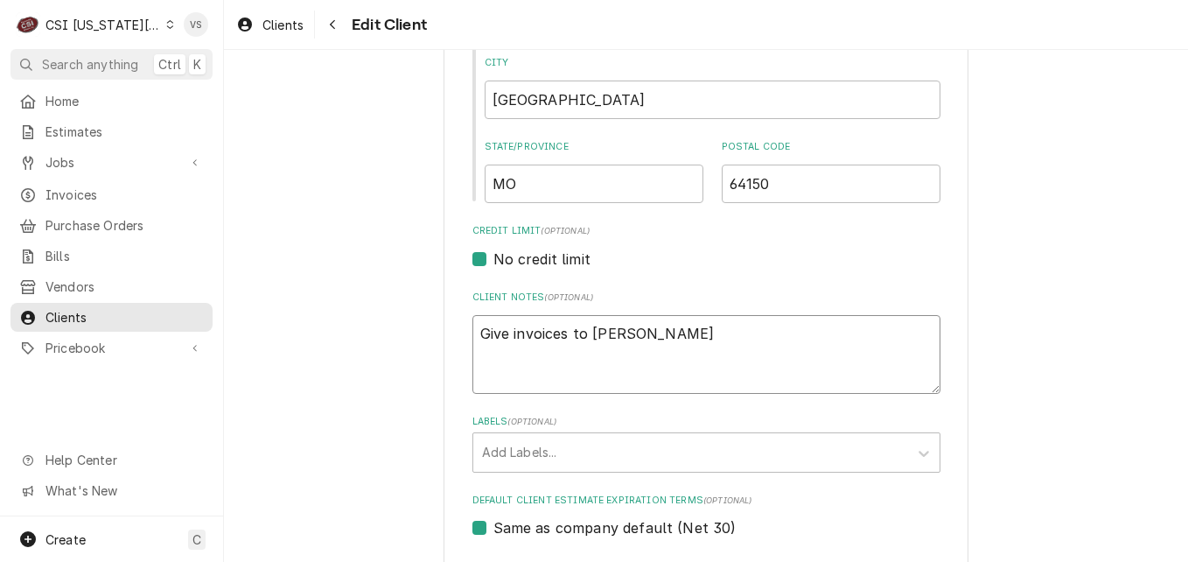
type textarea "Give invoices to Vicky"
type textarea "x"
type textarea "Give invoices to Vicky t"
type textarea "x"
type textarea "Give invoices to Vicky th"
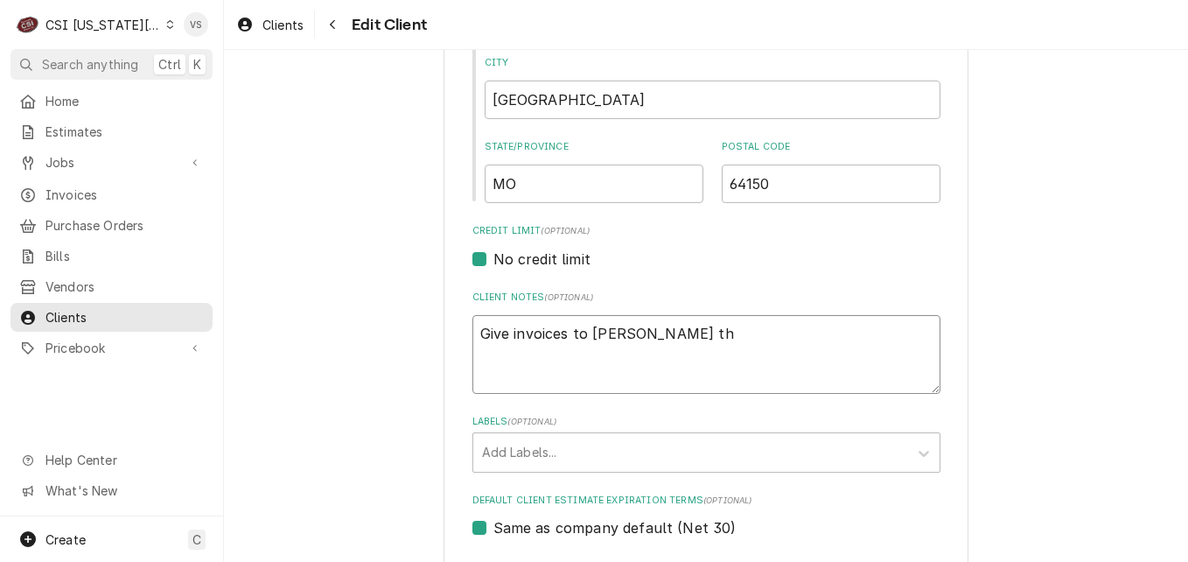
type textarea "x"
type textarea "Give invoices to Vicky thi"
type textarea "x"
type textarea "Give invoices to Vicky this"
type textarea "x"
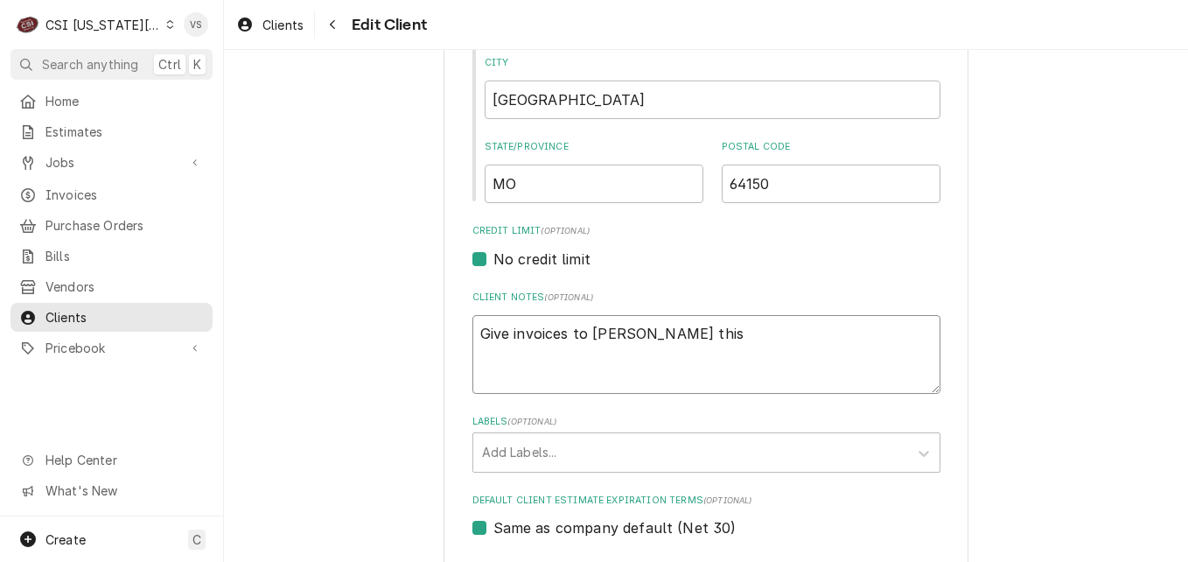
type textarea "Give invoices to Vicky this"
type textarea "x"
type textarea "Give invoices to Vicky this i"
type textarea "x"
type textarea "Give invoices to Vicky this is"
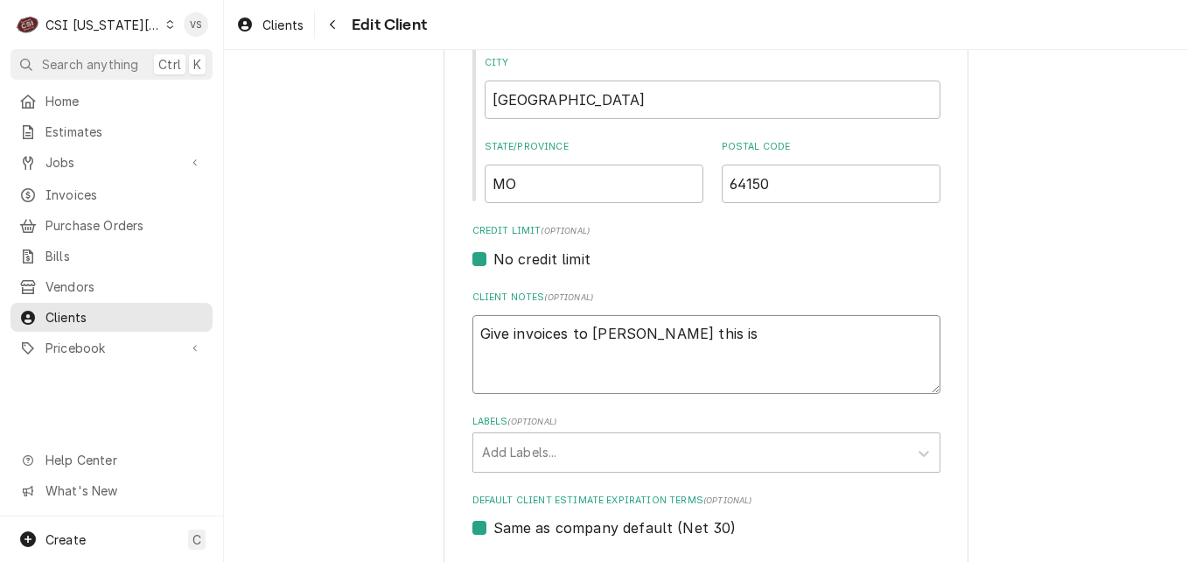
type textarea "x"
type textarea "Give invoices to Vicky this is"
type textarea "x"
type textarea "Give invoices to Vicky this is a"
type textarea "x"
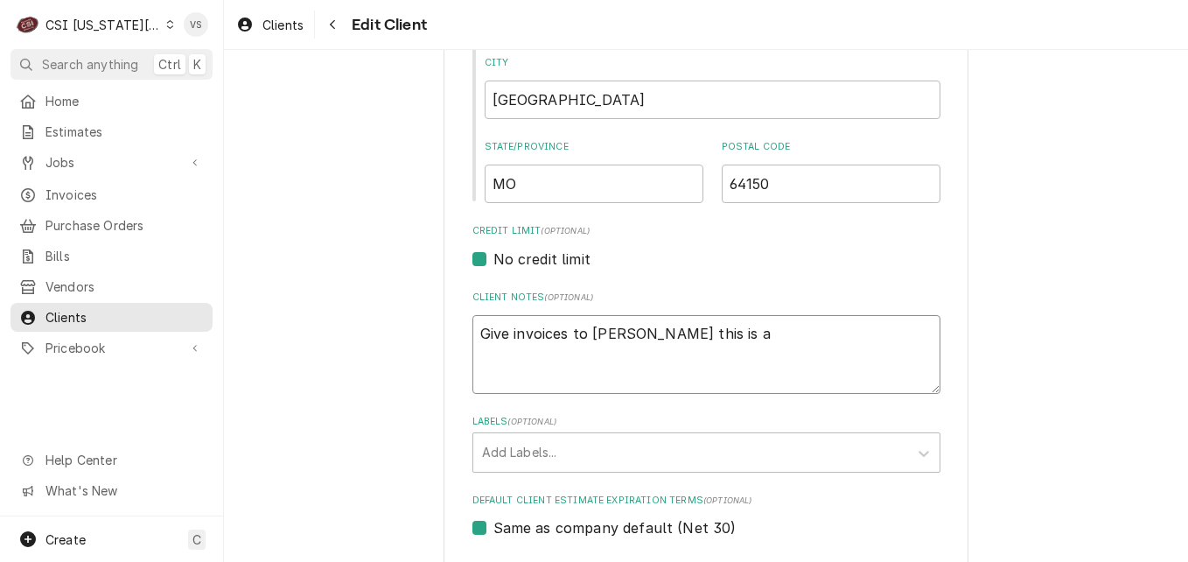
type textarea "Give invoices to Vicky this is a"
type textarea "x"
type textarea "Give invoices to Vicky this is a c"
type textarea "x"
type textarea "Give invoices to Vicky this is a cou"
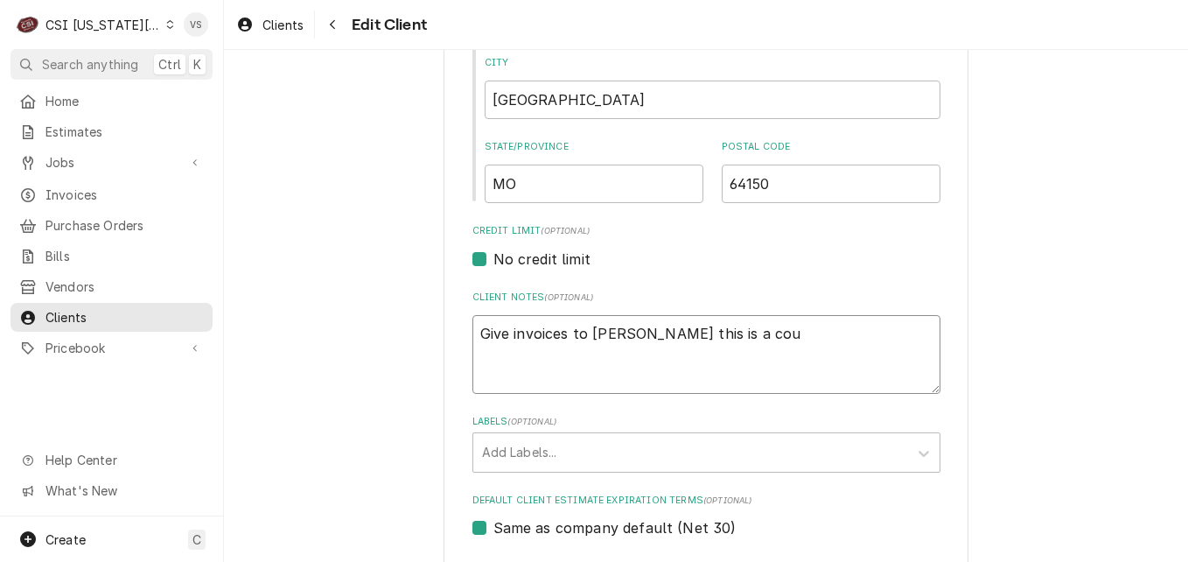
type textarea "x"
type textarea "Give invoices to Vicky this is a coup"
type textarea "x"
type textarea "Give invoices to Vicky this is a coupa"
type textarea "x"
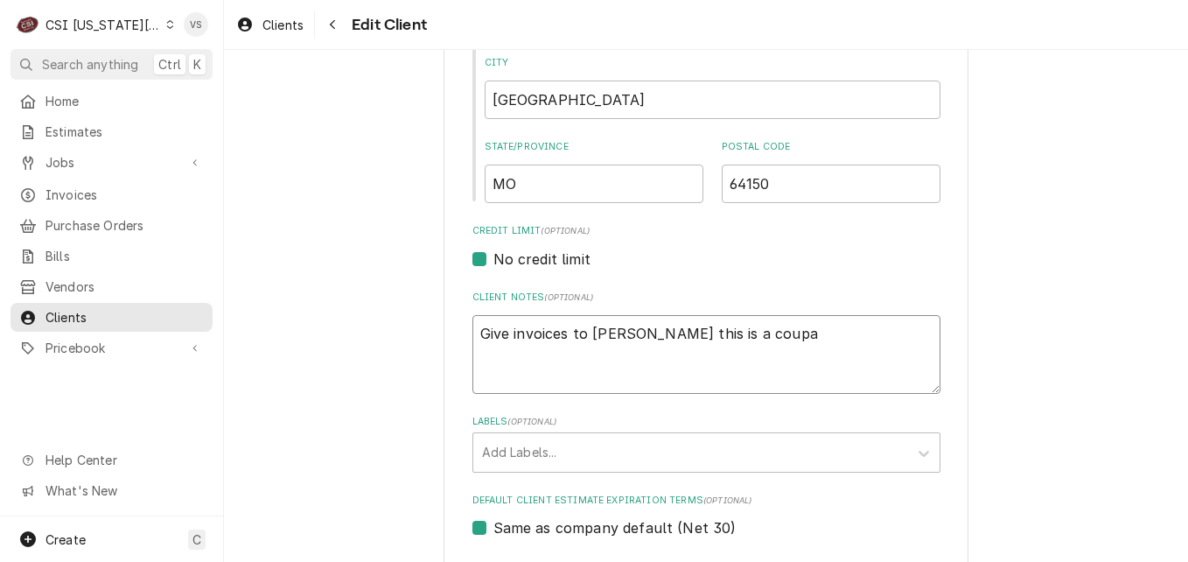
type textarea "Give invoices to Vicky this is a coupa"
type textarea "x"
type textarea "Give invoices to Vicky this is a coupa a"
type textarea "x"
type textarea "Give invoices to Vicky this is a coupa ac"
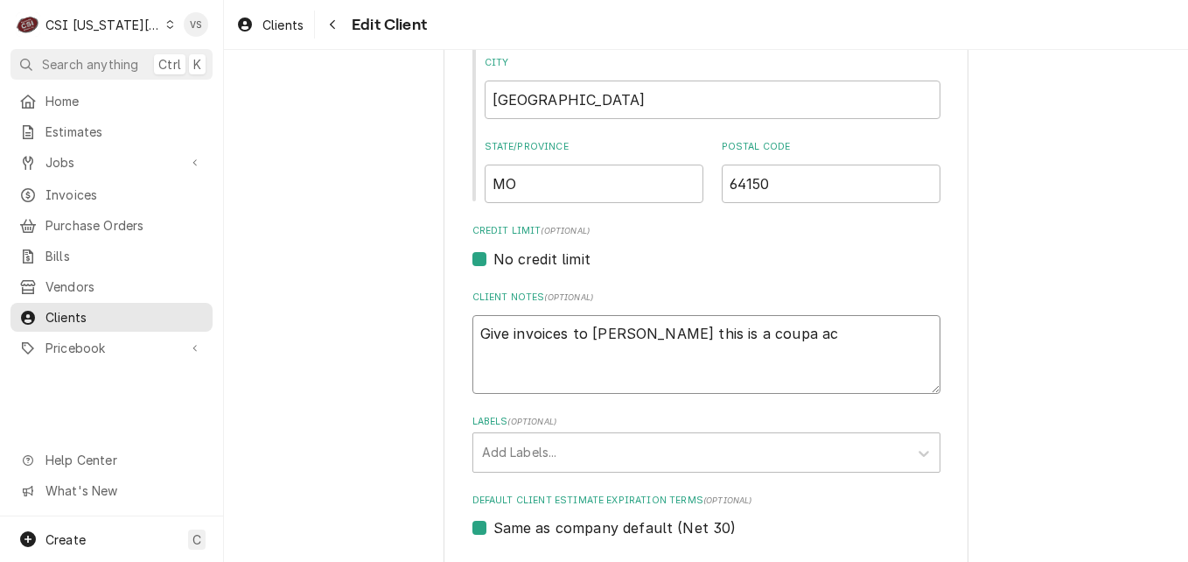
type textarea "x"
type textarea "Give invoices to Vicky this is a coupa acc"
type textarea "x"
type textarea "Give invoices to Vicky this is a coupa acco"
type textarea "x"
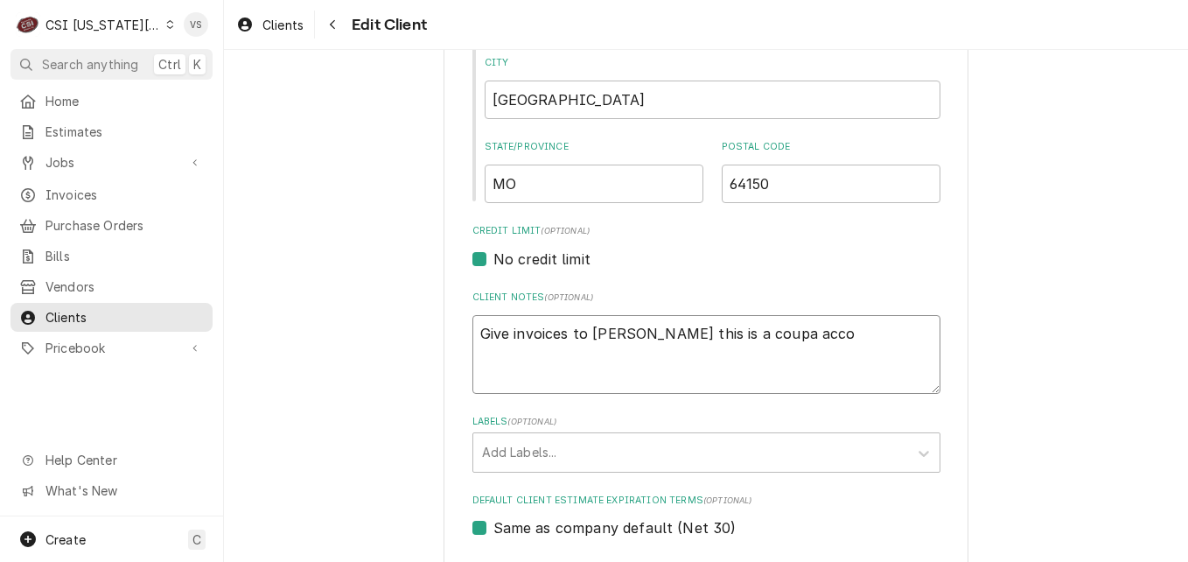
type textarea "Give invoices to Vicky this is a coupa accou"
type textarea "x"
type textarea "Give invoices to Vicky this is a coupa accoun"
type textarea "x"
type textarea "Give invoices to Vicky this is a coupa account"
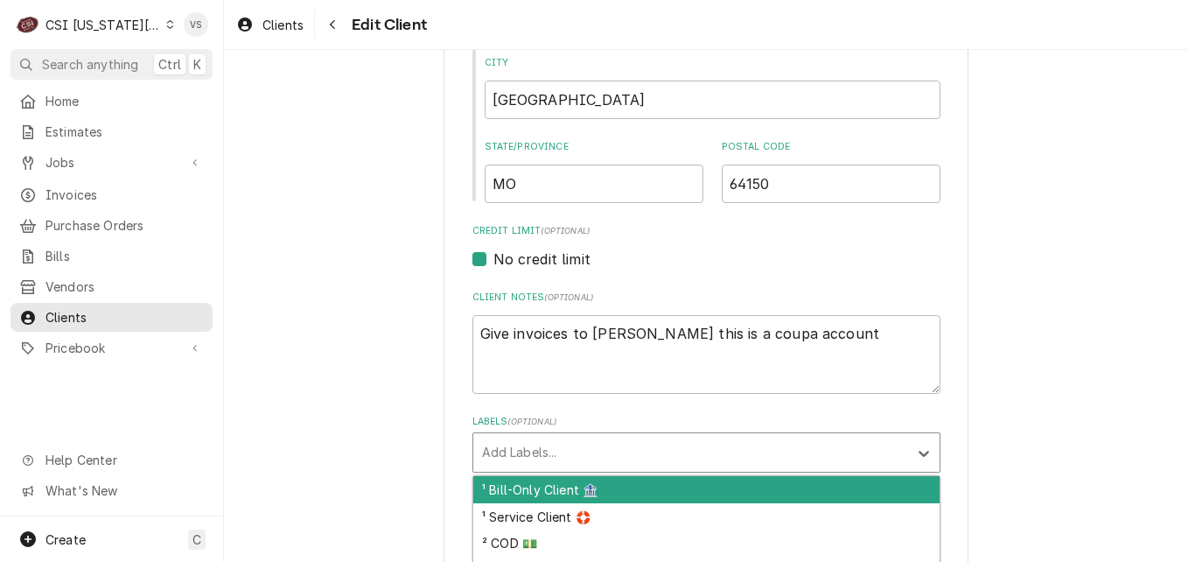
click at [530, 445] on div "Labels" at bounding box center [690, 453] width 417 height 32
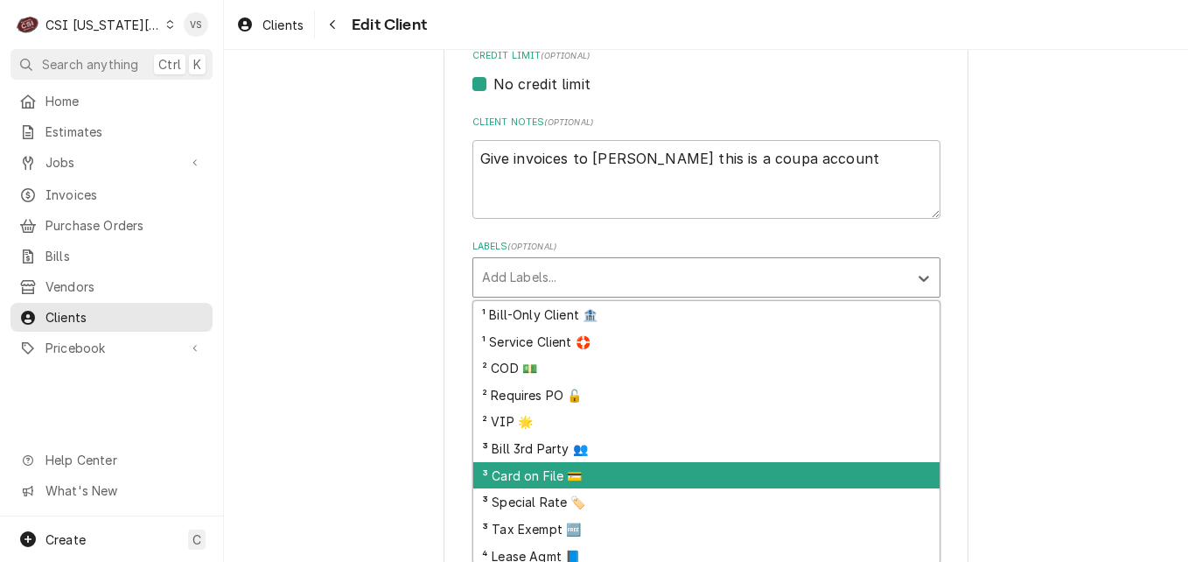
scroll to position [88, 0]
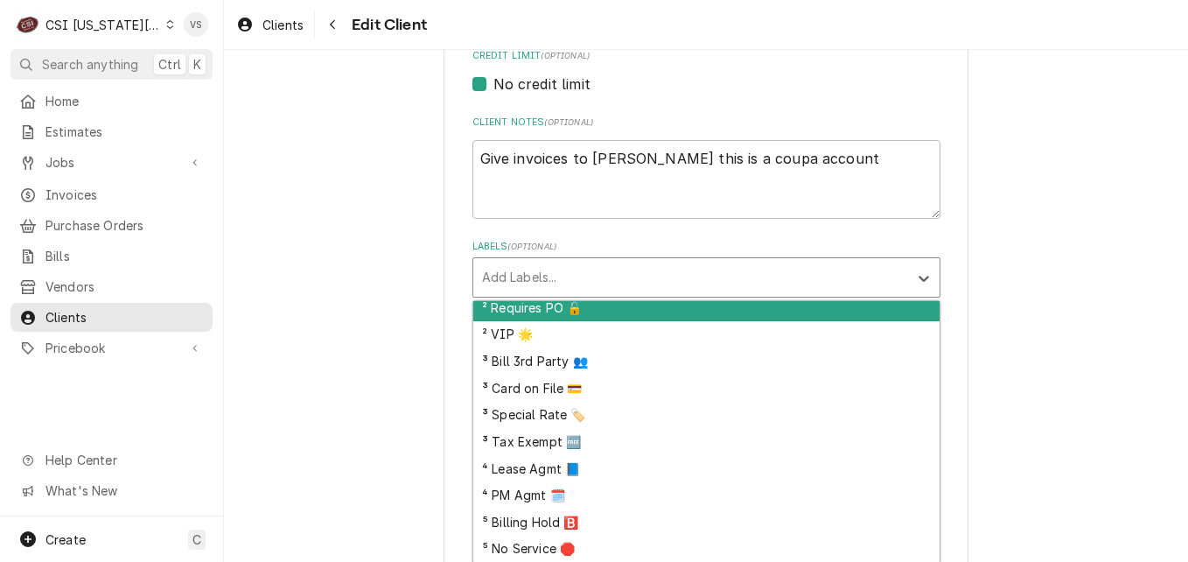
click at [529, 311] on div "² Requires PO 🔓" at bounding box center [706, 307] width 466 height 27
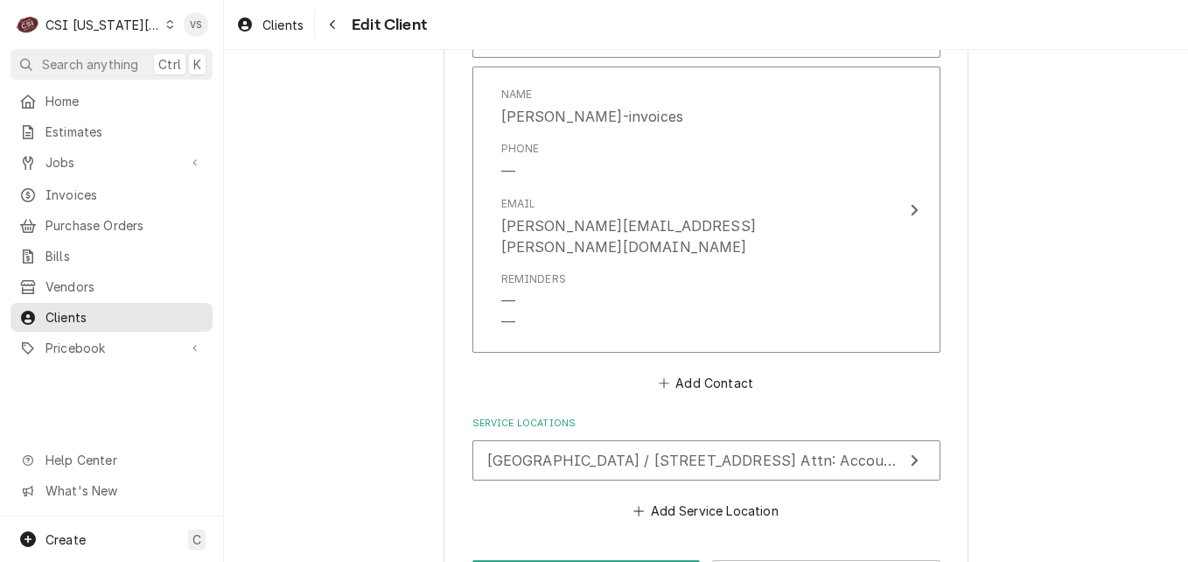
scroll to position [2217, 0]
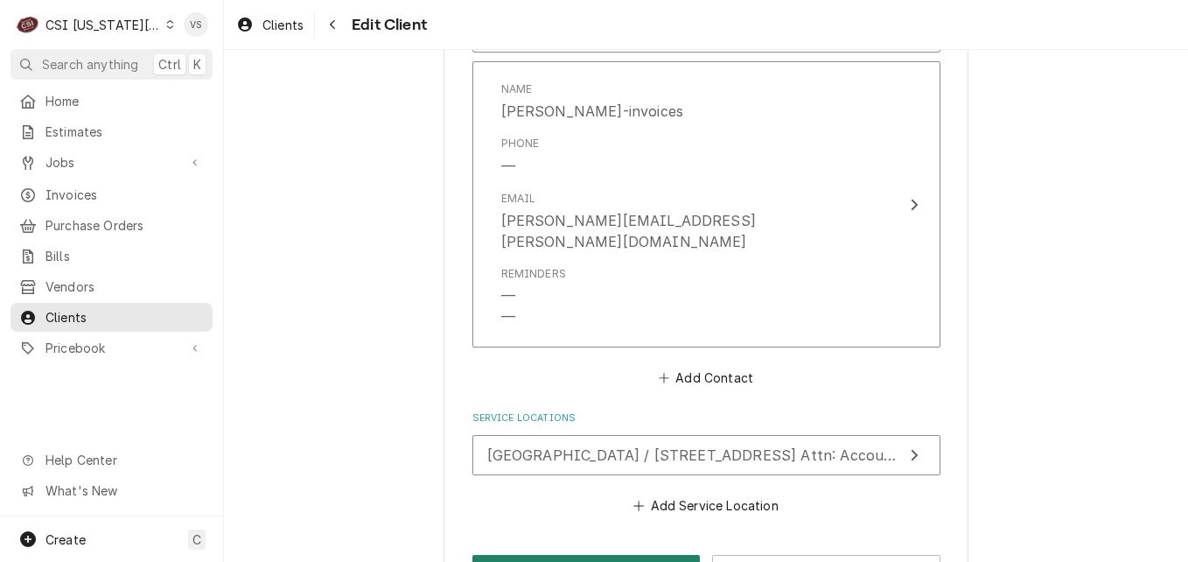
click at [570, 555] on button "Save" at bounding box center [587, 571] width 228 height 32
type textarea "x"
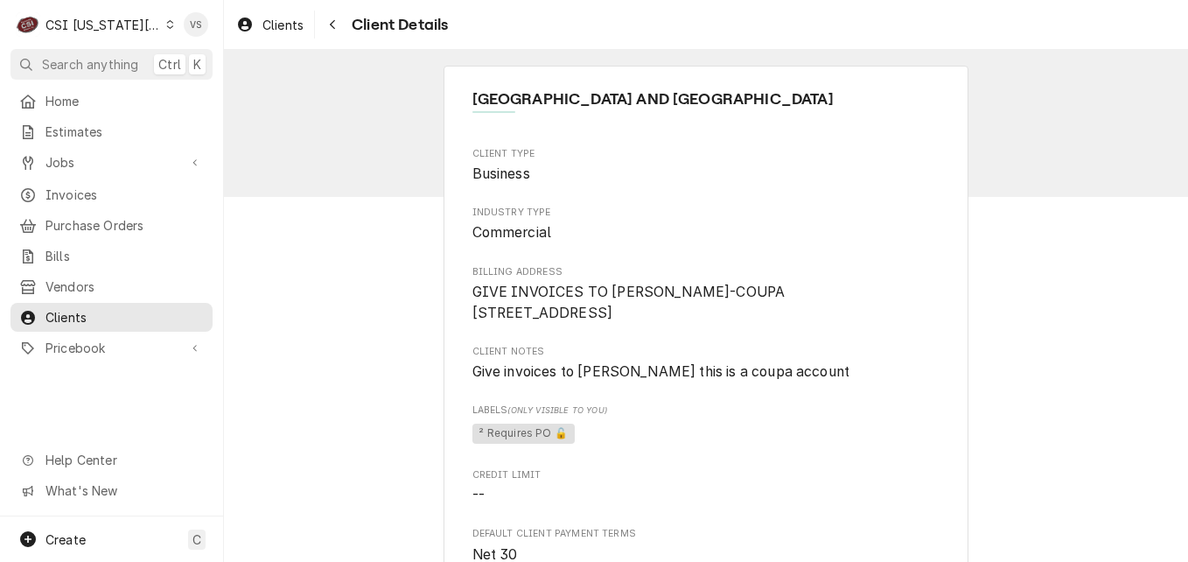
click at [166, 24] on div "Dynamic Content Wrapper" at bounding box center [170, 24] width 8 height 12
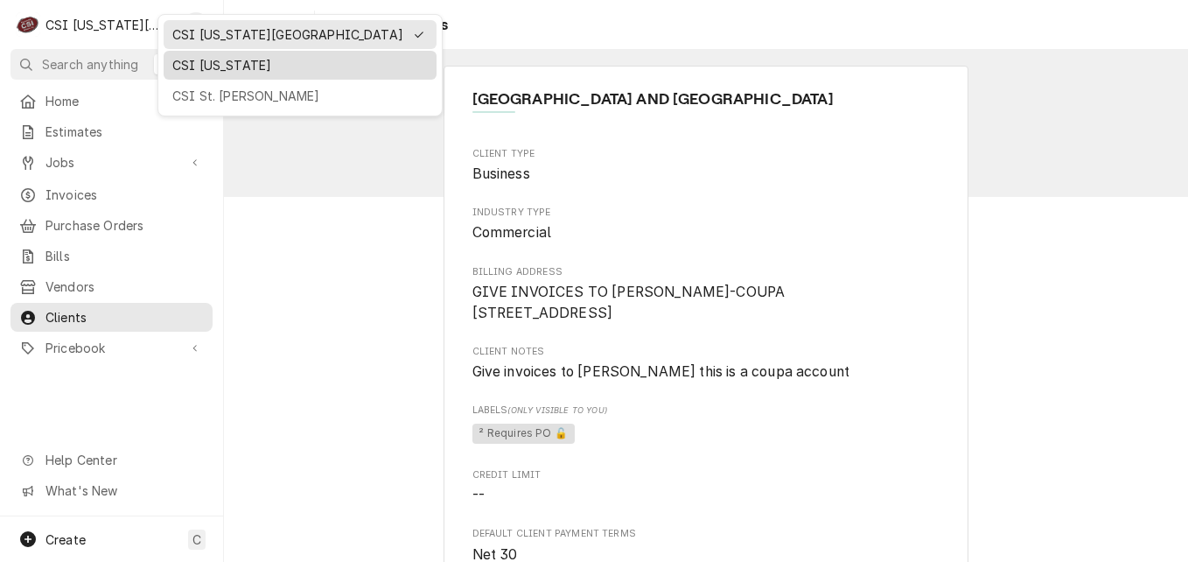
click at [193, 73] on div "CSI [US_STATE]" at bounding box center [300, 65] width 266 height 22
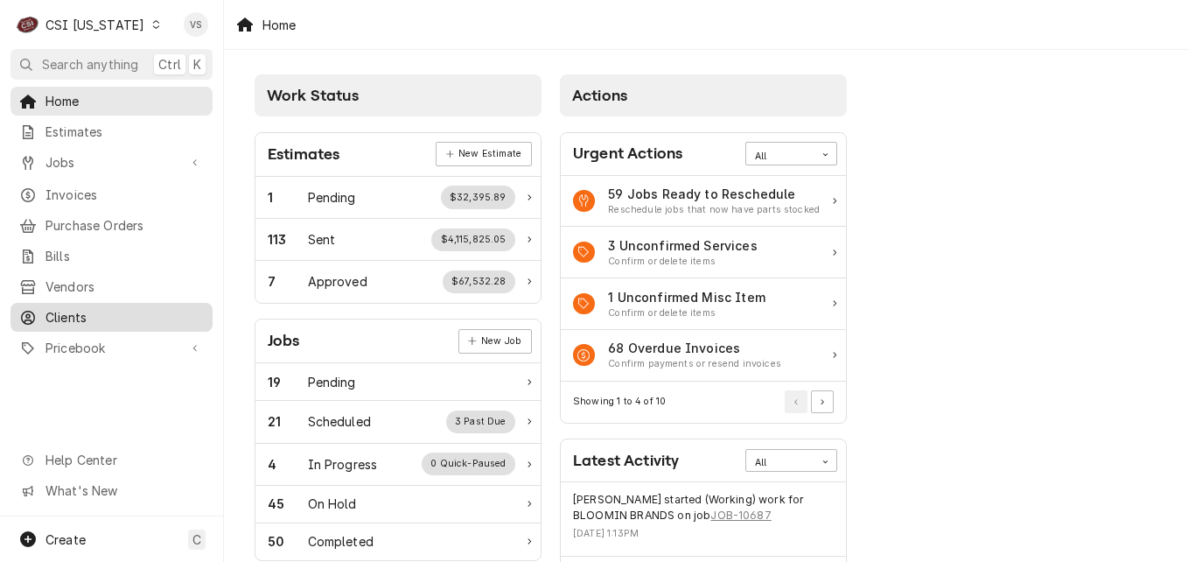
click at [80, 308] on span "Clients" at bounding box center [125, 317] width 158 height 18
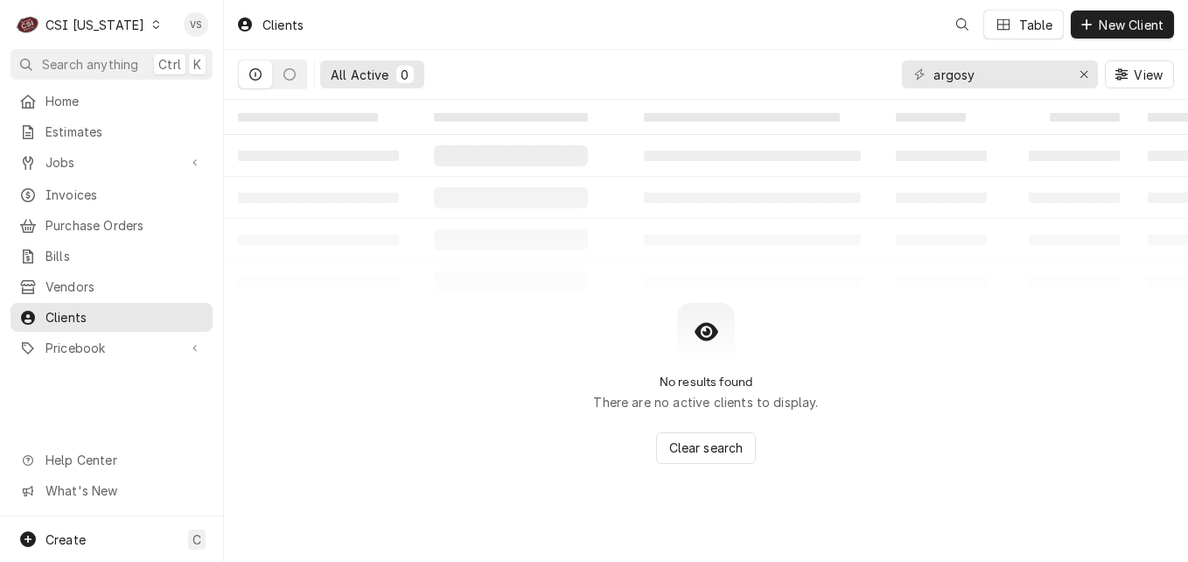
click at [81, 312] on span "Clients" at bounding box center [125, 317] width 158 height 18
click at [982, 78] on input "argosy" at bounding box center [999, 74] width 131 height 28
drag, startPoint x: 991, startPoint y: 73, endPoint x: 929, endPoint y: 77, distance: 62.3
click at [929, 77] on div "argosy" at bounding box center [1000, 74] width 196 height 28
type input "s"
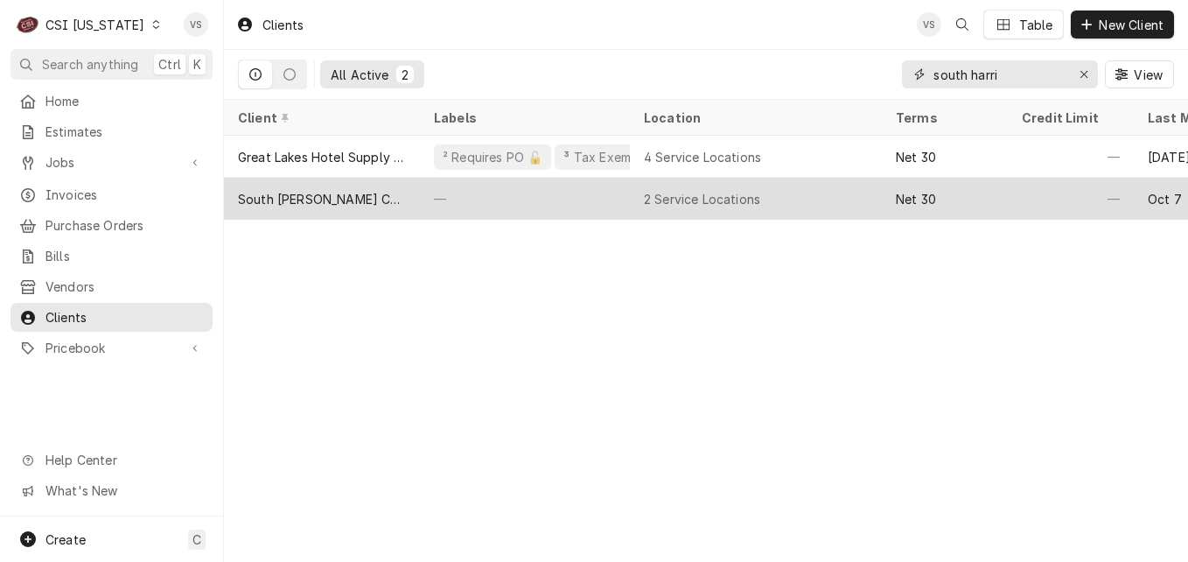
type input "south harri"
click at [354, 200] on div "South [PERSON_NAME] Community School Corporation" at bounding box center [322, 199] width 168 height 18
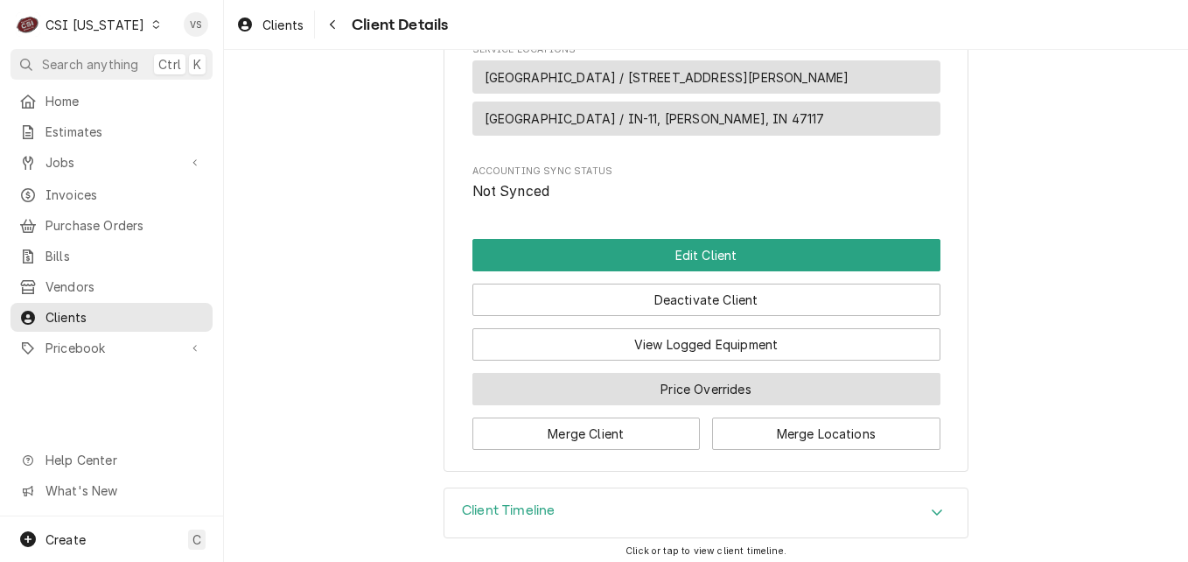
scroll to position [683, 0]
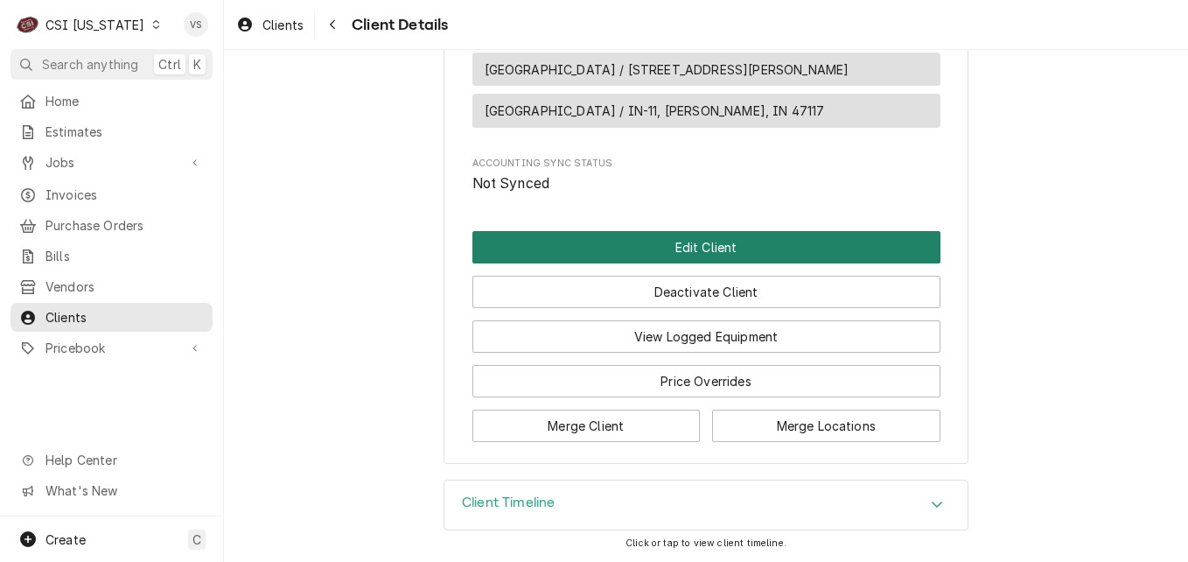
click at [658, 231] on button "Edit Client" at bounding box center [707, 247] width 468 height 32
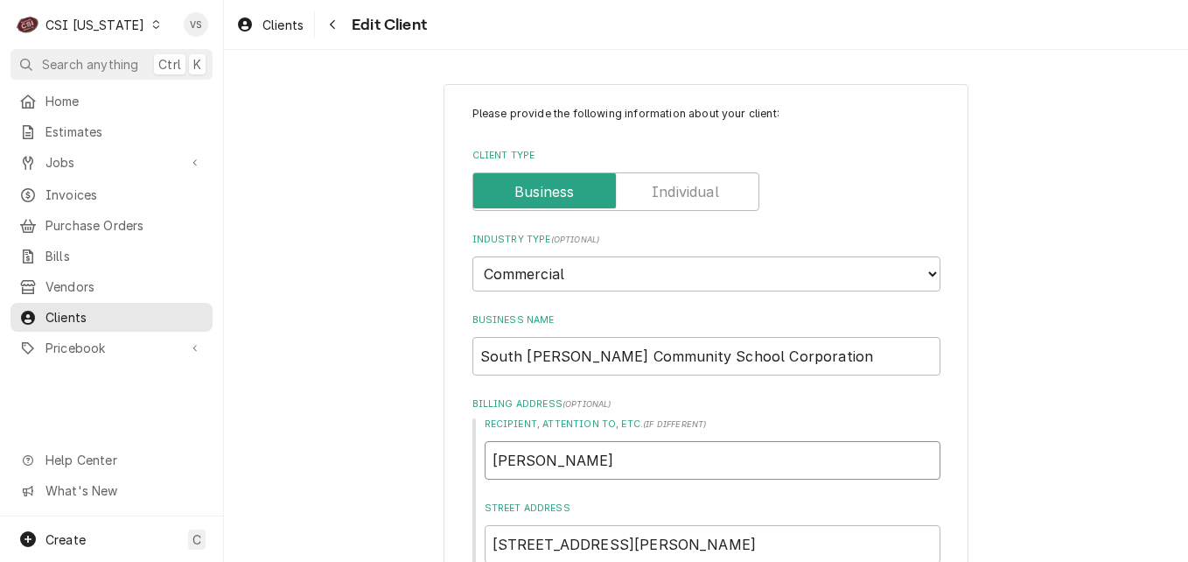
drag, startPoint x: 620, startPoint y: 459, endPoint x: 503, endPoint y: 466, distance: 117.4
click at [503, 466] on input "[PERSON_NAME]" at bounding box center [713, 460] width 456 height 39
click at [635, 474] on input "[PERSON_NAME]" at bounding box center [713, 460] width 456 height 39
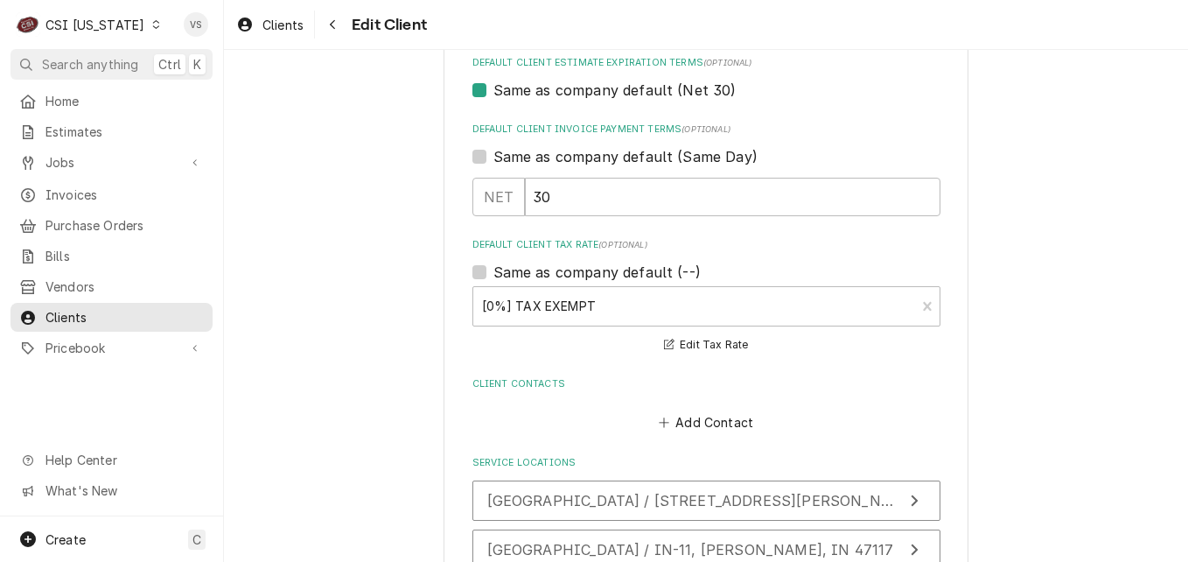
scroll to position [1138, 0]
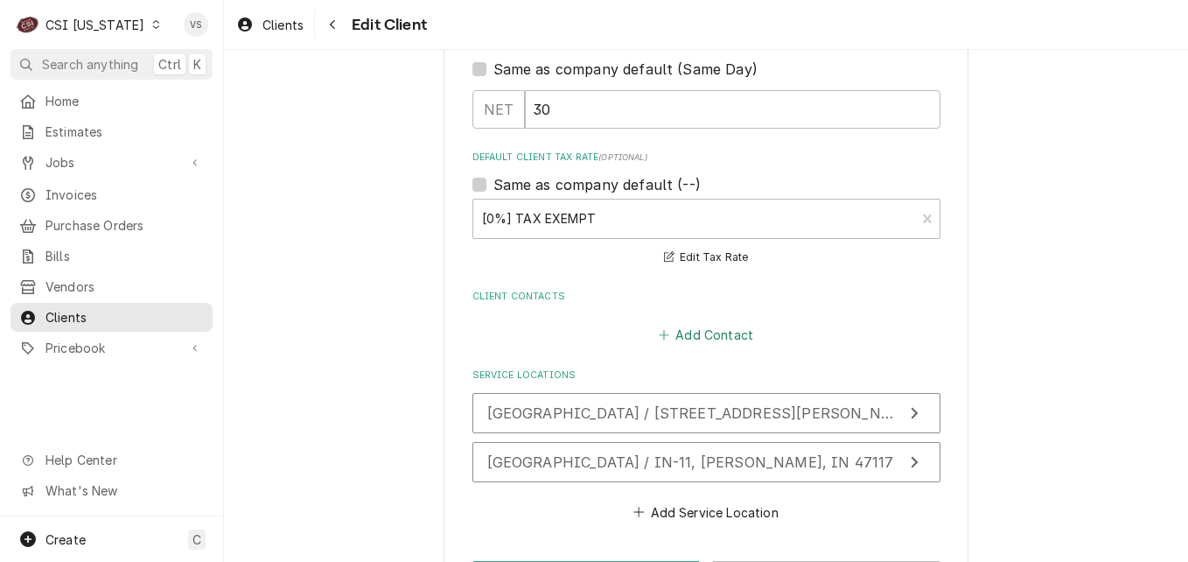
click at [668, 336] on button "Add Contact" at bounding box center [705, 335] width 101 height 25
type textarea "x"
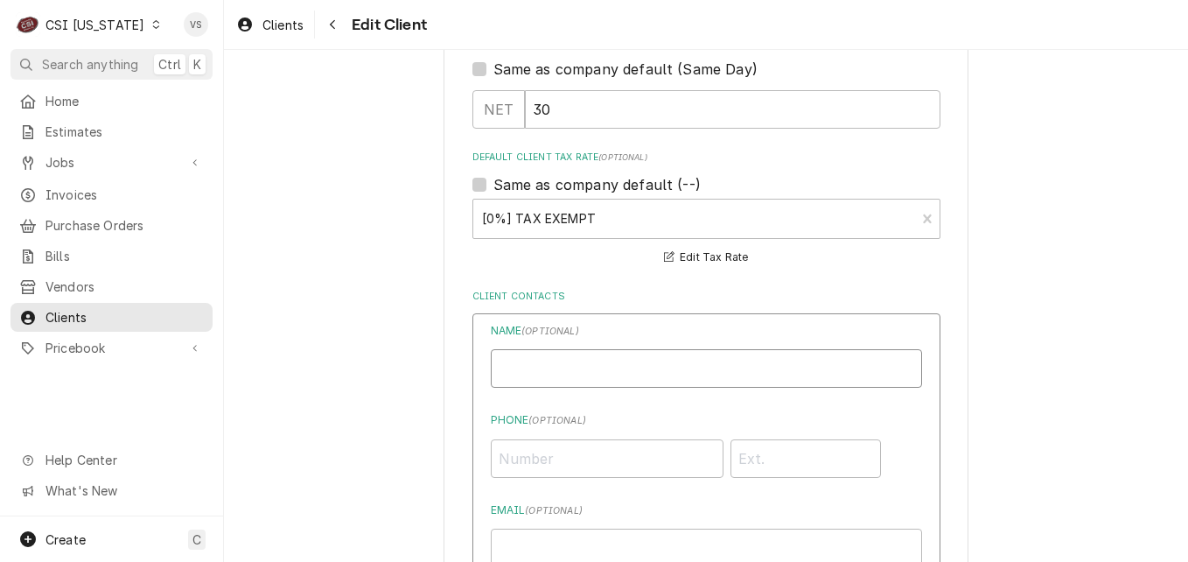
click at [527, 369] on input "Business Name" at bounding box center [706, 368] width 431 height 39
type input "Nicholas Keith"
type input "(812) 738-2168"
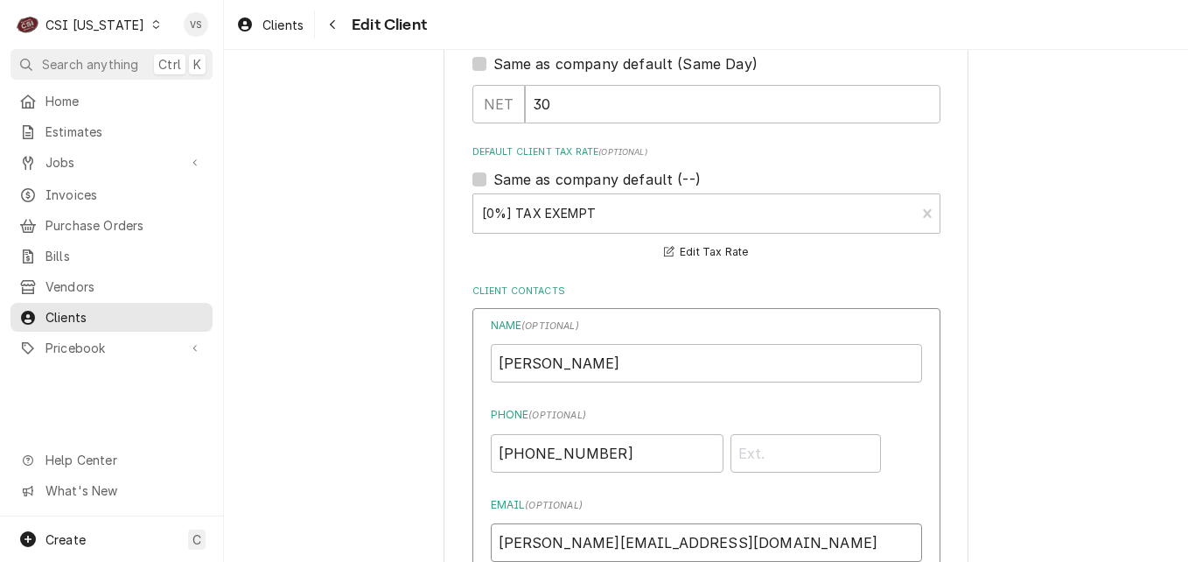
type input "Keith@shcsc.k12.in.us"
click at [637, 361] on input "Nicholas Keith" at bounding box center [706, 363] width 431 height 39
type input "Nicholas Keith-invoices"
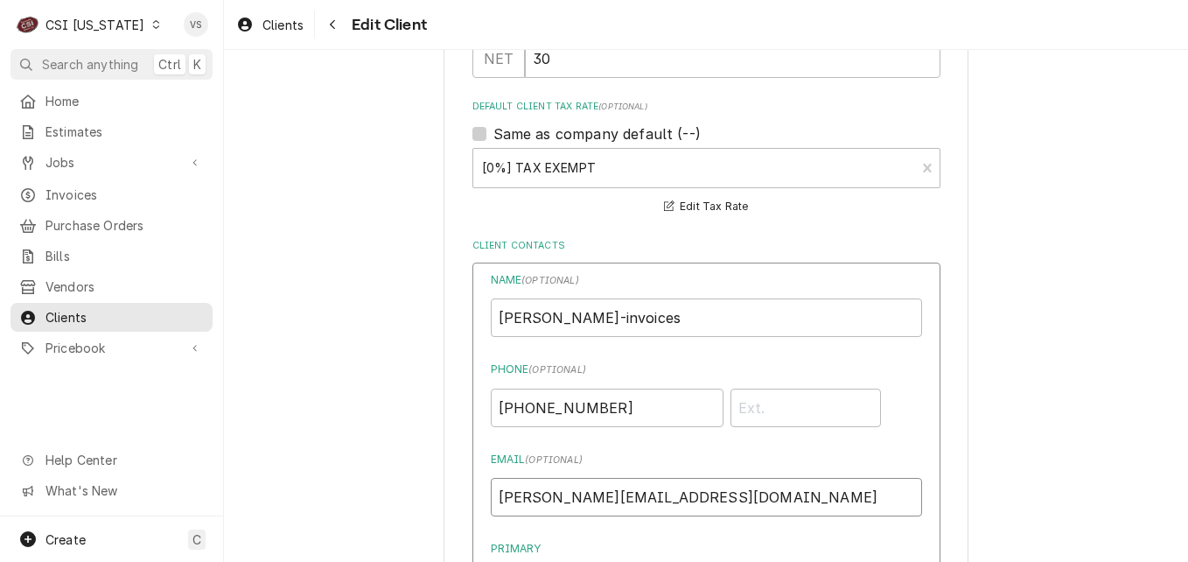
scroll to position [1197, 0]
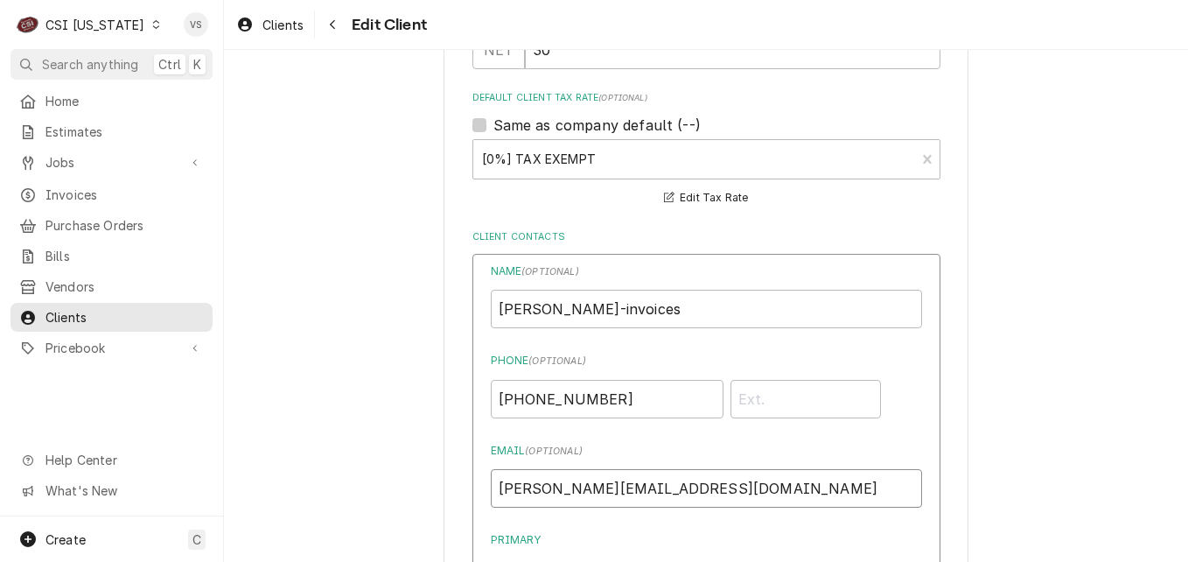
drag, startPoint x: 728, startPoint y: 548, endPoint x: 465, endPoint y: 543, distance: 263.5
click at [465, 543] on div "Please provide the following information about your client: Client Type Industr…" at bounding box center [706, 14] width 525 height 2255
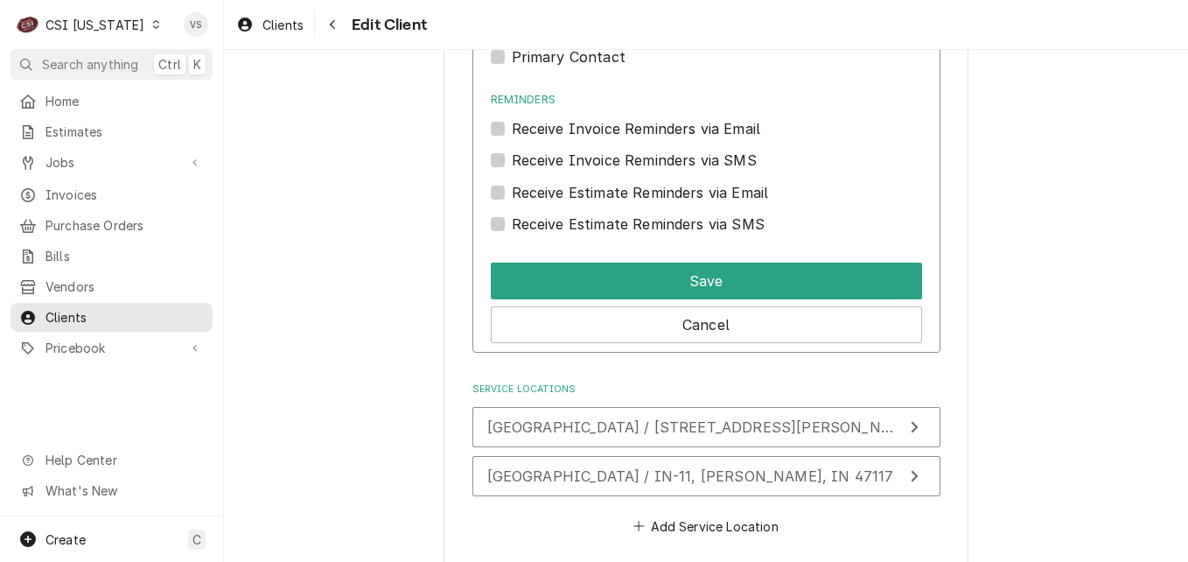
scroll to position [1722, 0]
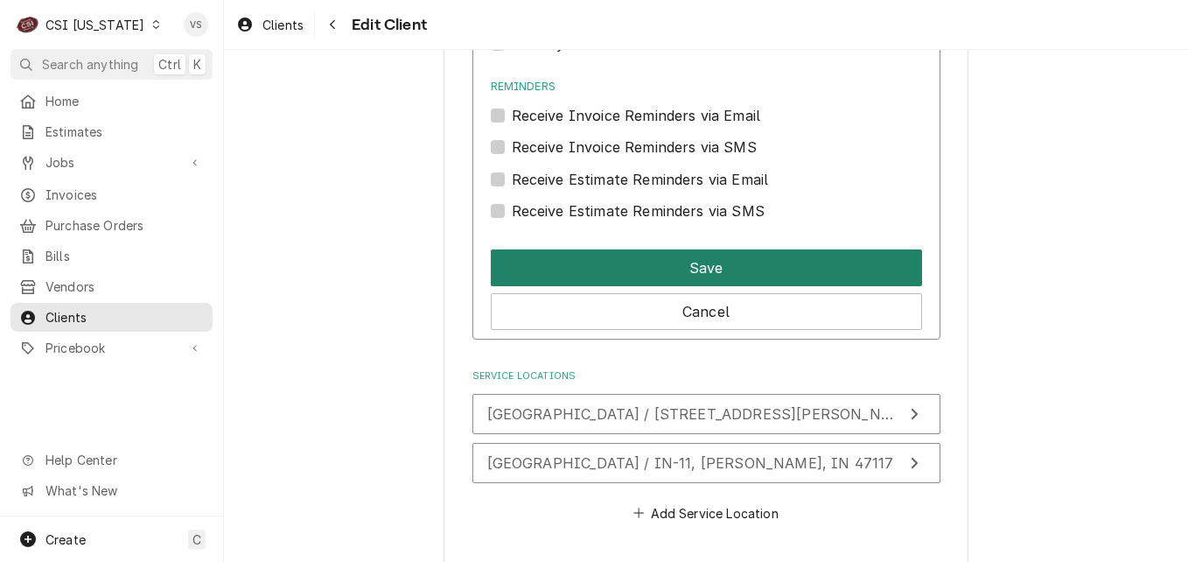
click at [607, 263] on button "Save" at bounding box center [706, 267] width 431 height 37
type textarea "x"
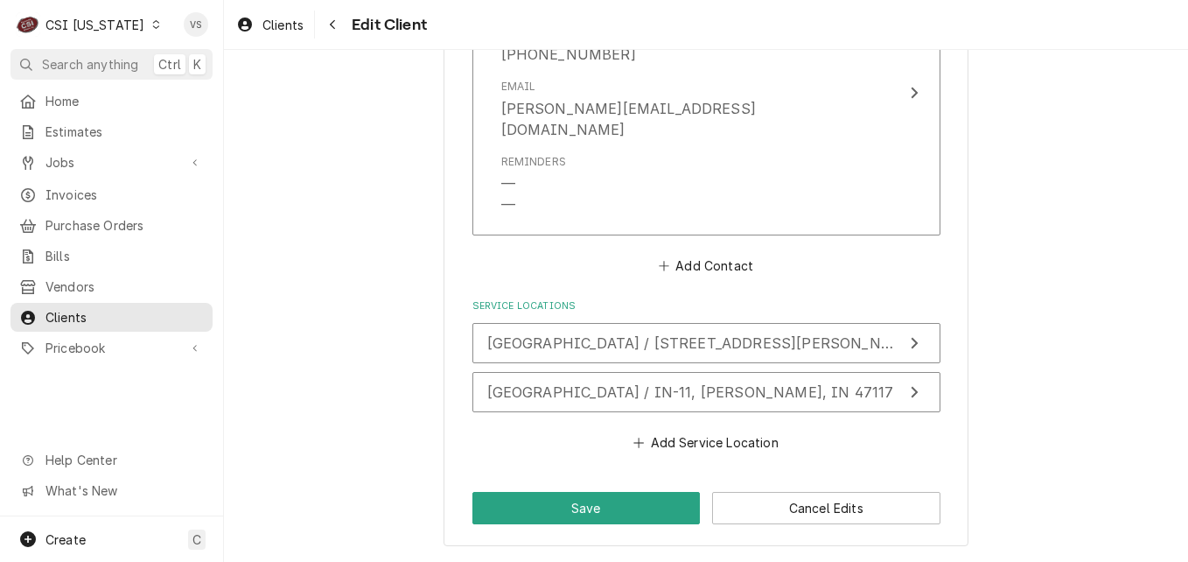
scroll to position [1481, 0]
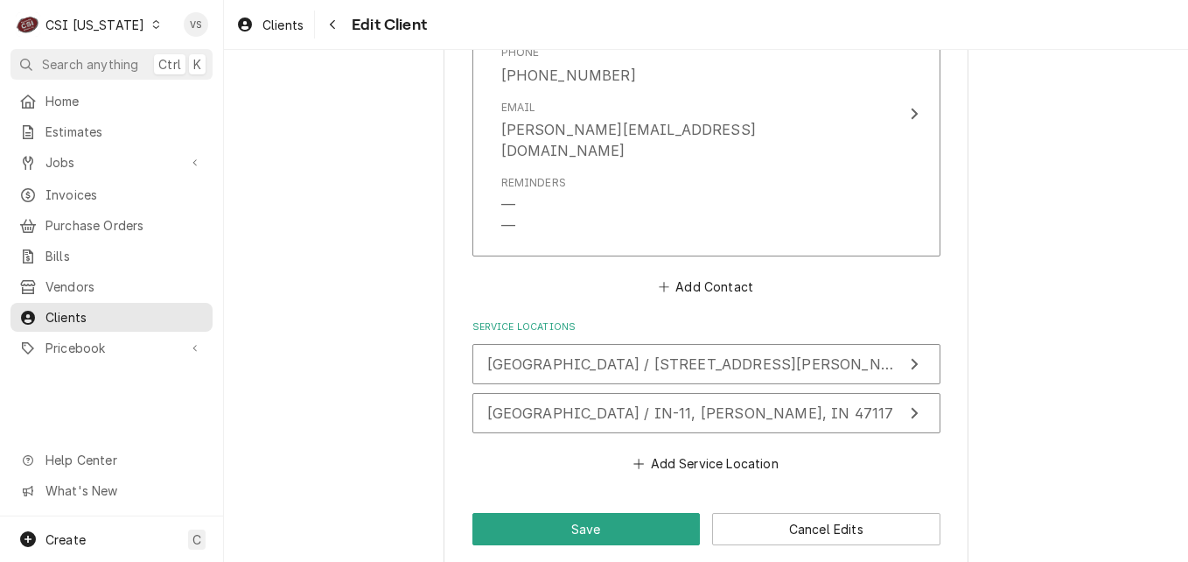
click at [152, 28] on icon "Dynamic Content Wrapper" at bounding box center [156, 24] width 8 height 9
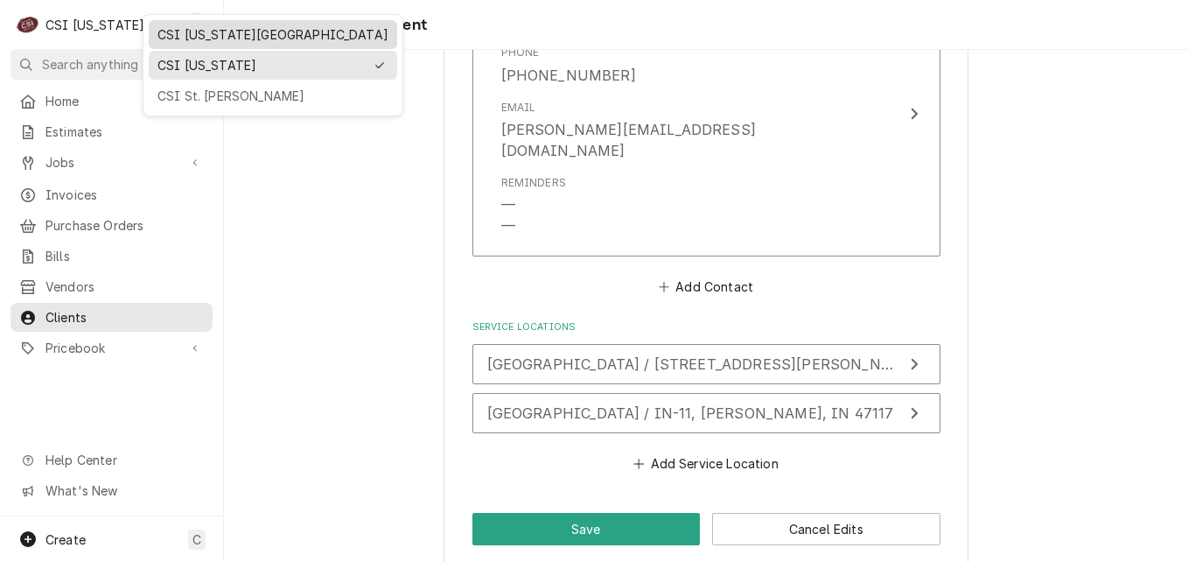
click at [199, 33] on div "CSI [US_STATE][GEOGRAPHIC_DATA]" at bounding box center [273, 34] width 231 height 18
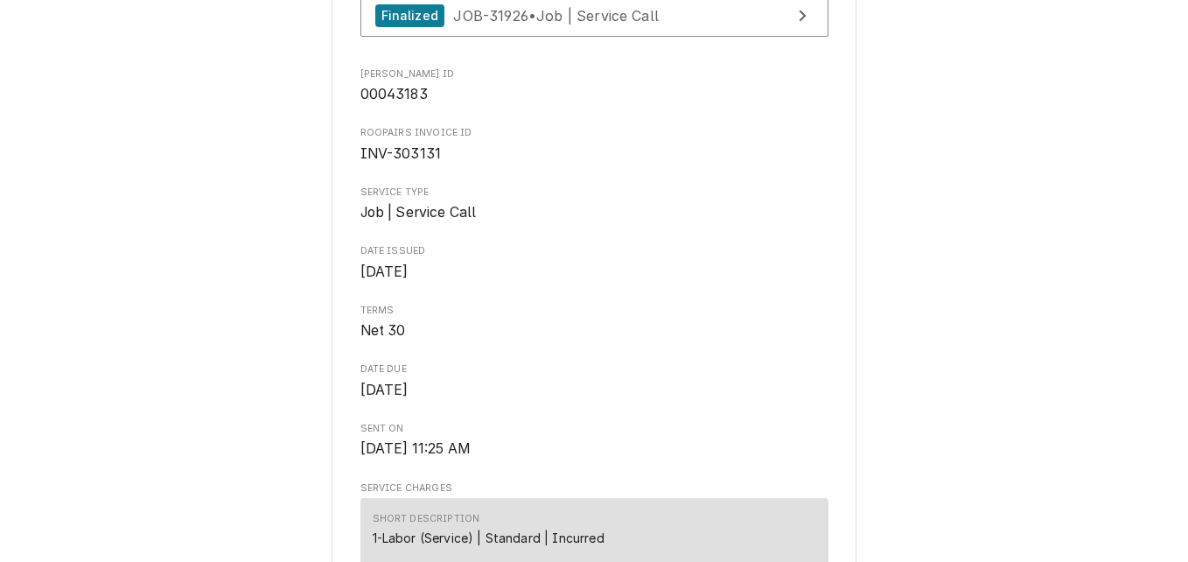
scroll to position [525, 0]
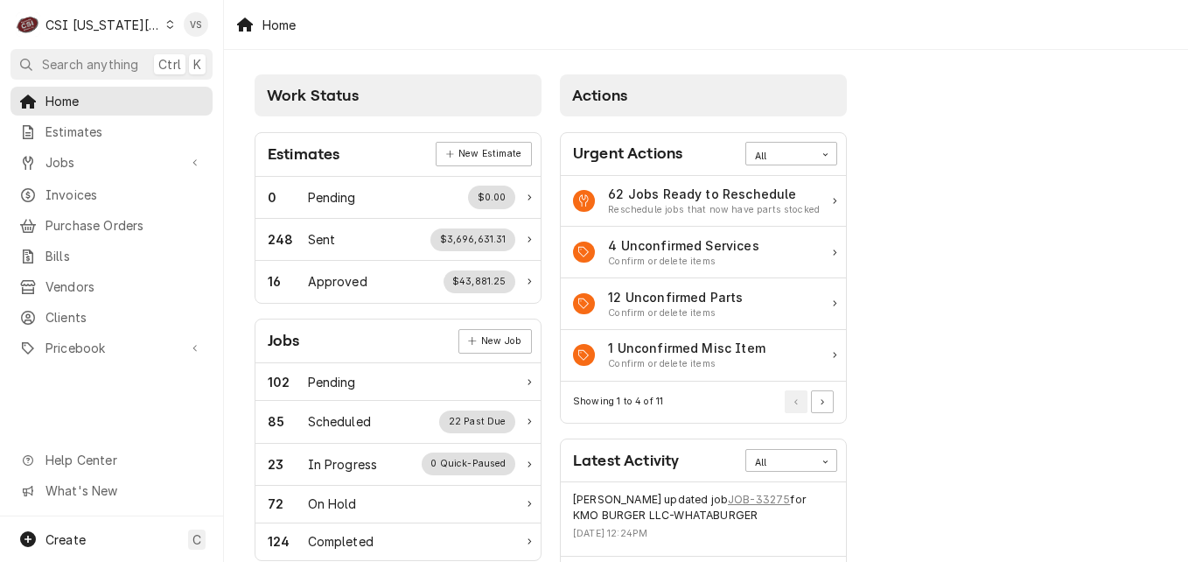
click at [86, 188] on span "Invoices" at bounding box center [125, 195] width 158 height 18
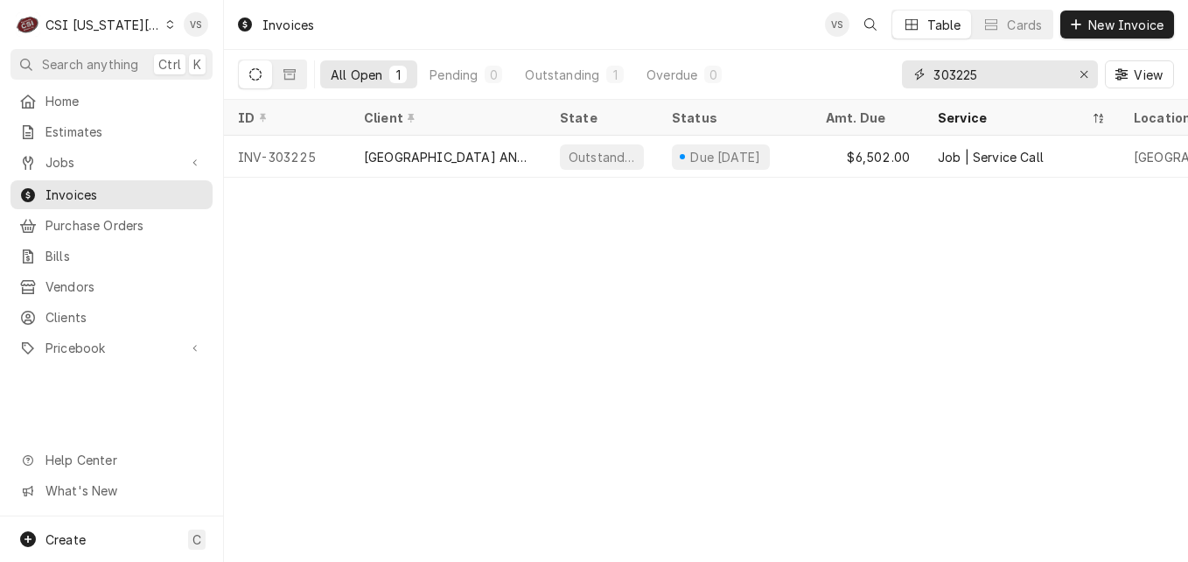
drag, startPoint x: 985, startPoint y: 73, endPoint x: 865, endPoint y: 76, distance: 120.8
click at [865, 76] on div "All Open 1 Pending 0 Outstanding 1 Overdue 0 303225 View" at bounding box center [706, 74] width 936 height 49
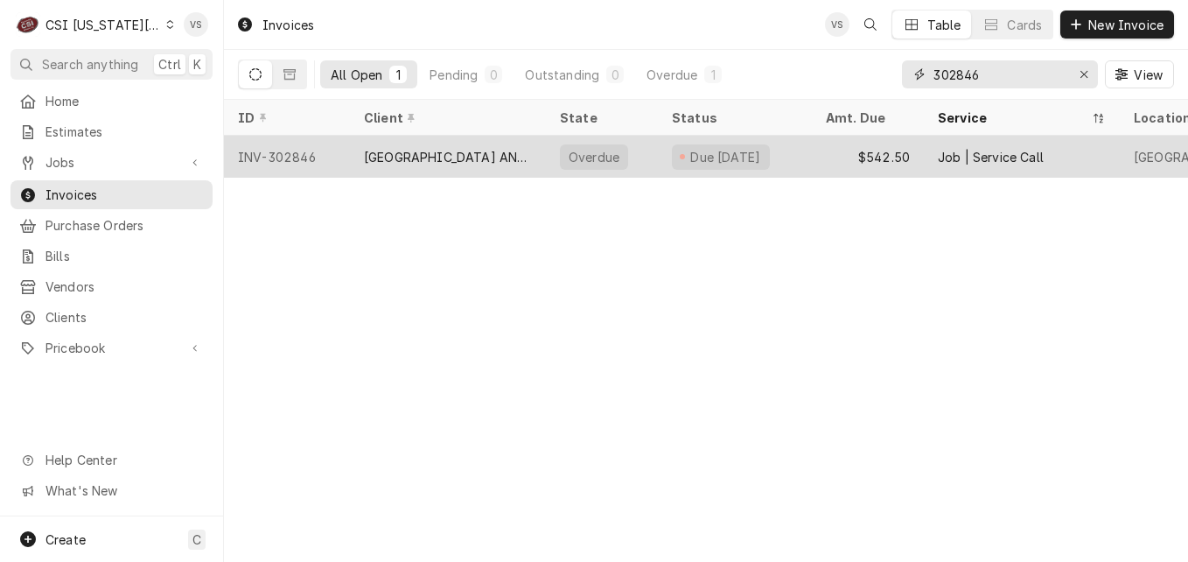
type input "302846"
click at [506, 162] on div "[GEOGRAPHIC_DATA] AND [GEOGRAPHIC_DATA]" at bounding box center [448, 157] width 168 height 18
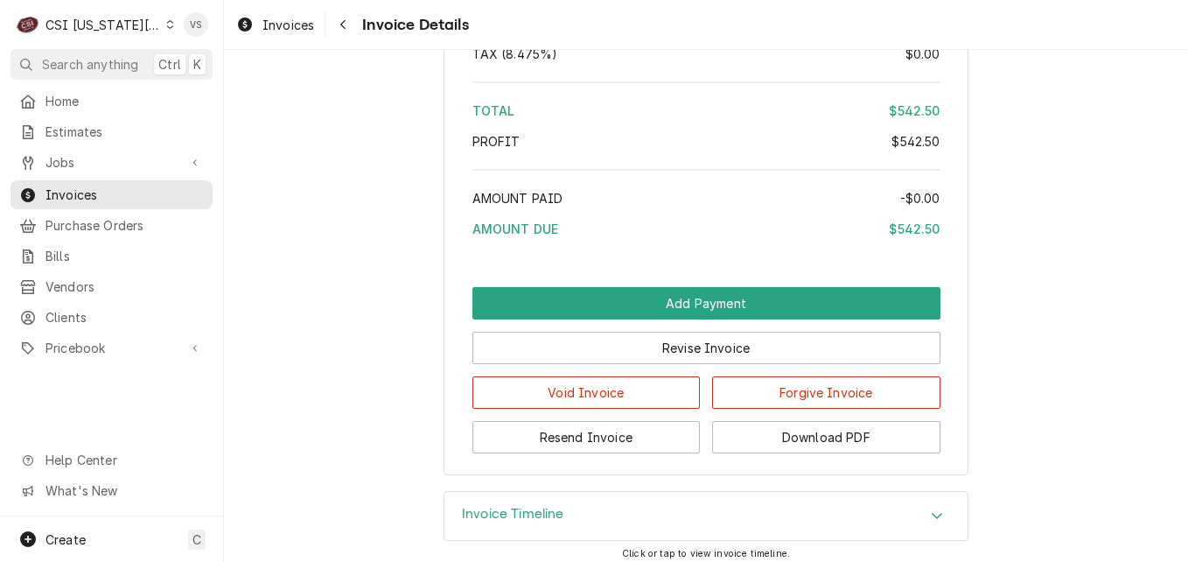
scroll to position [3387, 0]
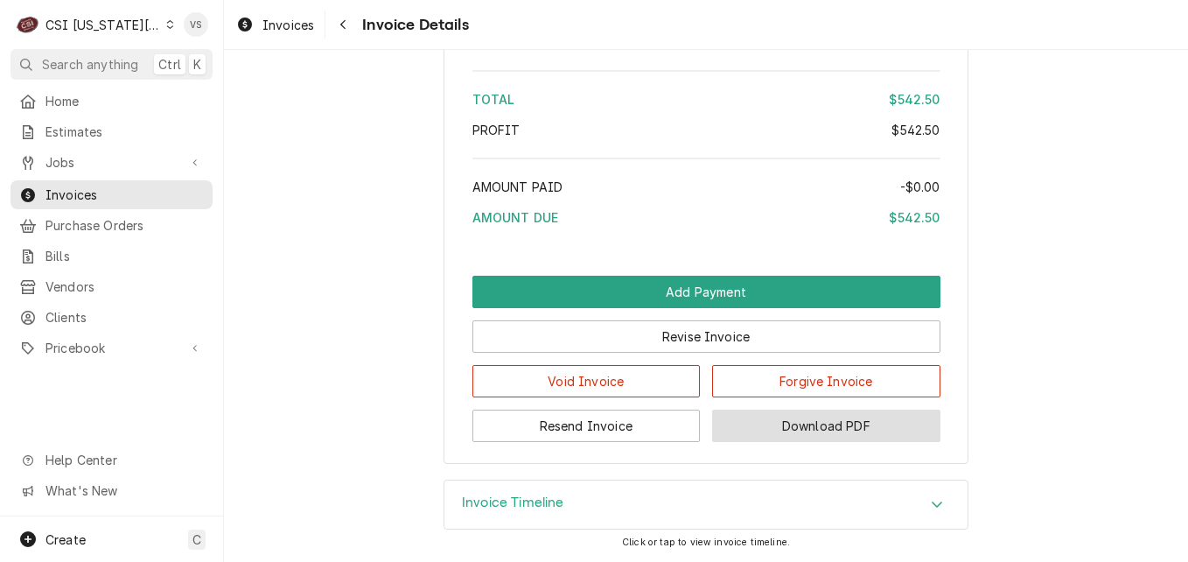
click at [808, 431] on button "Download PDF" at bounding box center [826, 426] width 228 height 32
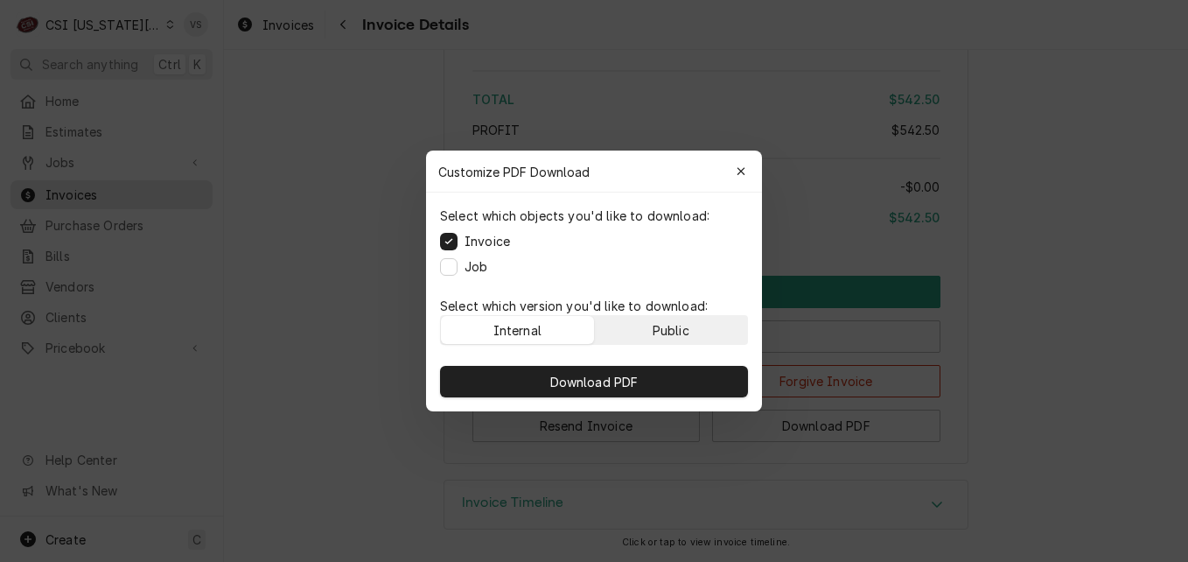
click at [688, 331] on div "Public" at bounding box center [671, 330] width 37 height 18
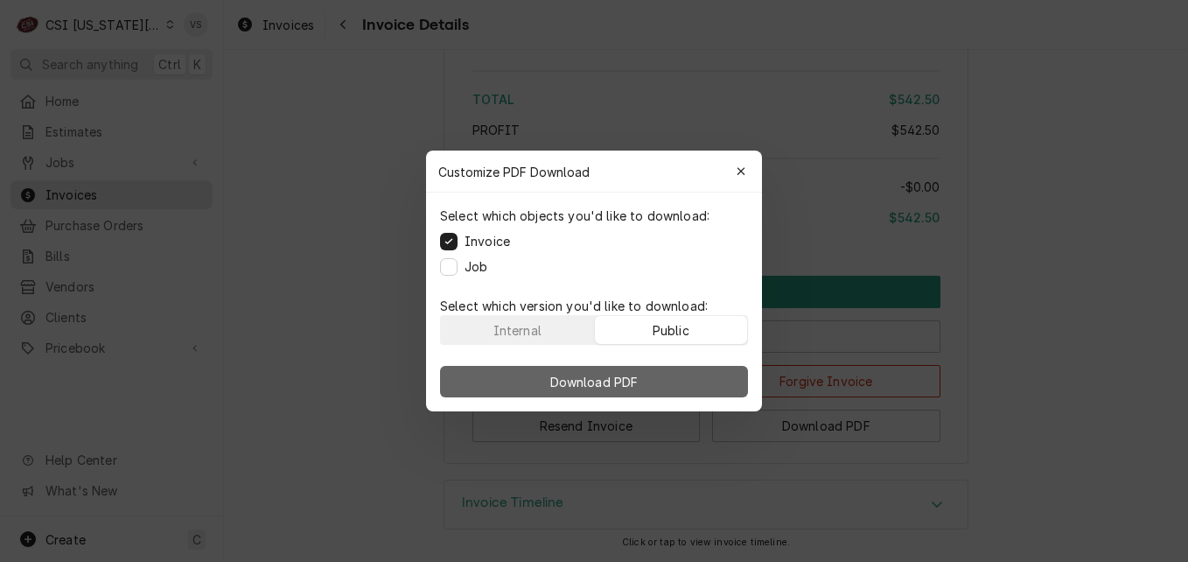
click at [675, 377] on button "Download PDF" at bounding box center [594, 382] width 308 height 32
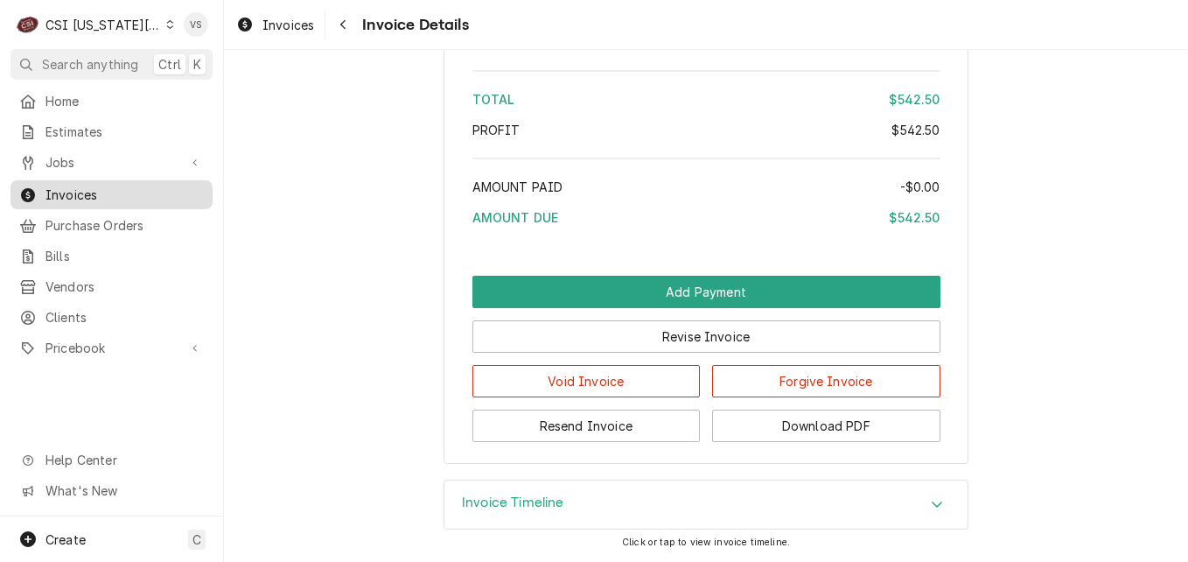
click at [112, 192] on span "Invoices" at bounding box center [125, 195] width 158 height 18
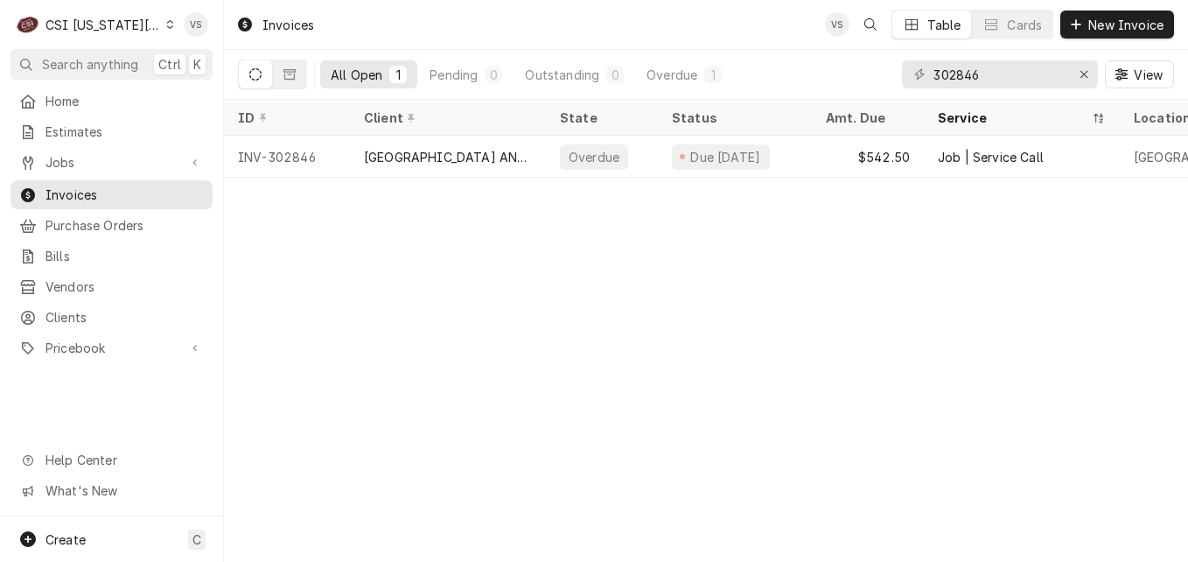
click at [851, 67] on div "All Open 1 Pending 0 Outstanding 0 Overdue 1 302846 View" at bounding box center [706, 74] width 936 height 49
drag, startPoint x: 986, startPoint y: 67, endPoint x: 906, endPoint y: 72, distance: 80.7
click at [873, 82] on div "All Open 1 Pending 0 Outstanding 0 Overdue 1 302846 View" at bounding box center [706, 74] width 936 height 49
click at [1005, 70] on input "302846" at bounding box center [999, 74] width 131 height 28
drag, startPoint x: 1004, startPoint y: 71, endPoint x: 951, endPoint y: 74, distance: 52.6
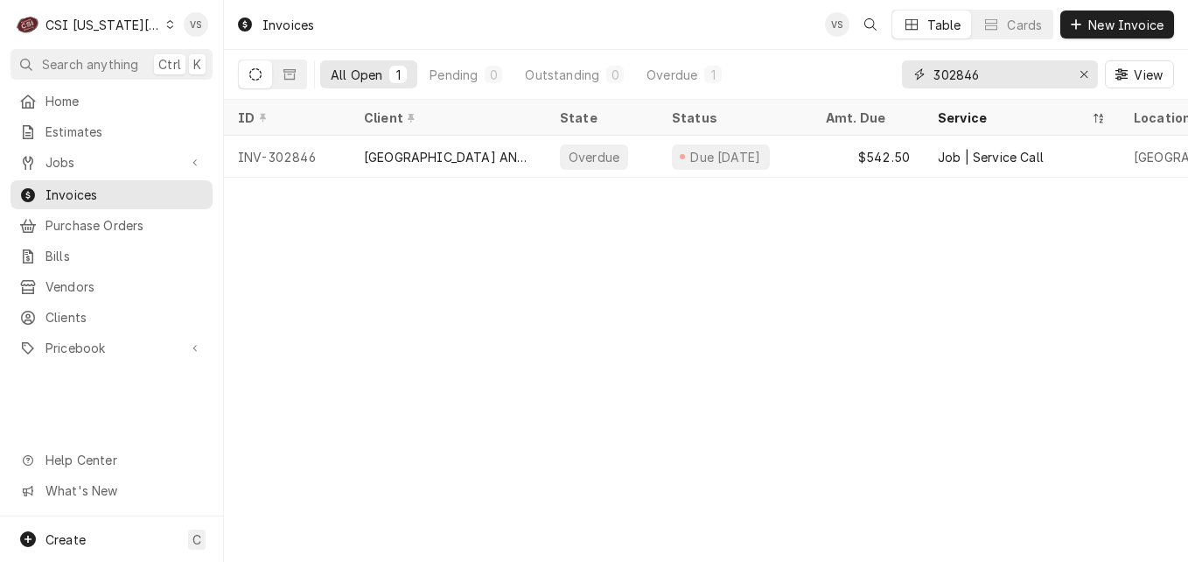
click at [951, 74] on input "302846" at bounding box center [999, 74] width 131 height 28
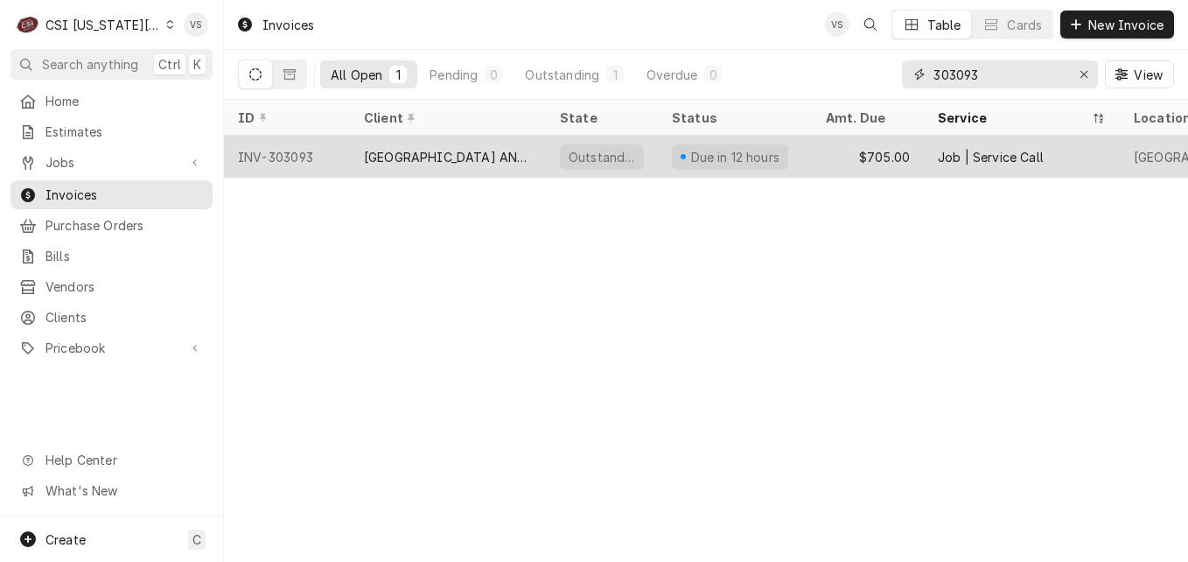
type input "303093"
click at [473, 150] on div "[GEOGRAPHIC_DATA] AND [GEOGRAPHIC_DATA]" at bounding box center [448, 157] width 168 height 18
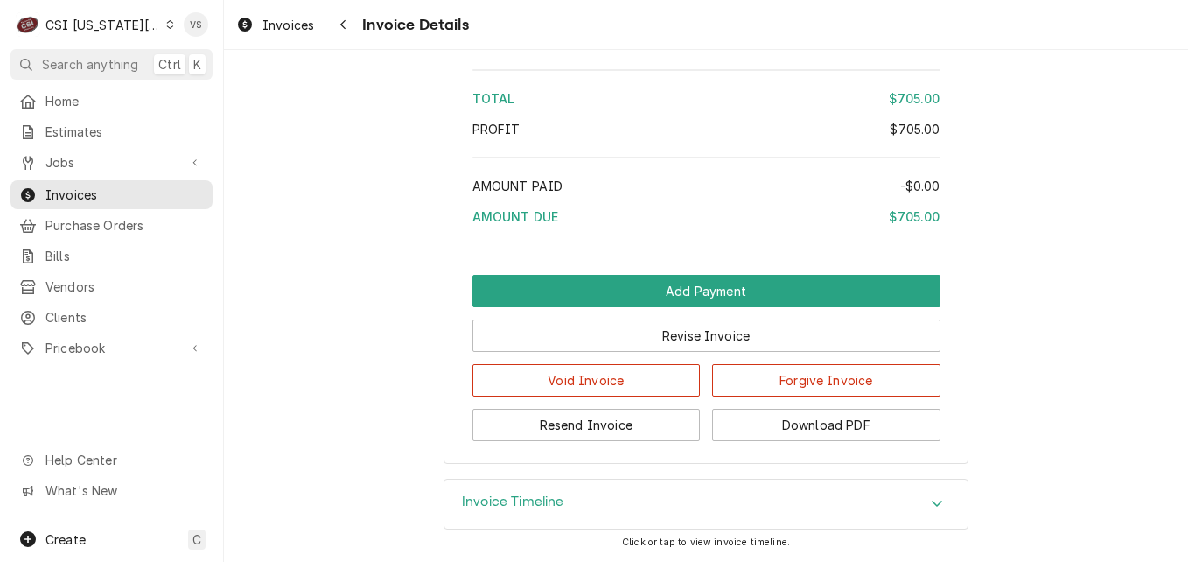
scroll to position [3126, 0]
click at [796, 428] on button "Download PDF" at bounding box center [826, 425] width 228 height 32
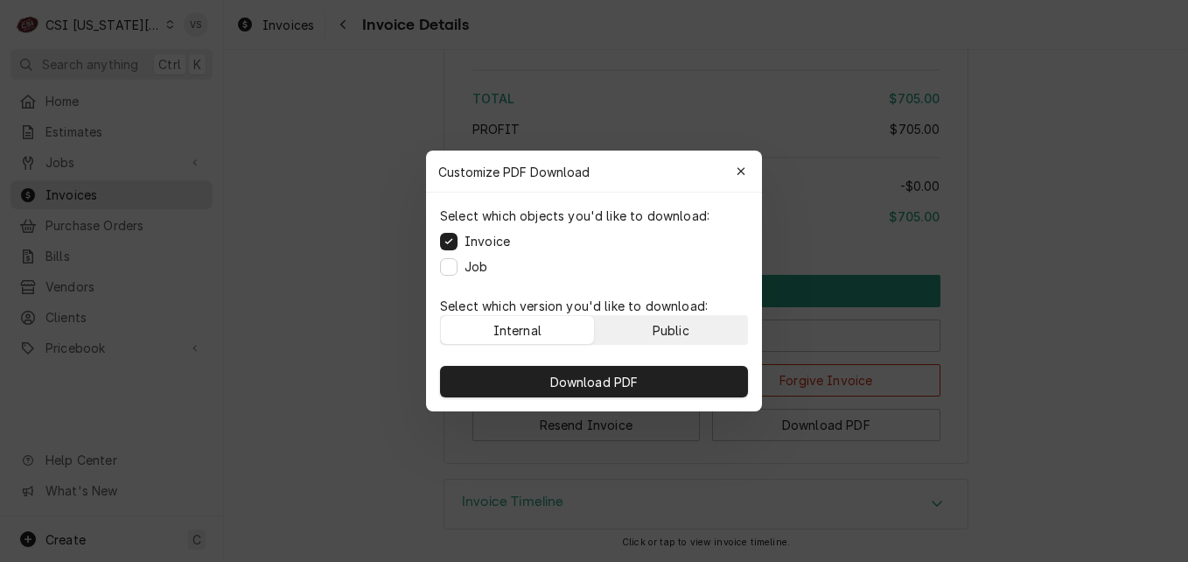
click at [672, 333] on div "Public" at bounding box center [671, 330] width 37 height 18
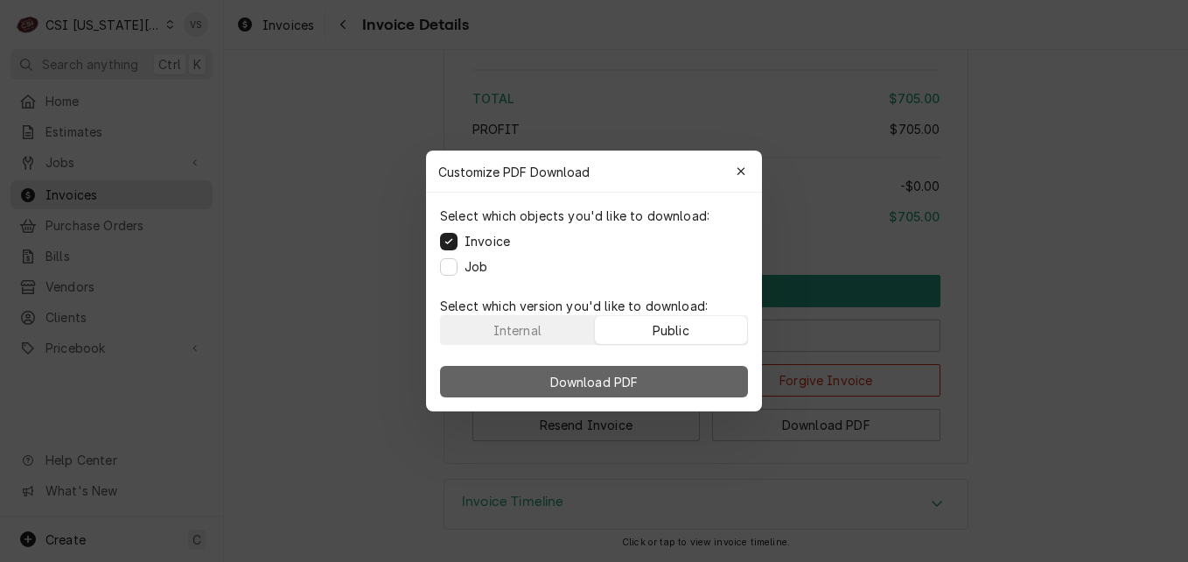
click at [664, 377] on button "Download PDF" at bounding box center [594, 382] width 308 height 32
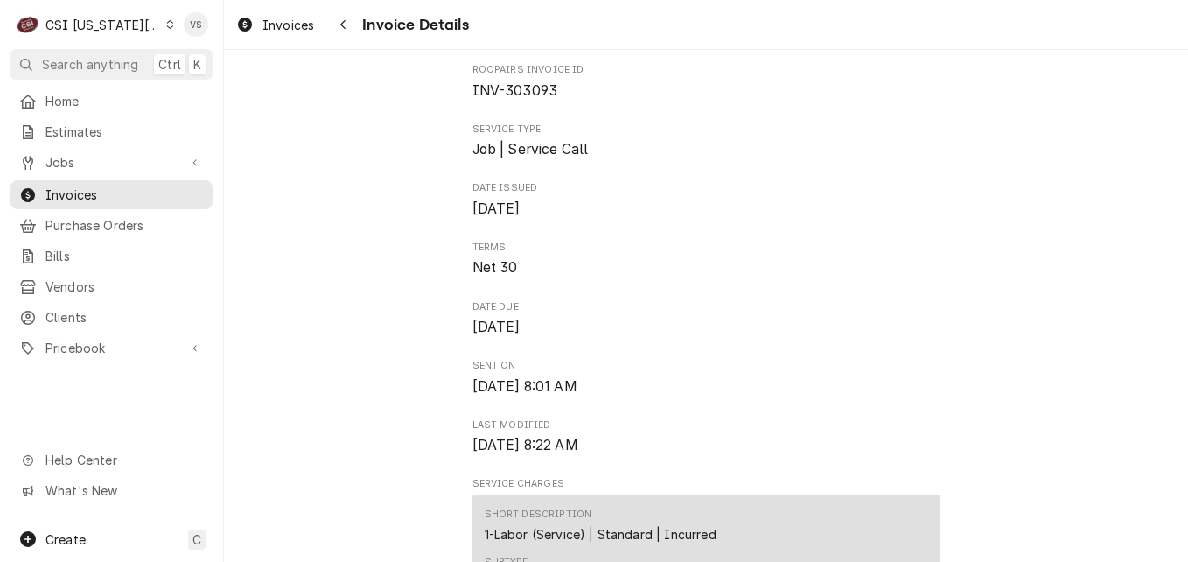
scroll to position [501, 0]
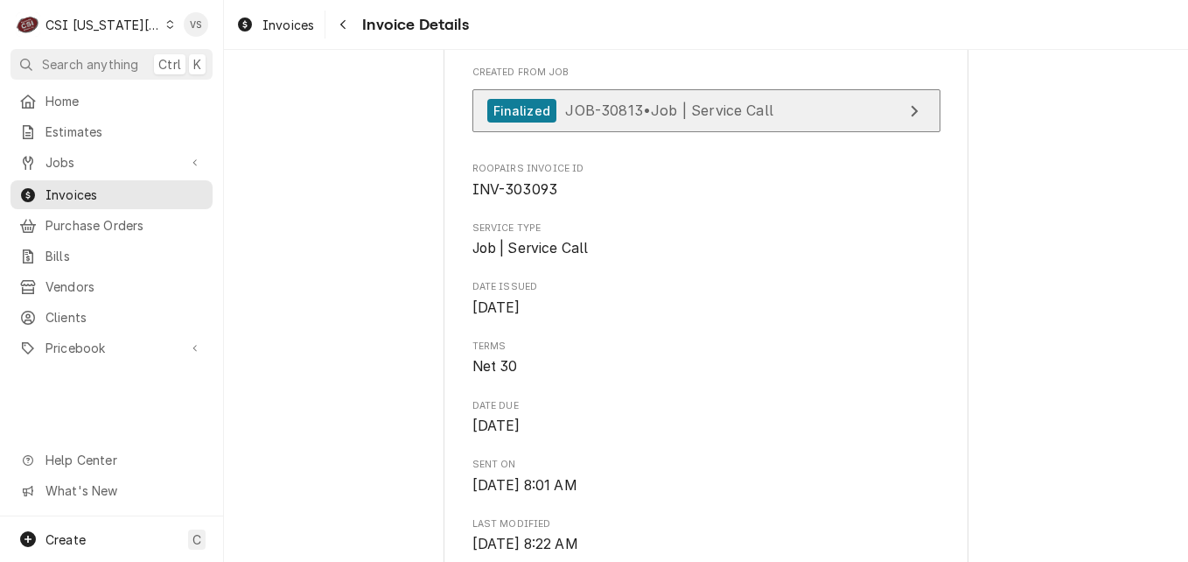
click at [692, 119] on span "JOB-30813 • Job | Service Call" at bounding box center [669, 111] width 208 height 18
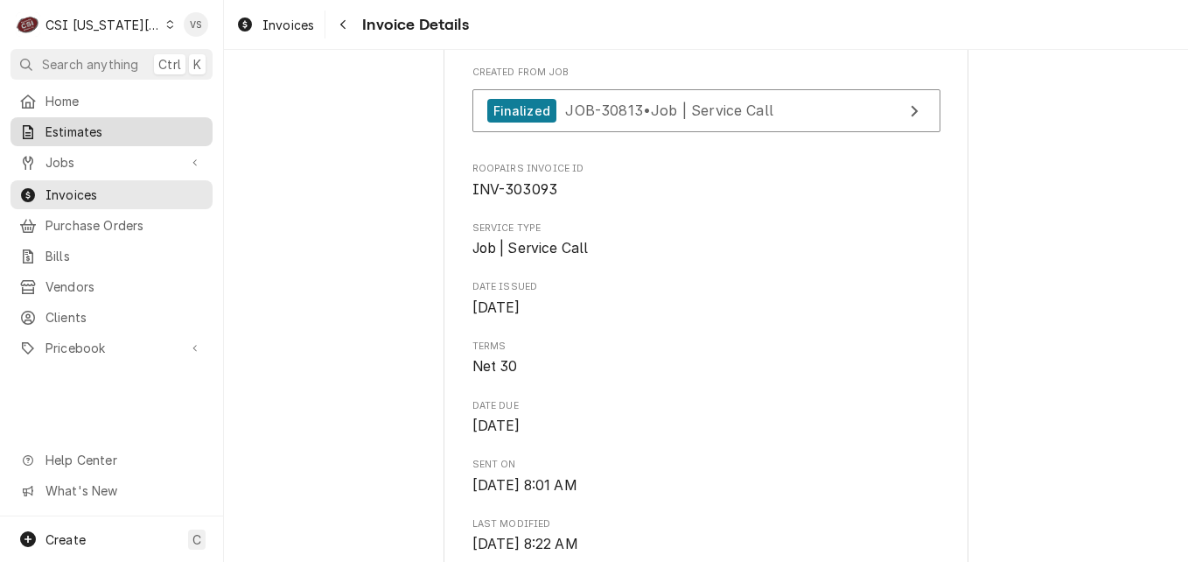
click at [98, 125] on span "Estimates" at bounding box center [125, 132] width 158 height 18
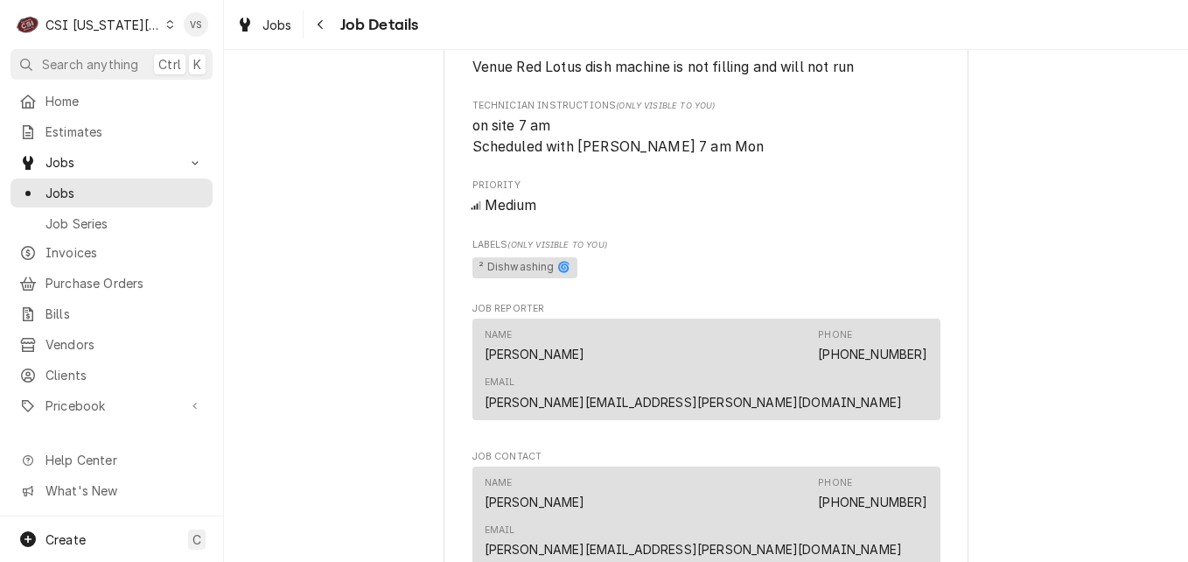
scroll to position [875, 0]
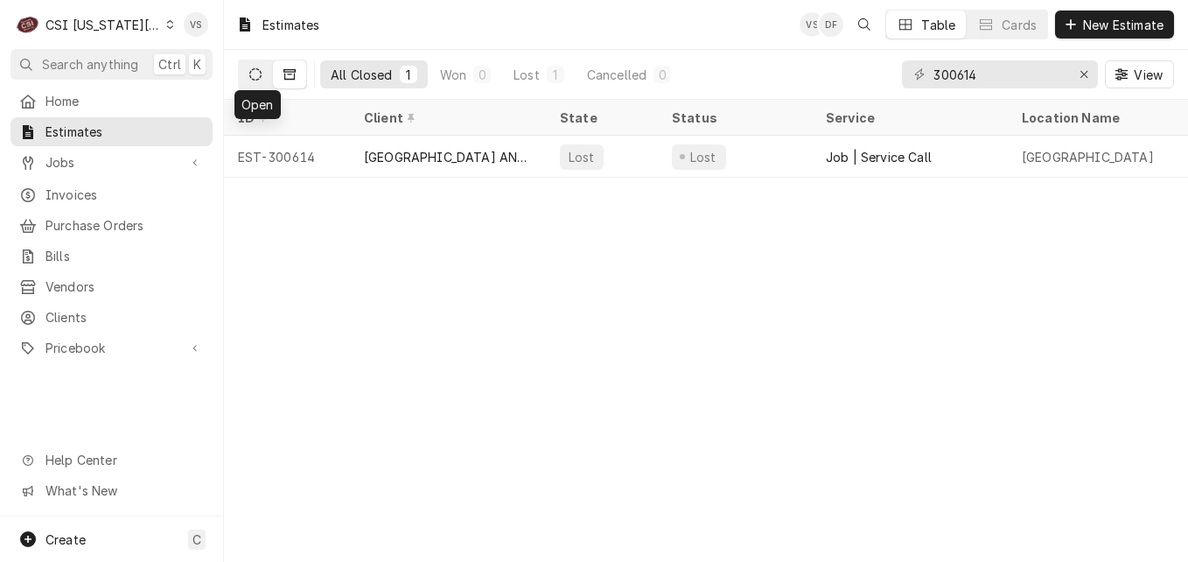
click at [255, 76] on icon "Dynamic Content Wrapper" at bounding box center [255, 74] width 12 height 12
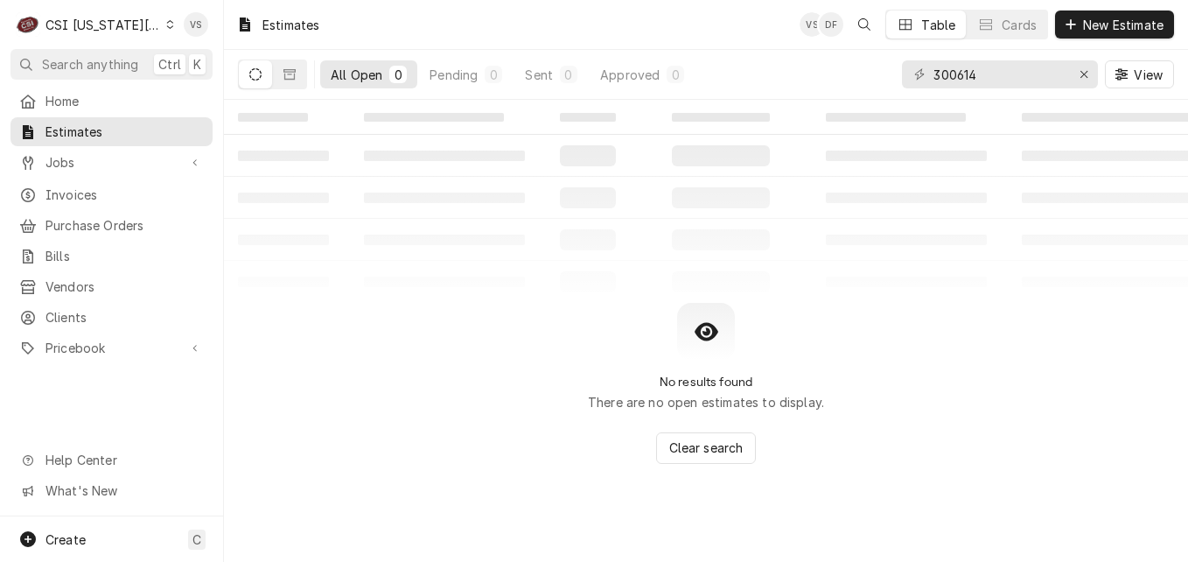
click at [255, 77] on icon "Dynamic Content Wrapper" at bounding box center [255, 74] width 12 height 12
click at [889, 73] on div "All Open 0 Pending 0 Sent 0 Approved 0 300614 View" at bounding box center [706, 74] width 936 height 49
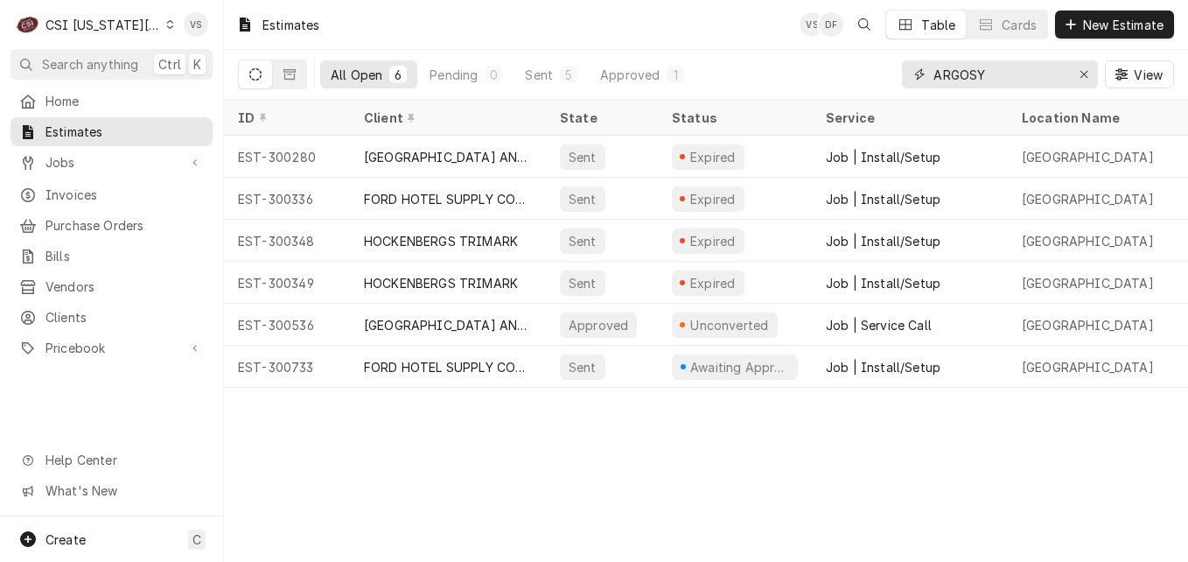
type input "ARGOSY"
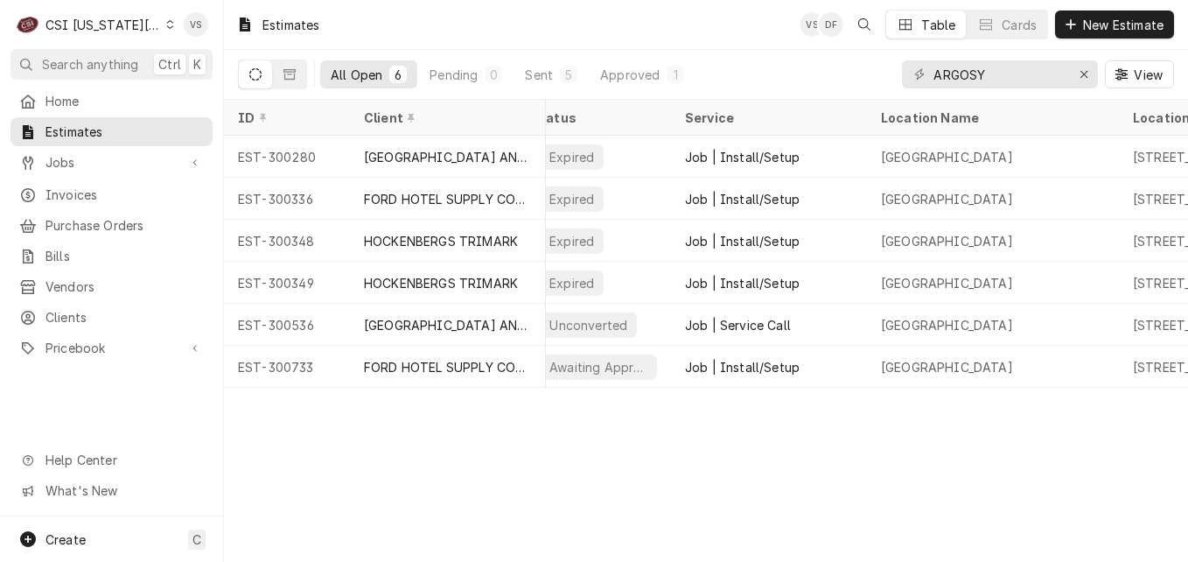
scroll to position [0, 175]
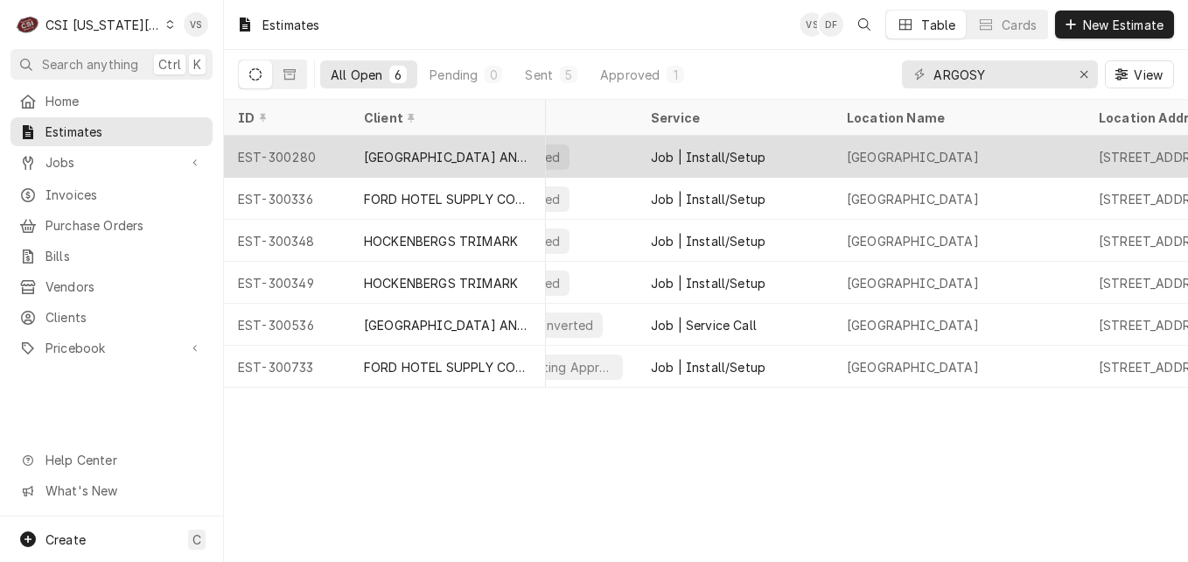
click at [722, 150] on div "Job | Install/Setup" at bounding box center [708, 157] width 115 height 18
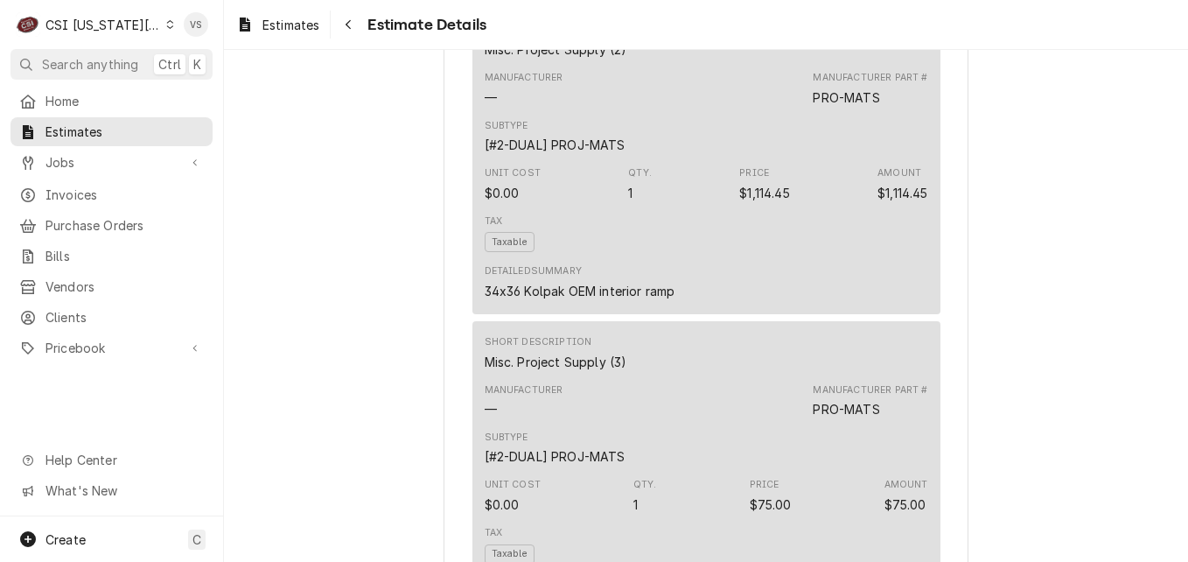
scroll to position [2188, 0]
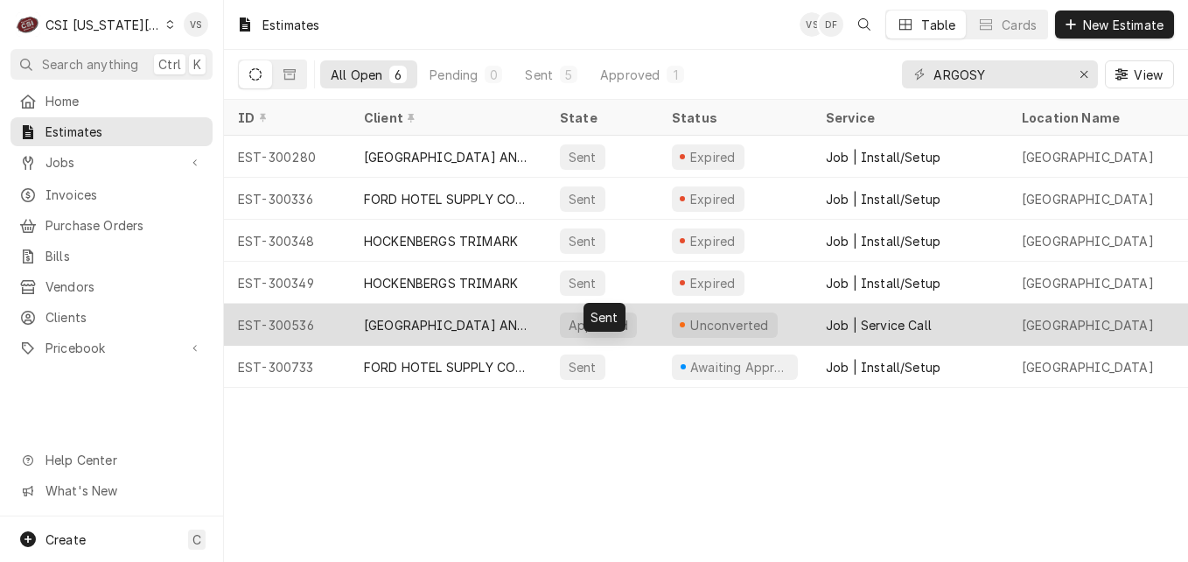
click at [457, 312] on div "[GEOGRAPHIC_DATA] AND [GEOGRAPHIC_DATA]" at bounding box center [448, 325] width 196 height 42
click at [457, 312] on div "ARGOSY CASINO HOTEL AND SPA" at bounding box center [448, 325] width 196 height 42
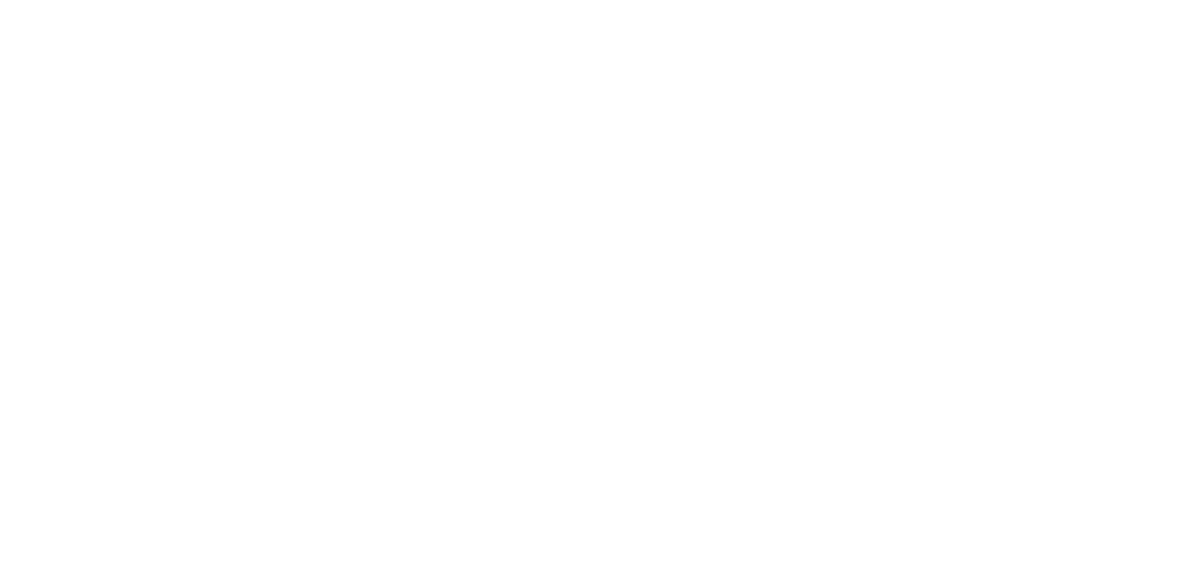
click at [529, 319] on div "Dynamic Content Wrapper" at bounding box center [594, 281] width 1188 height 562
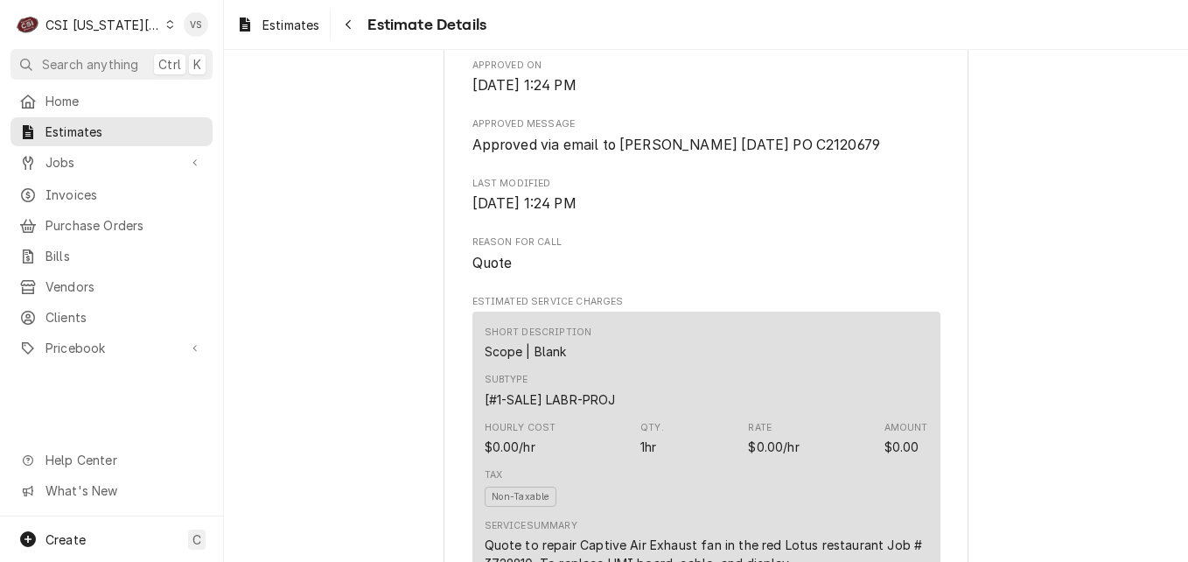
scroll to position [950, 0]
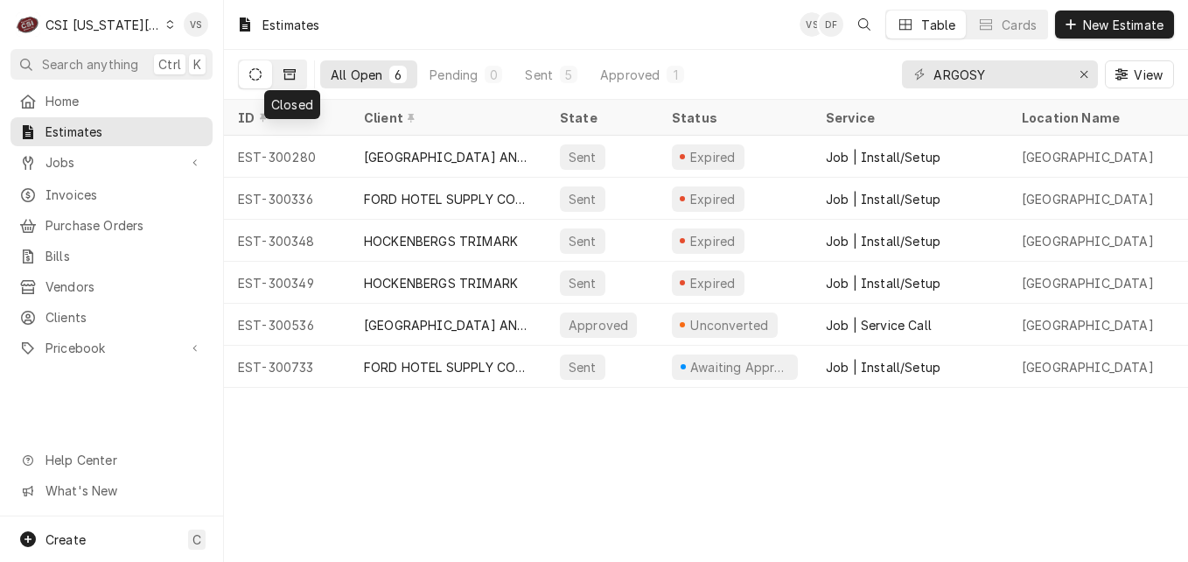
click at [292, 78] on icon "Dynamic Content Wrapper" at bounding box center [290, 74] width 12 height 12
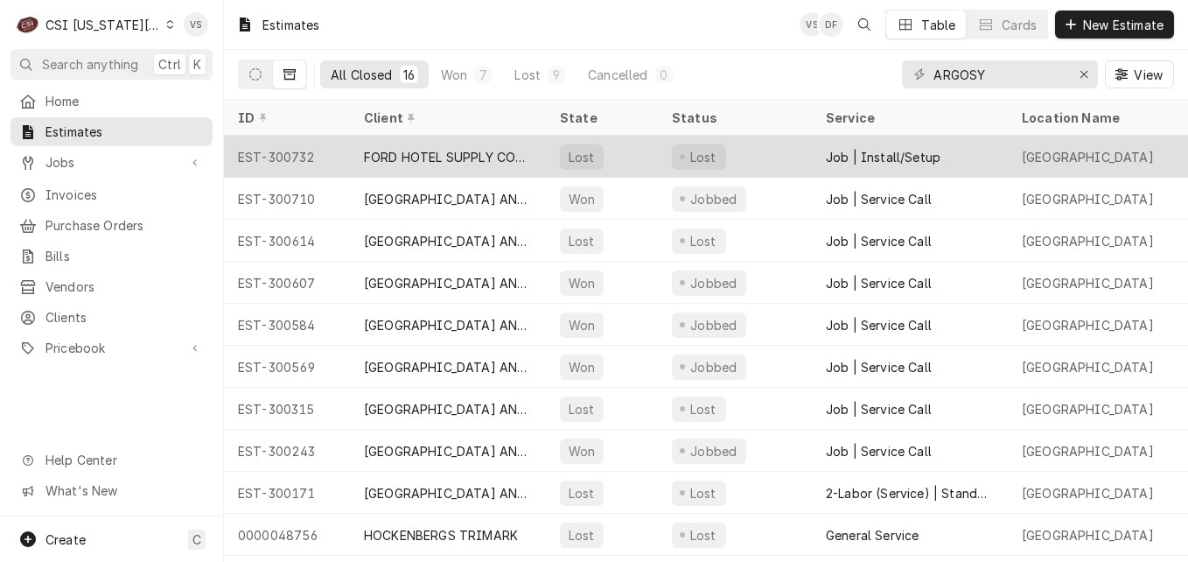
click at [533, 157] on div "FORD HOTEL SUPPLY COMPANY" at bounding box center [448, 157] width 196 height 42
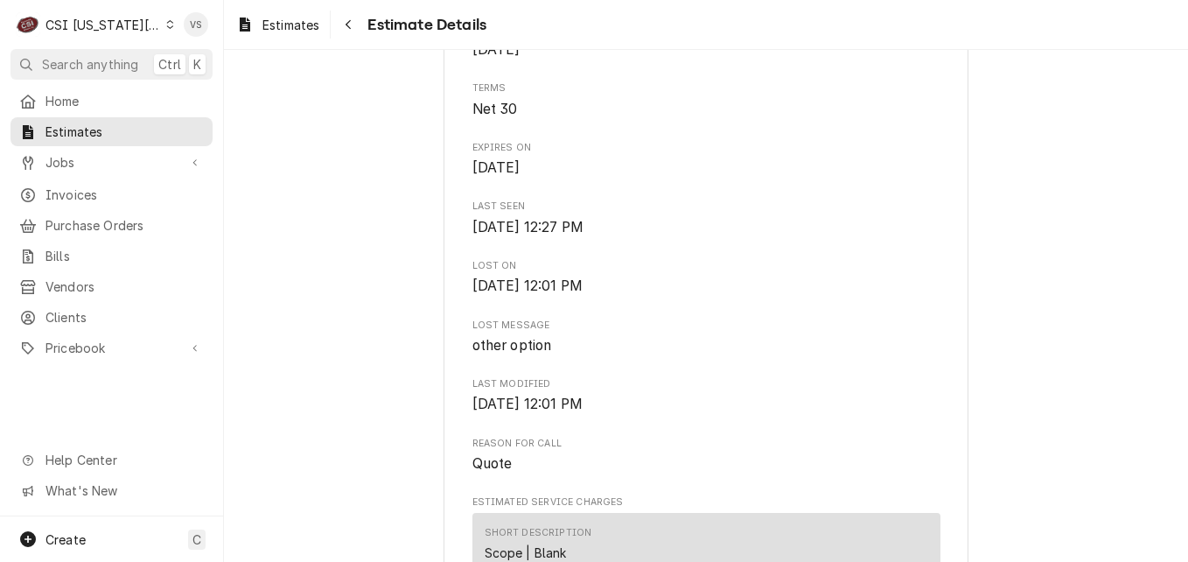
scroll to position [1199, 0]
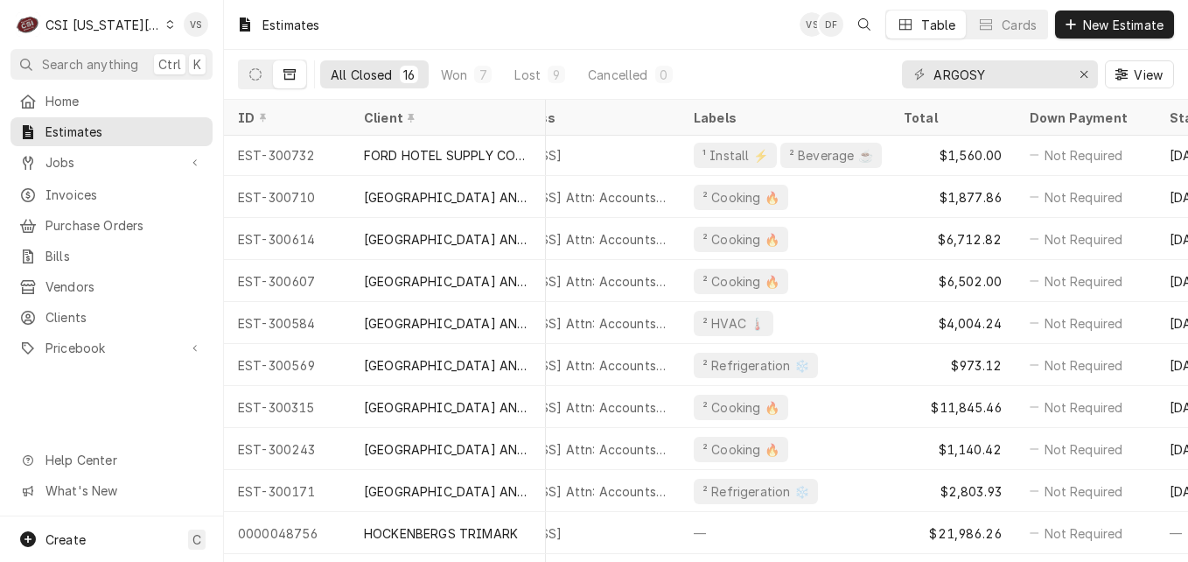
scroll to position [0, 832]
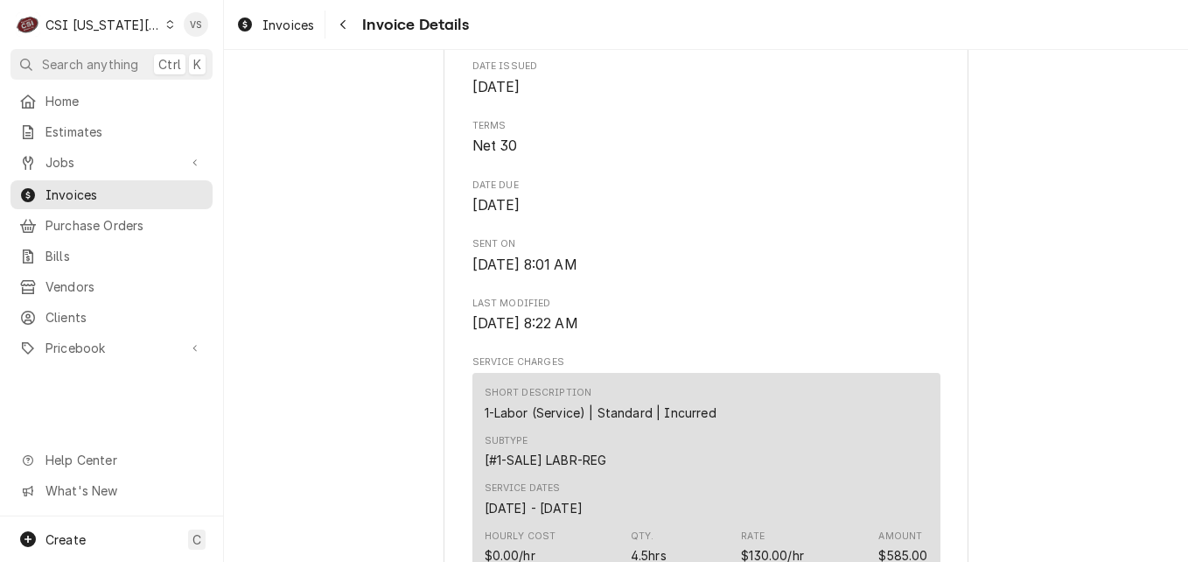
scroll to position [775, 0]
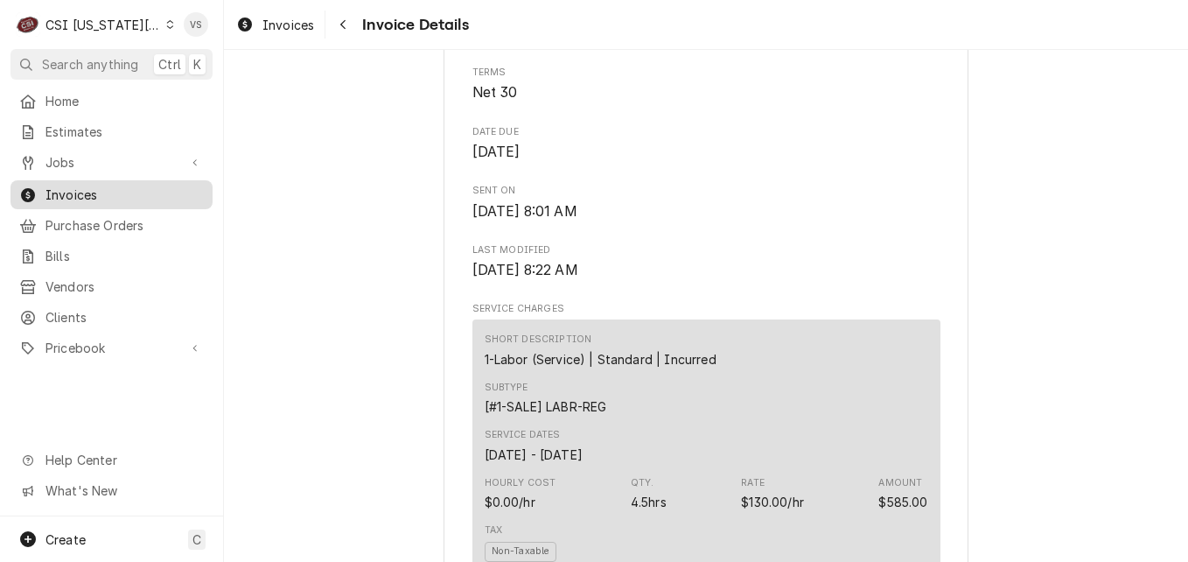
click at [124, 191] on span "Invoices" at bounding box center [125, 195] width 158 height 18
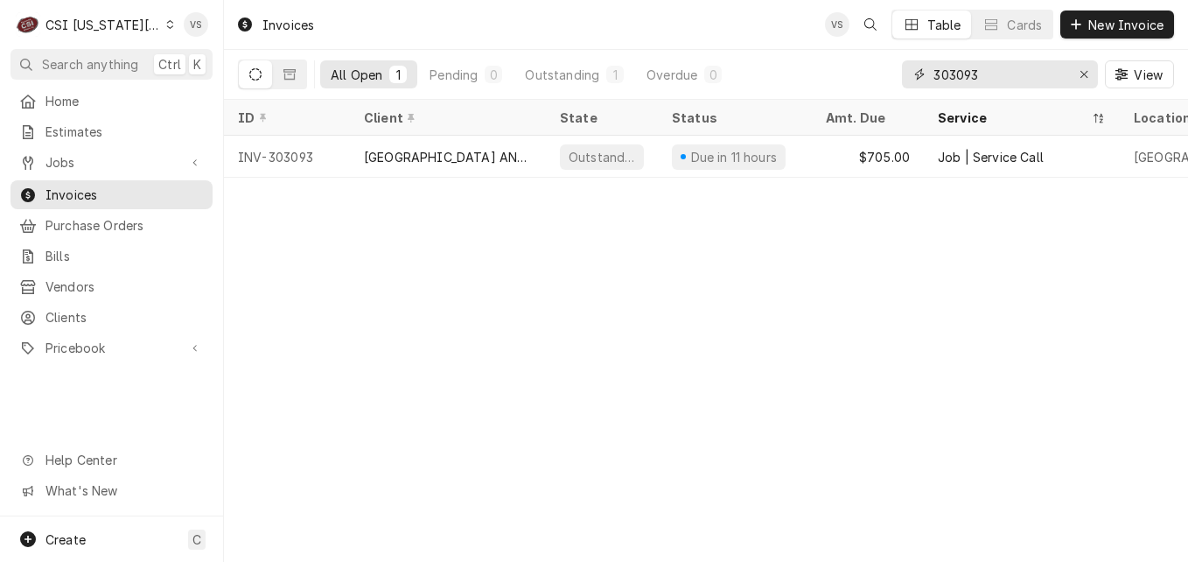
click at [954, 75] on input "303093" at bounding box center [999, 74] width 131 height 28
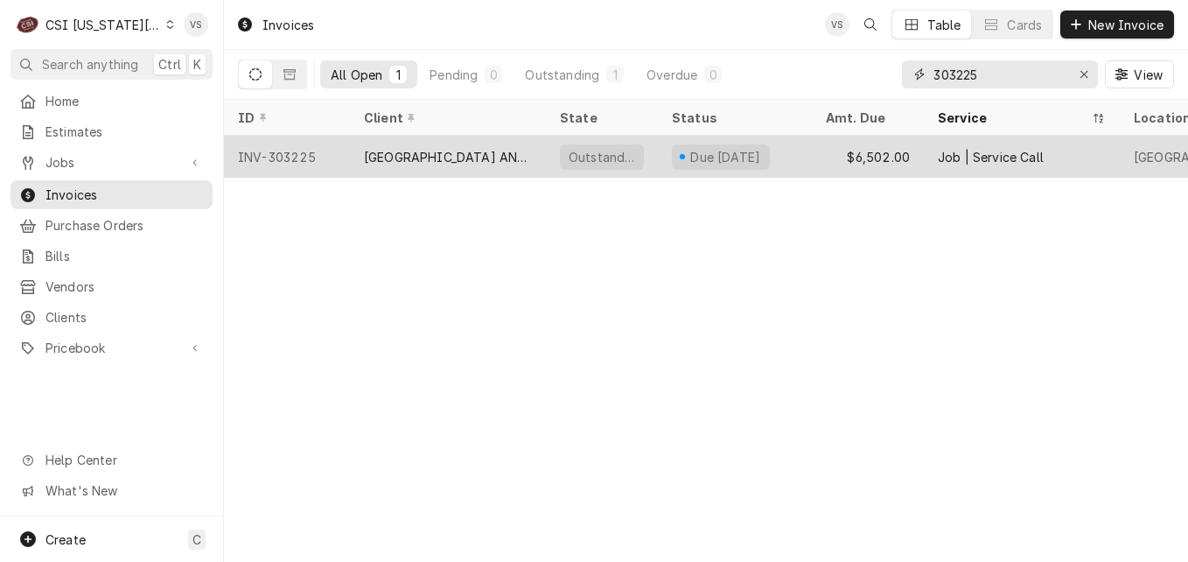
type input "303225"
click at [491, 161] on div "[GEOGRAPHIC_DATA] AND [GEOGRAPHIC_DATA]" at bounding box center [448, 157] width 168 height 18
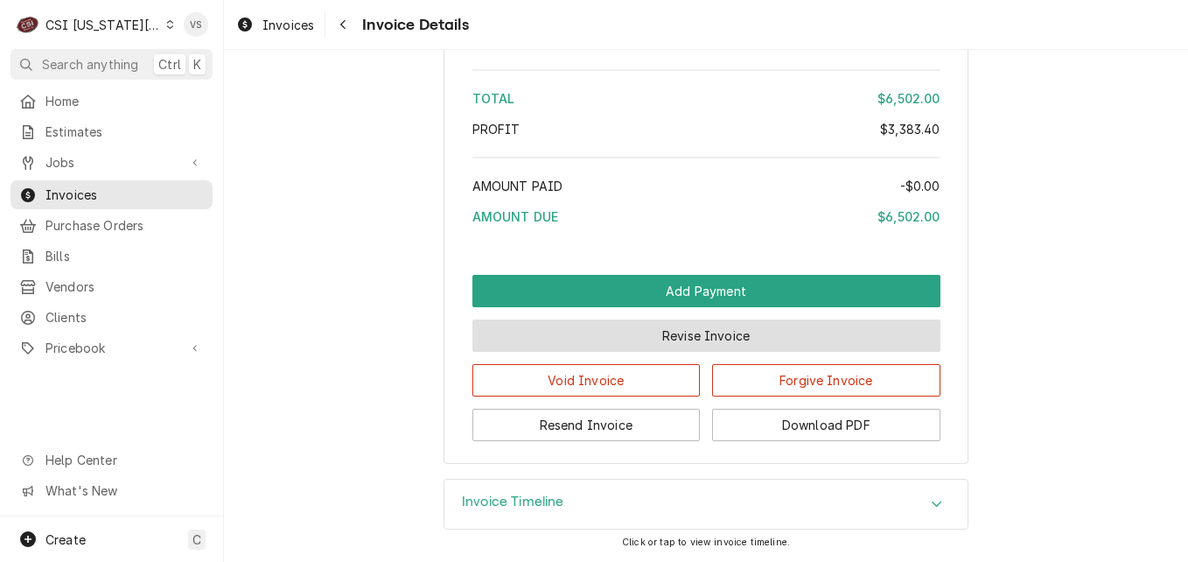
scroll to position [5687, 0]
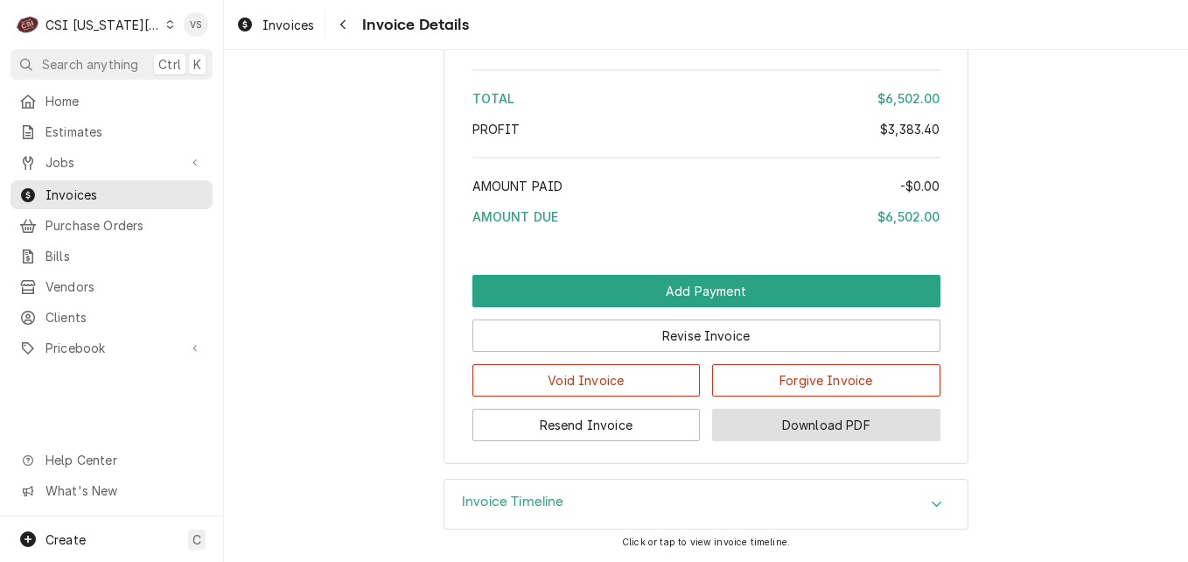
click at [806, 426] on button "Download PDF" at bounding box center [826, 425] width 228 height 32
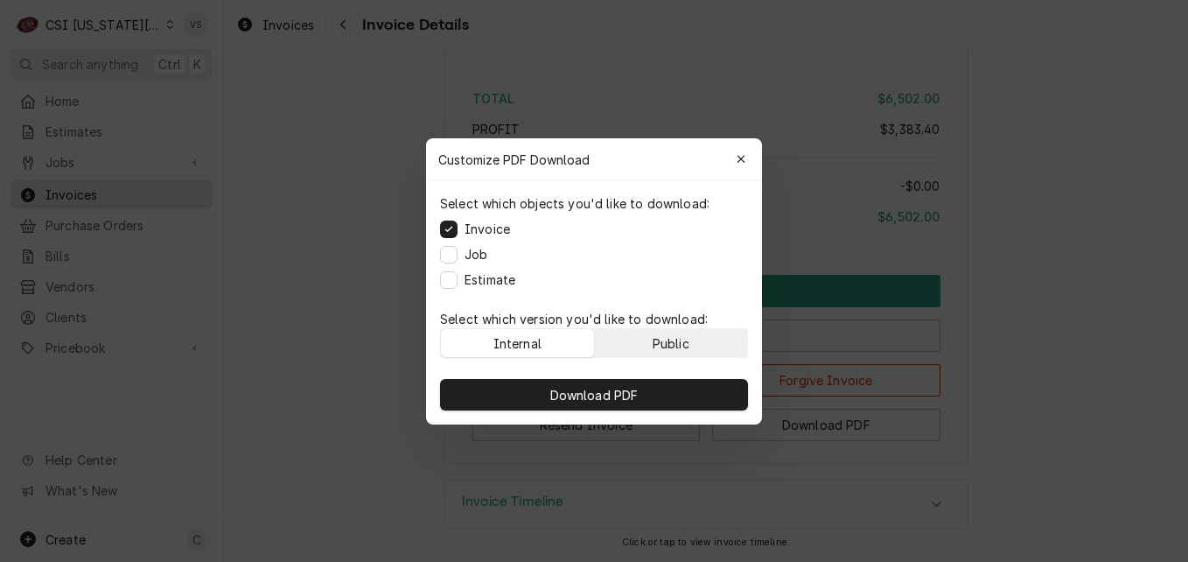
click at [671, 337] on div "Public" at bounding box center [671, 342] width 37 height 18
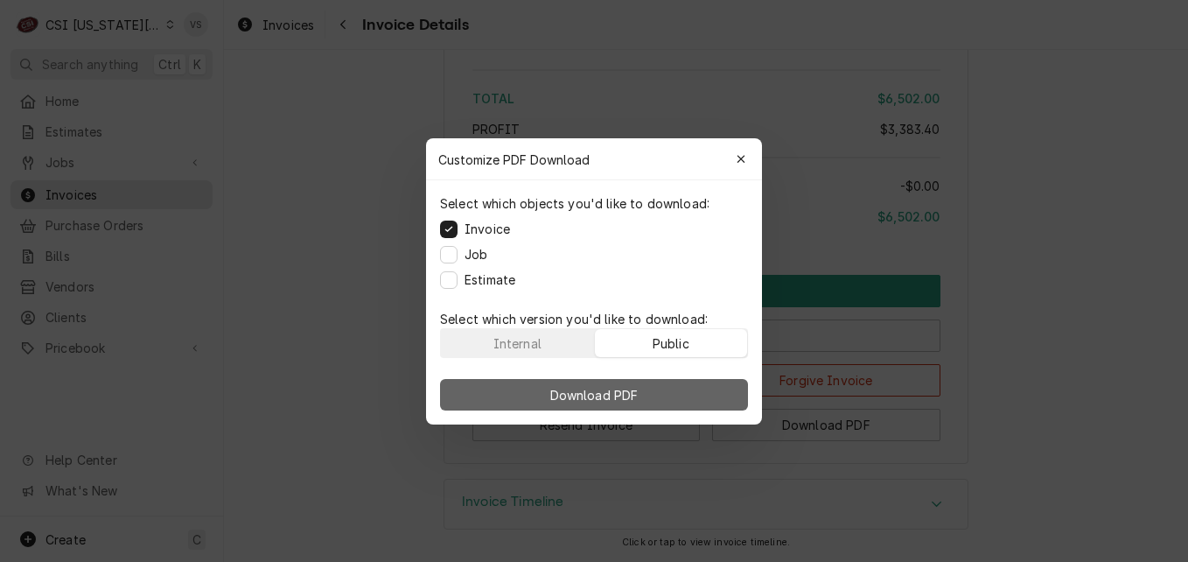
click at [672, 396] on button "Download PDF" at bounding box center [594, 395] width 308 height 32
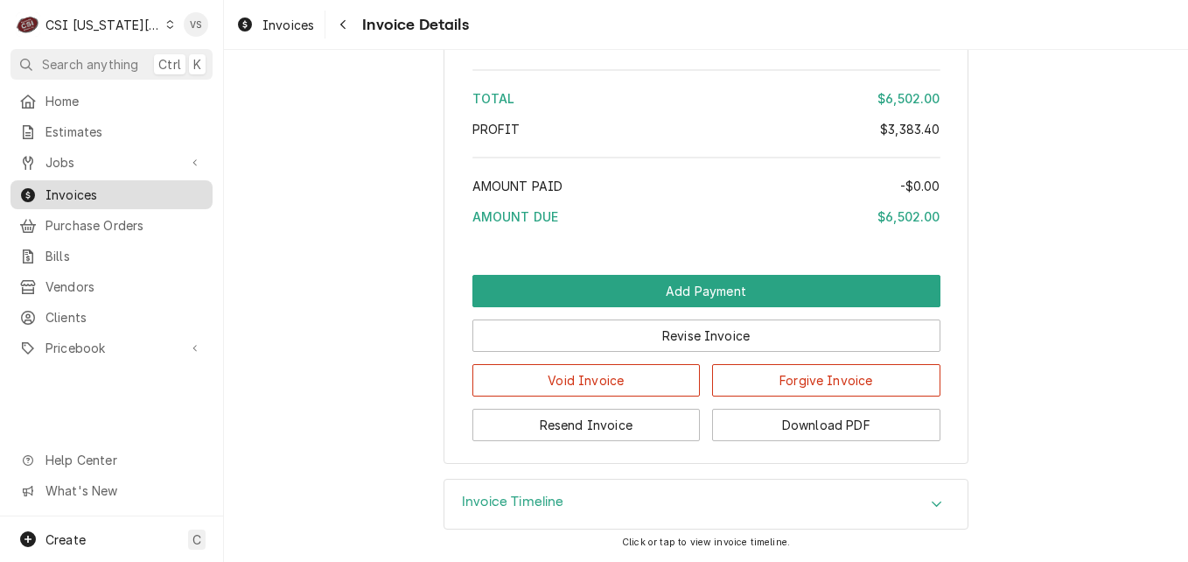
click at [123, 189] on span "Invoices" at bounding box center [125, 195] width 158 height 18
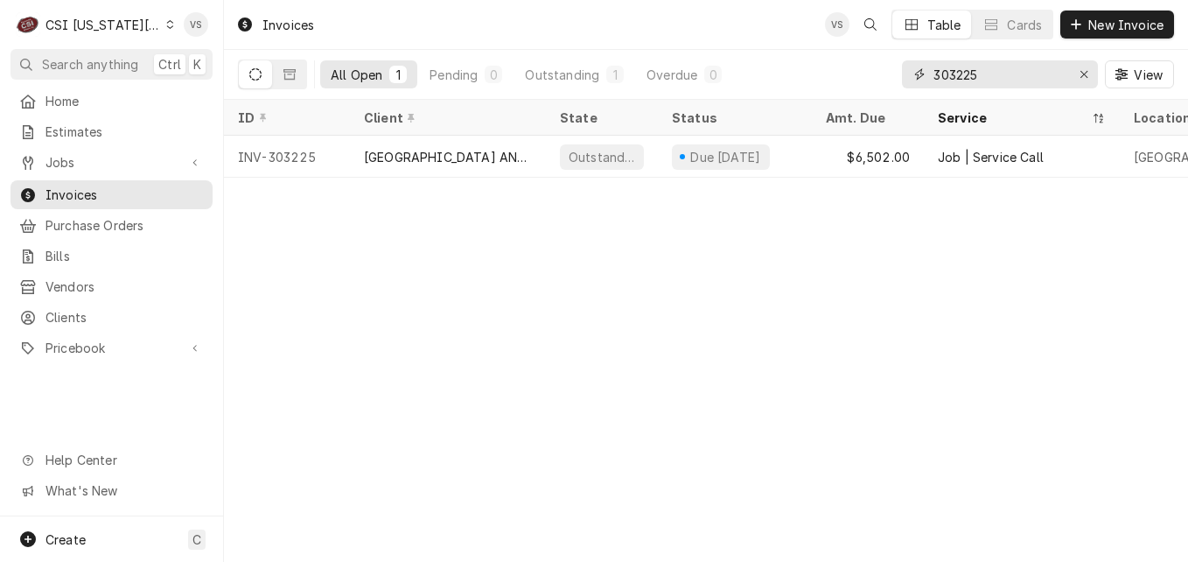
drag, startPoint x: 985, startPoint y: 70, endPoint x: 1013, endPoint y: 67, distance: 28.1
click at [955, 76] on input "303225" at bounding box center [999, 74] width 131 height 28
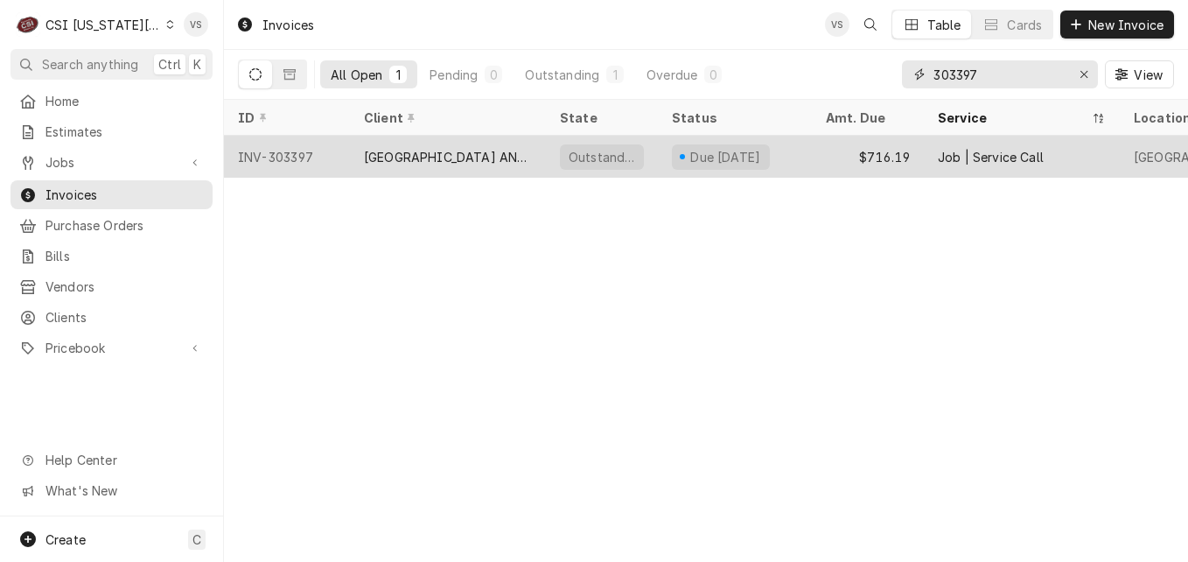
type input "303397"
click at [334, 158] on div "INV-303397" at bounding box center [287, 157] width 126 height 42
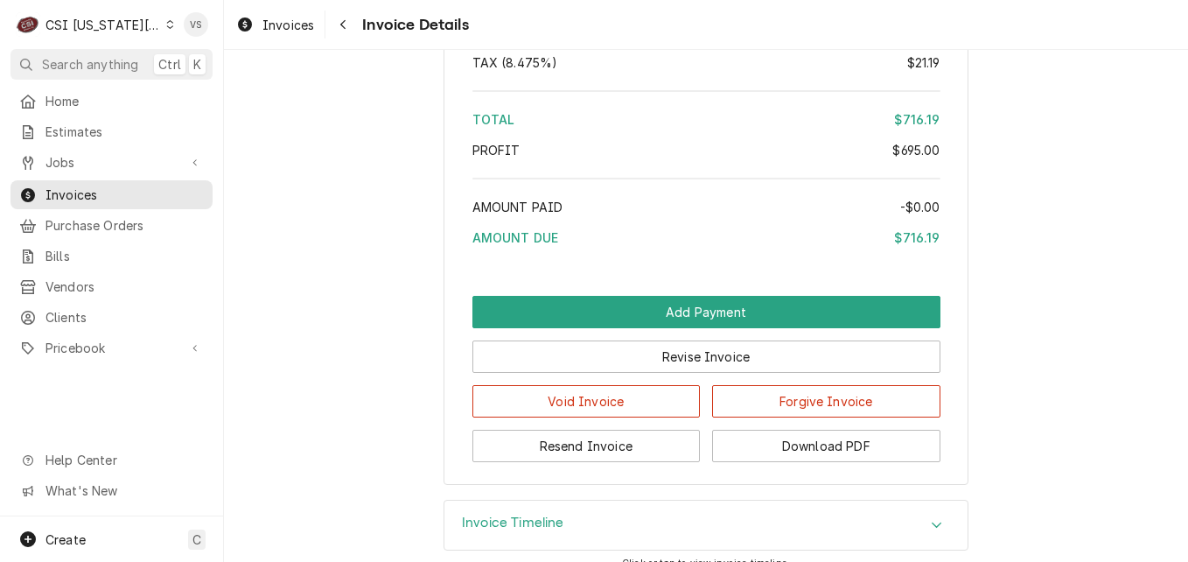
scroll to position [3549, 0]
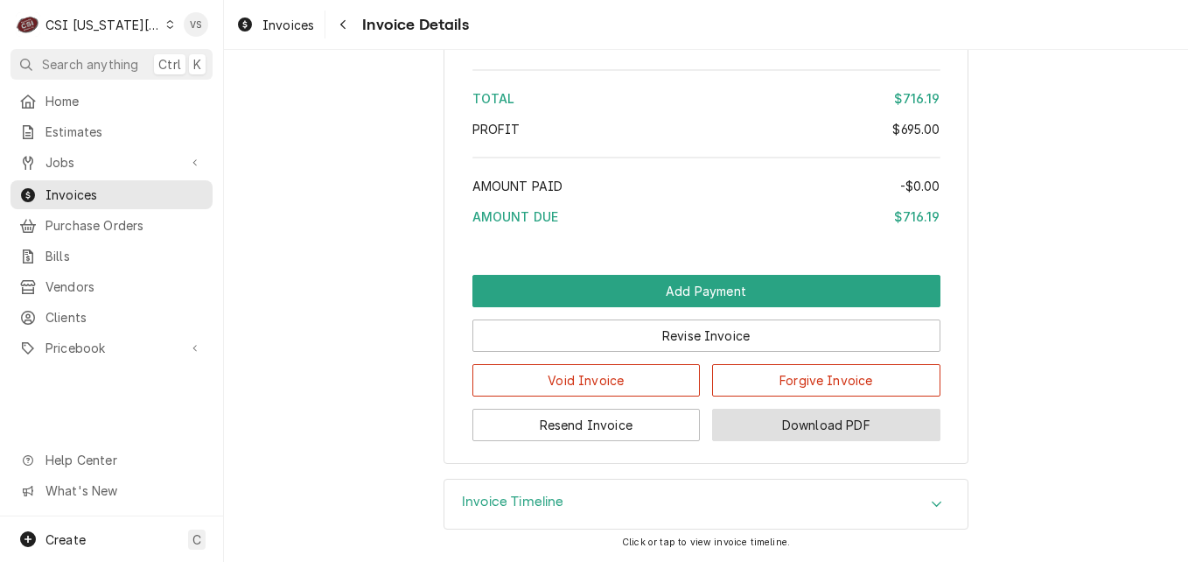
click at [785, 438] on button "Download PDF" at bounding box center [826, 425] width 228 height 32
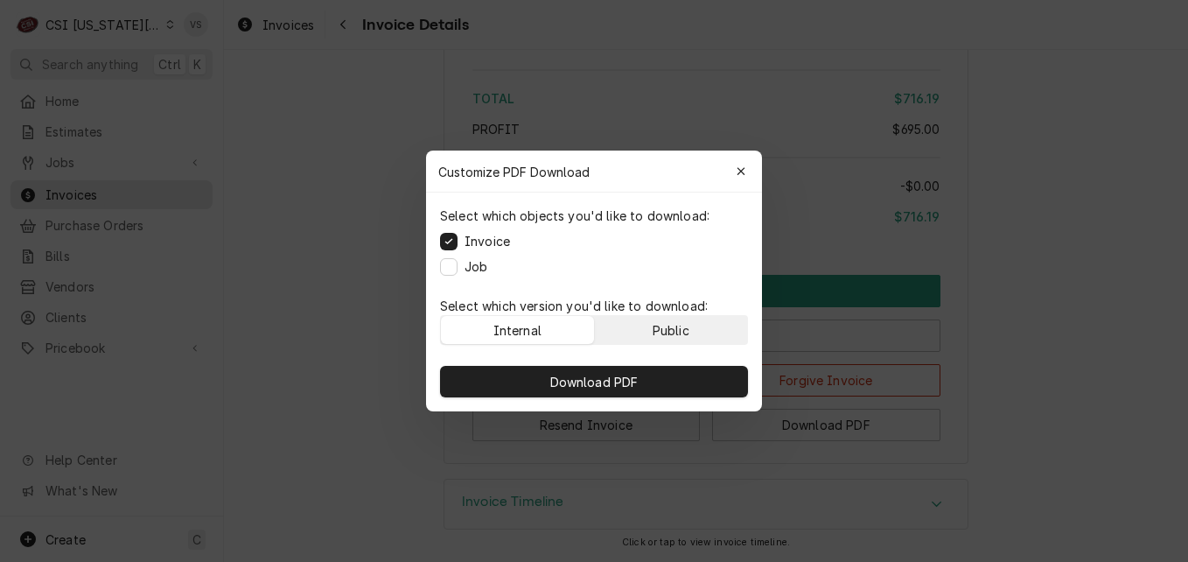
click at [689, 334] on div "Public" at bounding box center [671, 330] width 37 height 18
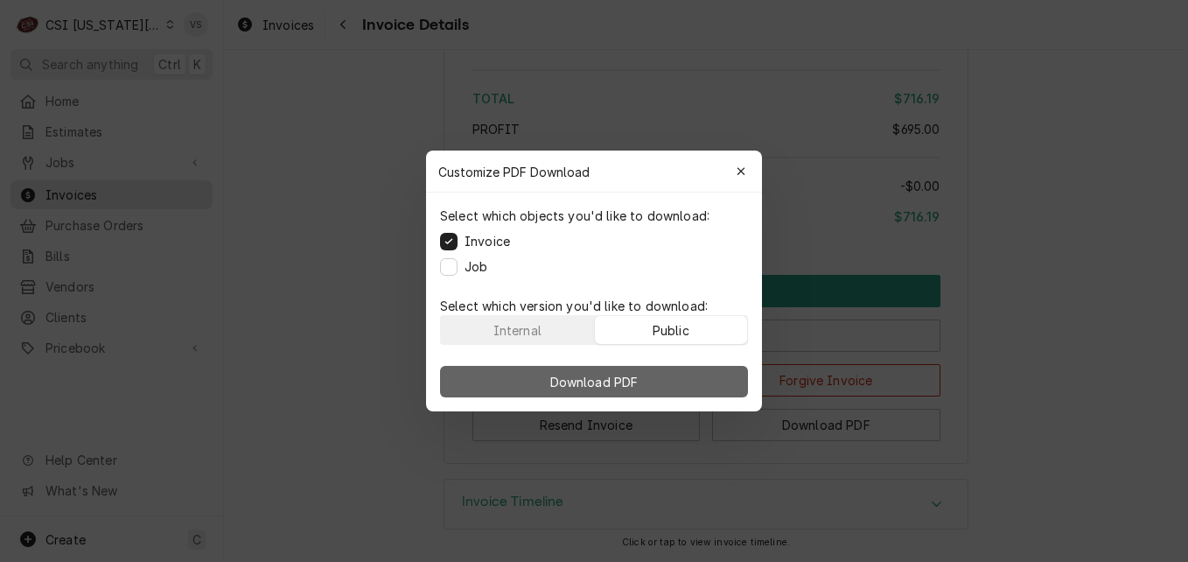
click at [683, 376] on button "Download PDF" at bounding box center [594, 382] width 308 height 32
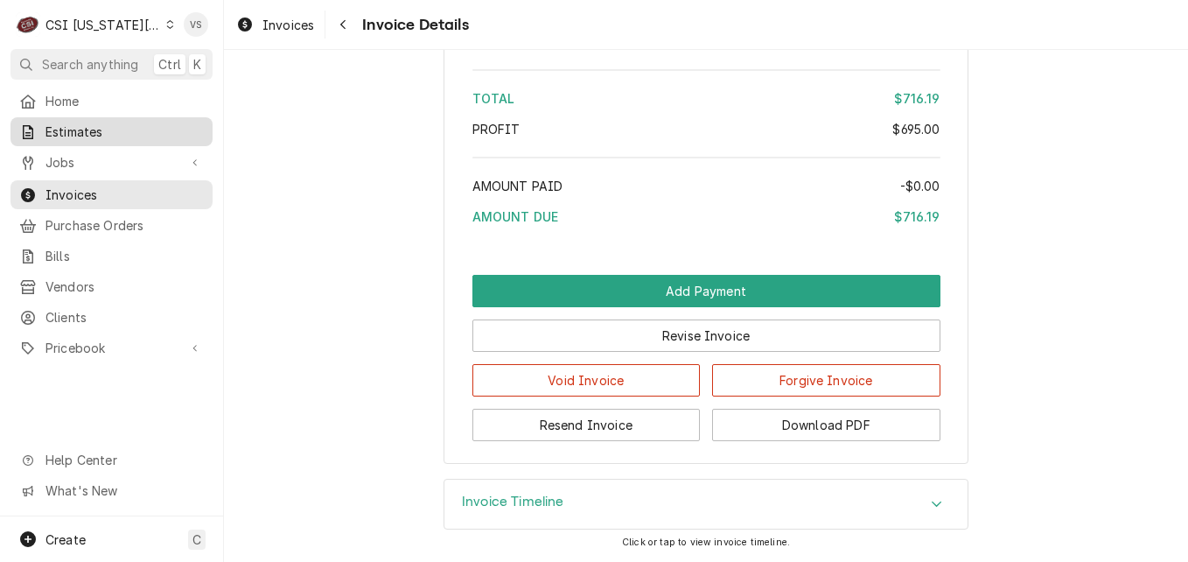
click at [78, 130] on span "Estimates" at bounding box center [125, 132] width 158 height 18
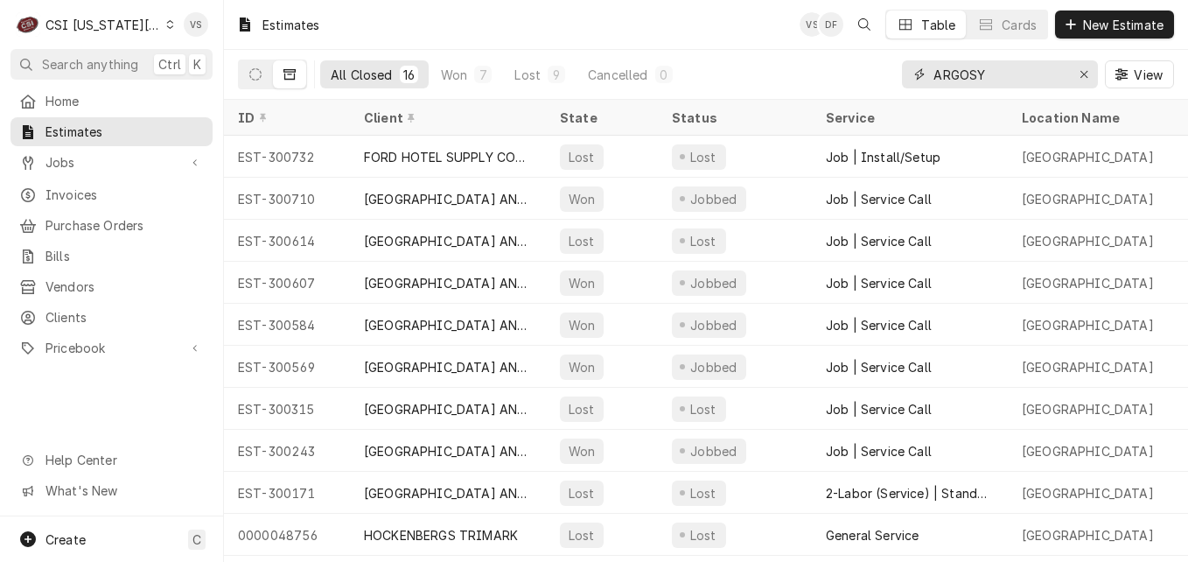
drag, startPoint x: 998, startPoint y: 74, endPoint x: 908, endPoint y: 72, distance: 90.2
click at [908, 72] on div "ARGOSY" at bounding box center [1000, 74] width 196 height 28
type input "3"
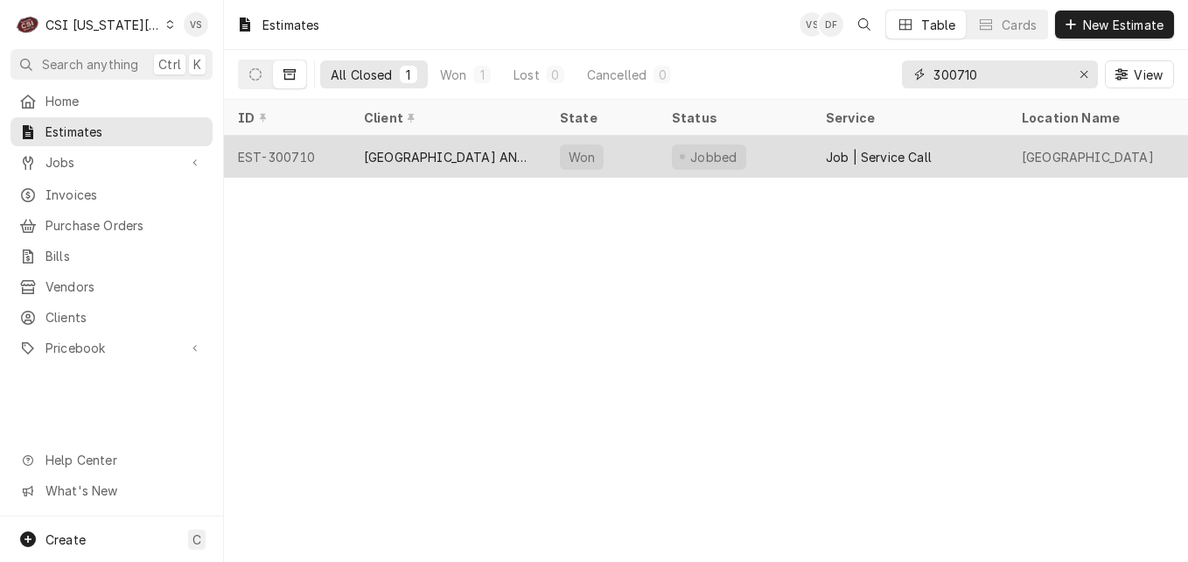
type input "300710"
click at [636, 158] on div "Won" at bounding box center [602, 157] width 112 height 42
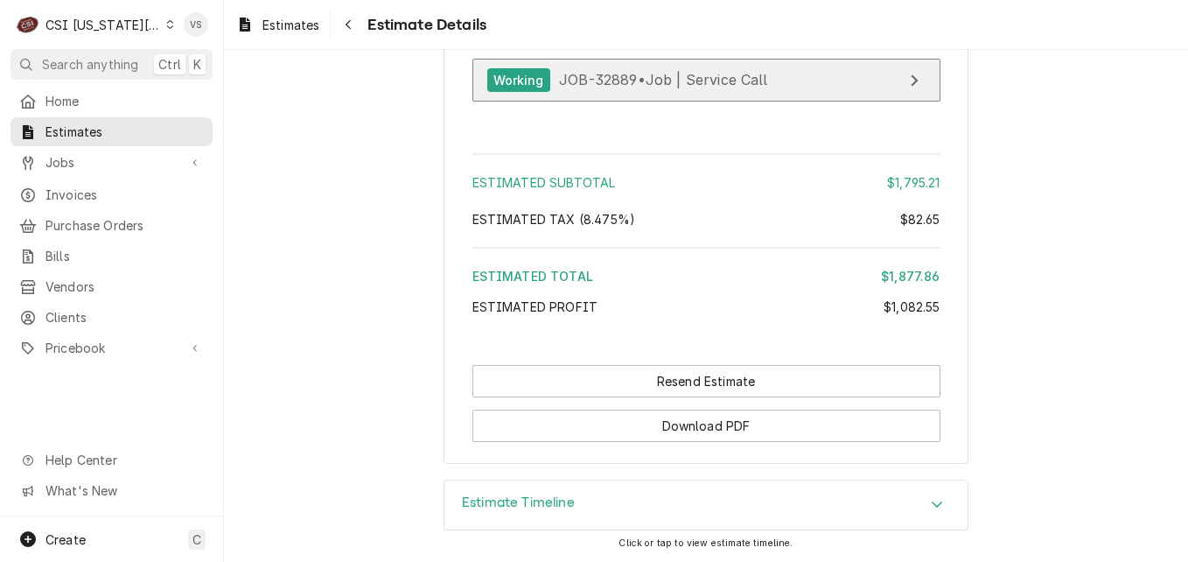
scroll to position [3643, 0]
click at [736, 81] on span "JOB-32889 • Job | Service Call" at bounding box center [663, 80] width 209 height 18
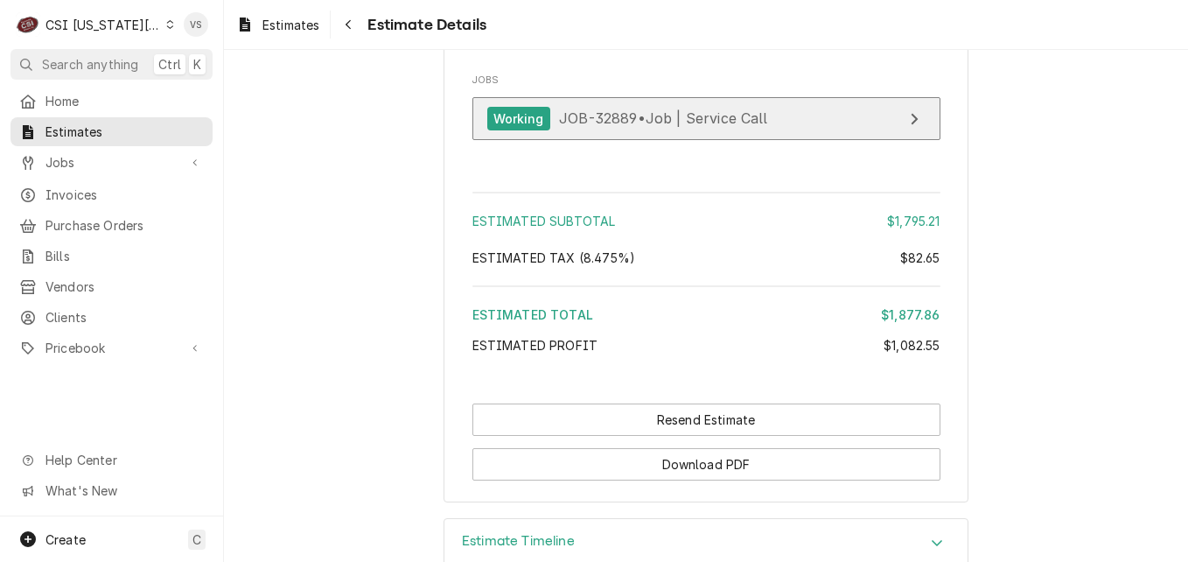
scroll to position [3556, 0]
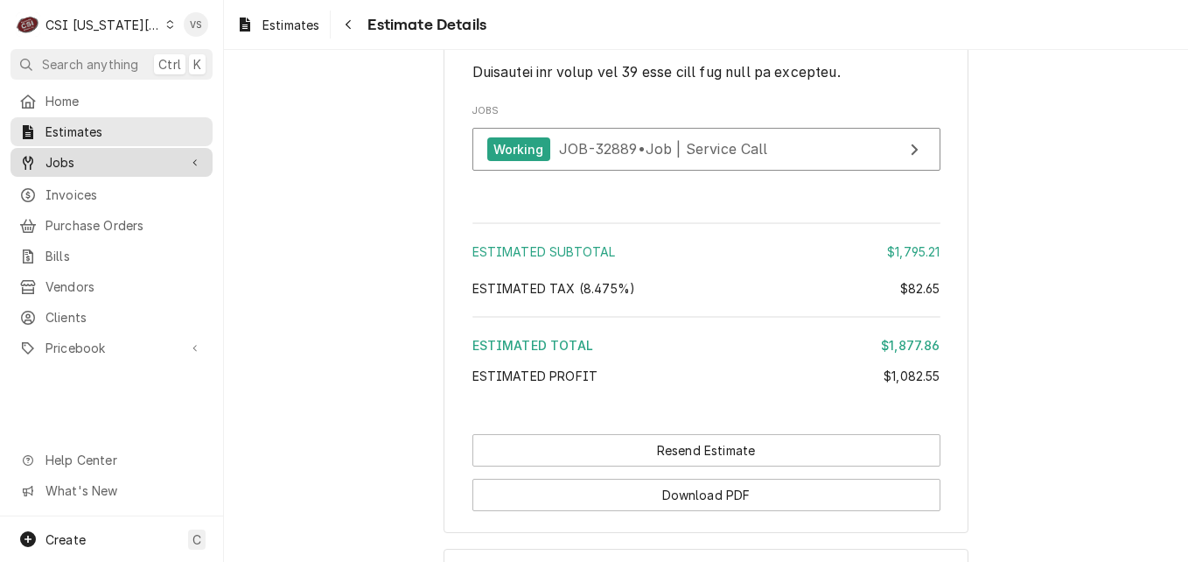
click at [83, 162] on span "Jobs" at bounding box center [112, 162] width 132 height 18
click at [83, 156] on span "Jobs" at bounding box center [112, 162] width 132 height 18
click at [100, 158] on span "Jobs" at bounding box center [112, 162] width 132 height 18
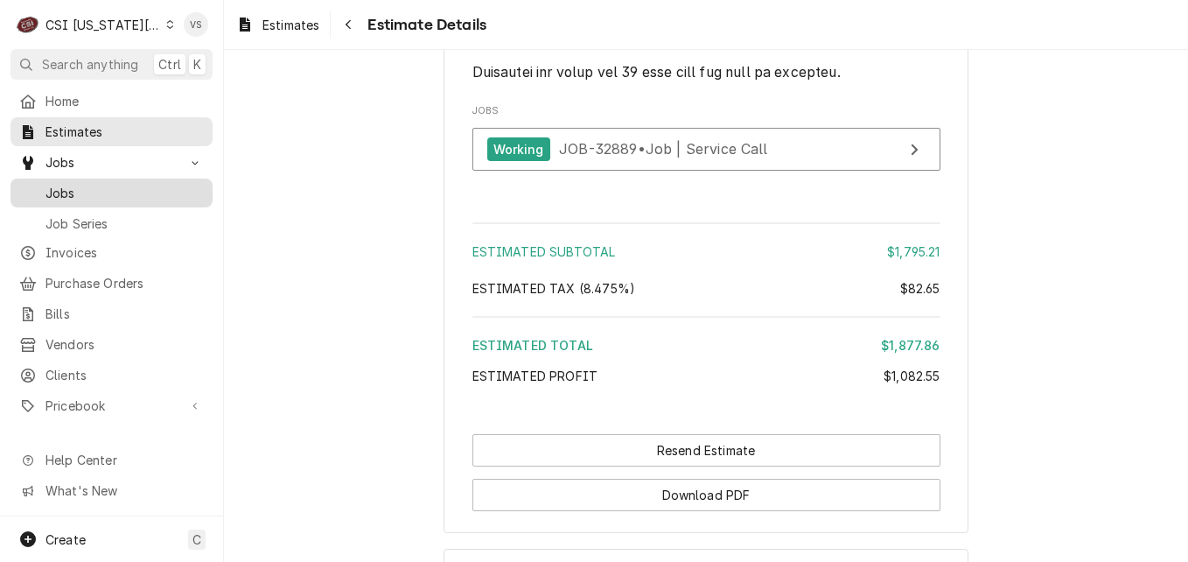
click at [73, 187] on span "Jobs" at bounding box center [125, 193] width 158 height 18
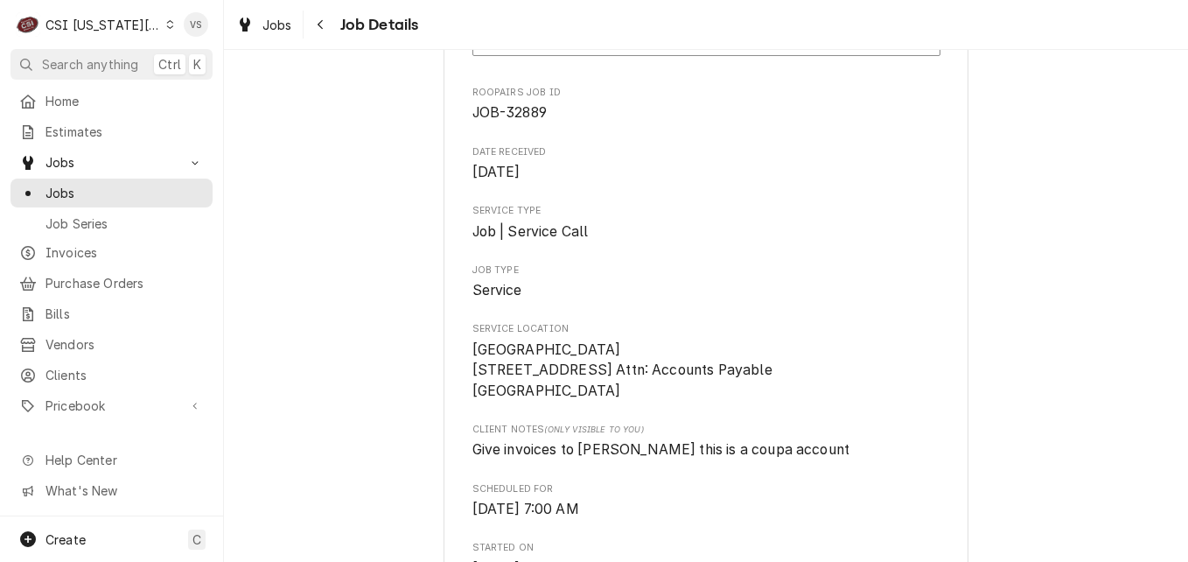
scroll to position [350, 0]
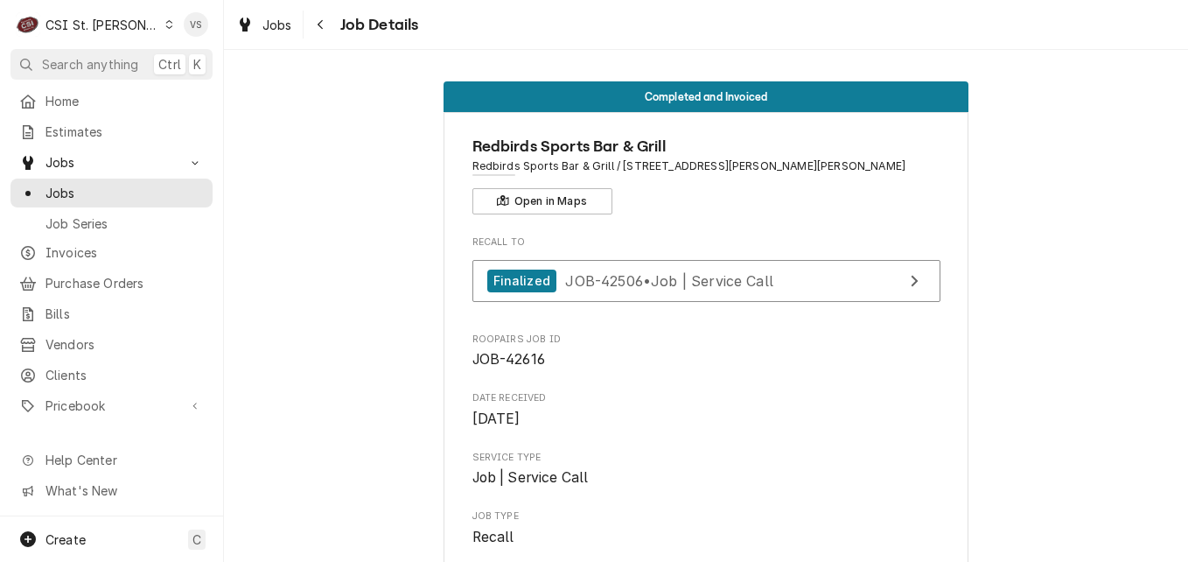
scroll to position [3750, 0]
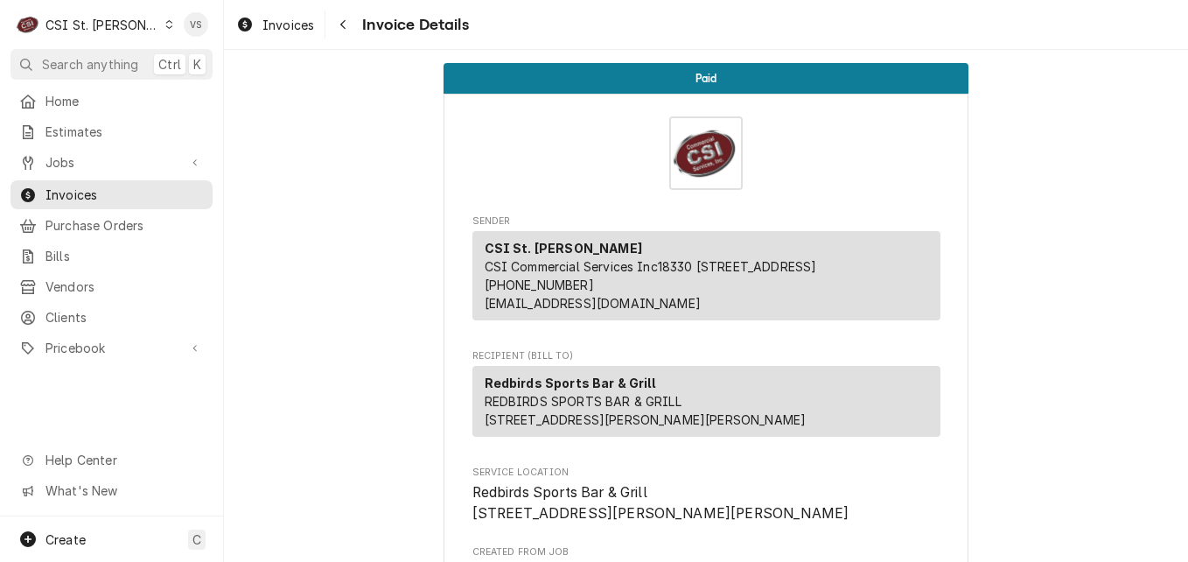
scroll to position [1589, 0]
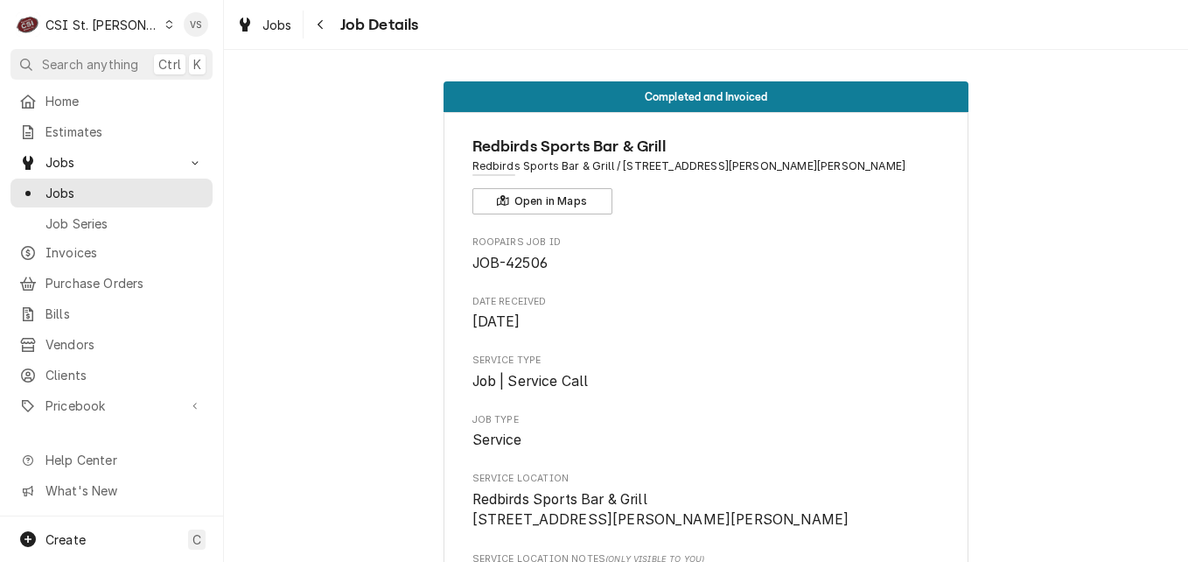
scroll to position [5274, 0]
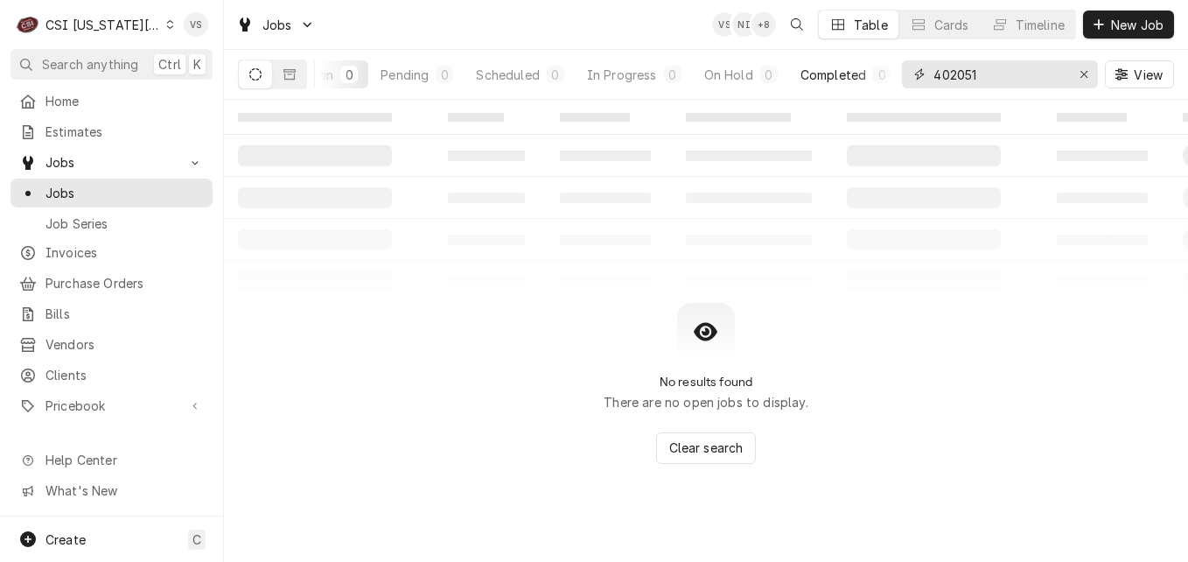
scroll to position [0, 54]
drag, startPoint x: 984, startPoint y: 75, endPoint x: 890, endPoint y: 81, distance: 93.8
click at [890, 81] on div "All Open 0 Pending 0 Scheduled 0 In Progress 0 On Hold 0 Completed 0 402051 View" at bounding box center [706, 74] width 936 height 49
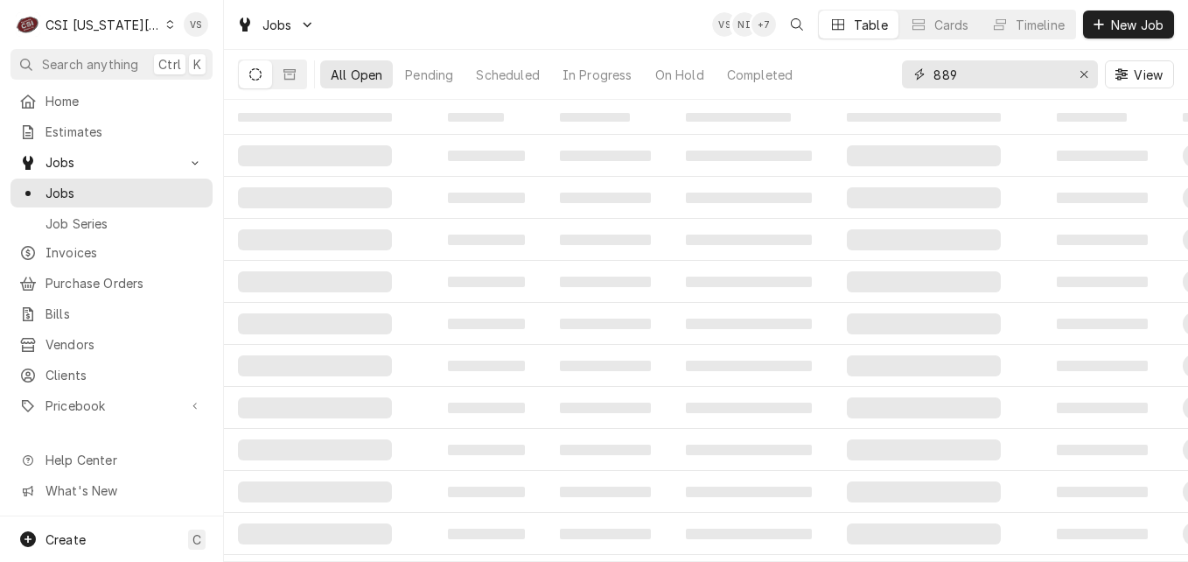
scroll to position [0, 0]
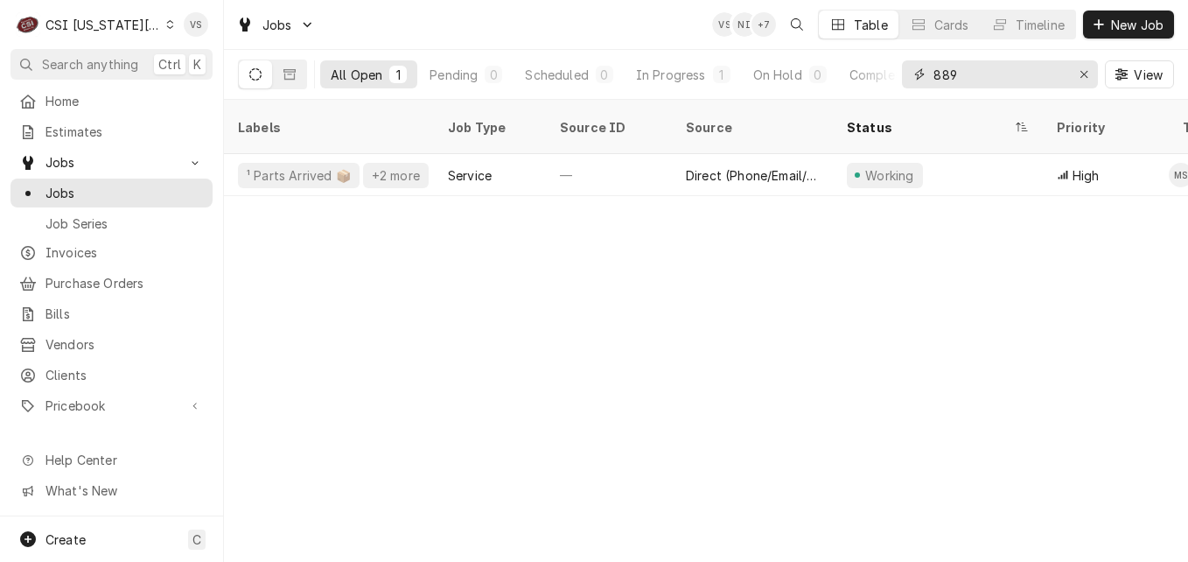
type input "889"
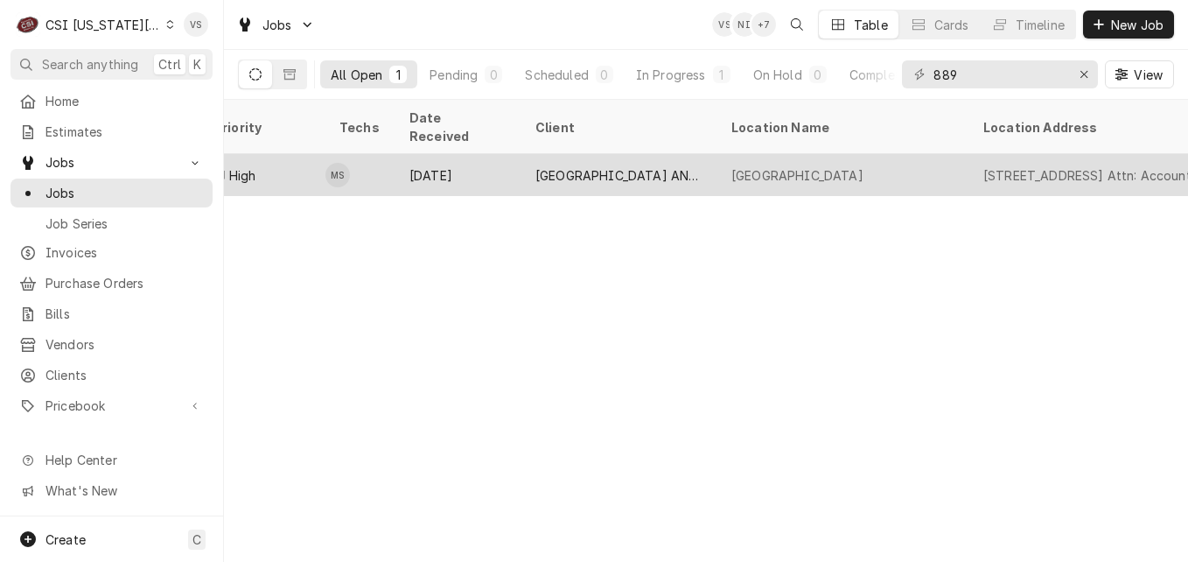
click at [534, 154] on div "[GEOGRAPHIC_DATA] AND [GEOGRAPHIC_DATA]" at bounding box center [620, 175] width 196 height 42
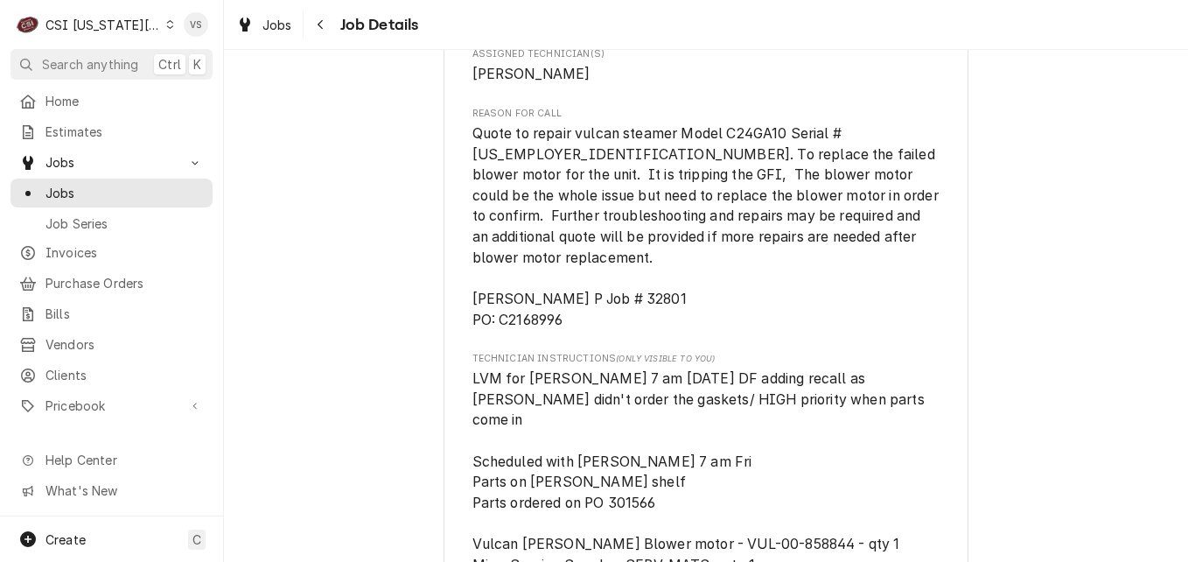
scroll to position [1488, 0]
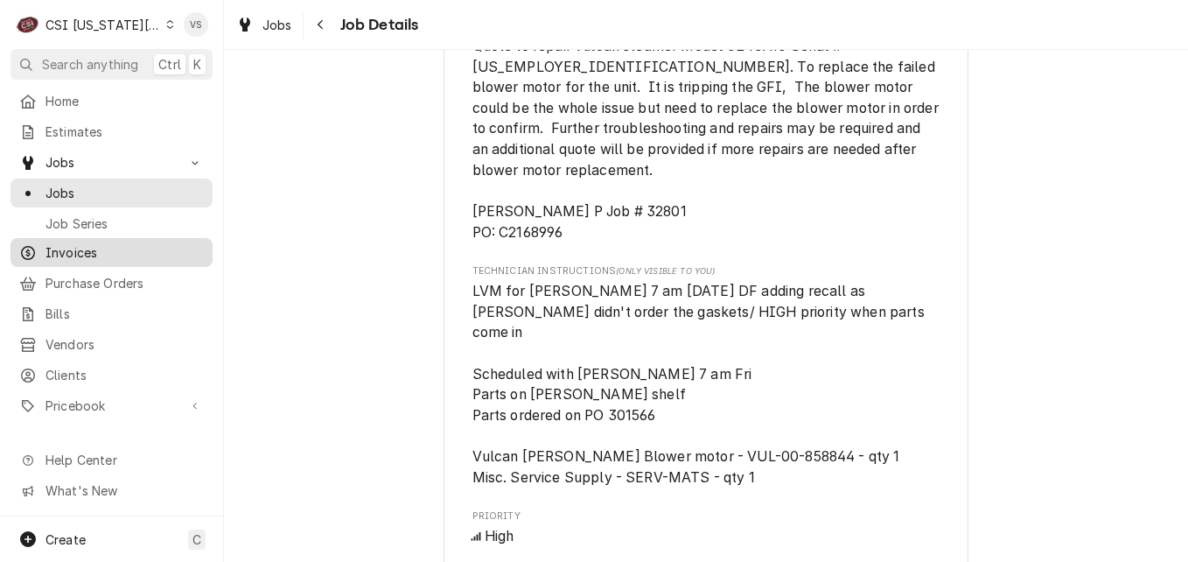
click at [57, 249] on span "Invoices" at bounding box center [125, 252] width 158 height 18
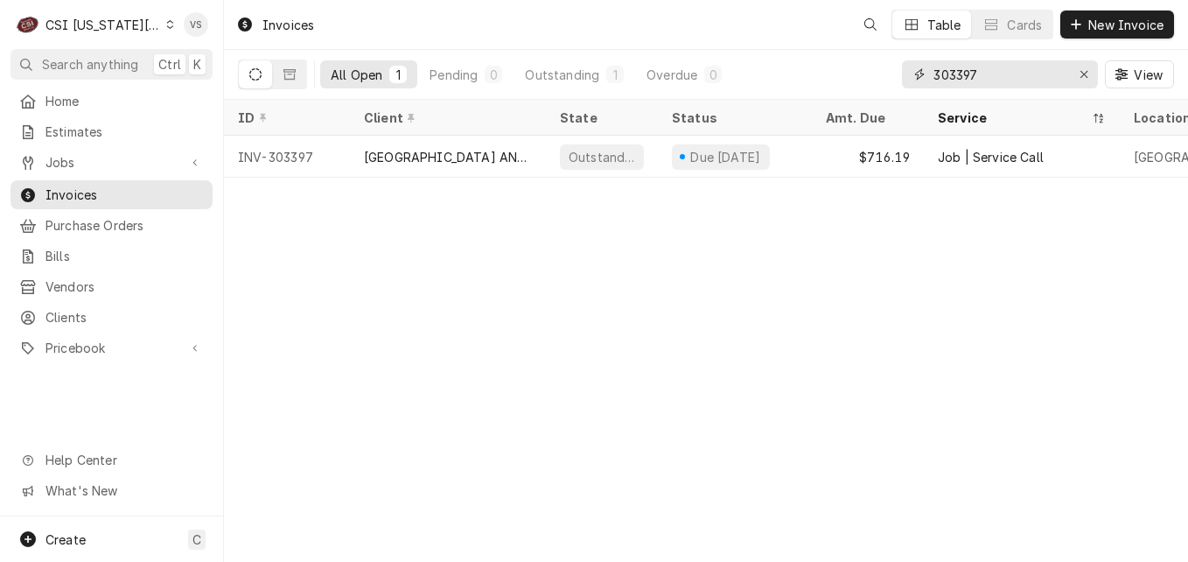
click at [985, 66] on input "303397" at bounding box center [999, 74] width 131 height 28
drag, startPoint x: 981, startPoint y: 73, endPoint x: 949, endPoint y: 78, distance: 32.8
click at [981, 73] on input "303397" at bounding box center [999, 74] width 131 height 28
click at [949, 78] on input "303397" at bounding box center [999, 74] width 131 height 28
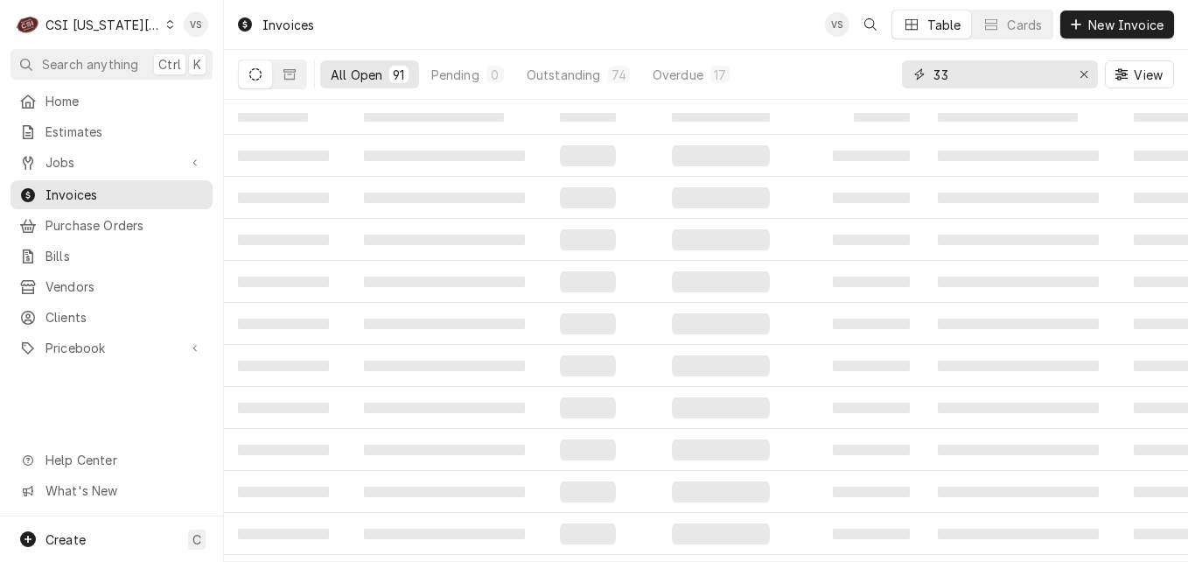
type input "3"
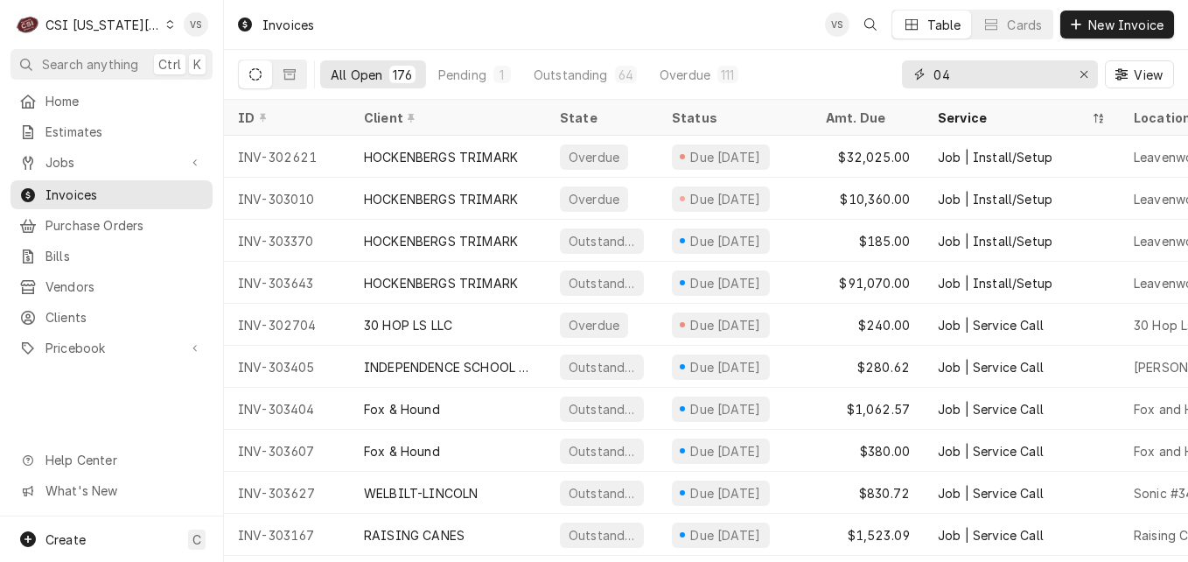
type input "0"
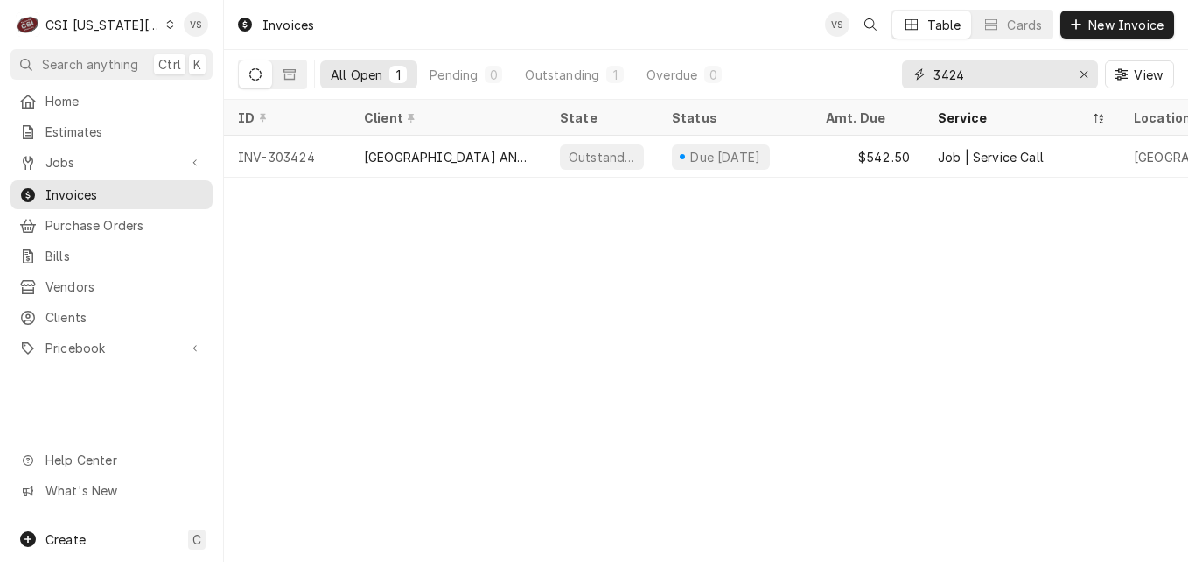
click at [941, 76] on input "3424" at bounding box center [999, 74] width 131 height 28
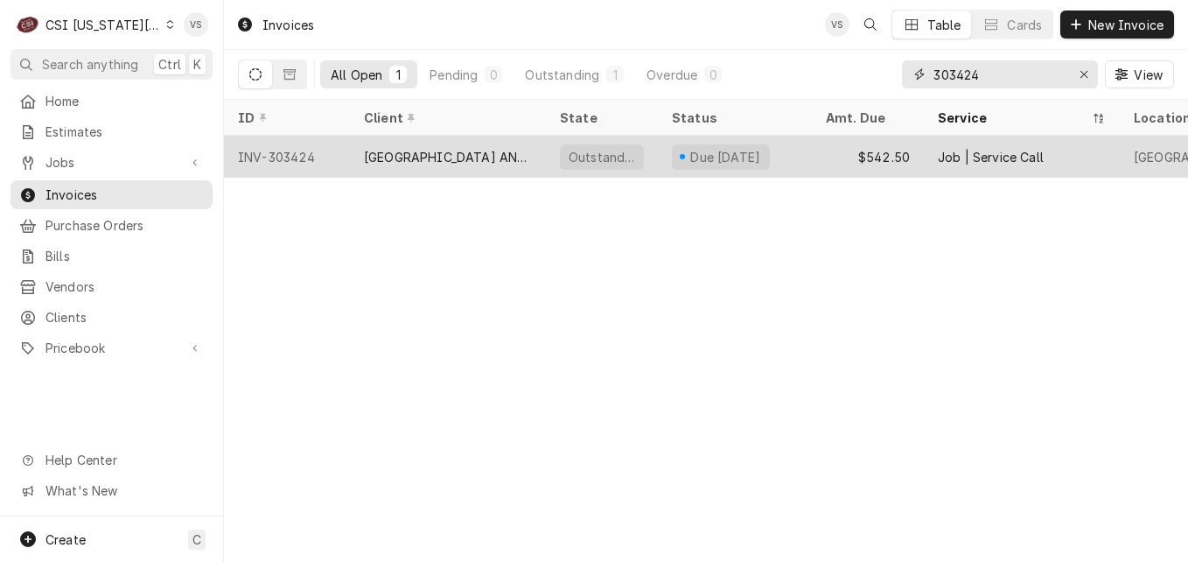
type input "303424"
click at [428, 155] on div "[GEOGRAPHIC_DATA] AND [GEOGRAPHIC_DATA]" at bounding box center [448, 157] width 168 height 18
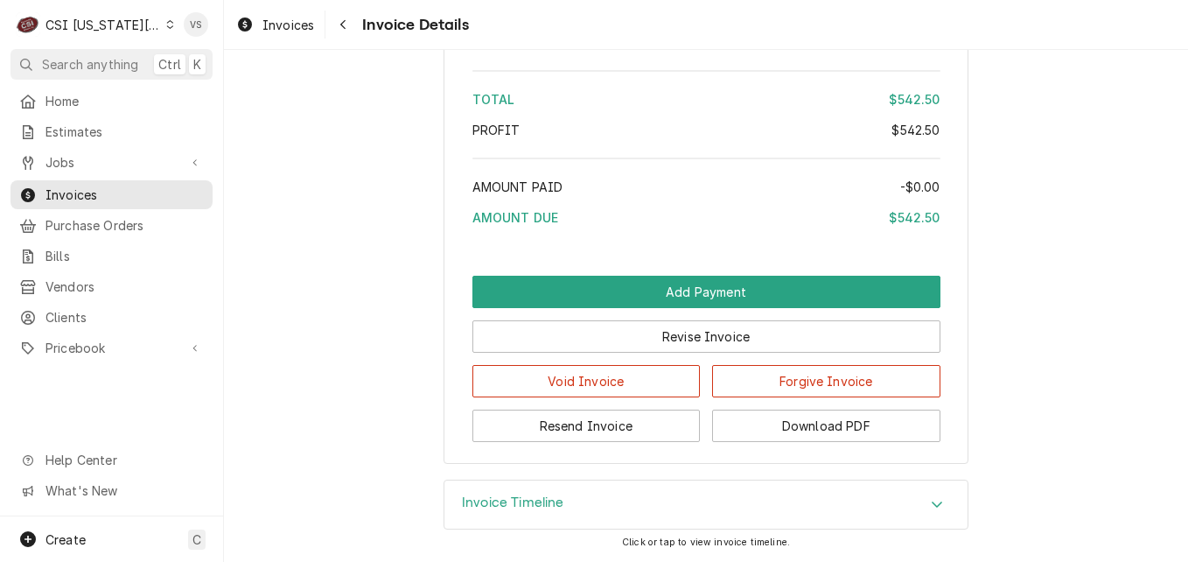
scroll to position [3111, 0]
click at [792, 422] on button "Download PDF" at bounding box center [826, 426] width 228 height 32
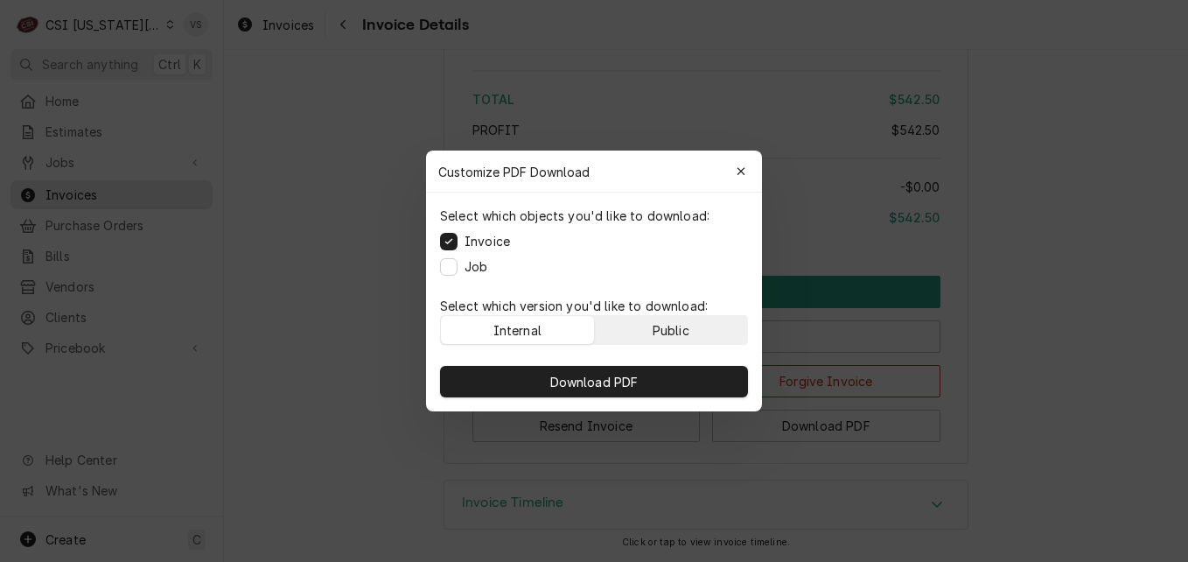
click at [673, 331] on div "Public" at bounding box center [671, 330] width 37 height 18
click at [663, 359] on div "Download PDF" at bounding box center [594, 382] width 336 height 60
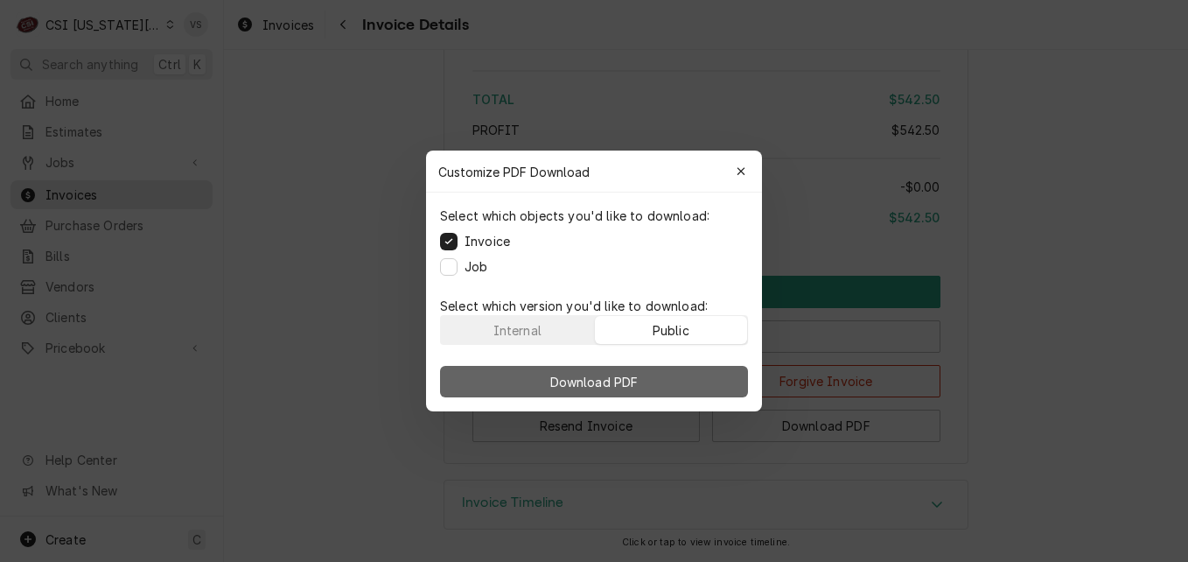
click at [662, 374] on button "Download PDF" at bounding box center [594, 382] width 308 height 32
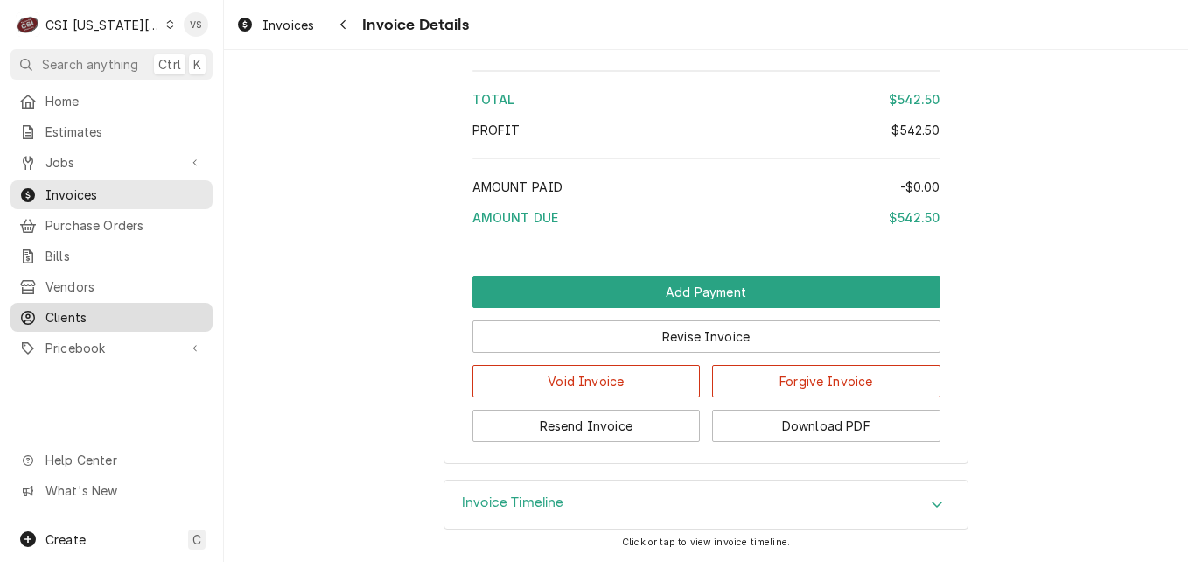
click at [83, 308] on span "Clients" at bounding box center [125, 317] width 158 height 18
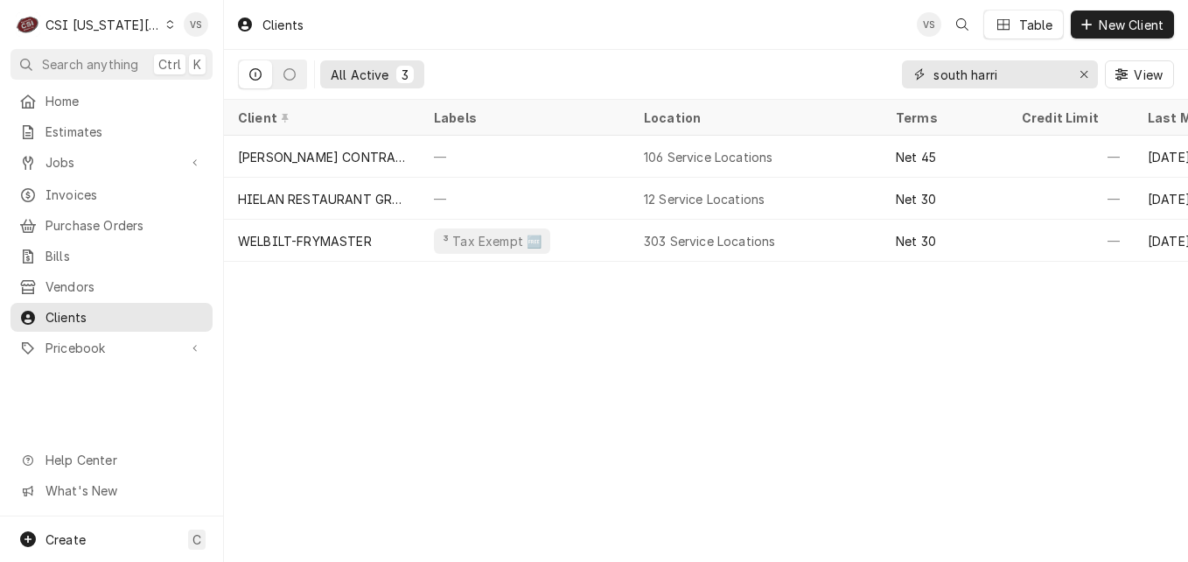
click at [891, 71] on div "All Active 3 south harri View" at bounding box center [706, 74] width 936 height 49
type input "g"
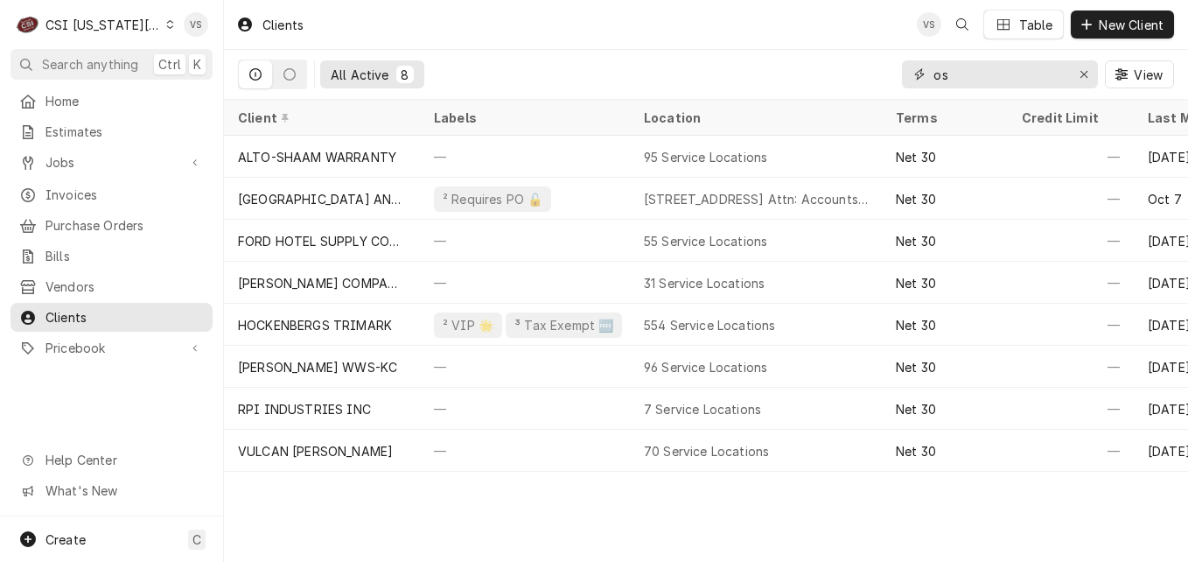
type input "o"
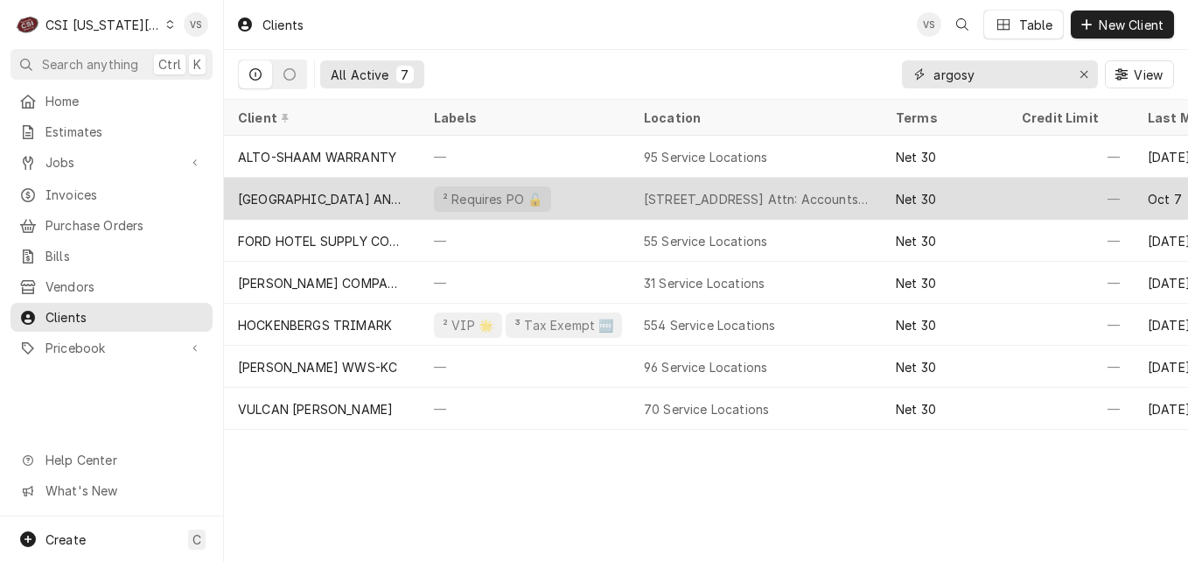
type input "argosy"
click at [348, 200] on div "[GEOGRAPHIC_DATA] AND [GEOGRAPHIC_DATA]" at bounding box center [322, 199] width 168 height 18
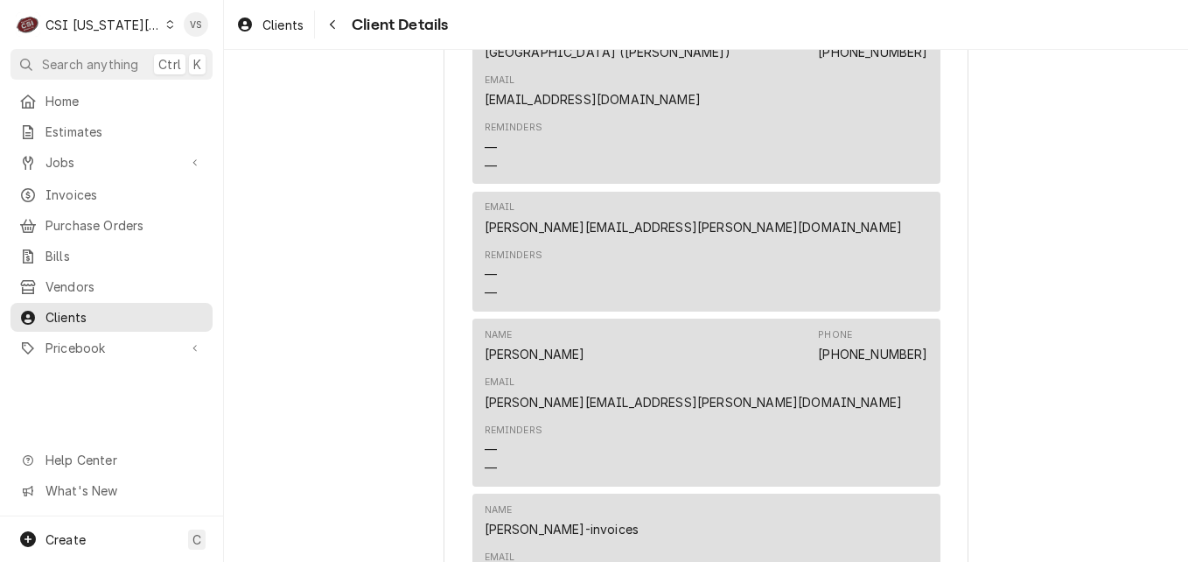
scroll to position [724, 0]
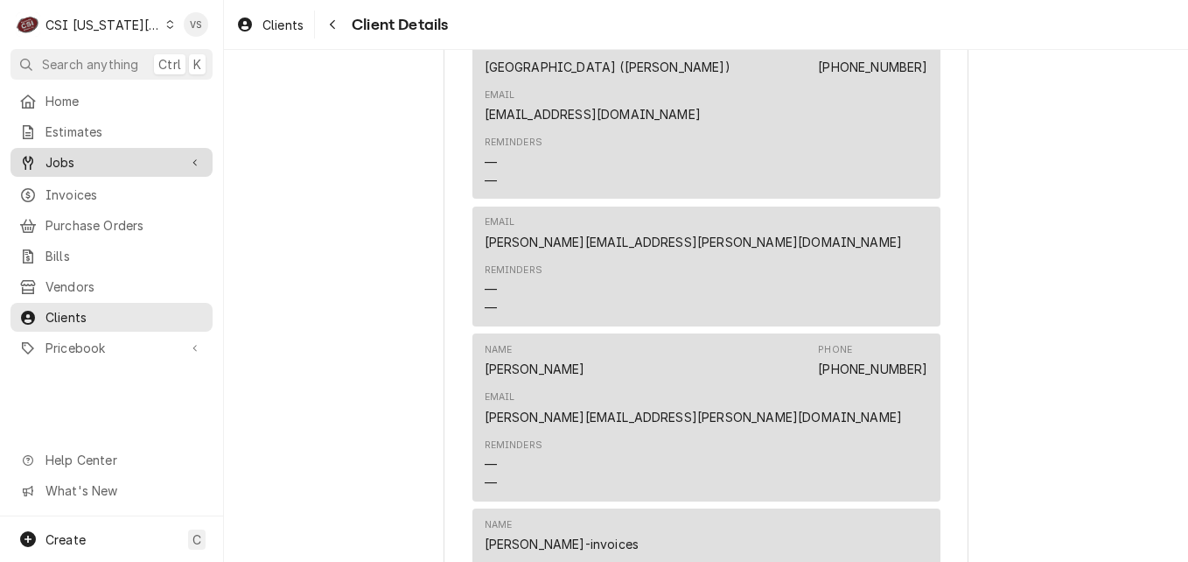
click at [84, 161] on span "Jobs" at bounding box center [112, 162] width 132 height 18
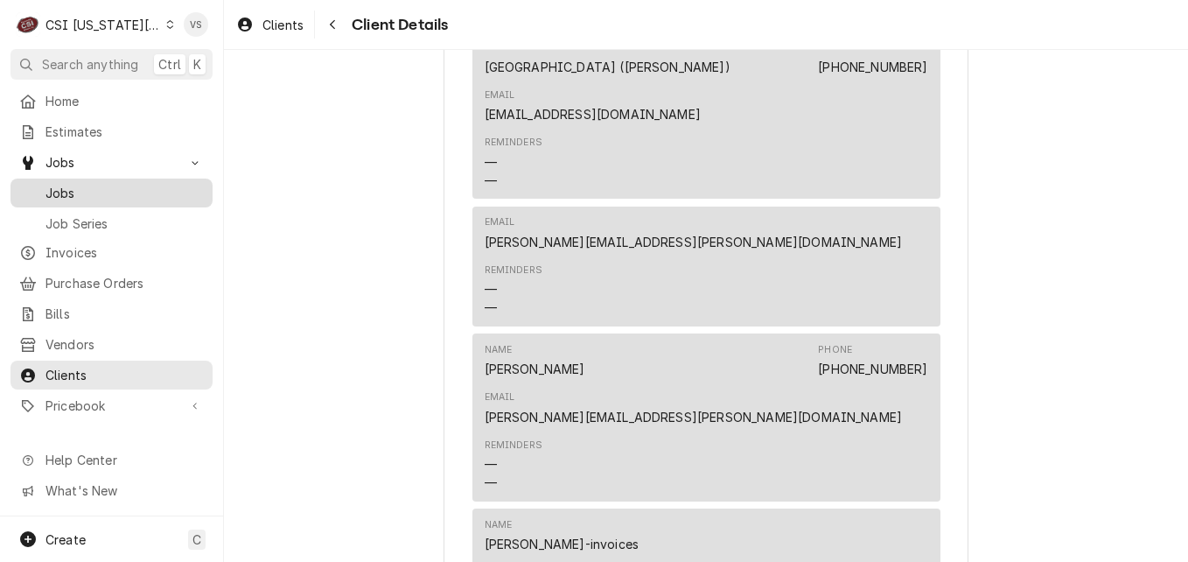
click at [73, 186] on span "Jobs" at bounding box center [125, 193] width 158 height 18
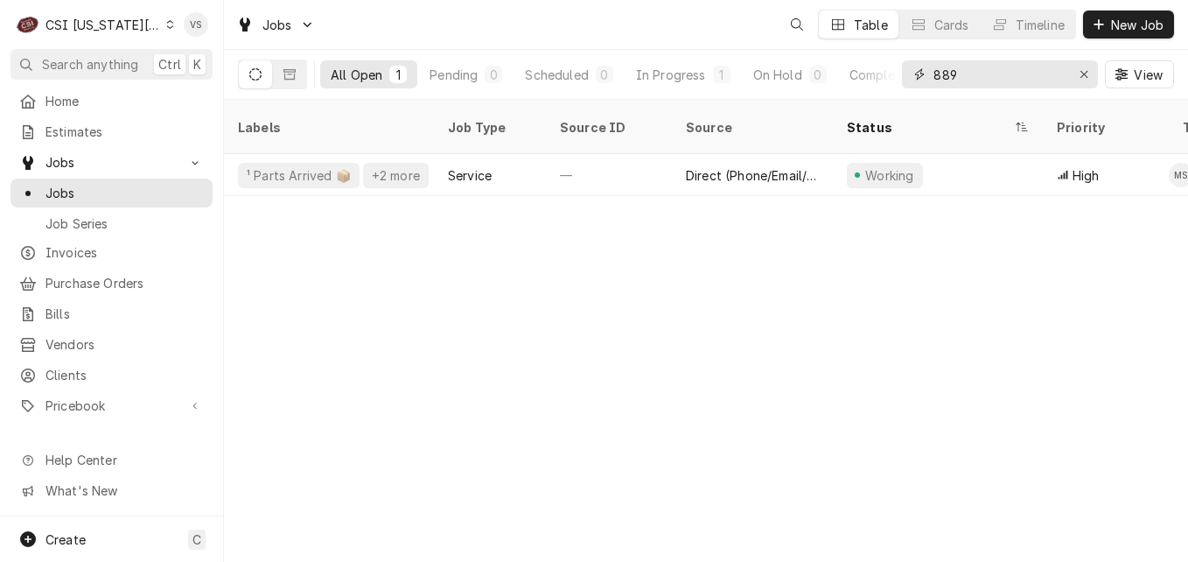
click at [959, 74] on input "889" at bounding box center [999, 74] width 131 height 28
drag, startPoint x: 959, startPoint y: 74, endPoint x: 924, endPoint y: 74, distance: 35.0
click at [911, 74] on div "889" at bounding box center [1000, 74] width 196 height 28
type input "a"
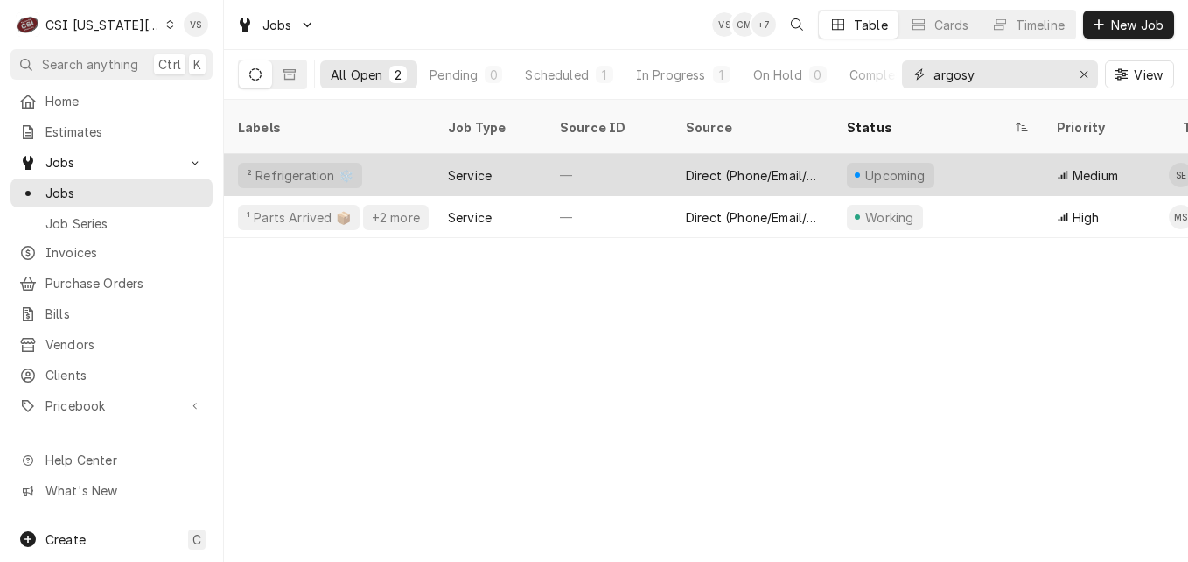
type input "argosy"
click at [541, 154] on div "Service" at bounding box center [490, 175] width 112 height 42
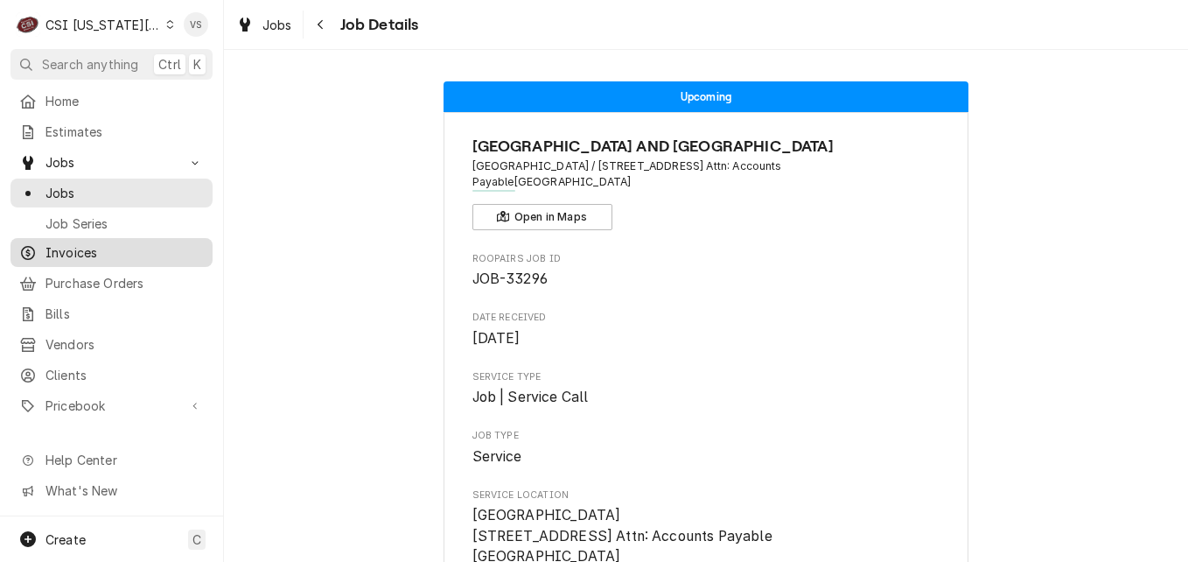
click at [78, 245] on span "Invoices" at bounding box center [125, 252] width 158 height 18
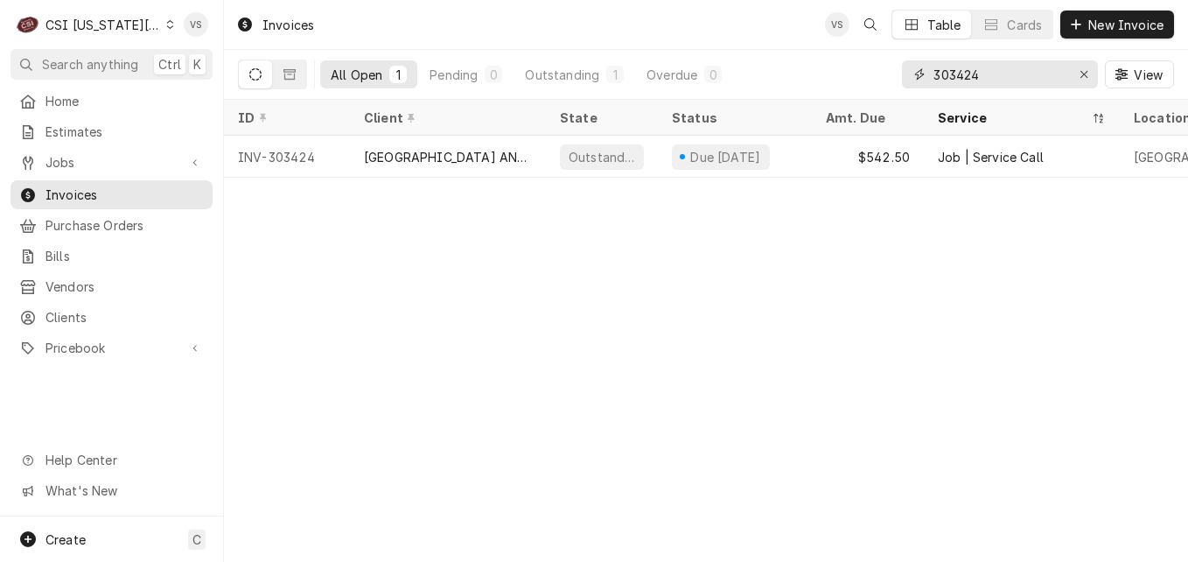
drag, startPoint x: 933, startPoint y: 79, endPoint x: 903, endPoint y: 83, distance: 30.1
click at [905, 81] on div "303424" at bounding box center [1000, 74] width 196 height 28
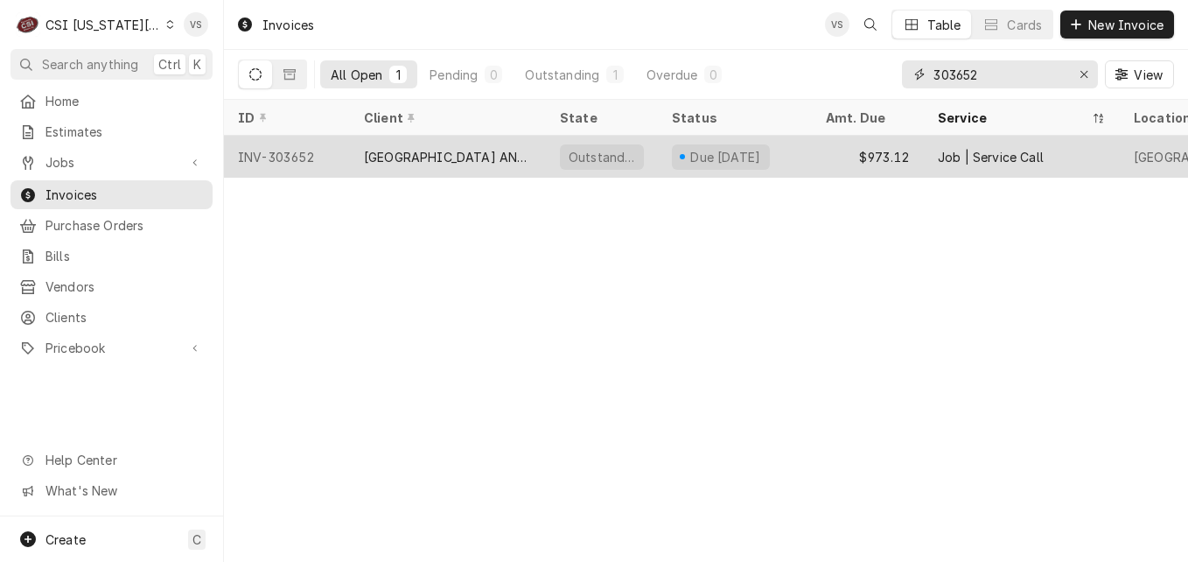
type input "303652"
click at [466, 158] on div "[GEOGRAPHIC_DATA] AND [GEOGRAPHIC_DATA]" at bounding box center [448, 157] width 168 height 18
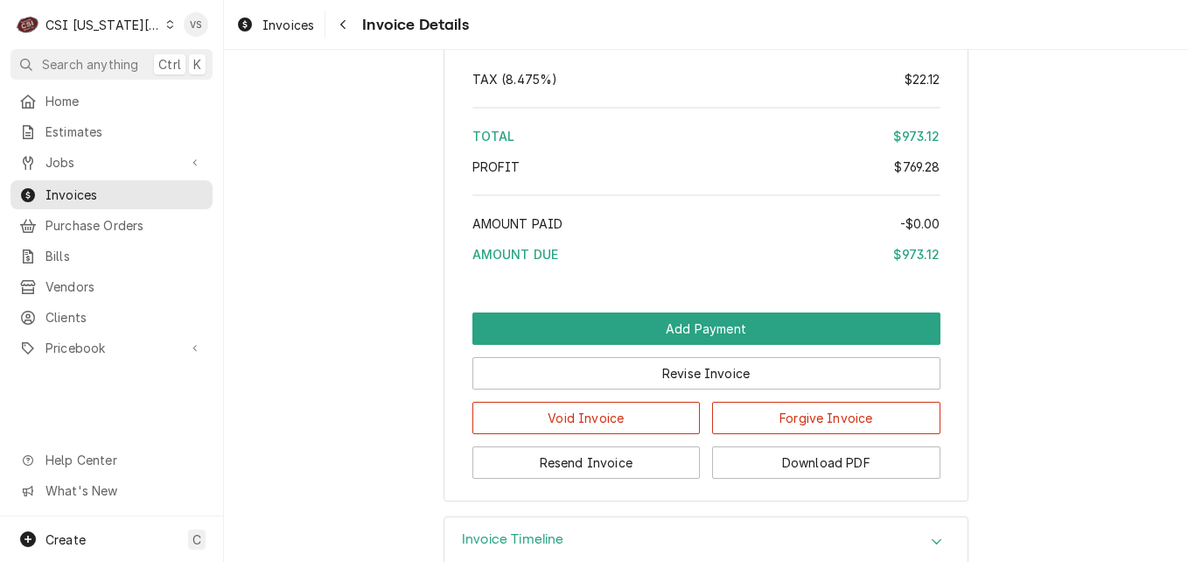
scroll to position [3676, 0]
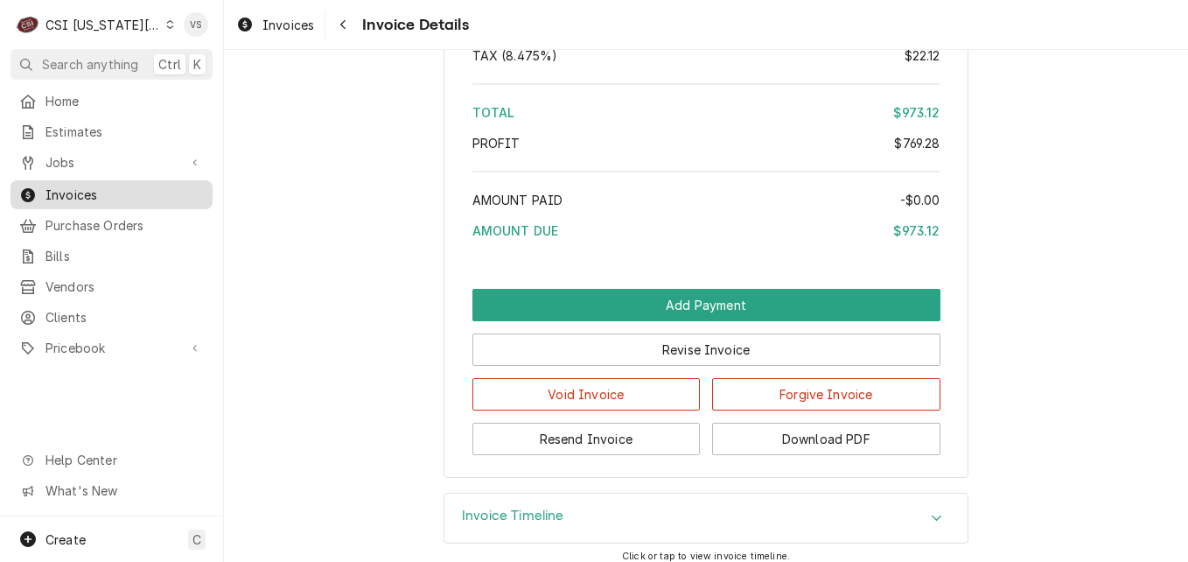
click at [125, 192] on span "Invoices" at bounding box center [125, 195] width 158 height 18
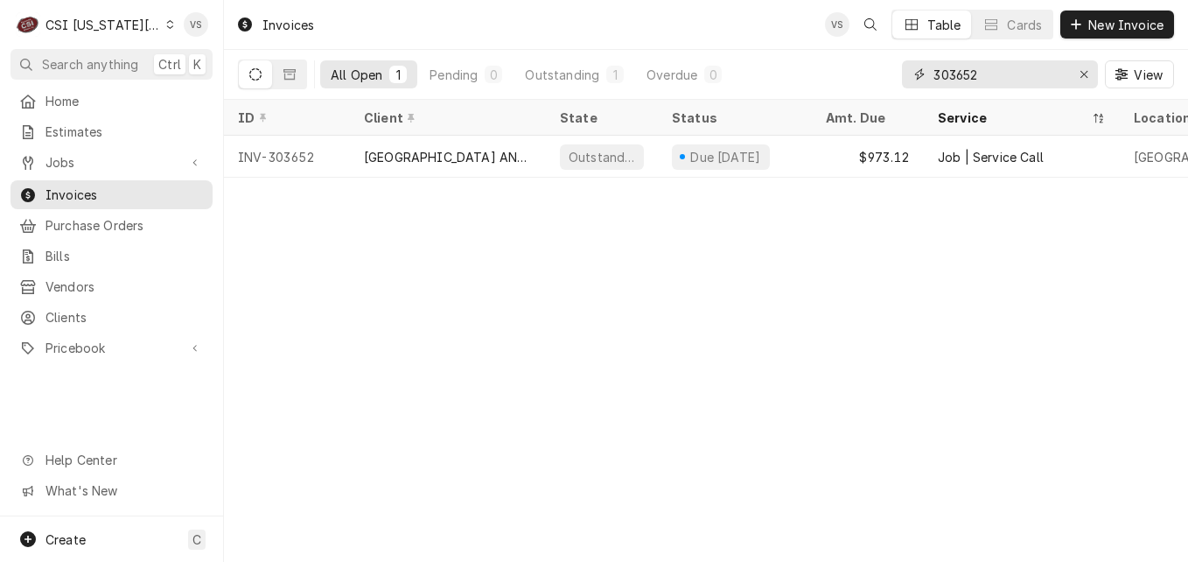
drag, startPoint x: 990, startPoint y: 72, endPoint x: 954, endPoint y: 73, distance: 35.9
click at [954, 73] on input "303652" at bounding box center [999, 74] width 131 height 28
click at [986, 74] on input "303652" at bounding box center [999, 74] width 131 height 28
drag, startPoint x: 986, startPoint y: 74, endPoint x: 952, endPoint y: 73, distance: 34.1
click at [952, 73] on input "303652" at bounding box center [999, 74] width 131 height 28
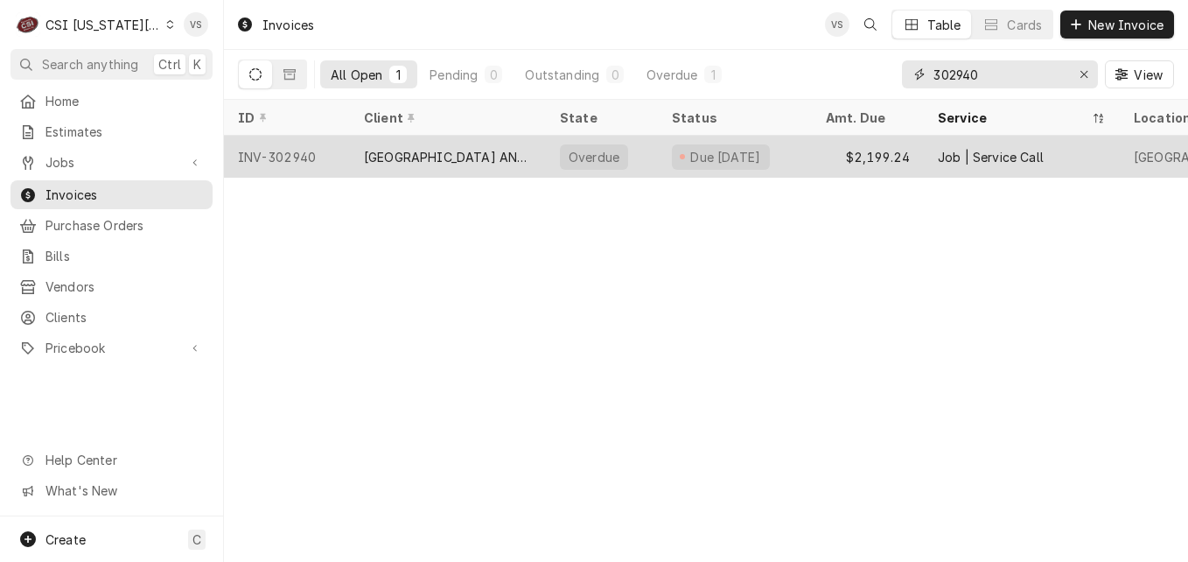
type input "302940"
click at [623, 156] on div "Overdue" at bounding box center [602, 157] width 112 height 42
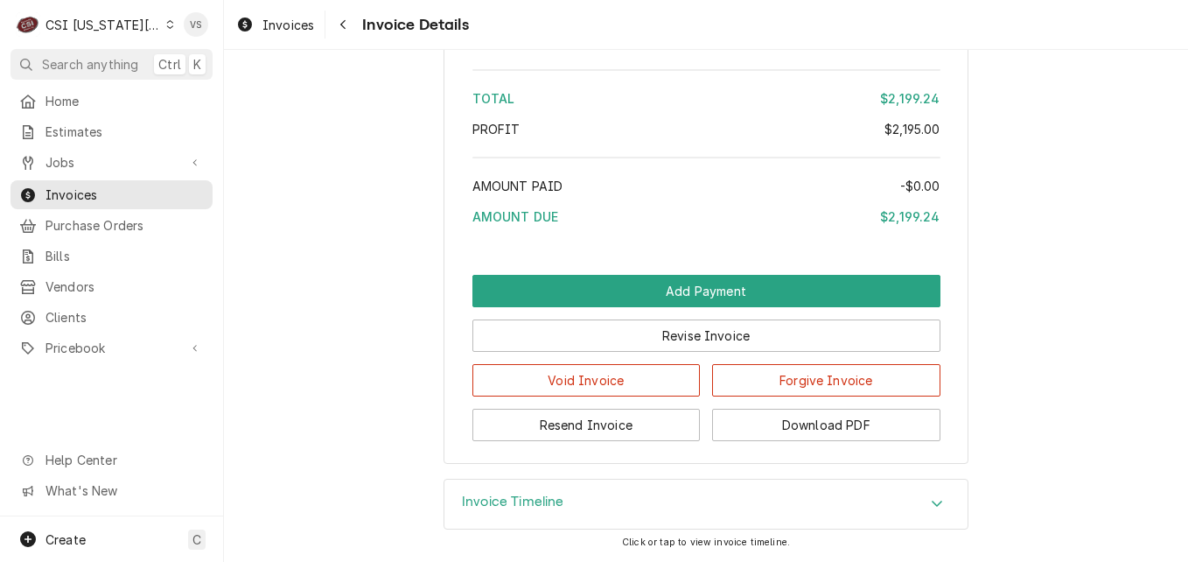
scroll to position [3233, 0]
click at [805, 431] on button "Download PDF" at bounding box center [826, 425] width 228 height 32
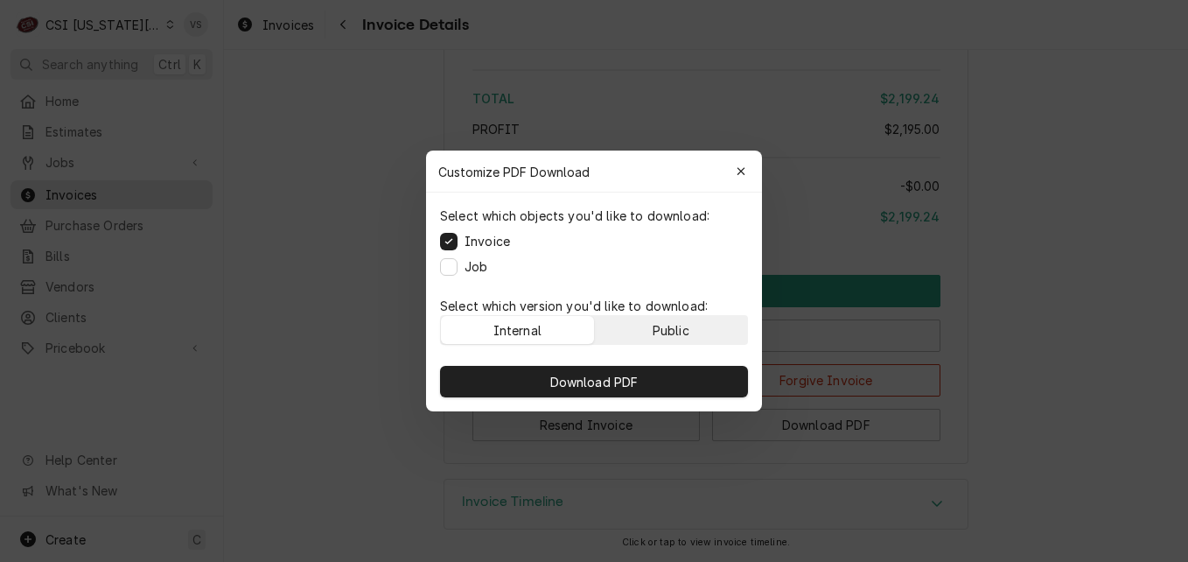
click at [713, 339] on button "Public" at bounding box center [671, 330] width 153 height 28
click at [693, 334] on button "Public" at bounding box center [671, 330] width 153 height 28
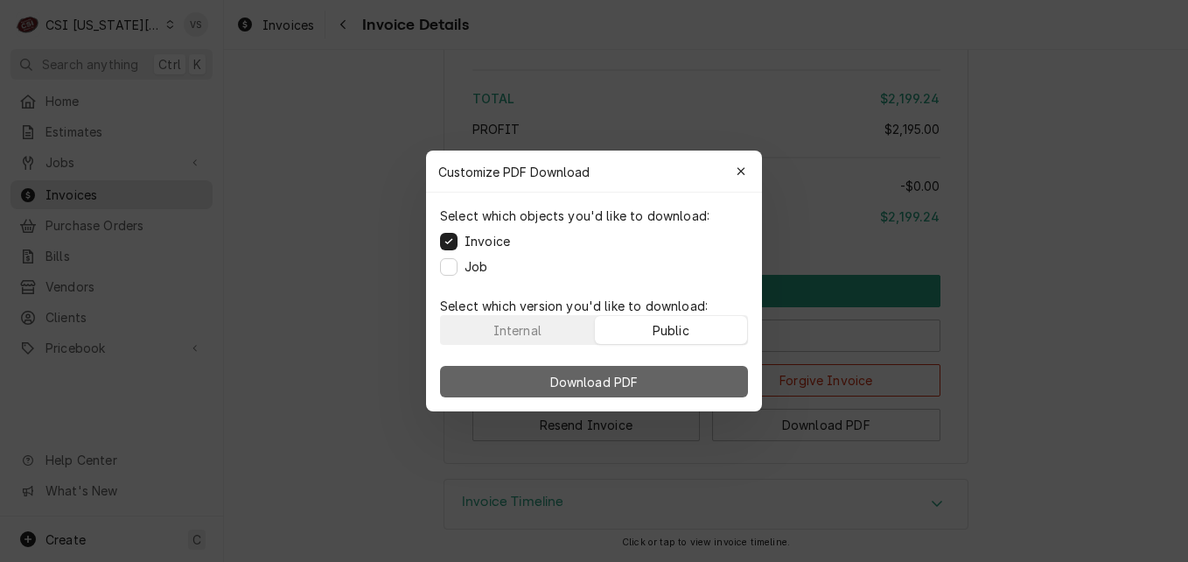
click at [674, 388] on button "Download PDF" at bounding box center [594, 382] width 308 height 32
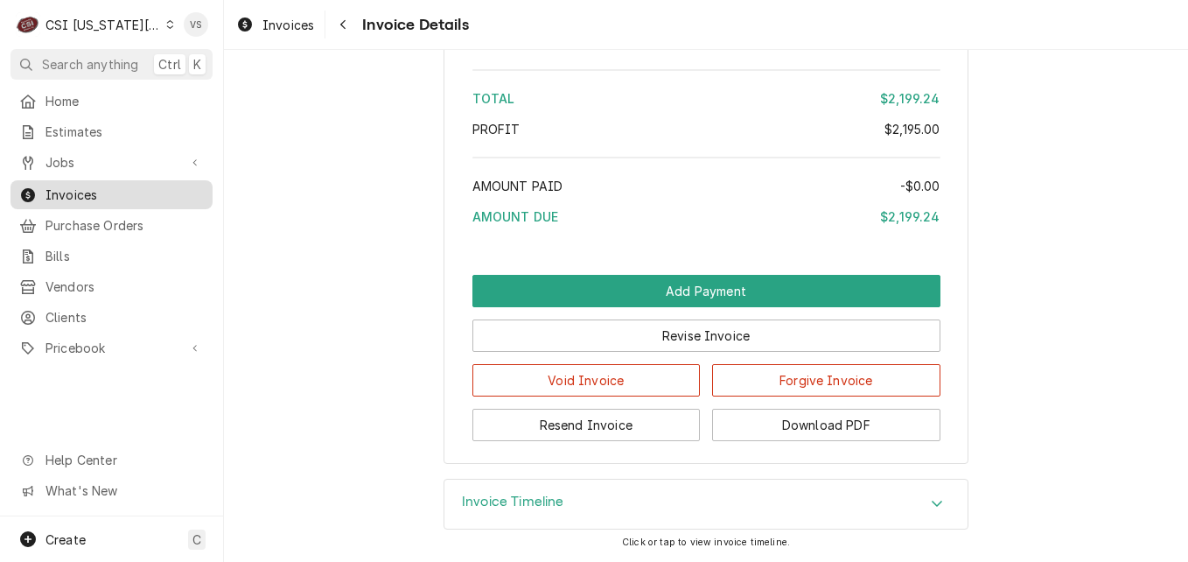
click at [151, 194] on span "Invoices" at bounding box center [125, 195] width 158 height 18
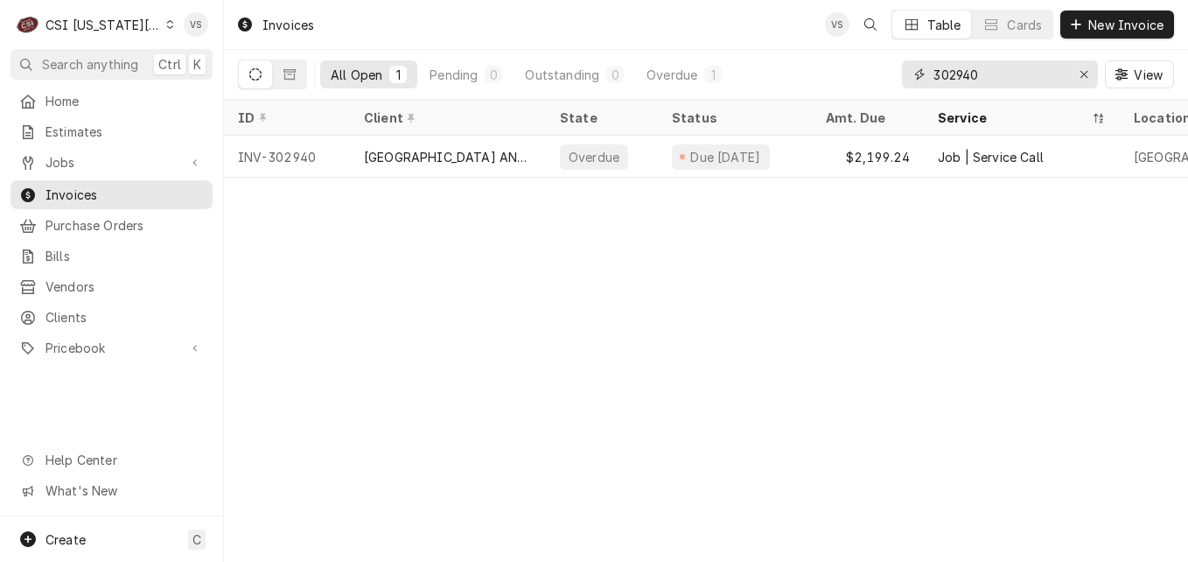
drag, startPoint x: 994, startPoint y: 71, endPoint x: 949, endPoint y: 76, distance: 45.8
click at [949, 76] on input "302940" at bounding box center [999, 74] width 131 height 28
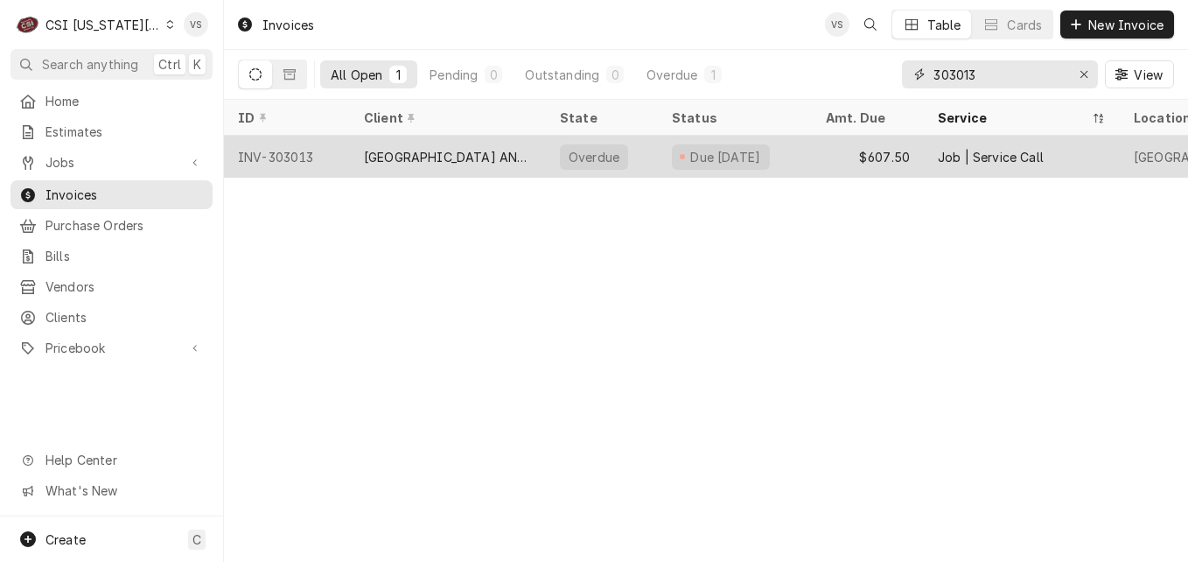
type input "303013"
click at [490, 144] on div "[GEOGRAPHIC_DATA] AND [GEOGRAPHIC_DATA]" at bounding box center [448, 157] width 196 height 42
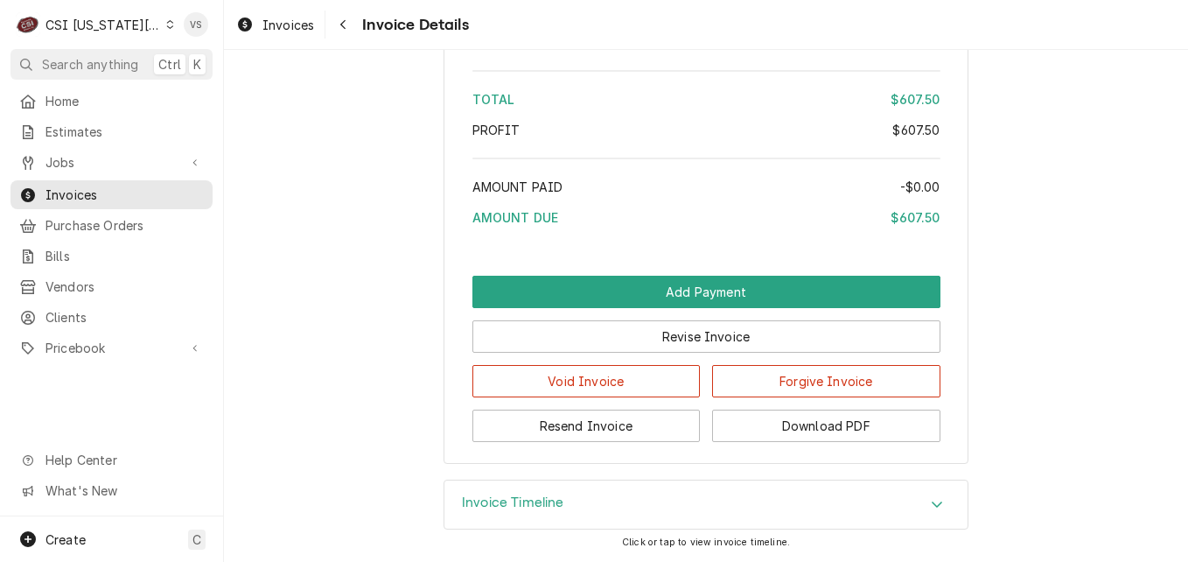
scroll to position [3286, 0]
click at [800, 426] on button "Download PDF" at bounding box center [826, 426] width 228 height 32
click at [105, 187] on span "Invoices" at bounding box center [125, 195] width 158 height 18
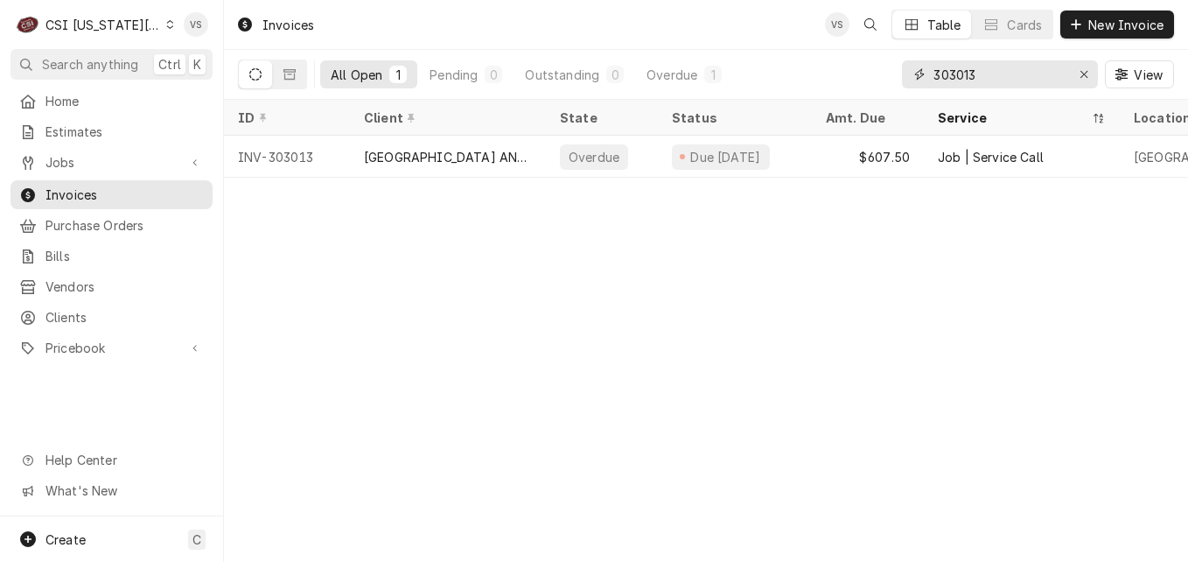
drag, startPoint x: 971, startPoint y: 74, endPoint x: 954, endPoint y: 76, distance: 16.7
click at [954, 76] on input "303013" at bounding box center [999, 74] width 131 height 28
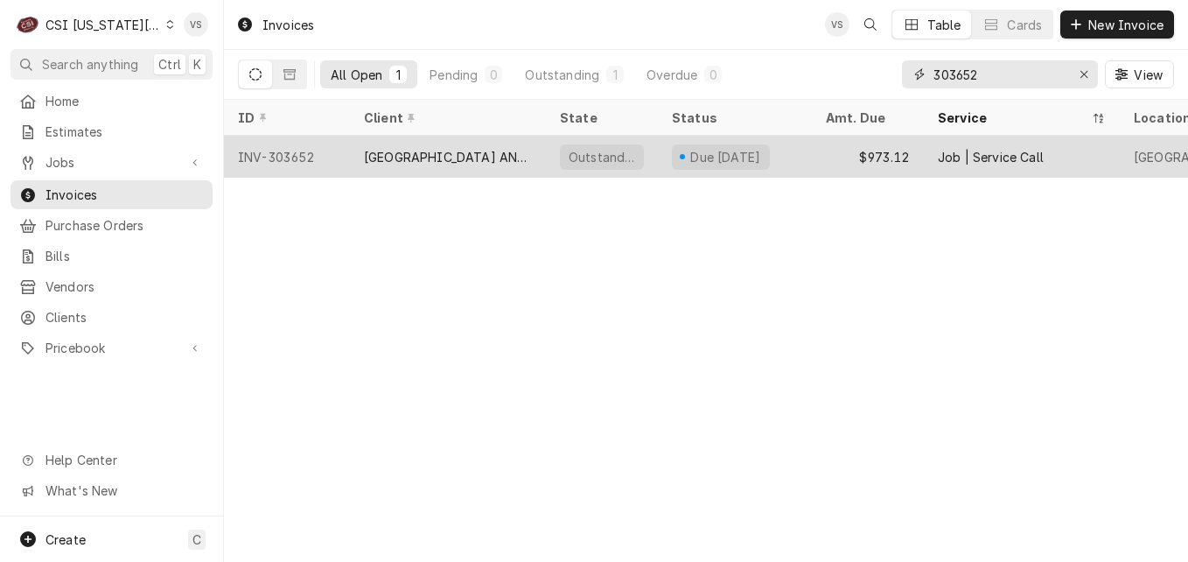
type input "303652"
click at [379, 158] on div "[GEOGRAPHIC_DATA] AND [GEOGRAPHIC_DATA]" at bounding box center [448, 157] width 168 height 18
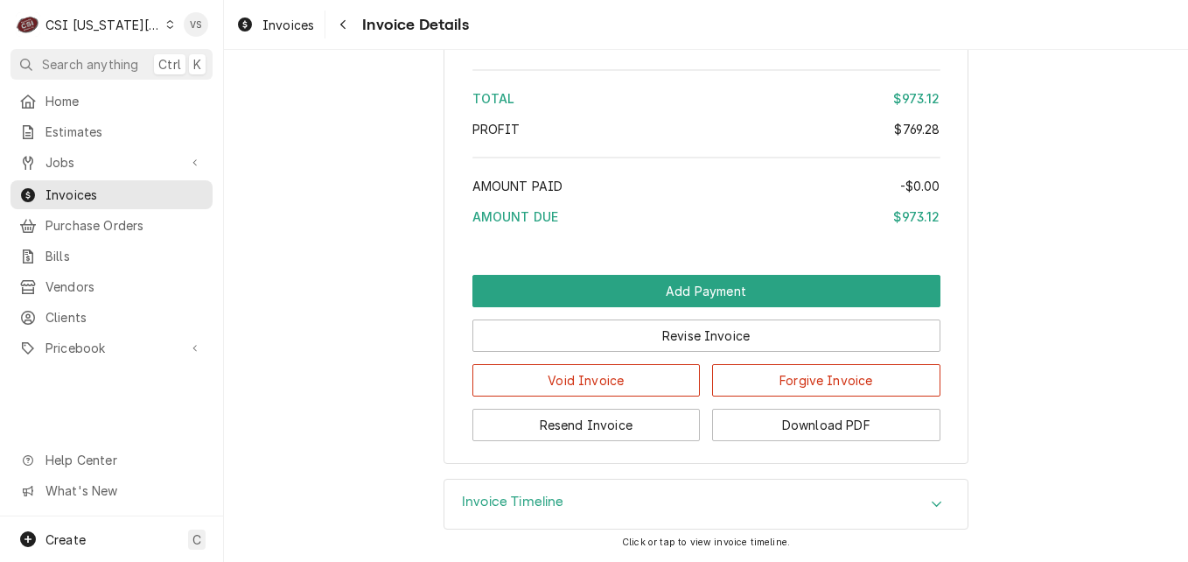
scroll to position [3724, 0]
click at [842, 426] on button "Download PDF" at bounding box center [826, 425] width 228 height 32
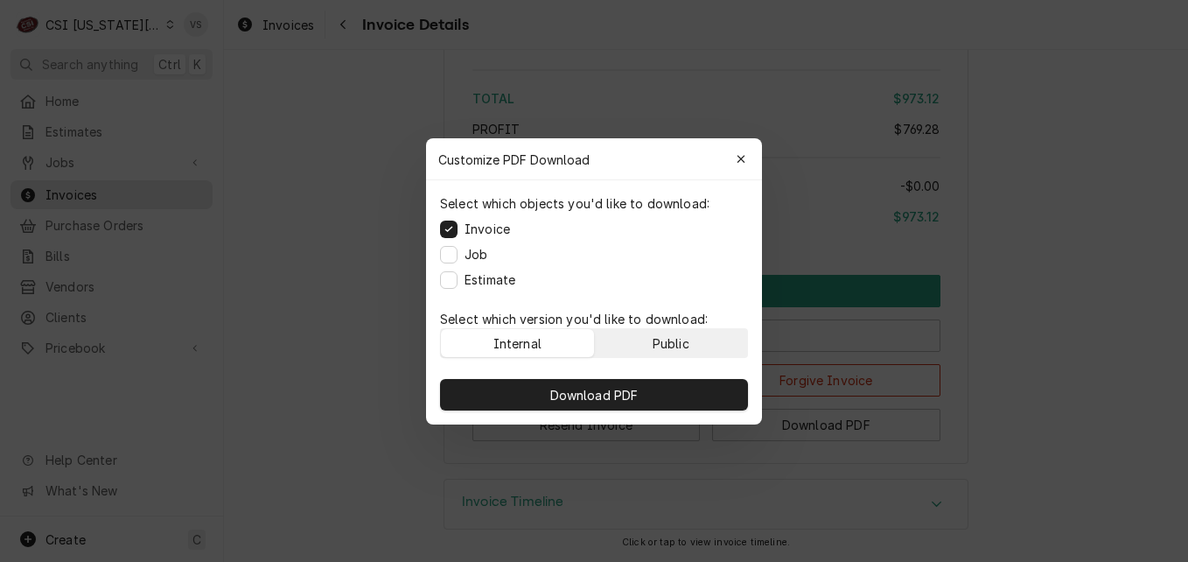
click at [684, 340] on div "Public" at bounding box center [671, 342] width 37 height 18
click at [681, 342] on div "Public" at bounding box center [671, 342] width 37 height 18
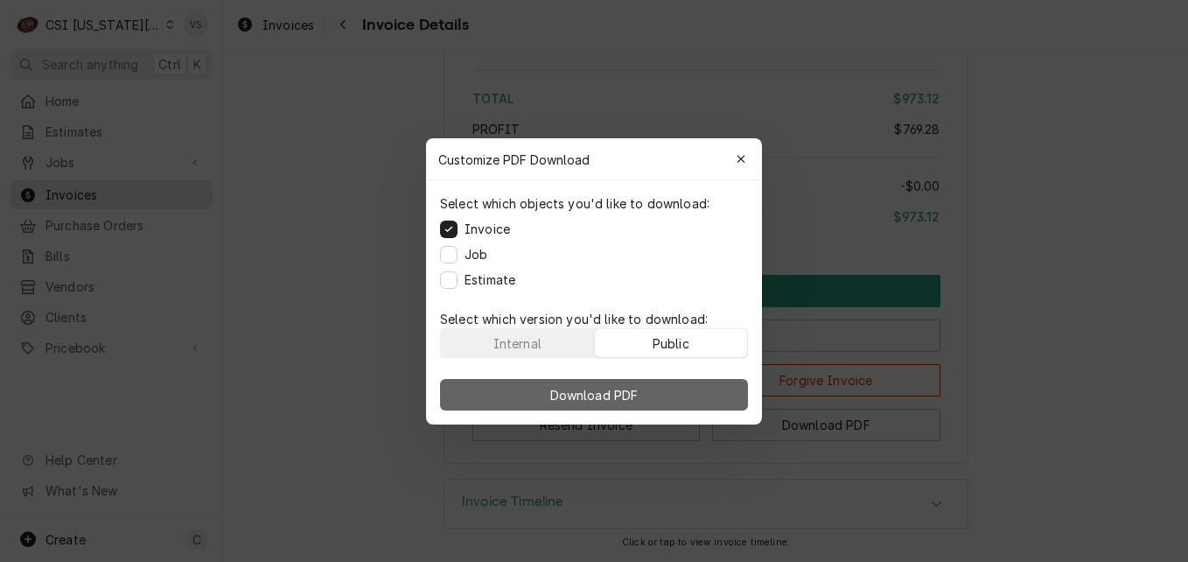
click at [682, 399] on button "Download PDF" at bounding box center [594, 395] width 308 height 32
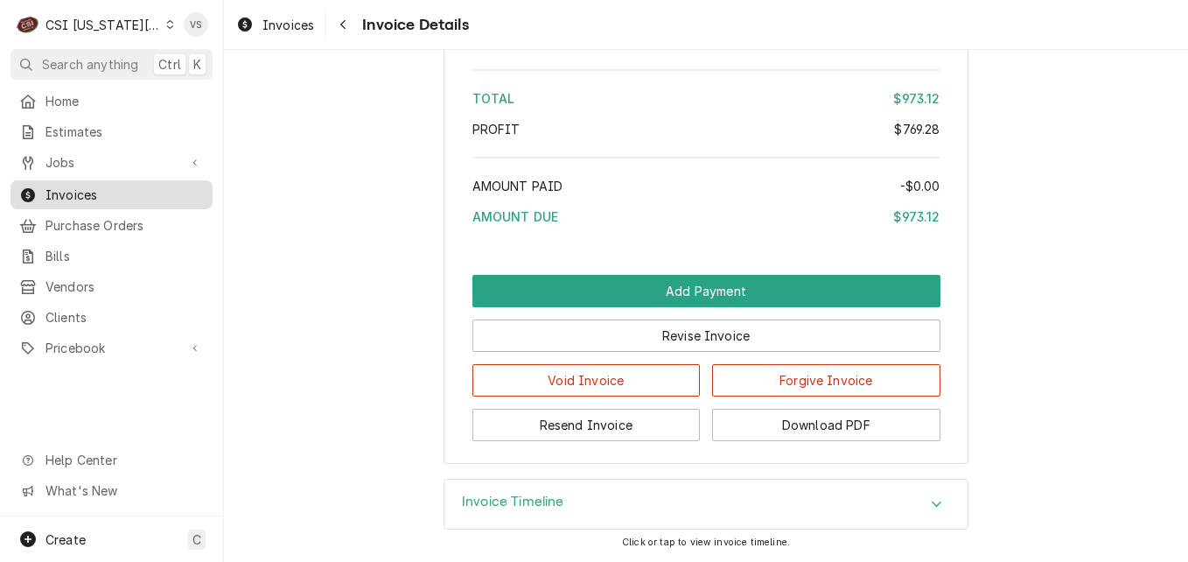
click at [117, 197] on span "Invoices" at bounding box center [125, 195] width 158 height 18
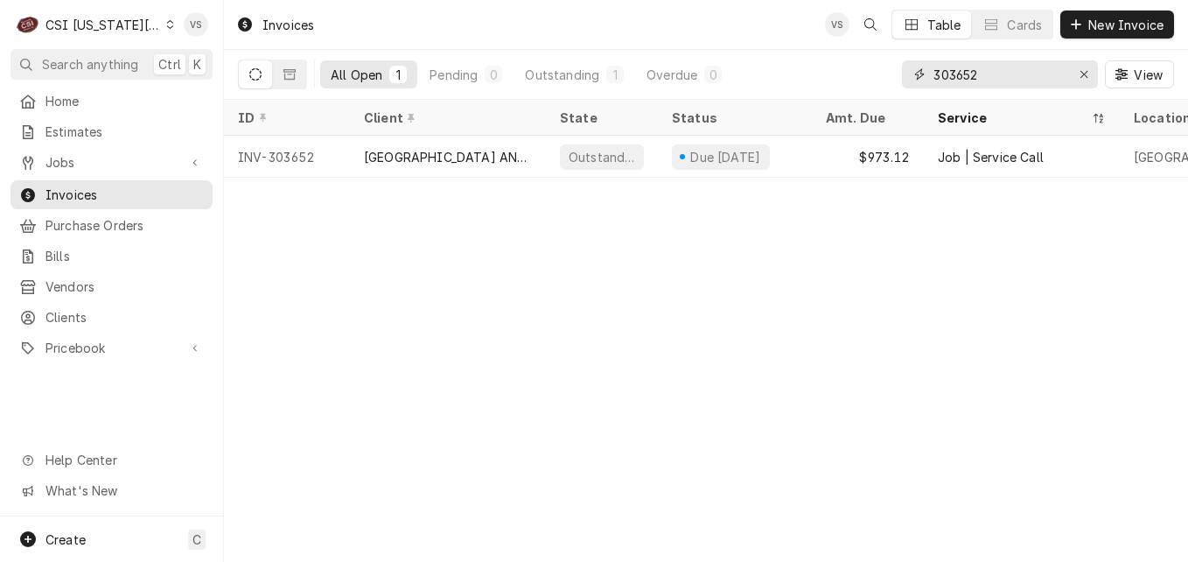
drag, startPoint x: 973, startPoint y: 74, endPoint x: 982, endPoint y: 72, distance: 8.9
click at [982, 72] on input "303652" at bounding box center [999, 74] width 131 height 28
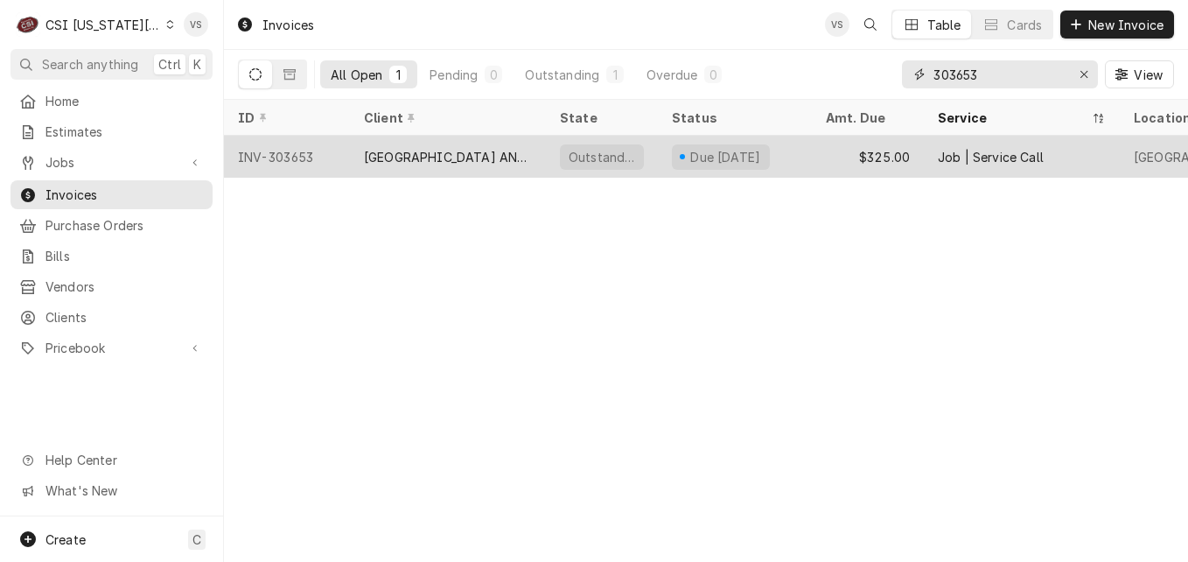
type input "303653"
click at [457, 158] on div "[GEOGRAPHIC_DATA] AND [GEOGRAPHIC_DATA]" at bounding box center [448, 157] width 168 height 18
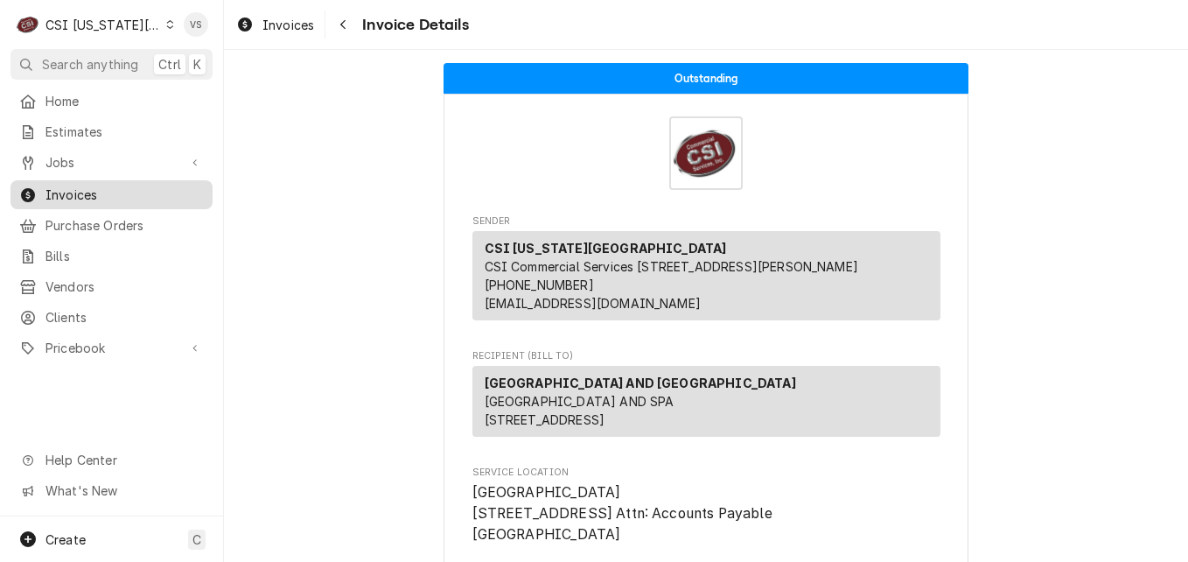
click at [114, 193] on span "Invoices" at bounding box center [125, 195] width 158 height 18
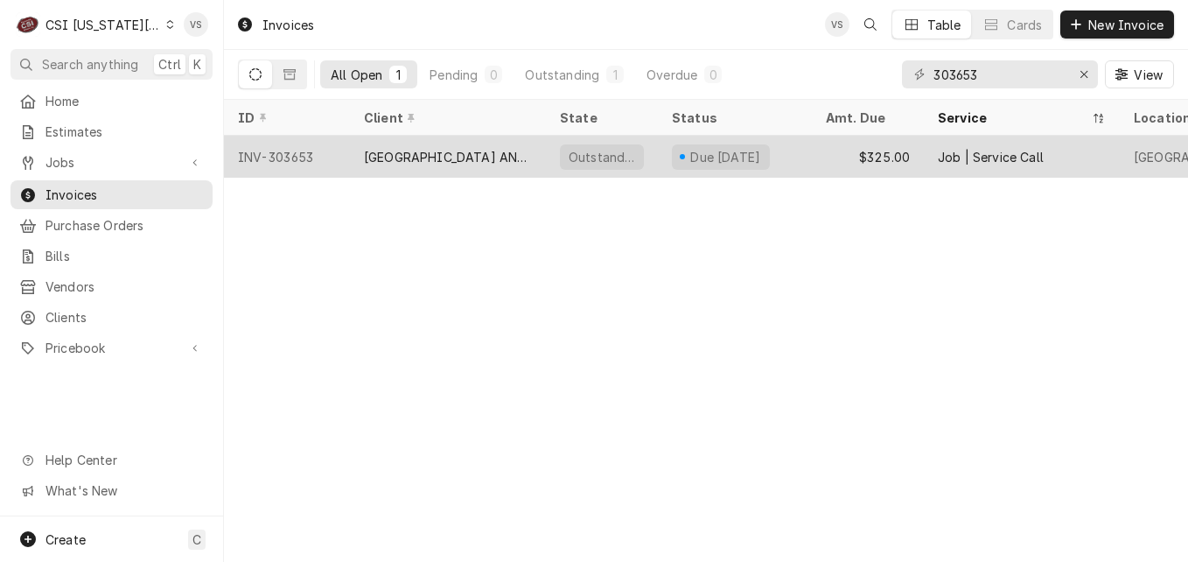
click at [478, 151] on div "[GEOGRAPHIC_DATA] AND [GEOGRAPHIC_DATA]" at bounding box center [448, 157] width 168 height 18
click at [478, 151] on div "ARGOSY CASINO HOTEL AND SPA" at bounding box center [448, 157] width 168 height 18
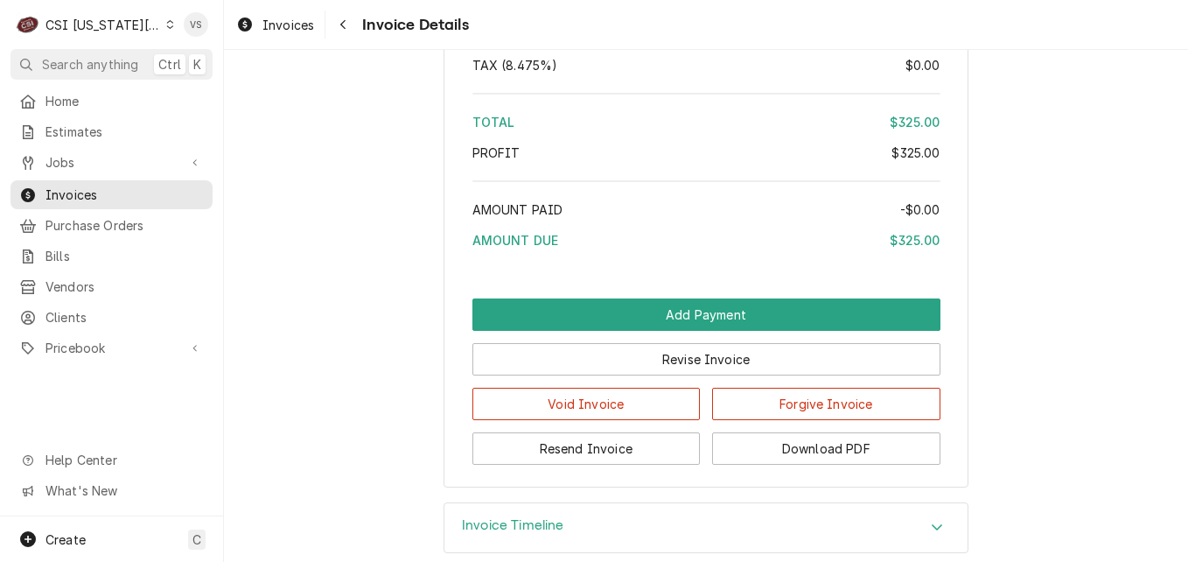
scroll to position [2847, 0]
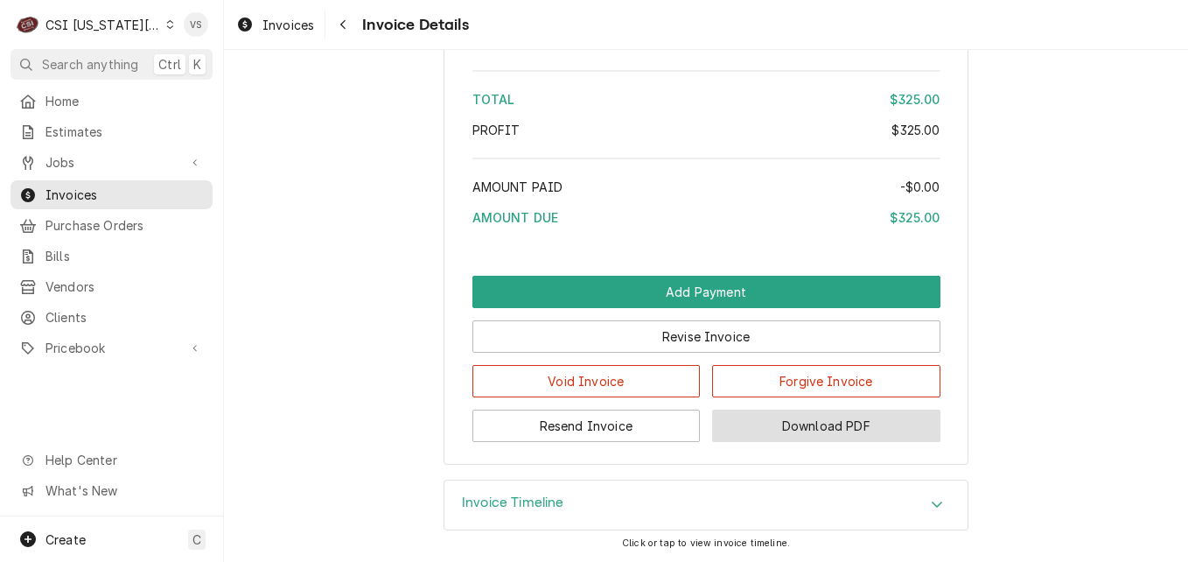
click at [774, 416] on button "Download PDF" at bounding box center [826, 426] width 228 height 32
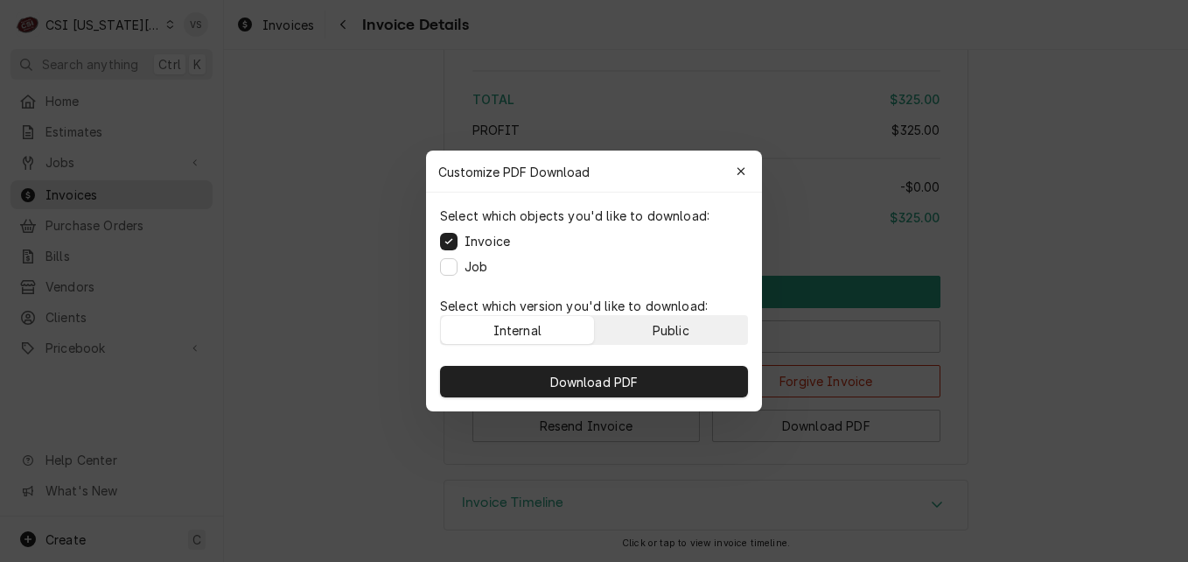
click at [691, 322] on button "Public" at bounding box center [671, 330] width 153 height 28
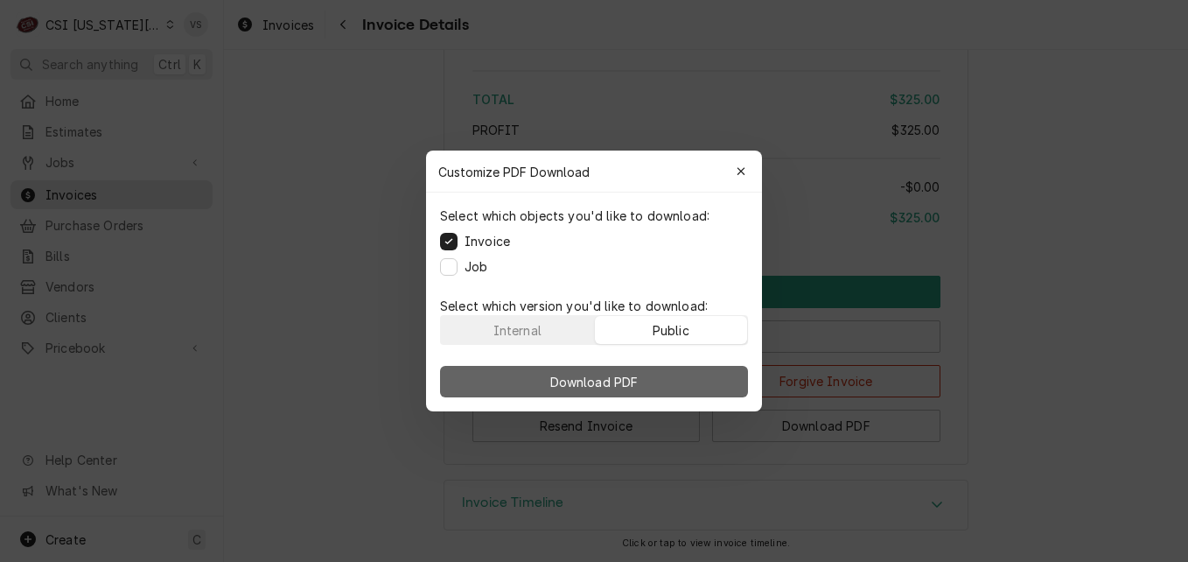
click at [668, 379] on button "Download PDF" at bounding box center [594, 382] width 308 height 32
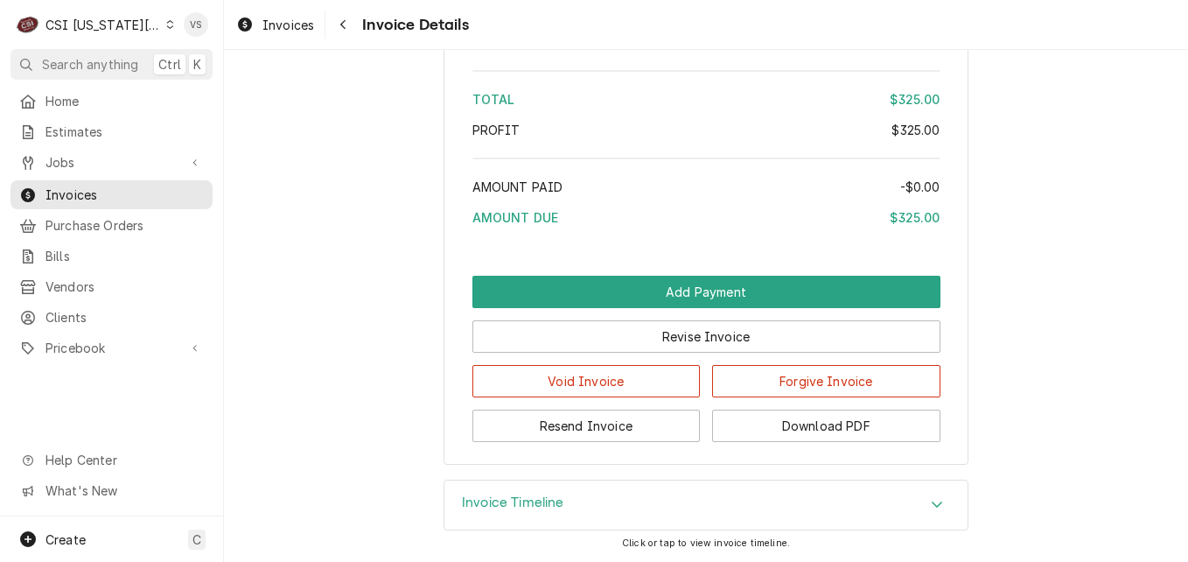
click at [167, 21] on icon "Dynamic Content Wrapper" at bounding box center [170, 24] width 7 height 9
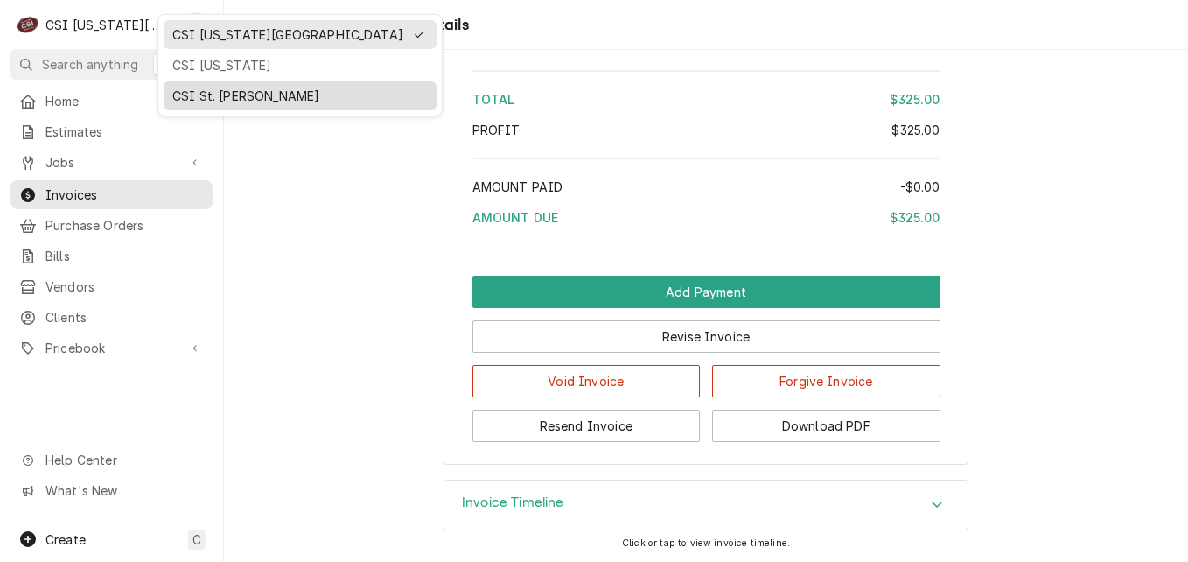
click at [232, 89] on div "CSI St. [PERSON_NAME]" at bounding box center [300, 96] width 256 height 18
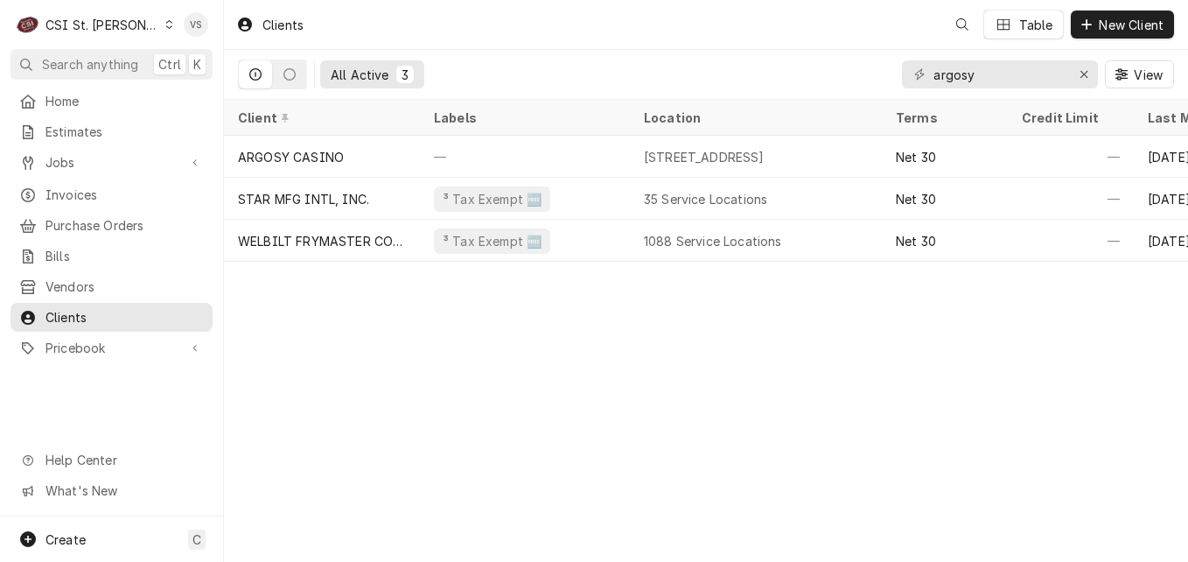
click at [80, 310] on span "Clients" at bounding box center [125, 317] width 158 height 18
click at [995, 74] on input "argosy" at bounding box center [999, 74] width 131 height 28
click at [920, 77] on div "argosy" at bounding box center [1000, 74] width 196 height 28
type input "f"
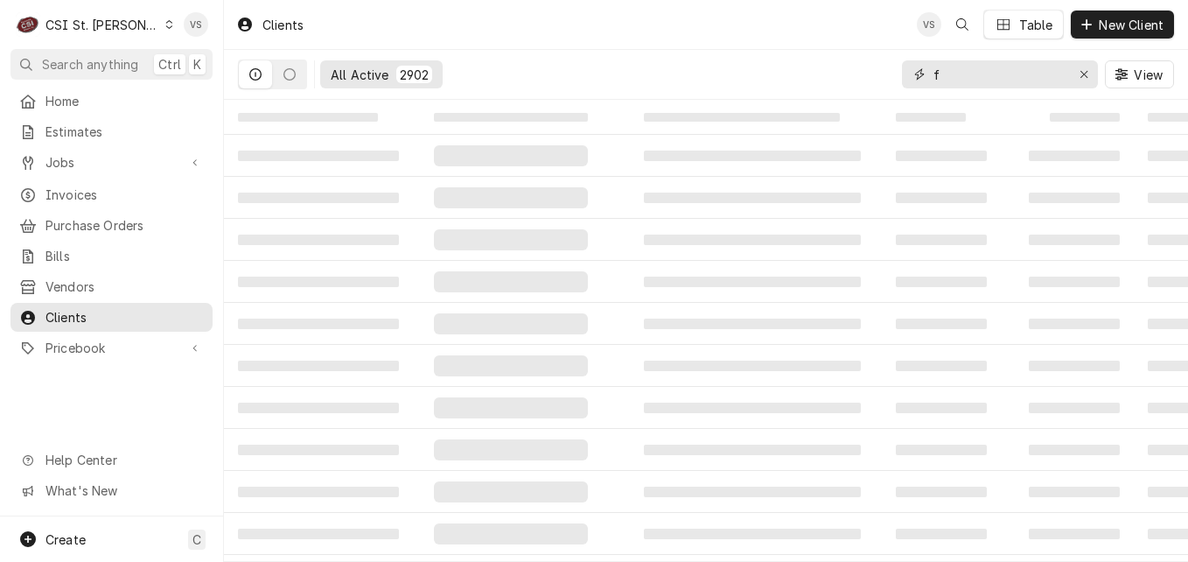
type input "f"
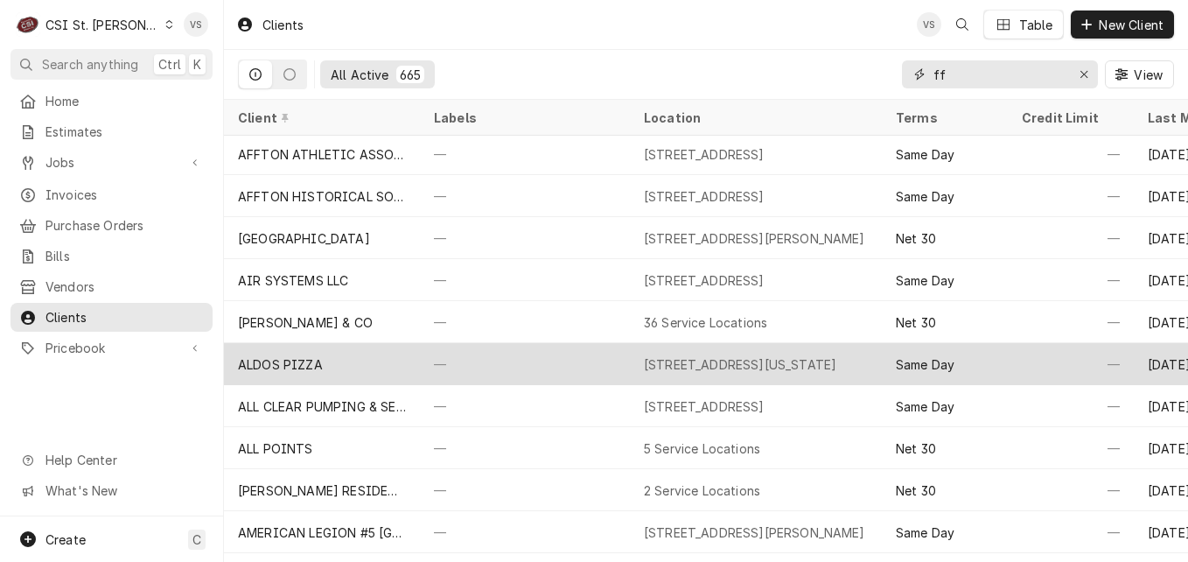
scroll to position [465, 0]
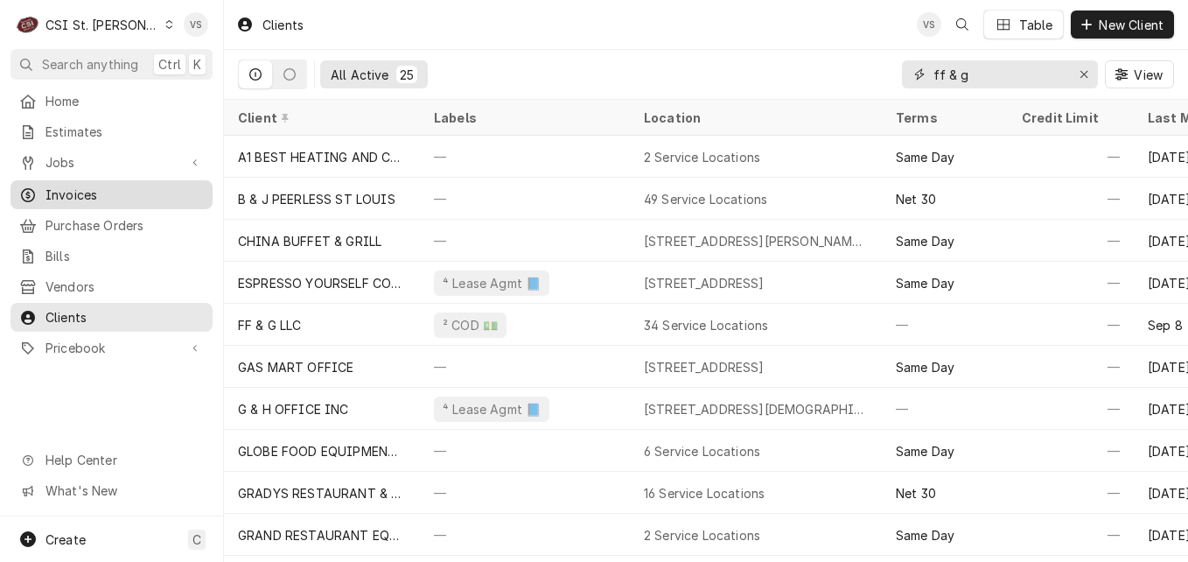
type input "ff & g"
click at [83, 188] on span "Invoices" at bounding box center [125, 195] width 158 height 18
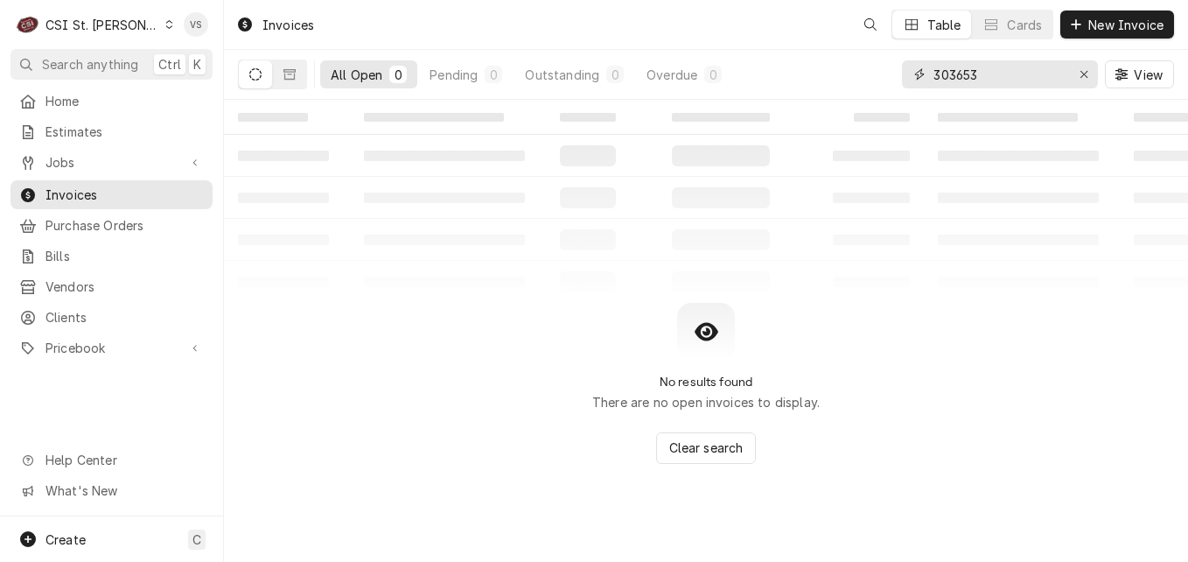
drag, startPoint x: 1020, startPoint y: 75, endPoint x: 987, endPoint y: 84, distance: 33.5
click at [1018, 74] on input "303653" at bounding box center [999, 74] width 131 height 28
click at [893, 72] on div "All Open 0 Pending 0 Outstanding 0 Overdue 0 303653 View" at bounding box center [706, 74] width 936 height 49
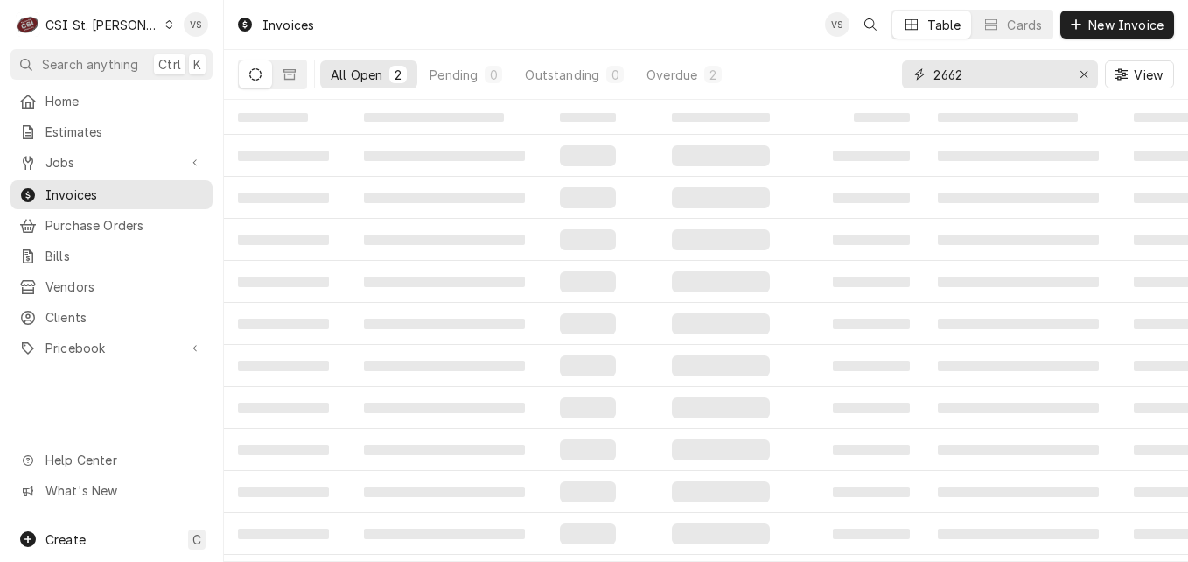
type input "2662"
click at [932, 73] on div "2662" at bounding box center [1000, 74] width 196 height 28
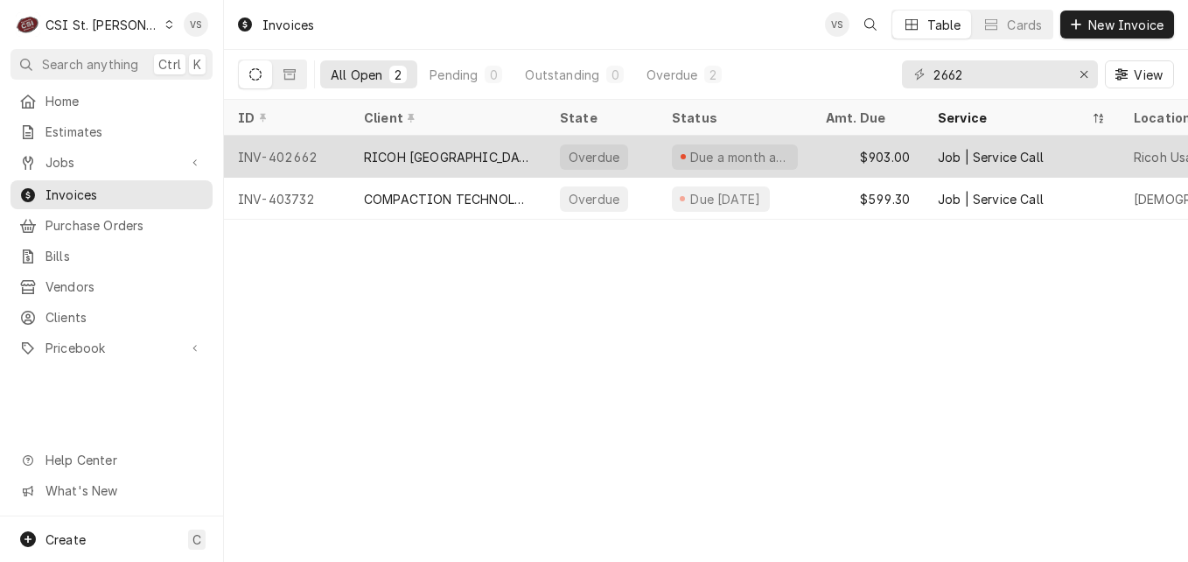
click at [386, 150] on div "RICOH [GEOGRAPHIC_DATA]" at bounding box center [448, 157] width 168 height 18
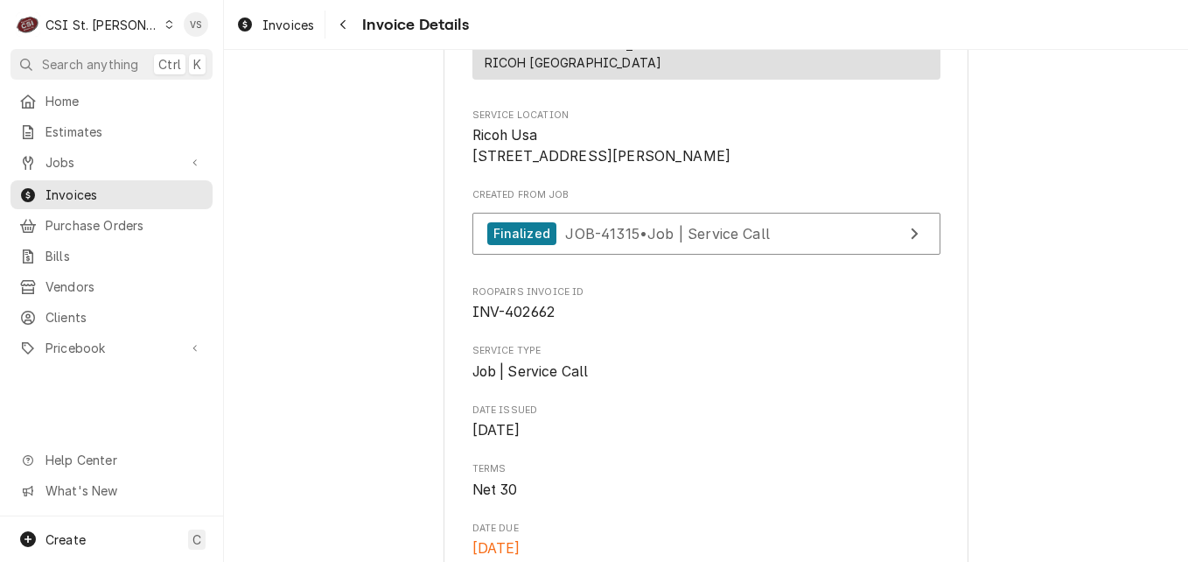
scroll to position [337, 0]
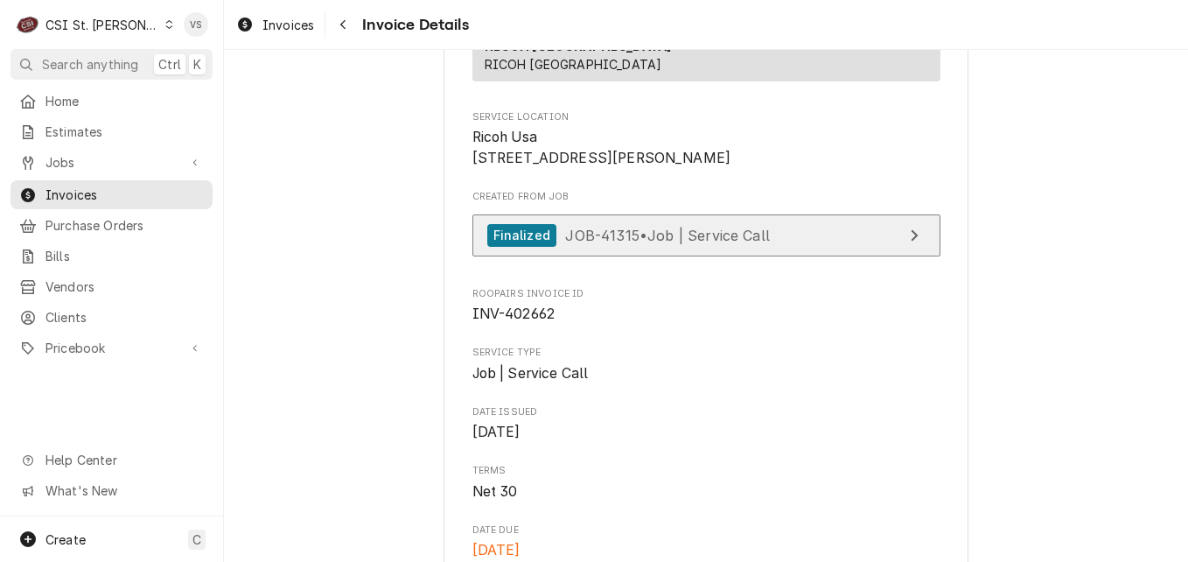
click at [700, 243] on span "JOB-41315 • Job | Service Call" at bounding box center [667, 235] width 205 height 18
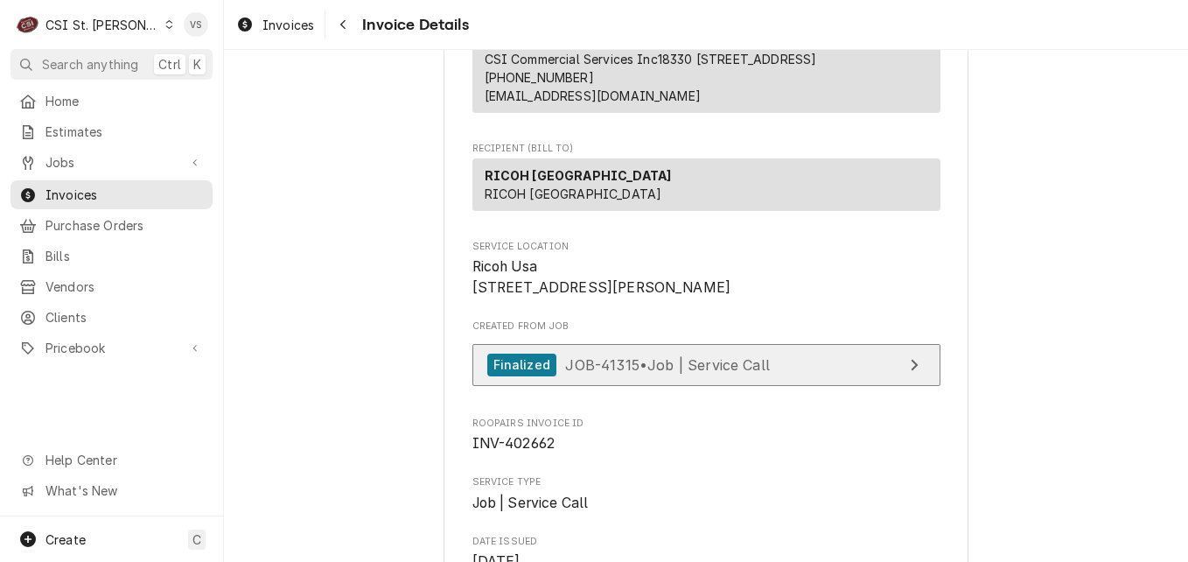
scroll to position [162, 0]
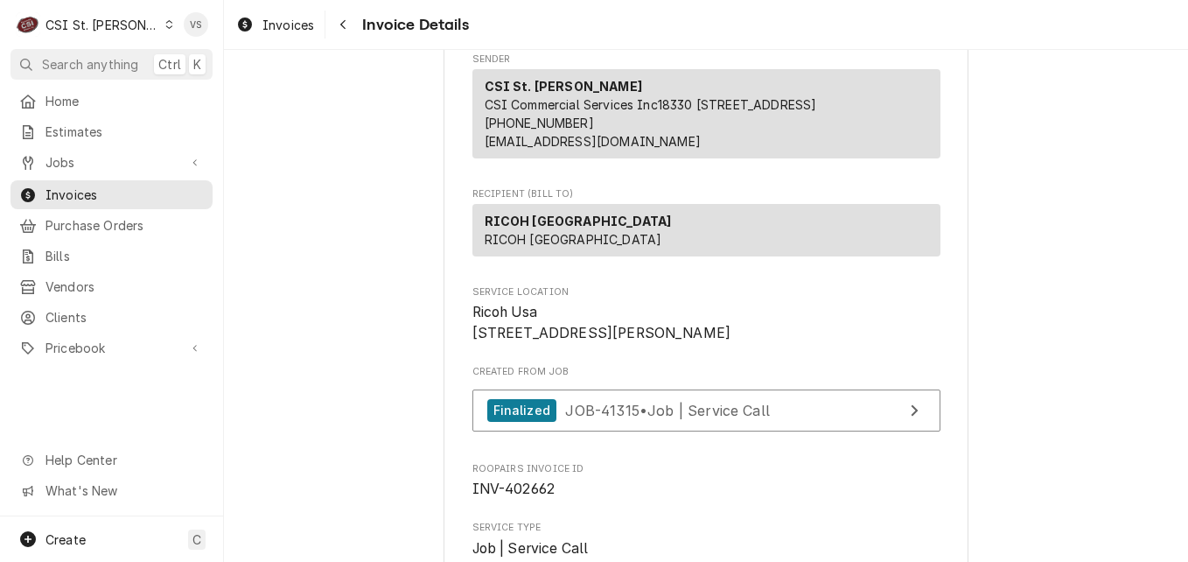
click at [166, 26] on icon "Dynamic Content Wrapper" at bounding box center [169, 24] width 7 height 9
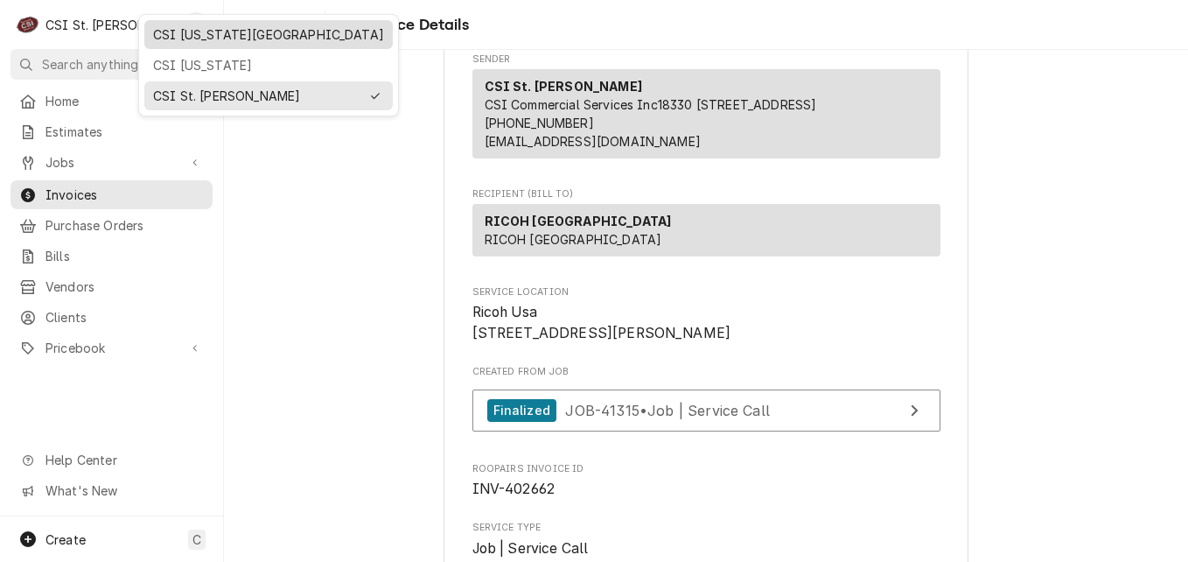
click at [196, 40] on div "CSI Kansas City" at bounding box center [268, 34] width 231 height 18
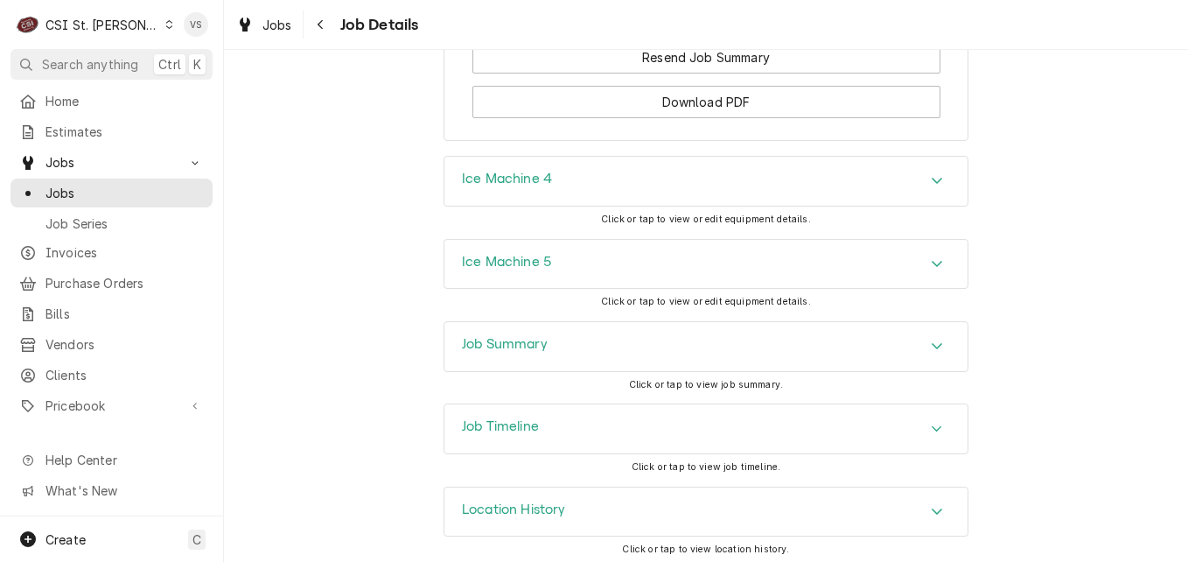
scroll to position [1899, 0]
click at [529, 352] on h3 "Job Summary" at bounding box center [505, 343] width 86 height 17
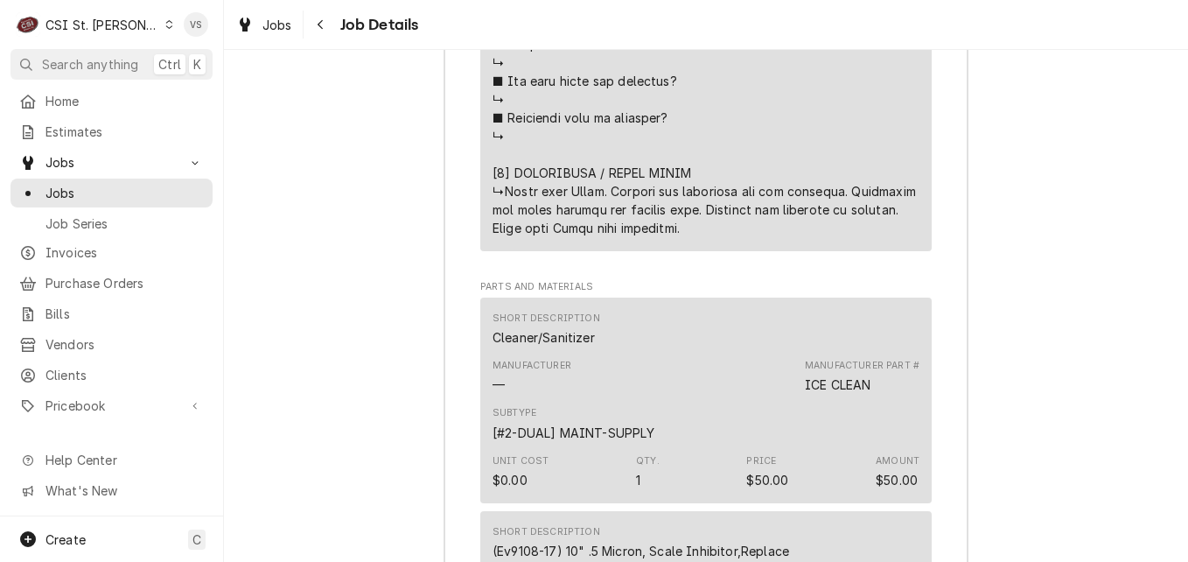
scroll to position [3562, 0]
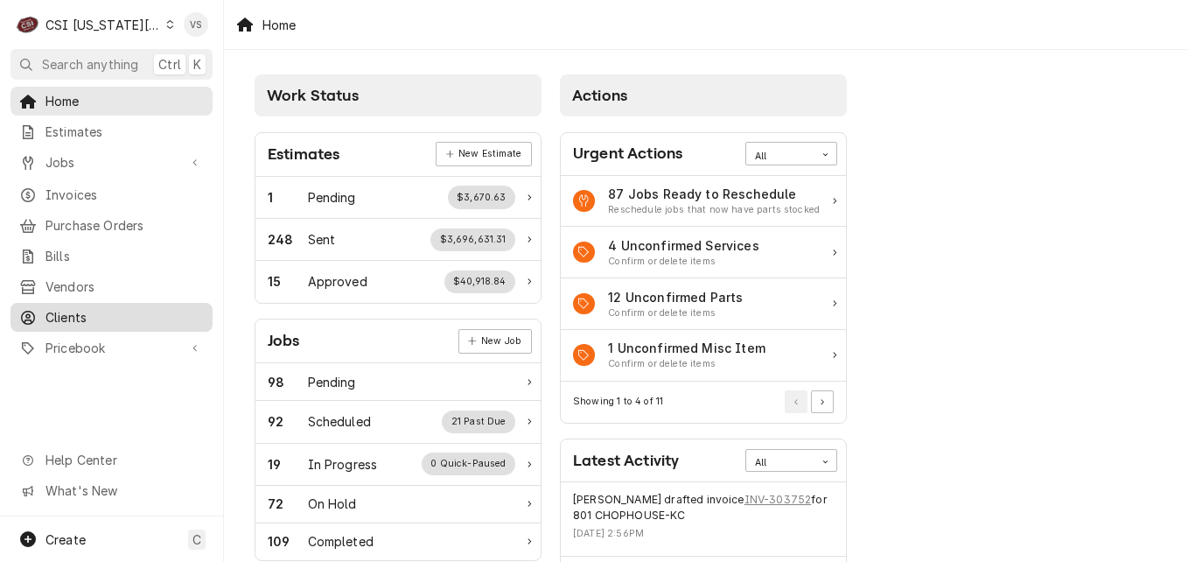
click at [73, 308] on span "Clients" at bounding box center [125, 317] width 158 height 18
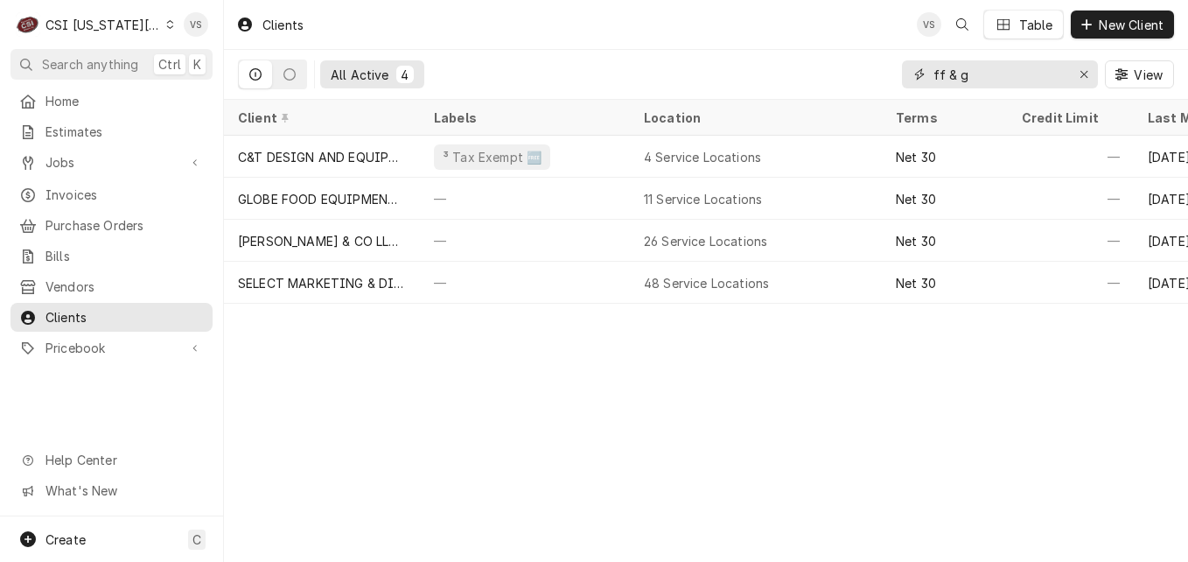
click at [925, 73] on div "ff & g" at bounding box center [1000, 74] width 196 height 28
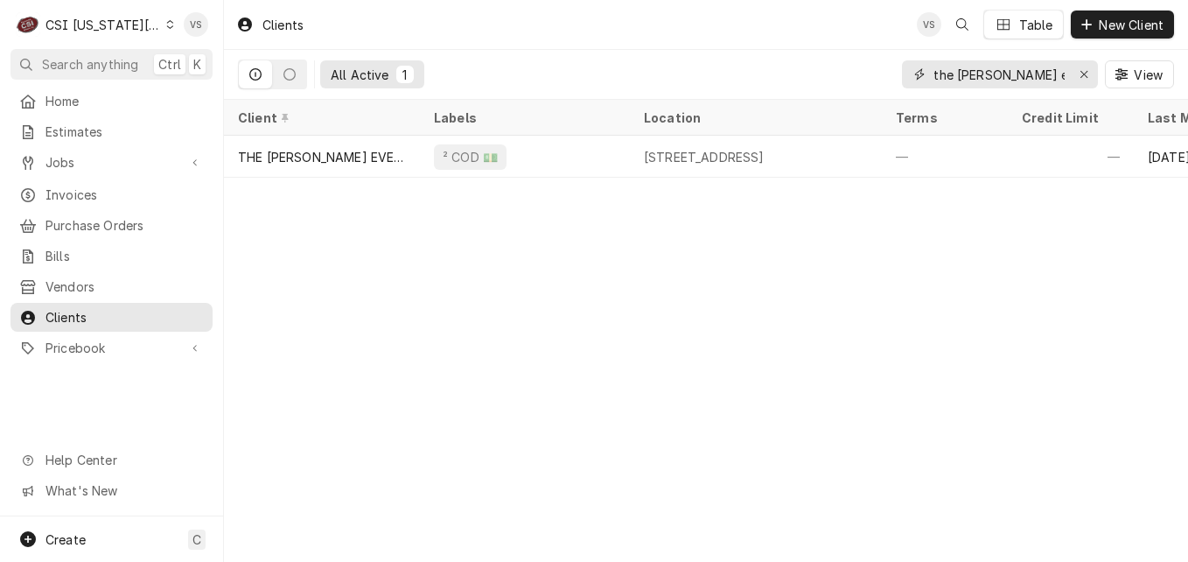
type input "the [PERSON_NAME] even"
